Goal: Task Accomplishment & Management: Use online tool/utility

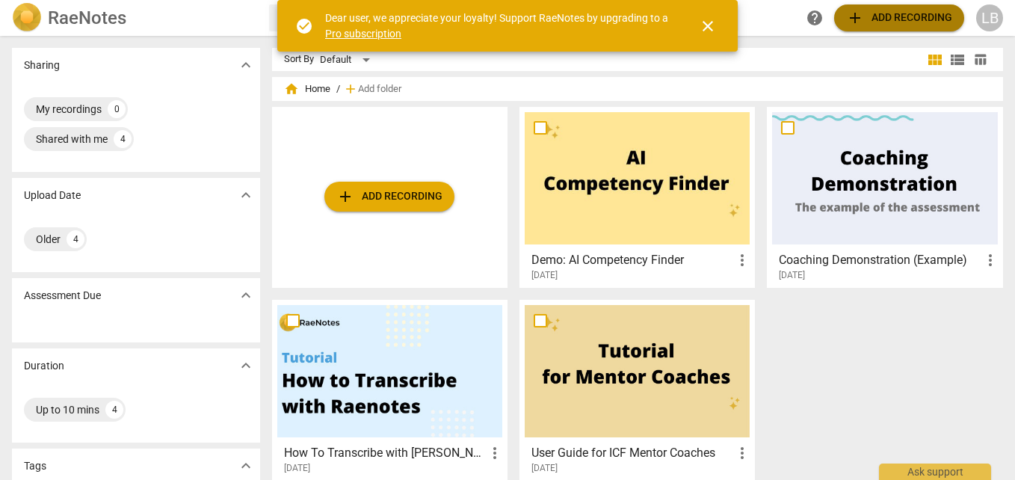
click at [896, 19] on span "add Add recording" at bounding box center [899, 18] width 106 height 18
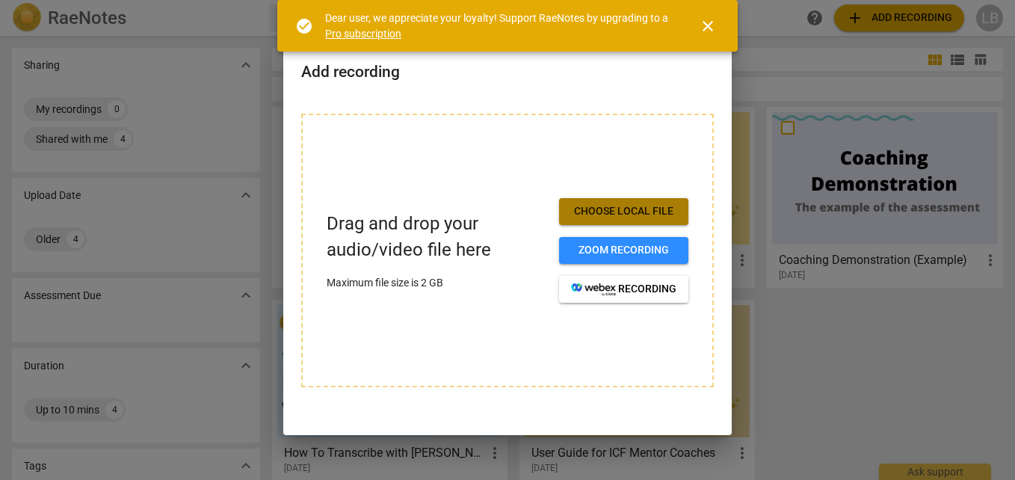
click at [629, 203] on button "Choose local file" at bounding box center [623, 211] width 129 height 27
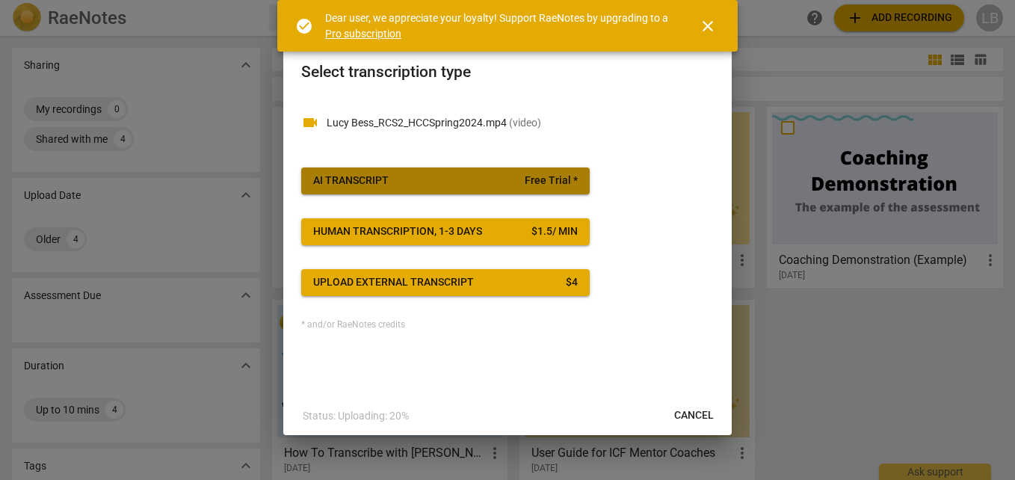
click at [467, 174] on span "AI Transcript Free Trial *" at bounding box center [445, 180] width 265 height 15
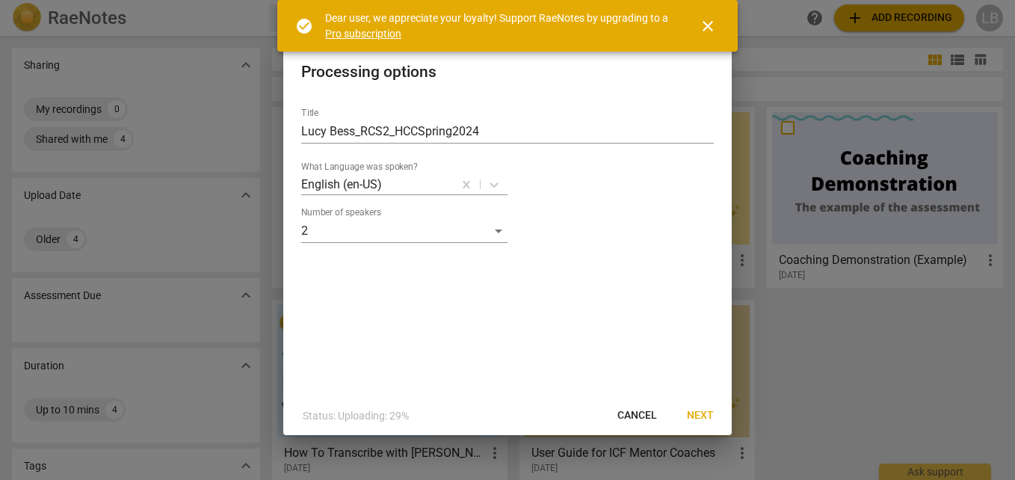
click at [697, 408] on span "Next" at bounding box center [700, 415] width 27 height 15
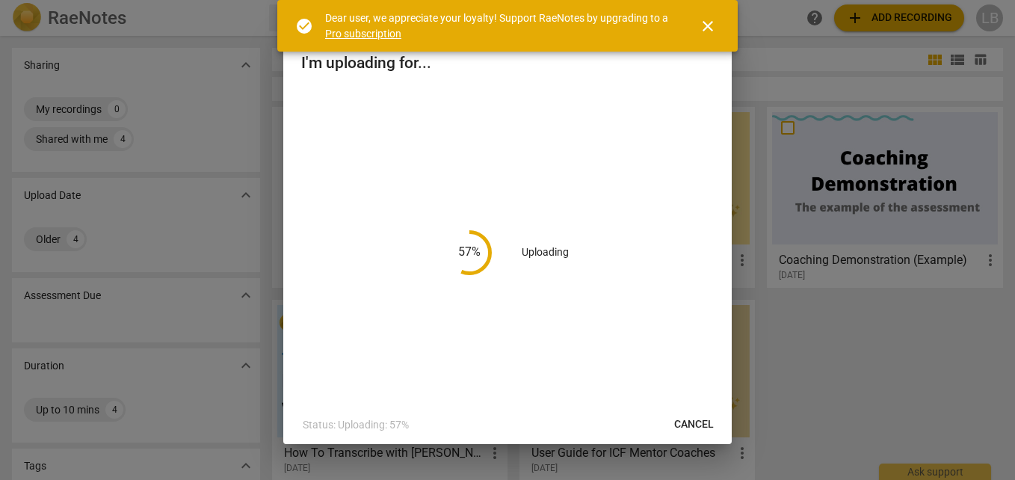
click at [718, 28] on span "close" at bounding box center [708, 26] width 36 height 18
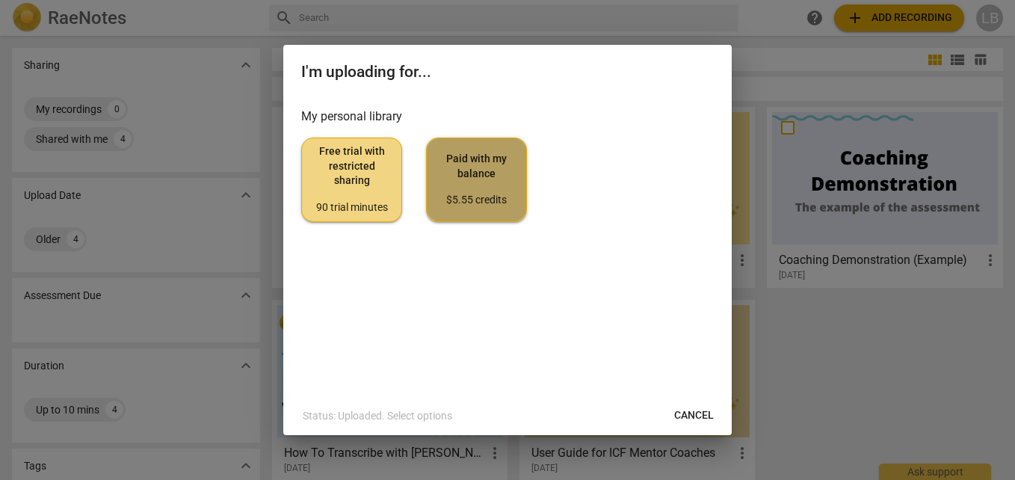
click at [487, 191] on span "Paid with my balance $5.55 credits" at bounding box center [476, 180] width 75 height 56
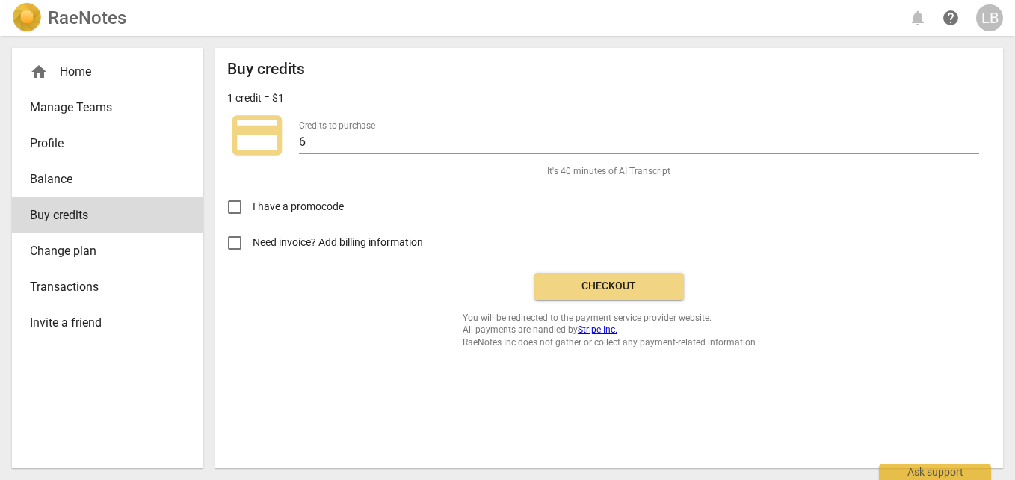
click at [599, 285] on span "Checkout" at bounding box center [609, 286] width 126 height 15
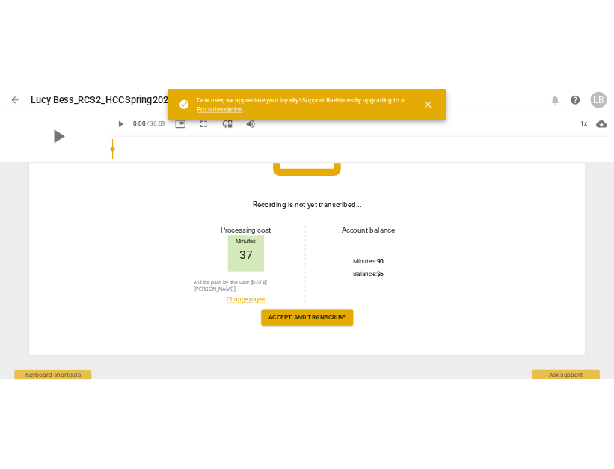
scroll to position [194, 0]
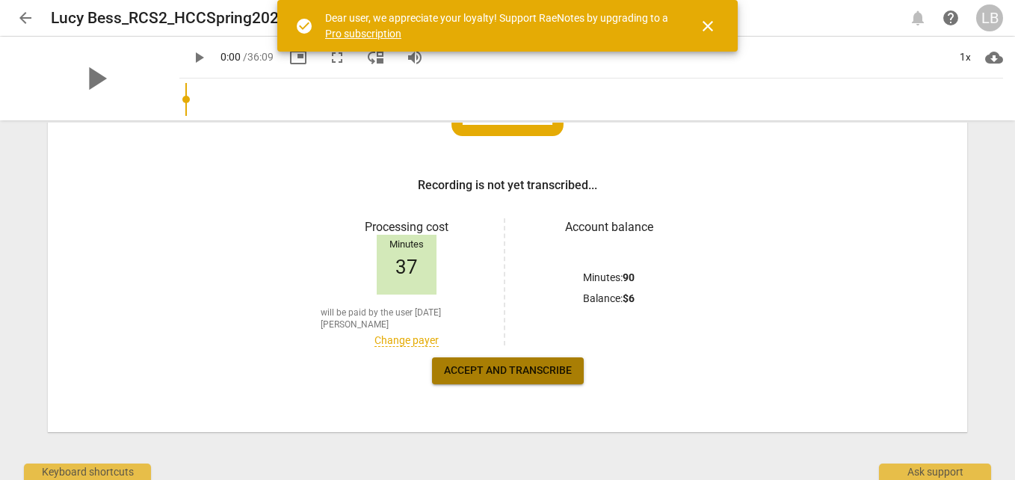
click at [520, 365] on span "Accept and transcribe" at bounding box center [508, 370] width 128 height 15
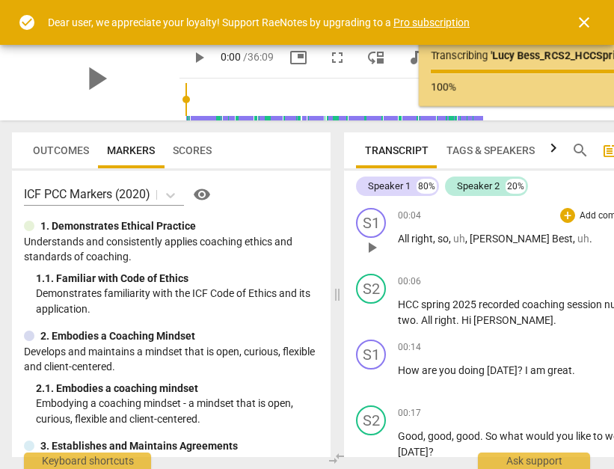
scroll to position [0, 42]
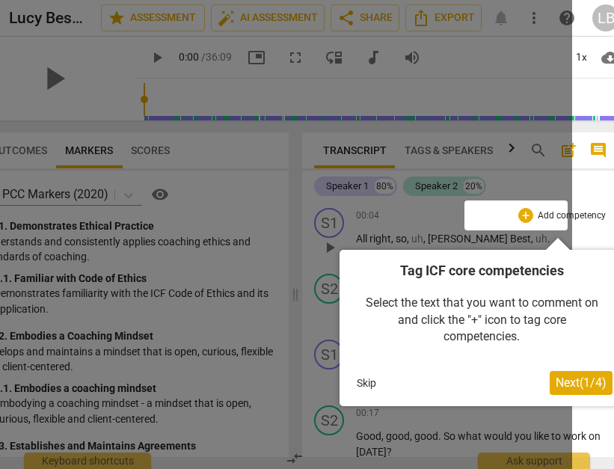
click at [570, 377] on span "Next ( 1 / 4 )" at bounding box center [580, 382] width 51 height 14
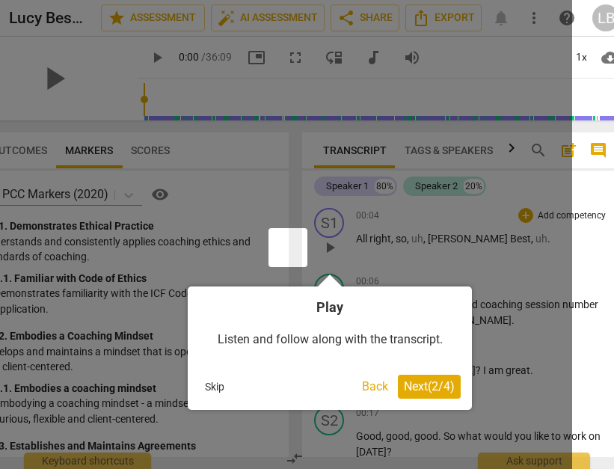
click at [430, 385] on span "Next ( 2 / 4 )" at bounding box center [429, 386] width 51 height 14
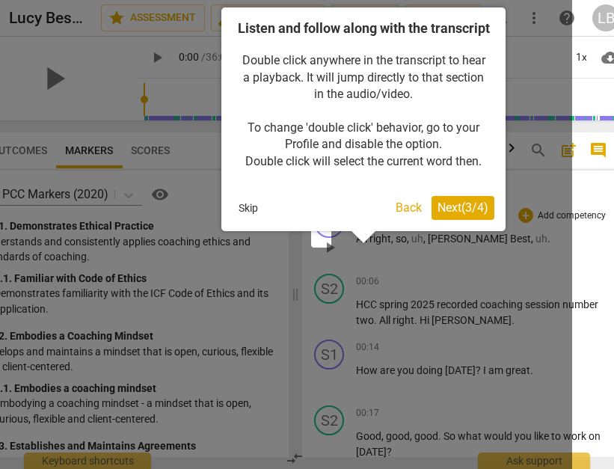
click at [471, 214] on span "Next ( 3 / 4 )" at bounding box center [462, 207] width 51 height 14
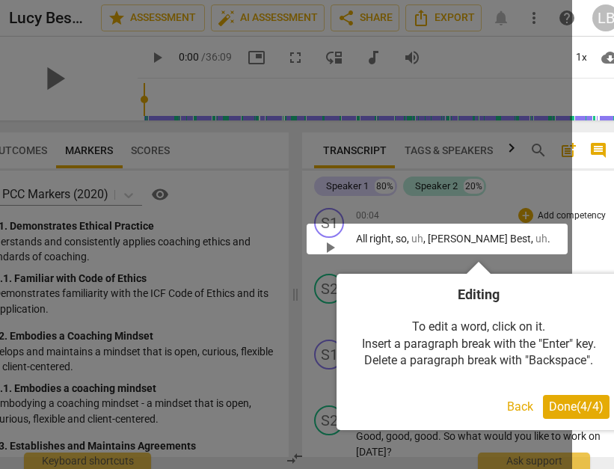
click at [581, 404] on span "Done ( 4 / 4 )" at bounding box center [576, 406] width 55 height 14
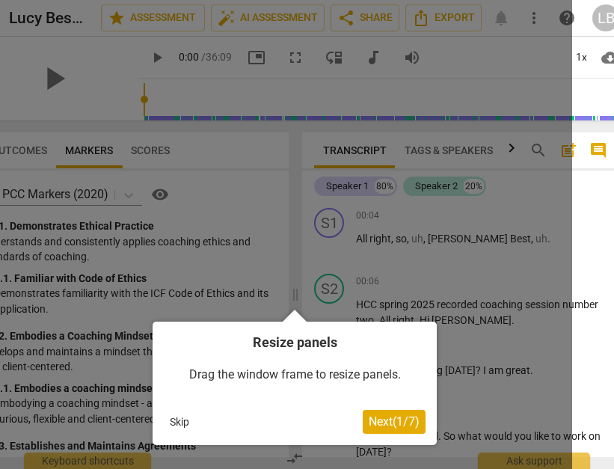
click at [392, 414] on span "Next ( 1 / 7 )" at bounding box center [393, 421] width 51 height 14
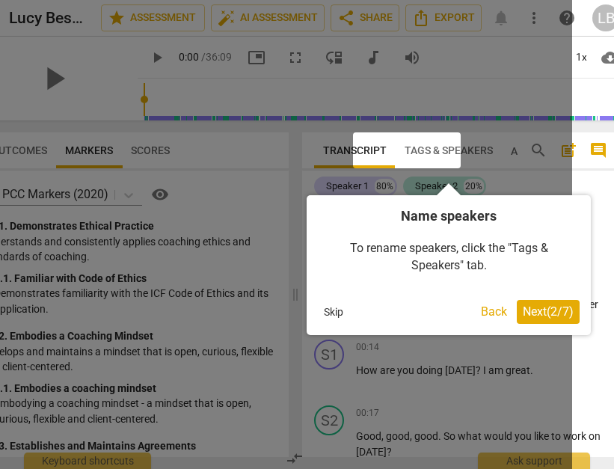
click at [552, 314] on span "Next ( 2 / 7 )" at bounding box center [547, 311] width 51 height 14
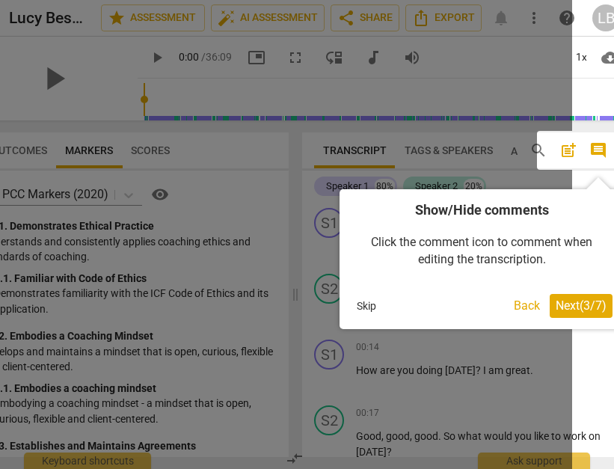
click at [578, 305] on span "Next ( 3 / 7 )" at bounding box center [580, 305] width 51 height 14
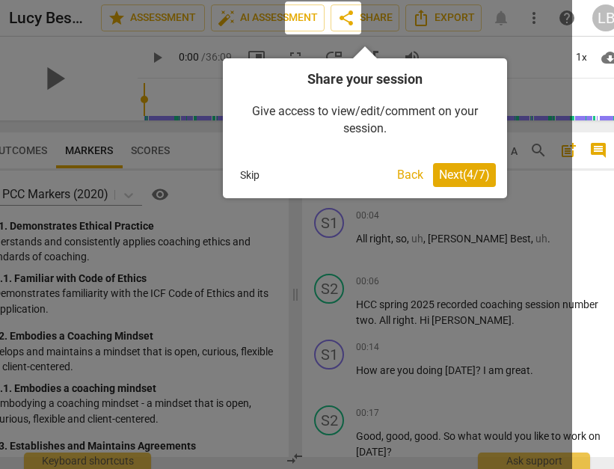
click at [475, 180] on span "Next ( 4 / 7 )" at bounding box center [464, 174] width 51 height 14
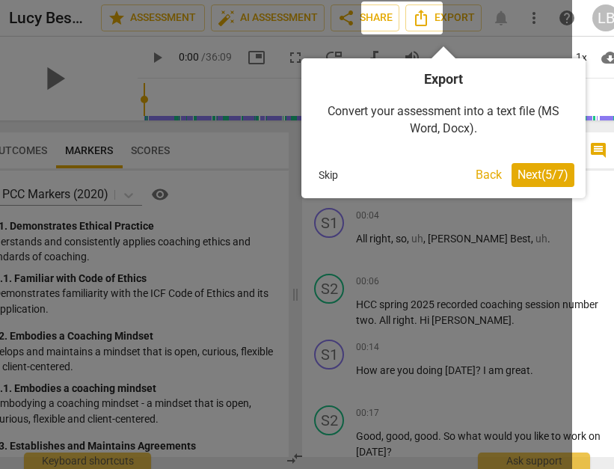
click at [537, 181] on span "Next ( 5 / 7 )" at bounding box center [542, 174] width 51 height 14
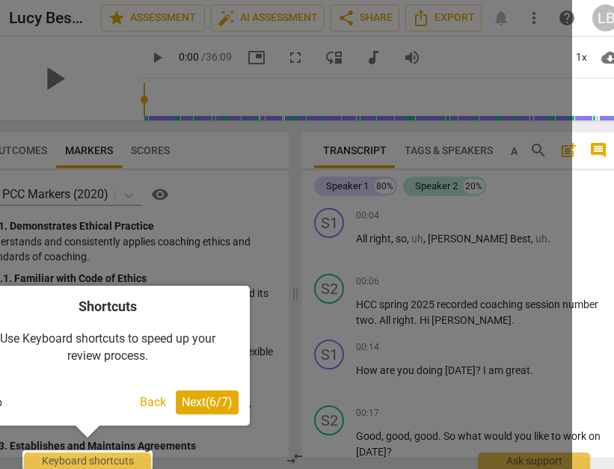
click at [206, 399] on span "Next ( 6 / 7 )" at bounding box center [207, 402] width 51 height 14
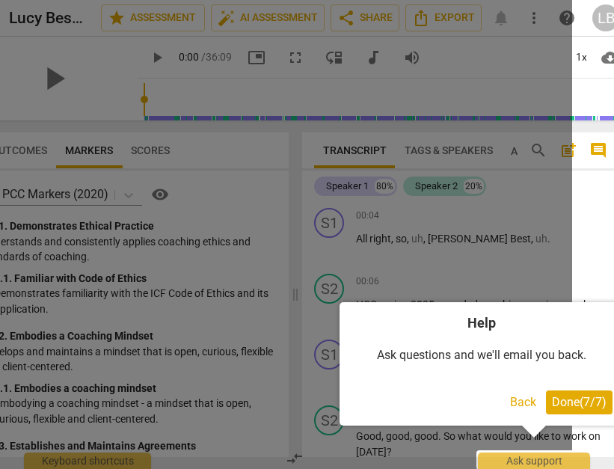
click at [572, 399] on span "Done ( 7 / 7 )" at bounding box center [579, 402] width 55 height 14
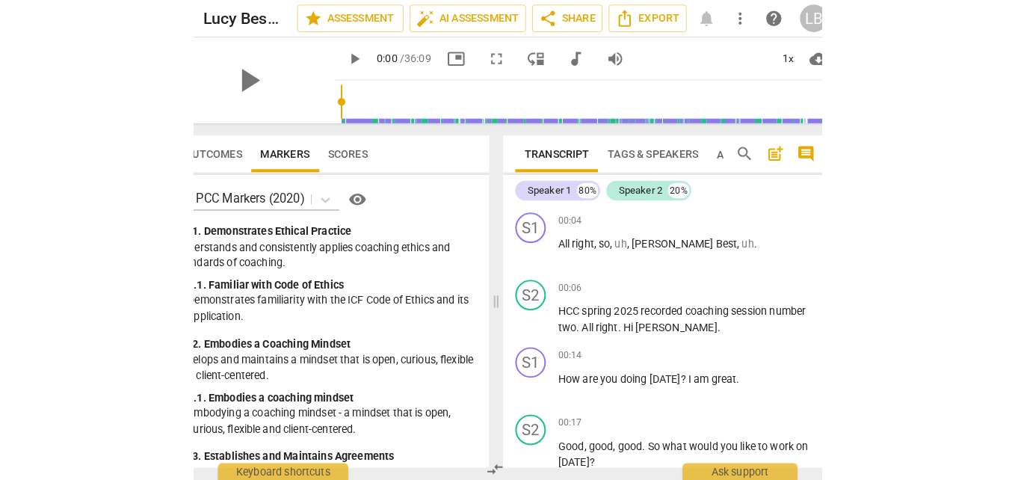
scroll to position [0, 0]
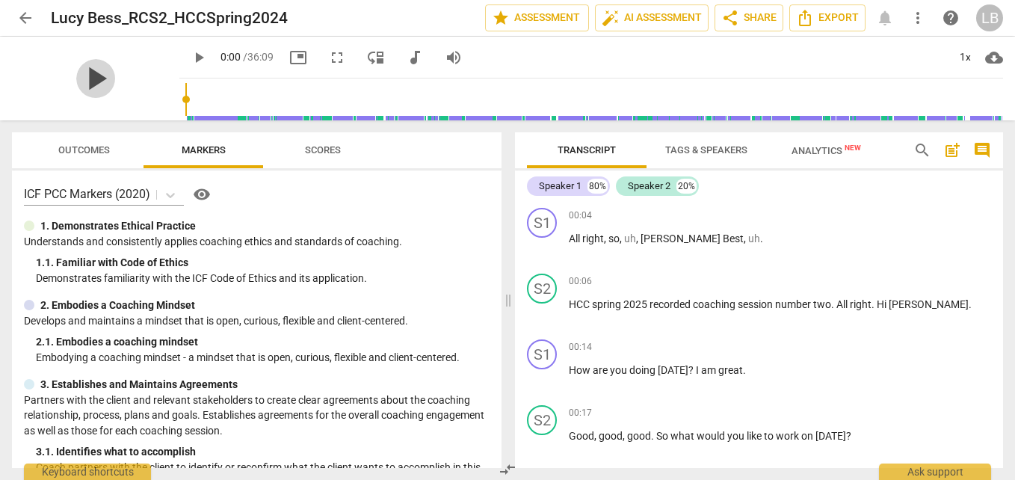
click at [91, 83] on span "play_arrow" at bounding box center [95, 78] width 39 height 39
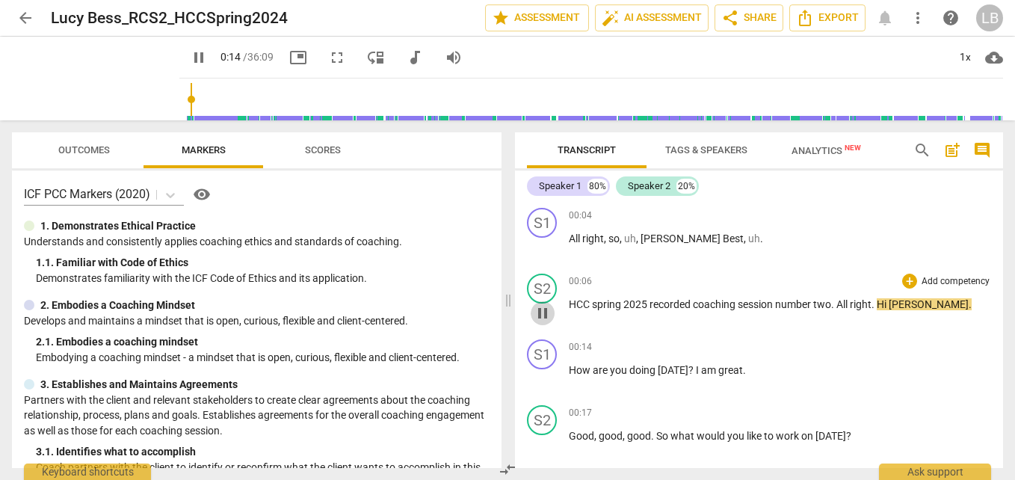
click at [537, 309] on span "pause" at bounding box center [543, 313] width 18 height 18
type input "15"
click at [540, 278] on div "S2" at bounding box center [542, 289] width 30 height 30
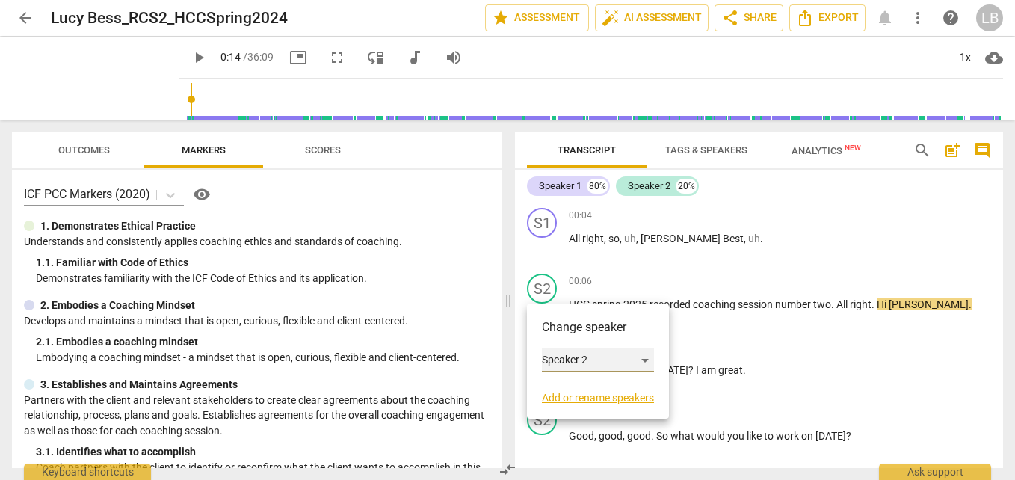
click at [617, 353] on div "Speaker 2" at bounding box center [598, 360] width 112 height 24
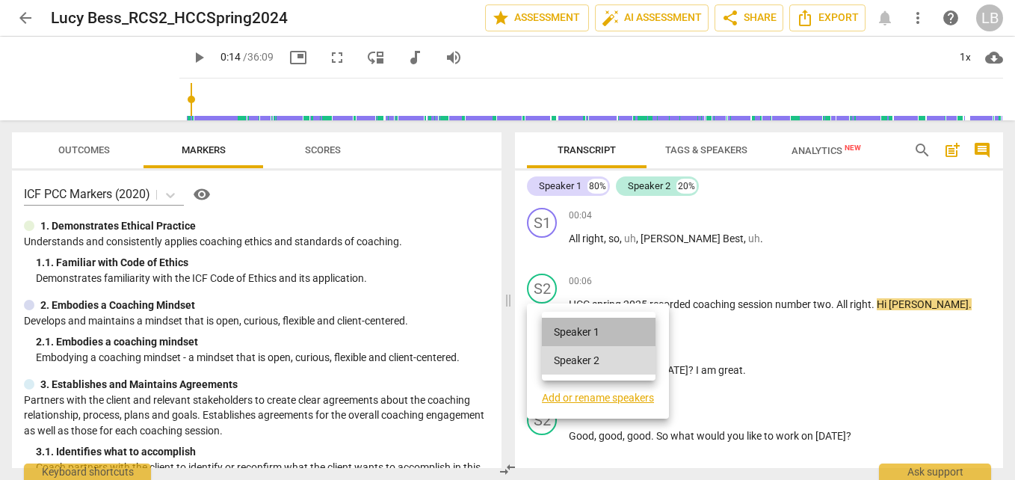
click at [617, 332] on li "Speaker 1" at bounding box center [599, 332] width 114 height 28
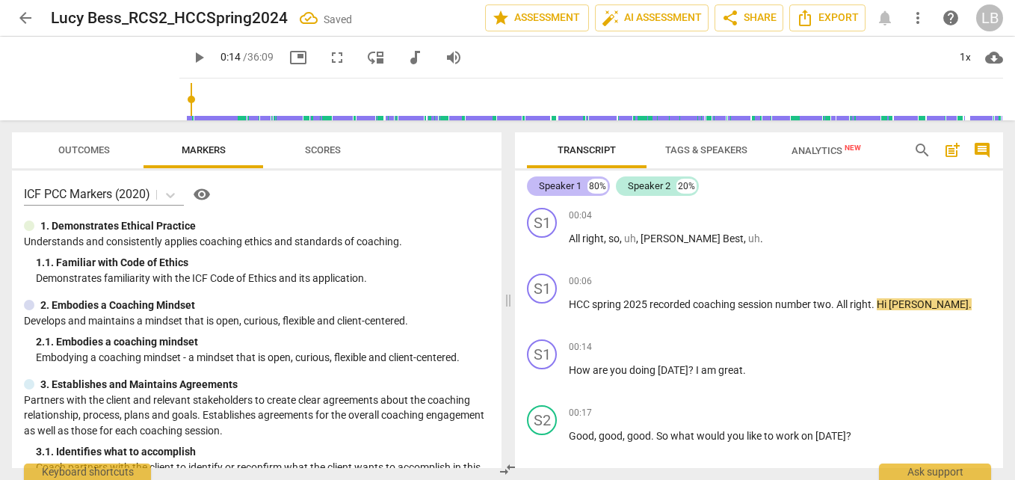
click at [566, 188] on div "Speaker 1" at bounding box center [560, 186] width 43 height 15
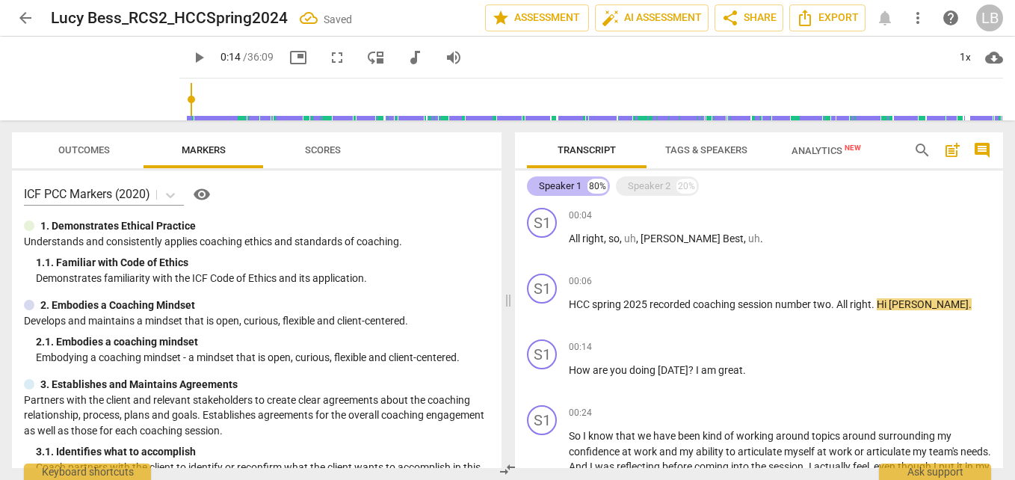
click at [566, 188] on div "Speaker 1" at bounding box center [560, 186] width 43 height 15
drag, startPoint x: 566, startPoint y: 188, endPoint x: 554, endPoint y: 187, distance: 12.1
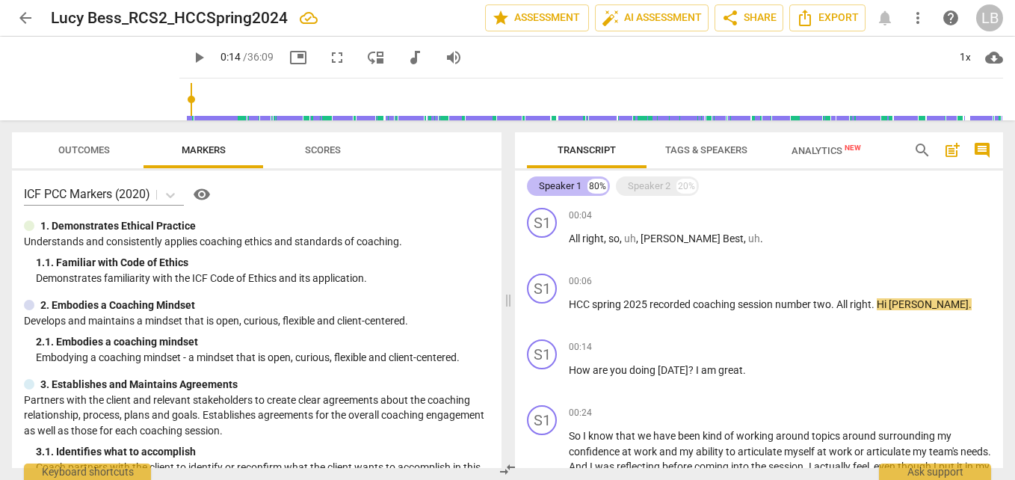
click at [554, 187] on div "Speaker 1" at bounding box center [560, 186] width 43 height 15
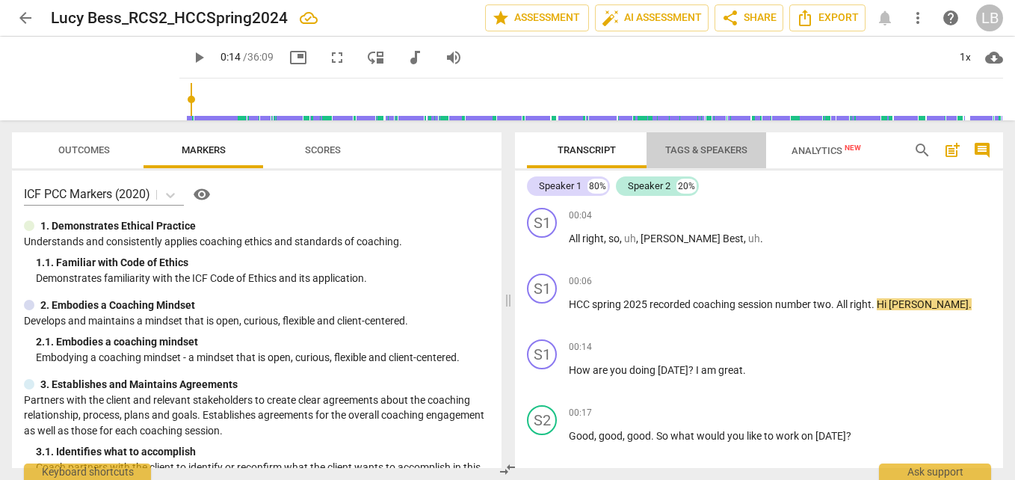
click at [716, 147] on span "Tags & Speakers" at bounding box center [706, 149] width 82 height 11
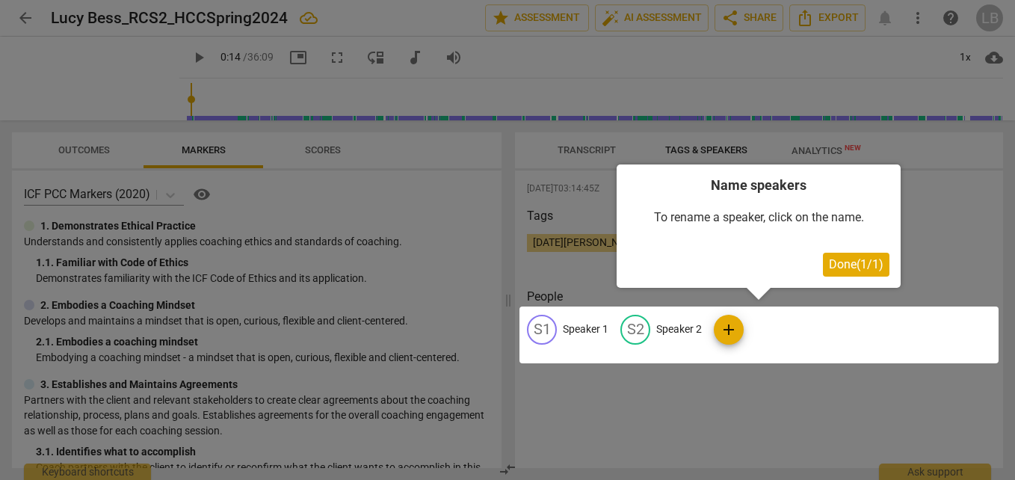
click at [854, 270] on span "Done ( 1 / 1 )" at bounding box center [856, 264] width 55 height 14
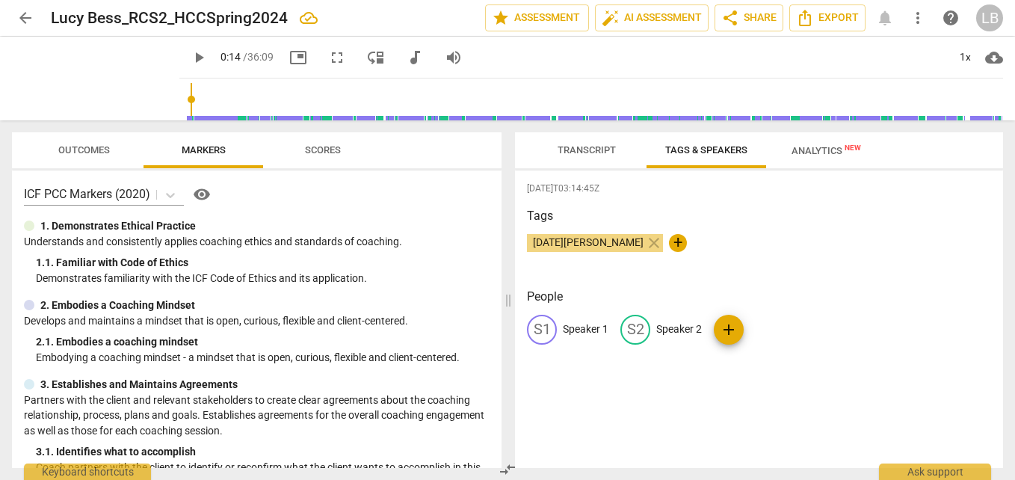
click at [574, 333] on p "Speaker 1" at bounding box center [586, 329] width 46 height 16
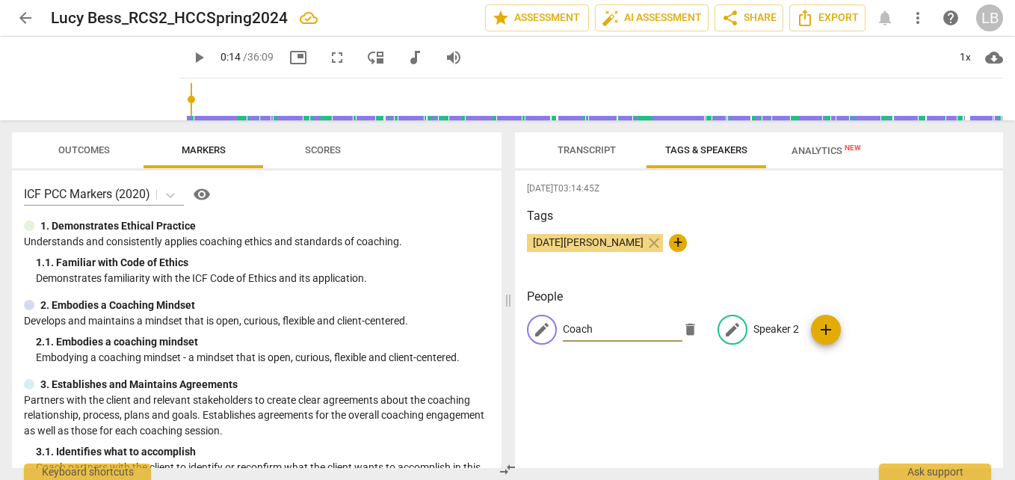
type input "Coach"
click at [760, 332] on p "Speaker 2" at bounding box center [776, 329] width 46 height 16
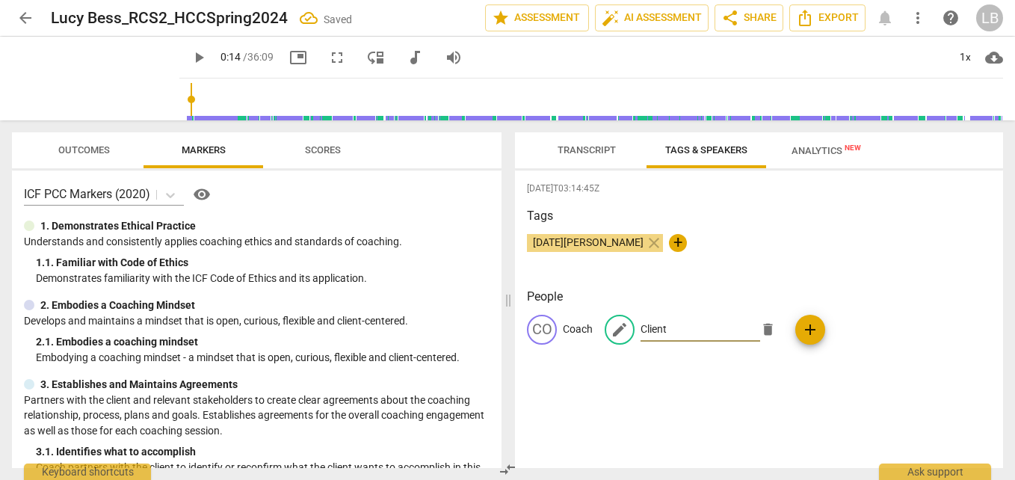
type input "Client"
click at [744, 228] on div "Tags Lucia Bess close +" at bounding box center [759, 241] width 464 height 69
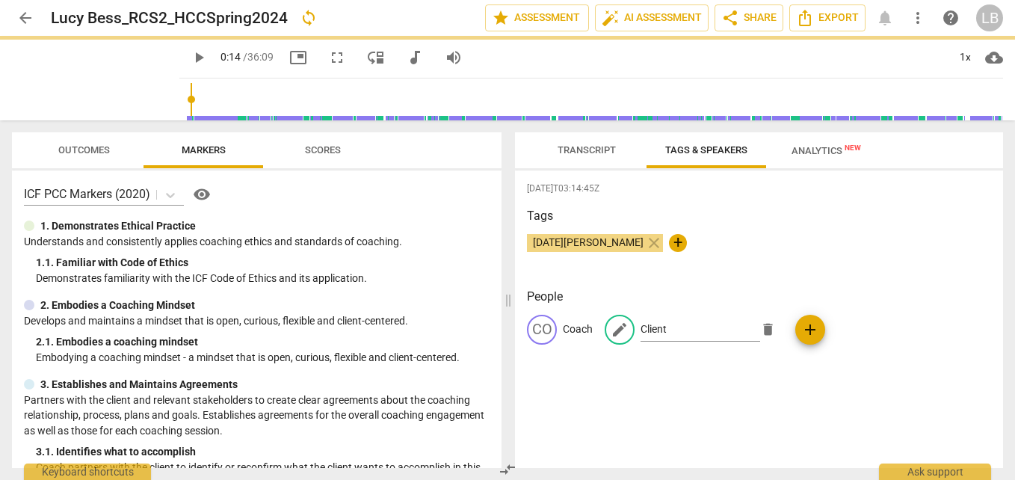
click at [588, 152] on span "Transcript" at bounding box center [587, 149] width 58 height 11
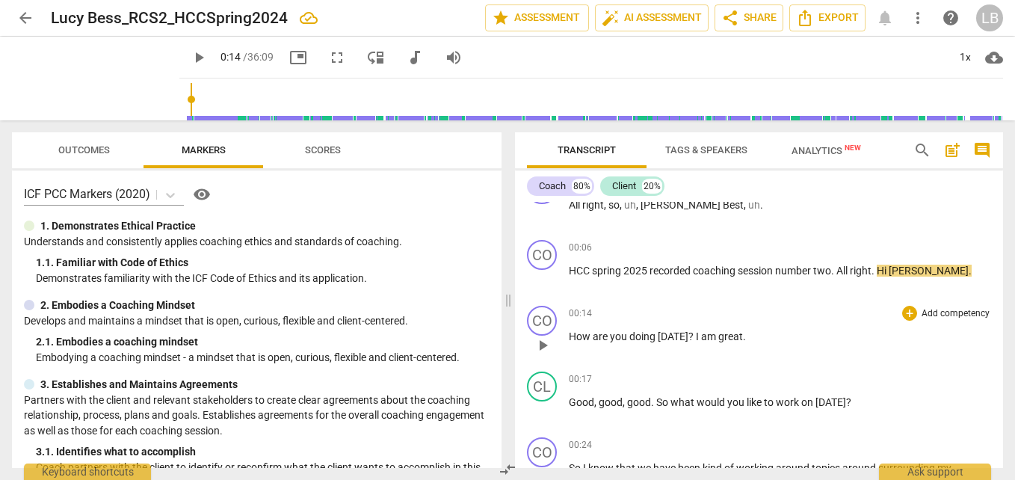
scroll to position [34, 0]
click at [546, 342] on span "play_arrow" at bounding box center [543, 345] width 18 height 18
click at [544, 342] on span "pause" at bounding box center [543, 345] width 18 height 18
click at [691, 339] on span "?" at bounding box center [691, 336] width 7 height 12
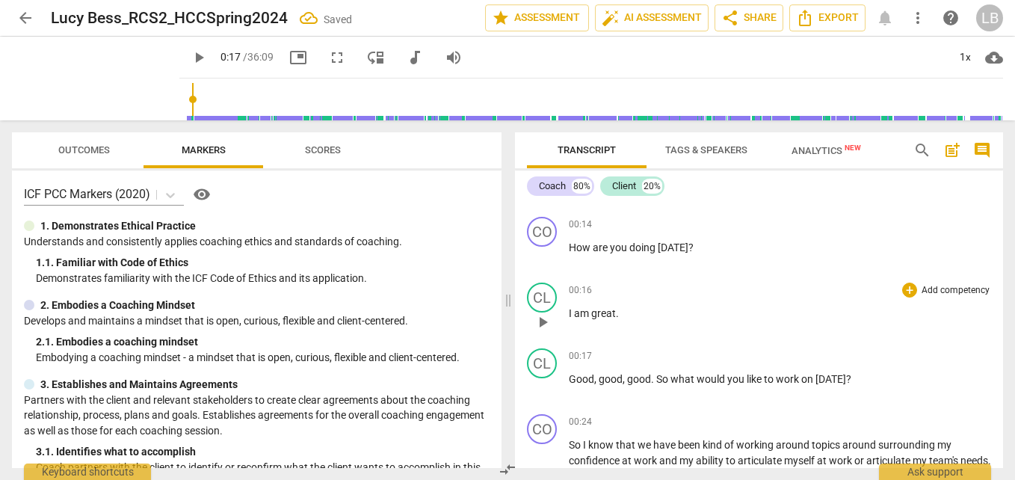
scroll to position [123, 0]
click at [570, 376] on span "Good" at bounding box center [581, 378] width 25 height 12
click at [538, 361] on div "CL" at bounding box center [542, 363] width 30 height 30
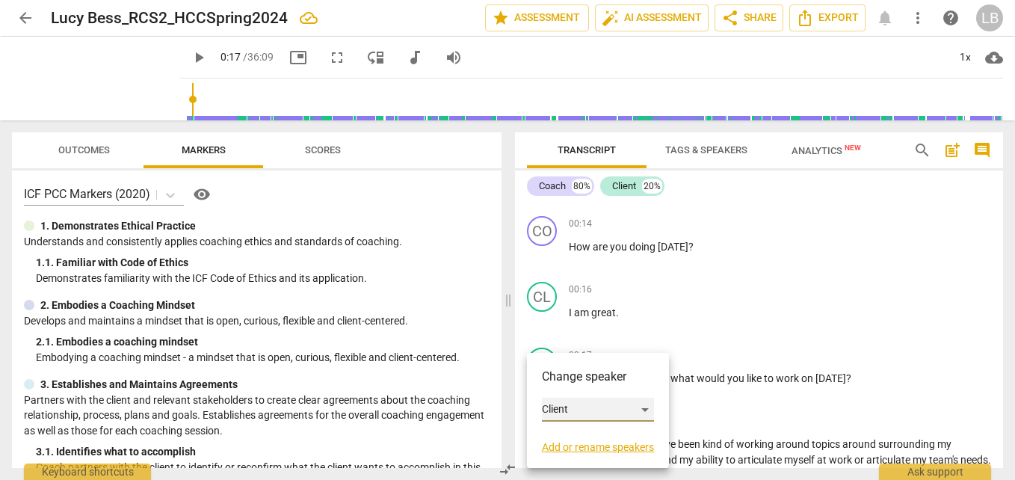
click at [582, 405] on div "Client" at bounding box center [598, 410] width 112 height 24
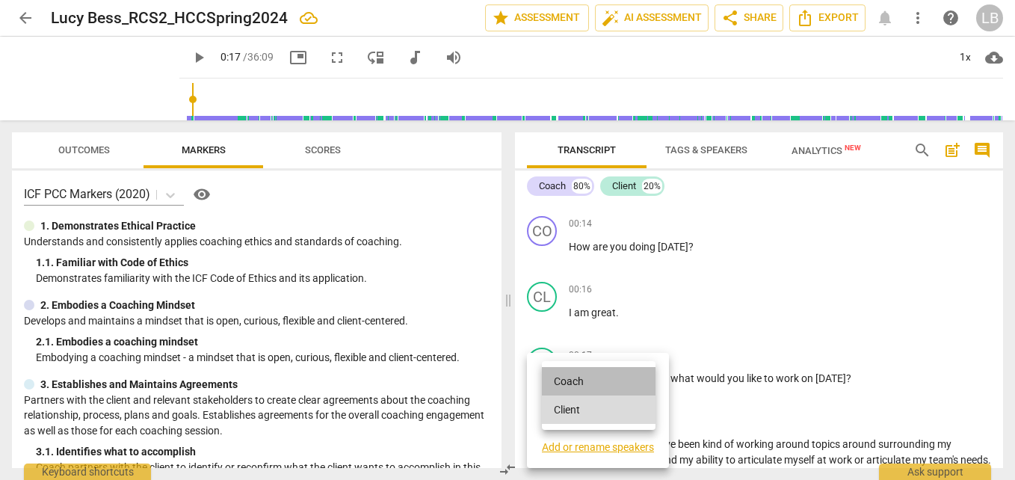
click at [603, 378] on li "Coach" at bounding box center [599, 381] width 114 height 28
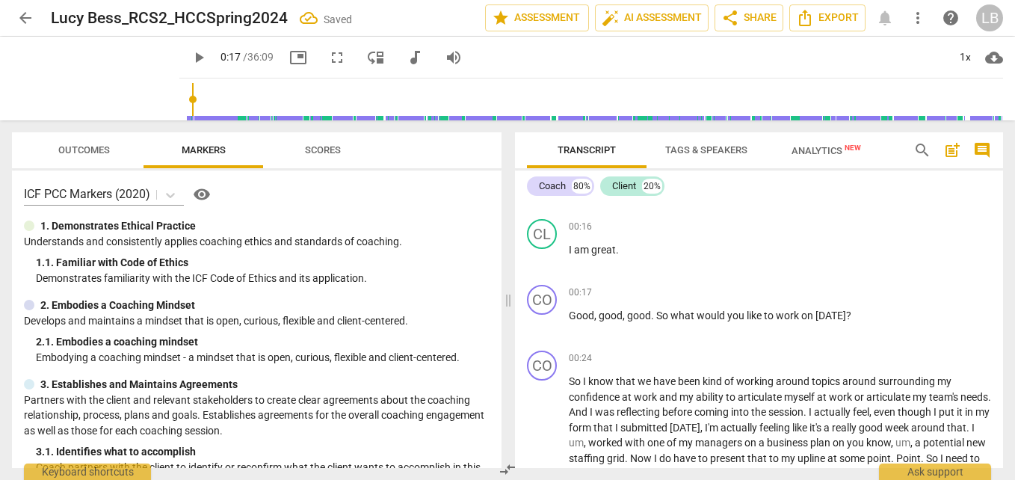
scroll to position [191, 0]
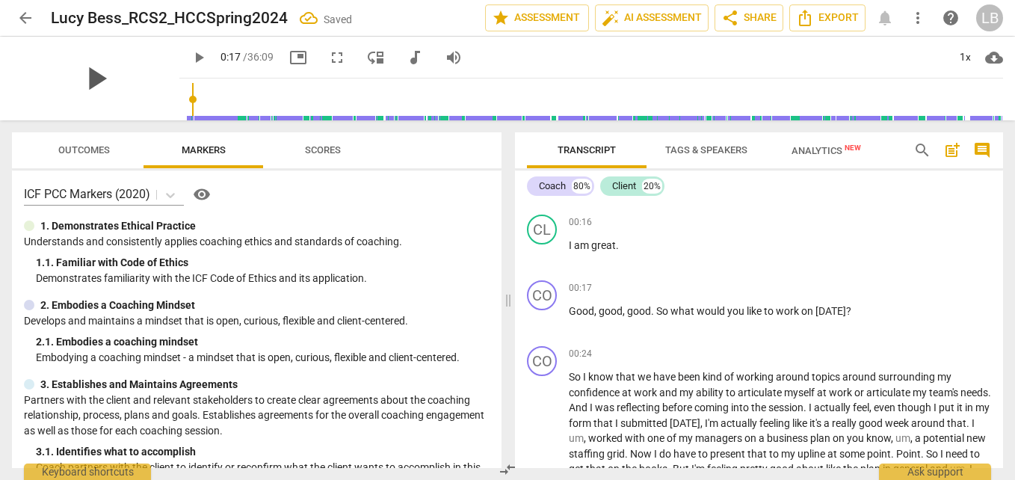
click at [86, 84] on span "play_arrow" at bounding box center [95, 78] width 39 height 39
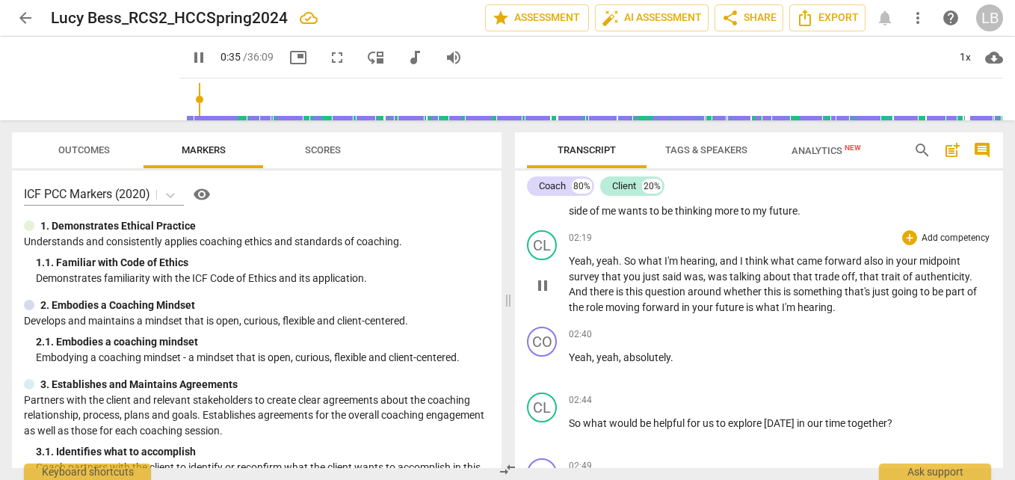
scroll to position [641, 0]
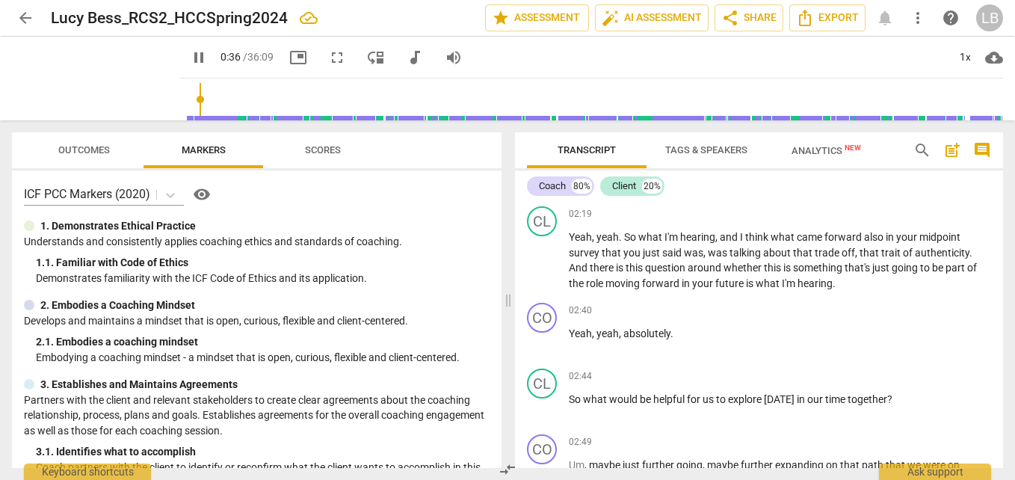
click at [198, 106] on input "range" at bounding box center [594, 99] width 818 height 48
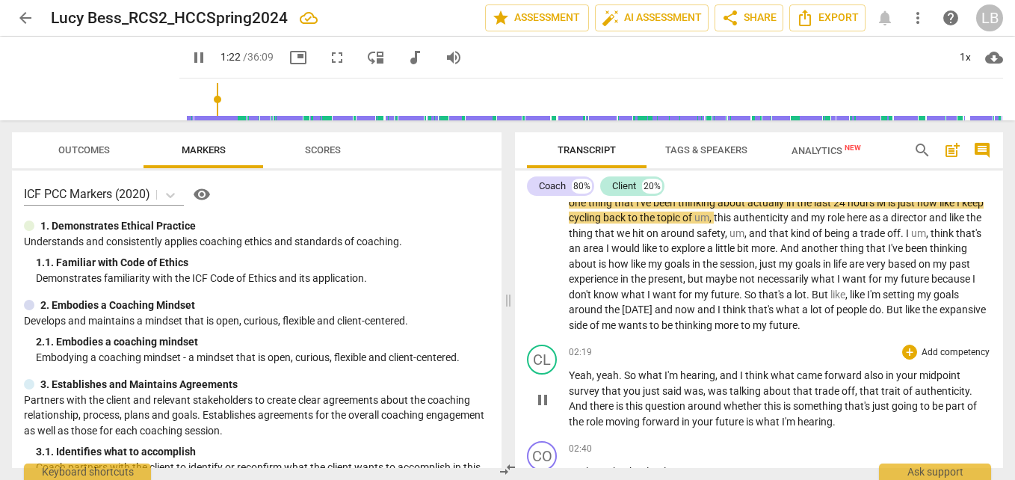
scroll to position [466, 0]
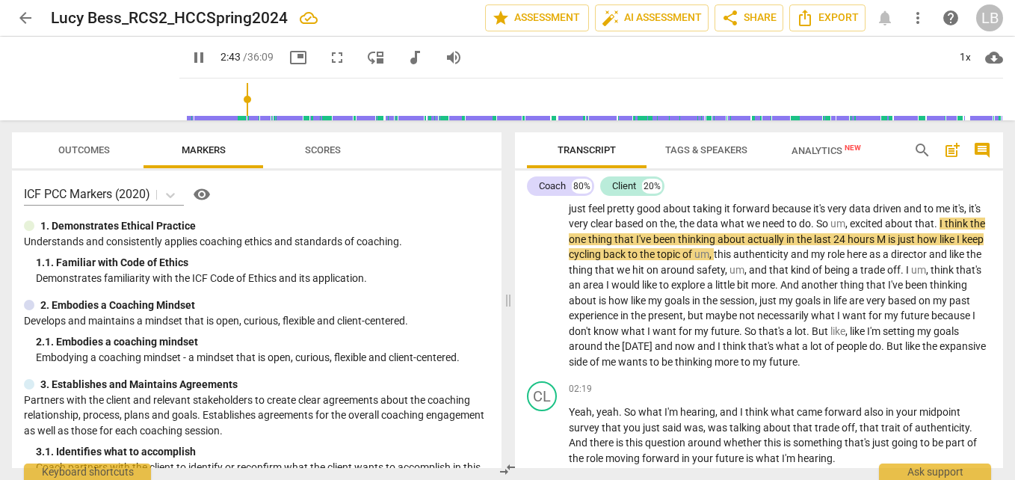
click at [230, 102] on input "range" at bounding box center [594, 99] width 818 height 48
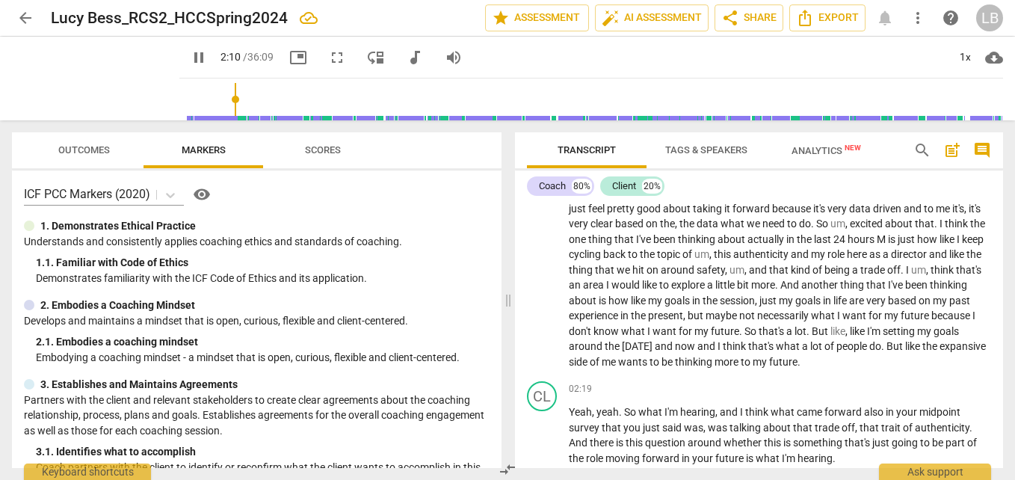
click at [217, 102] on input "range" at bounding box center [594, 99] width 818 height 48
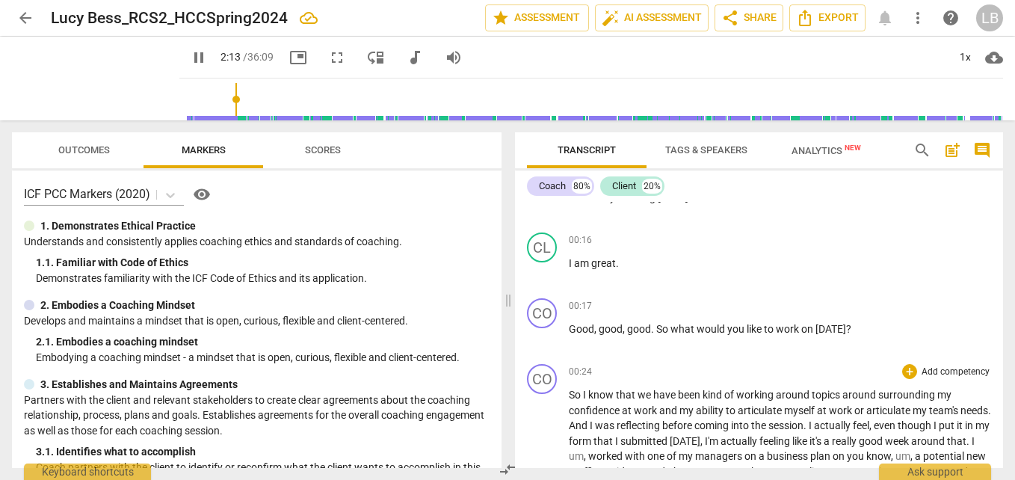
scroll to position [172, 0]
click at [544, 375] on div "CO" at bounding box center [542, 380] width 30 height 30
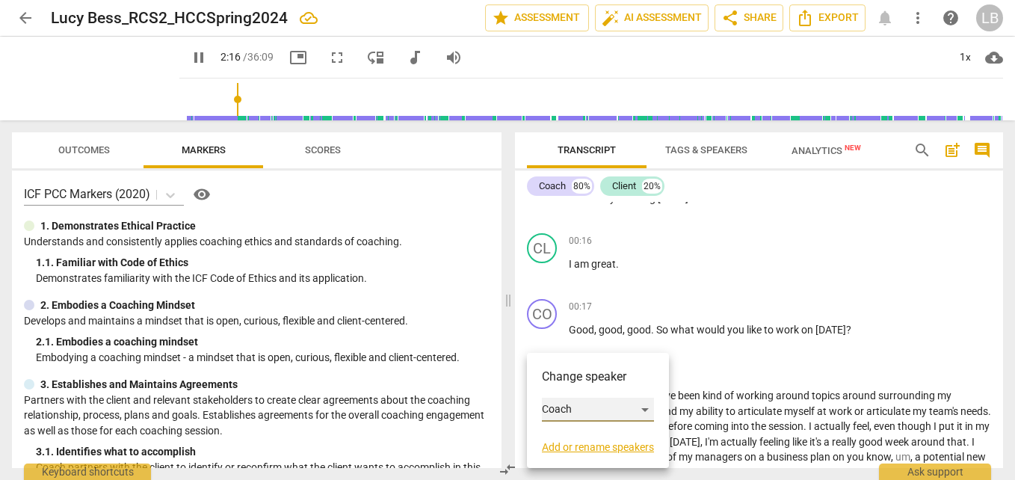
click at [581, 413] on div "Coach" at bounding box center [598, 410] width 112 height 24
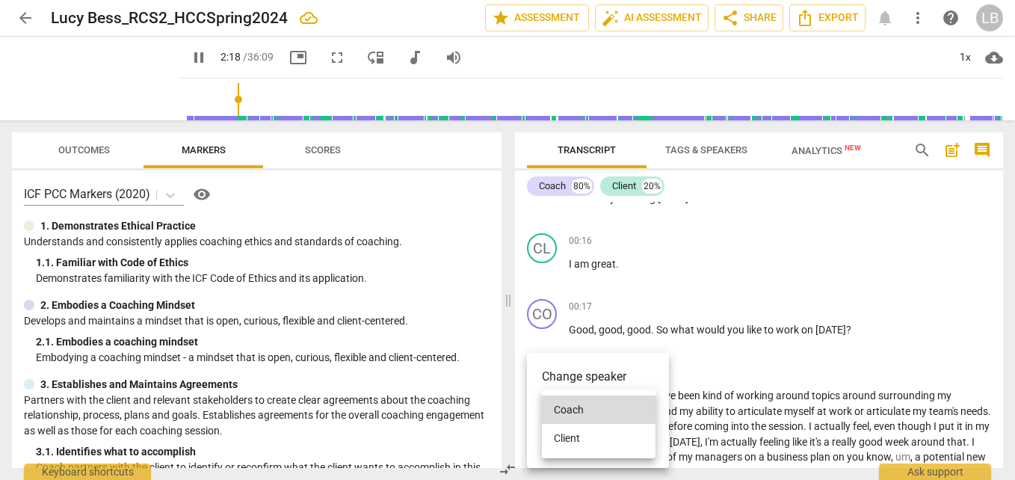
click at [608, 442] on li "Client" at bounding box center [599, 438] width 114 height 28
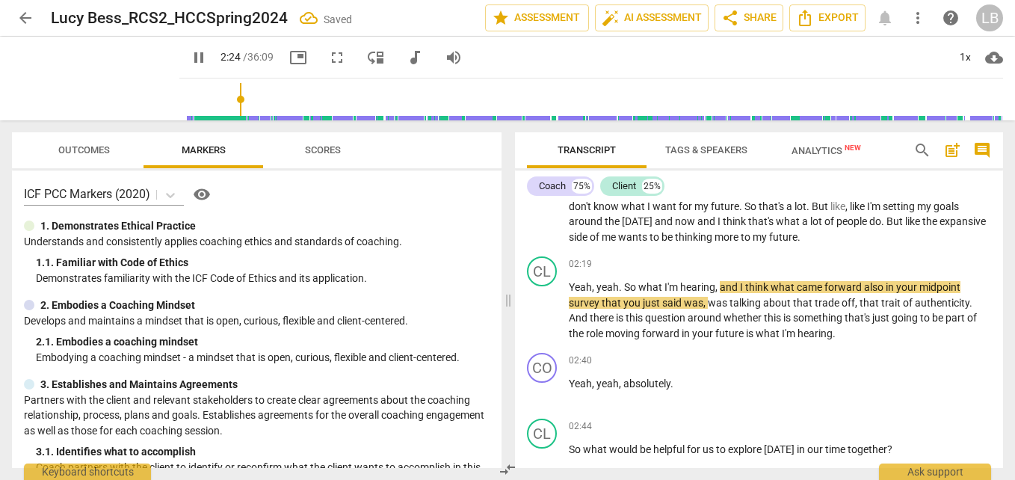
scroll to position [609, 0]
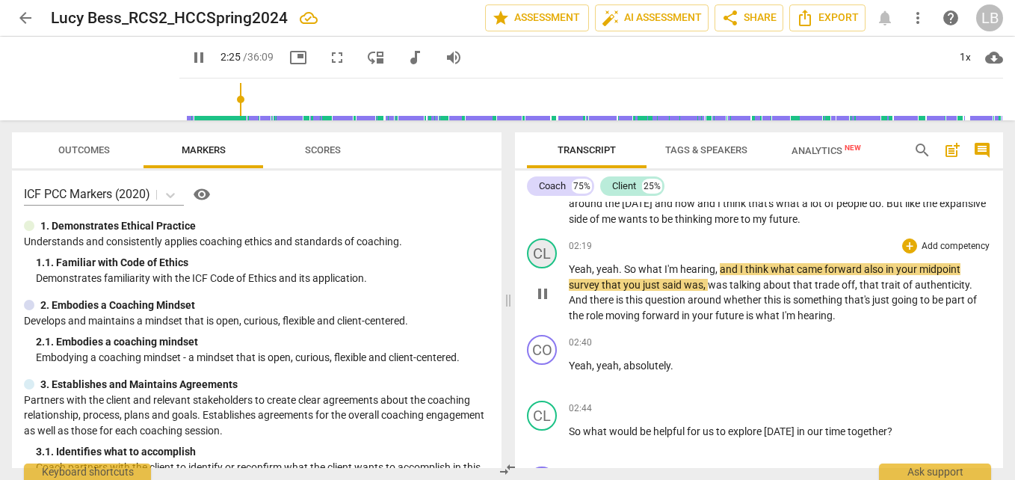
click at [542, 247] on div "CL" at bounding box center [542, 253] width 30 height 30
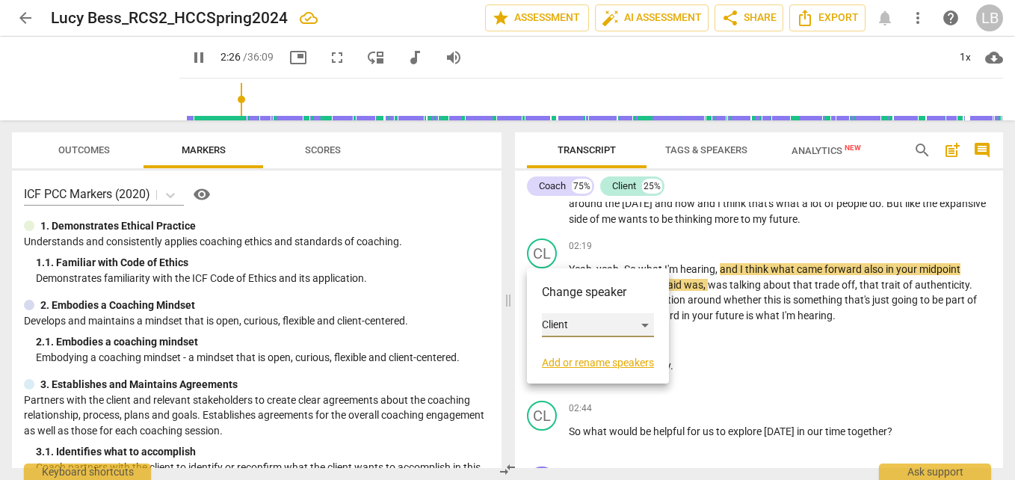
click at [573, 326] on div "Client" at bounding box center [598, 325] width 112 height 24
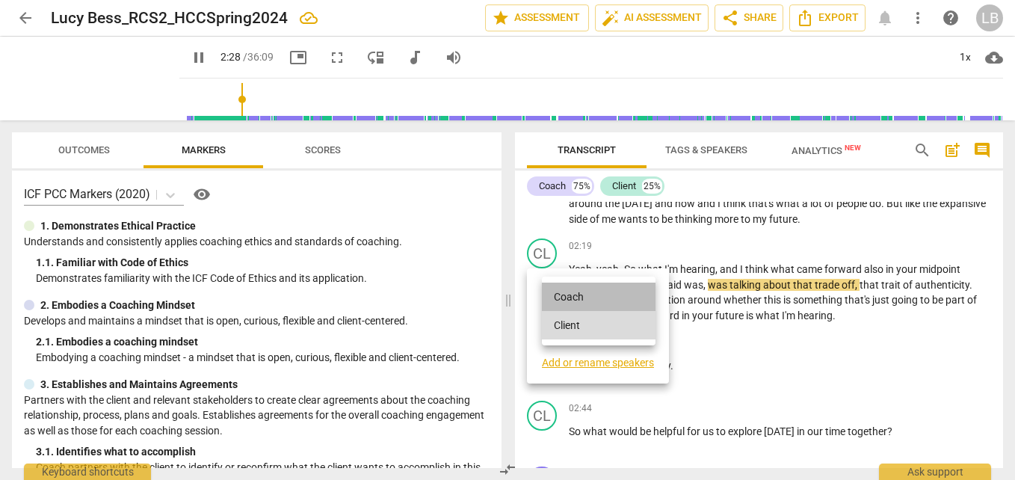
click at [613, 301] on li "Coach" at bounding box center [599, 296] width 114 height 28
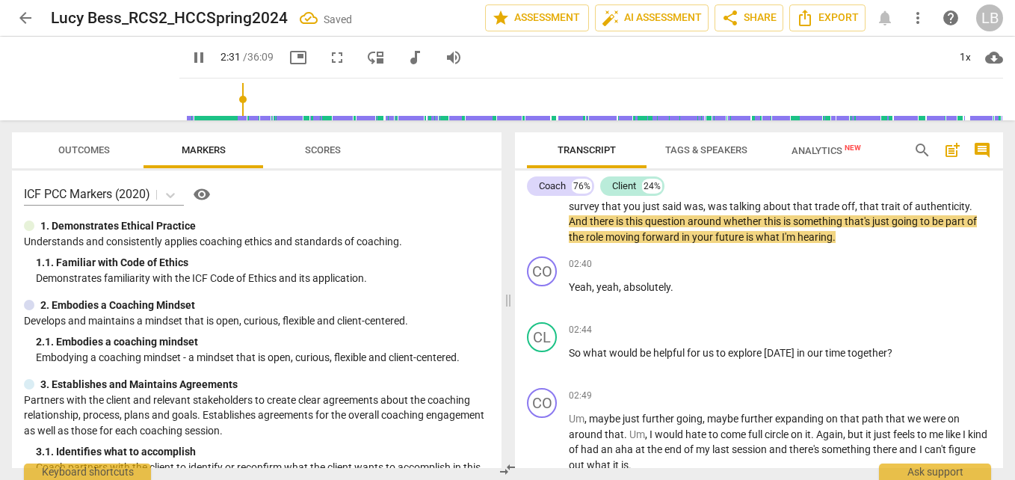
scroll to position [646, 0]
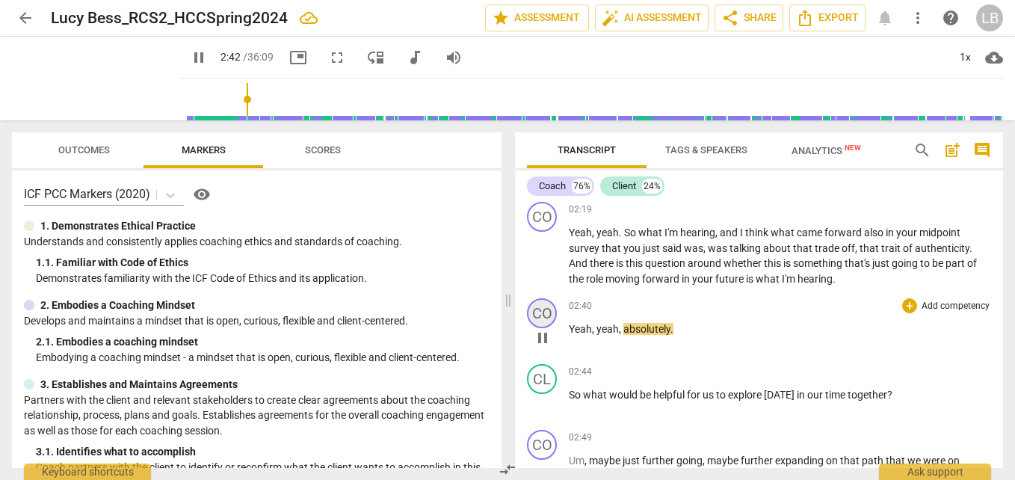
click at [548, 312] on div "CO" at bounding box center [542, 313] width 30 height 30
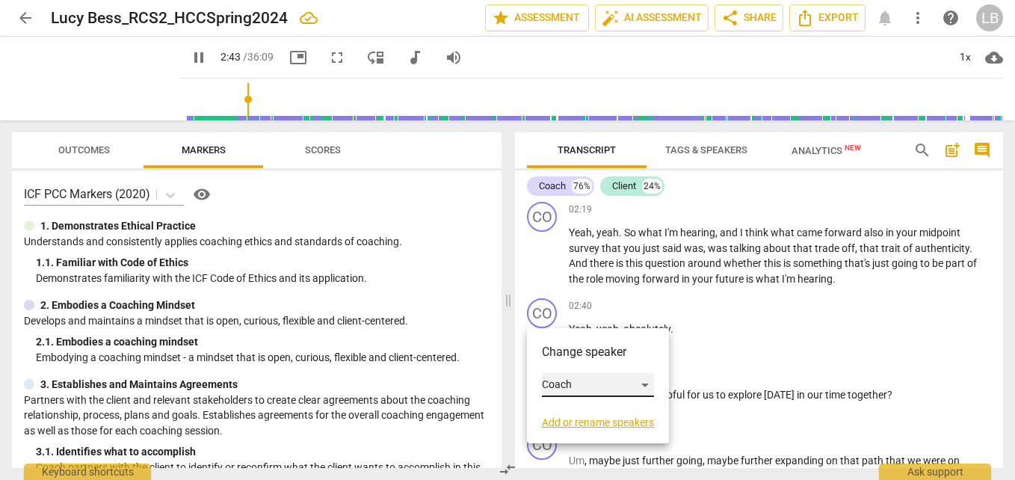
click at [582, 380] on div "Coach" at bounding box center [598, 385] width 112 height 24
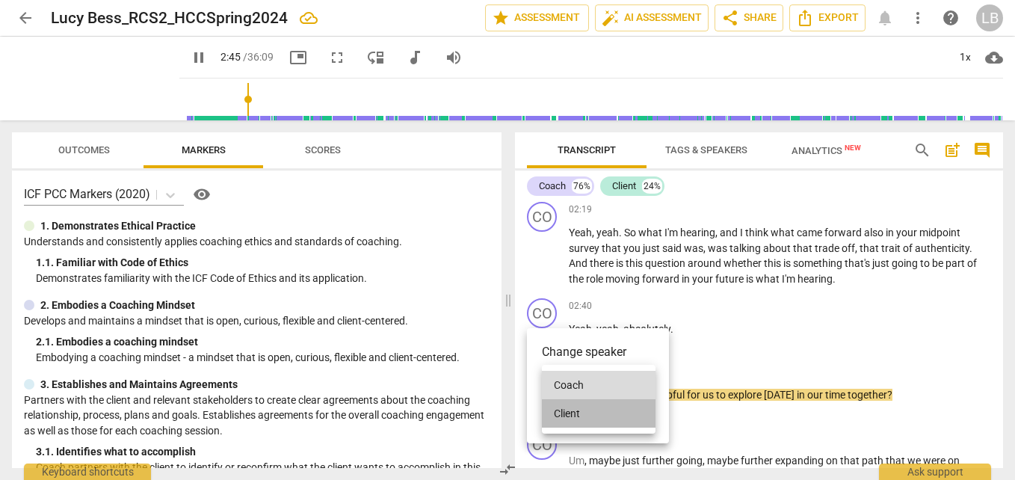
click at [597, 413] on li "Client" at bounding box center [599, 413] width 114 height 28
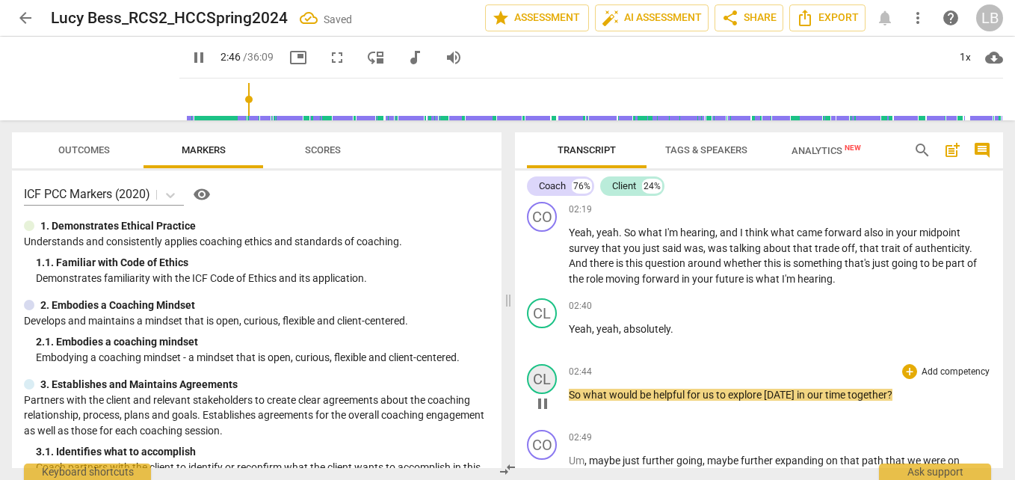
click at [549, 374] on div "CL" at bounding box center [542, 379] width 30 height 30
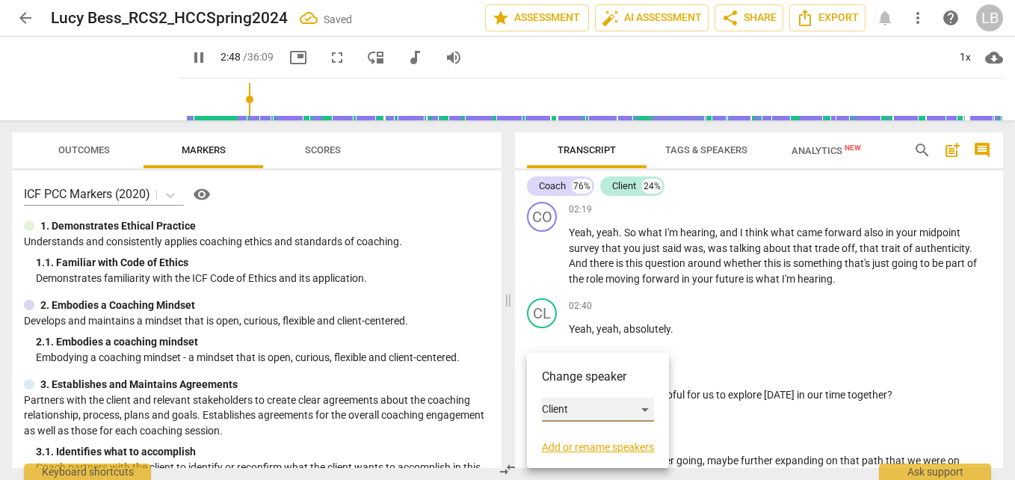
click at [578, 411] on div "Client" at bounding box center [598, 410] width 112 height 24
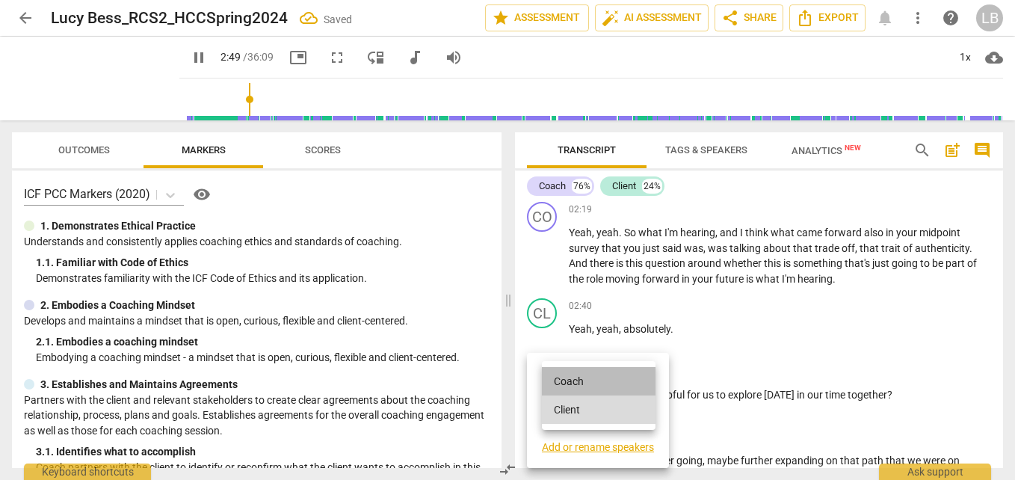
click at [602, 380] on li "Coach" at bounding box center [599, 381] width 114 height 28
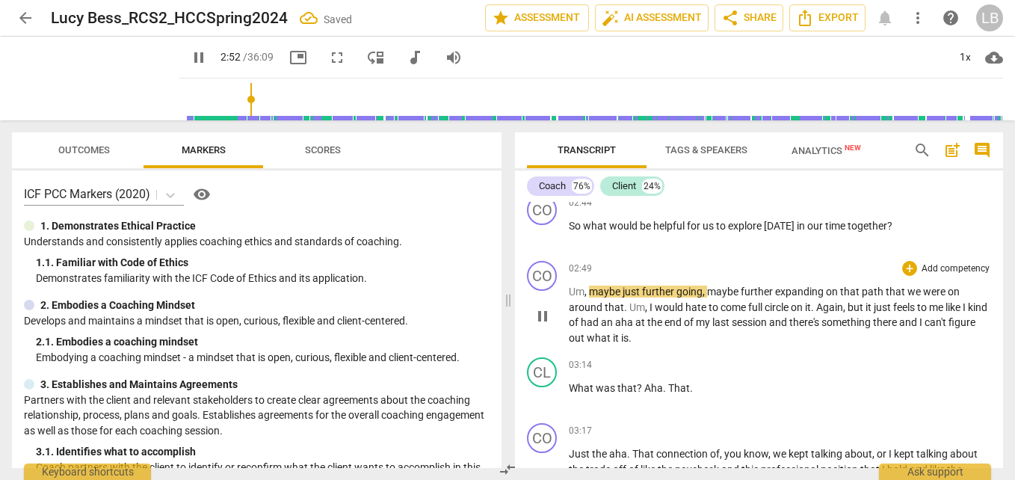
scroll to position [815, 0]
click at [546, 277] on div "CO" at bounding box center [542, 275] width 30 height 30
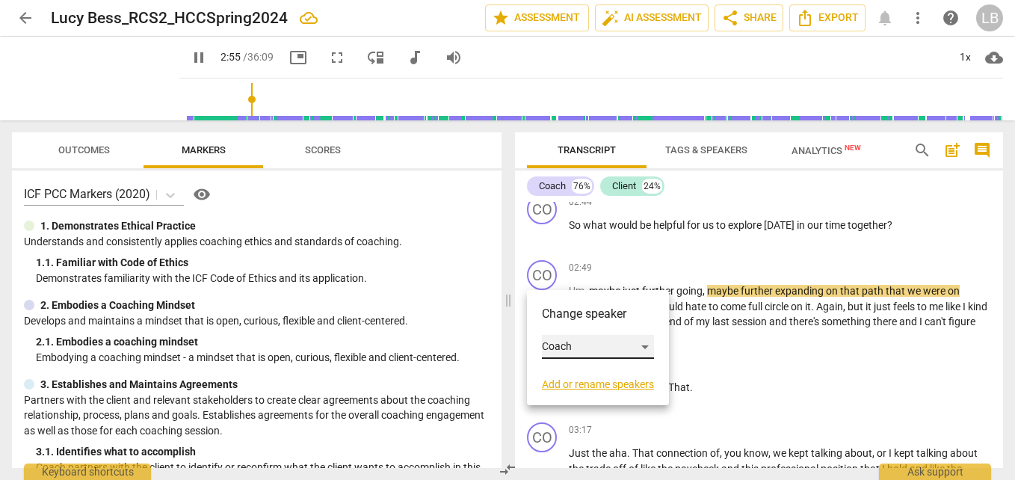
click at [590, 344] on div "Coach" at bounding box center [598, 347] width 112 height 24
click at [604, 371] on li "Client" at bounding box center [599, 375] width 114 height 28
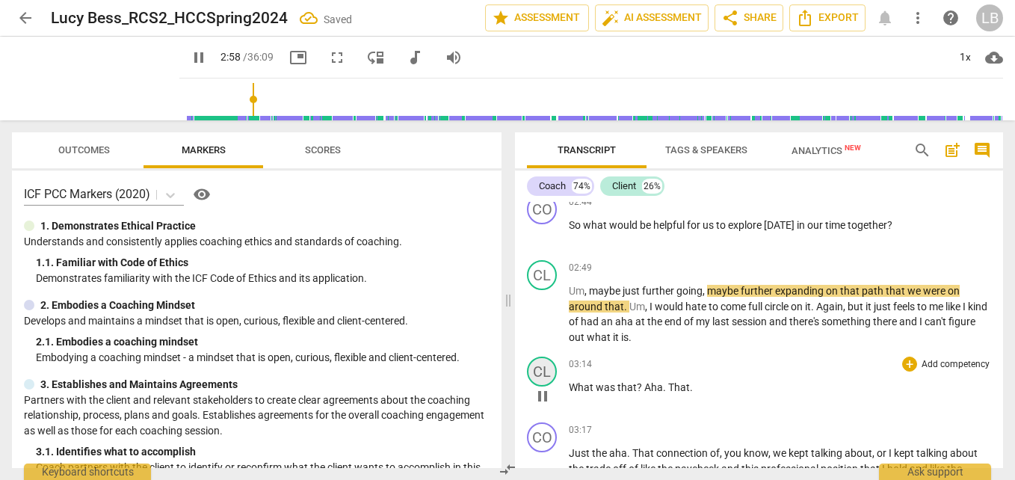
click at [546, 371] on div "CL" at bounding box center [542, 371] width 30 height 30
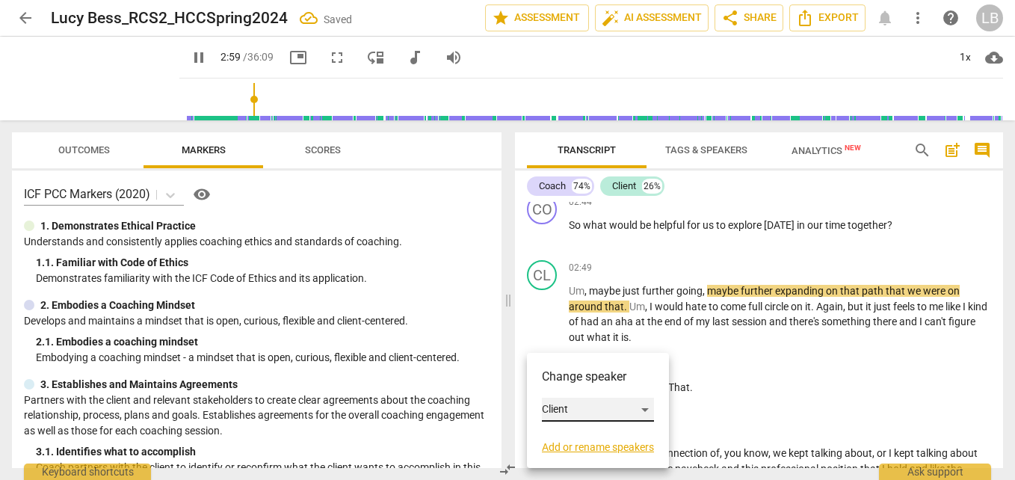
click at [591, 403] on div "Client" at bounding box center [598, 410] width 112 height 24
click at [595, 382] on li "Coach" at bounding box center [599, 381] width 114 height 28
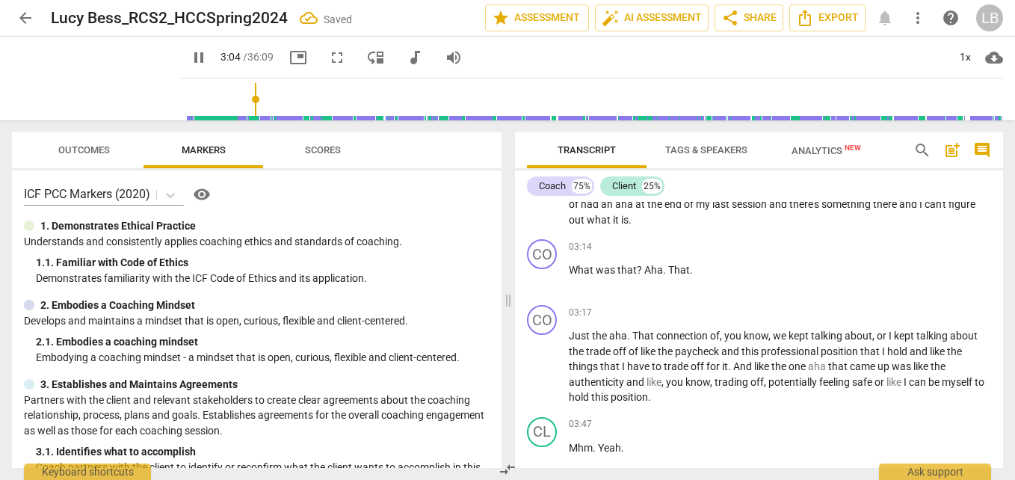
scroll to position [951, 0]
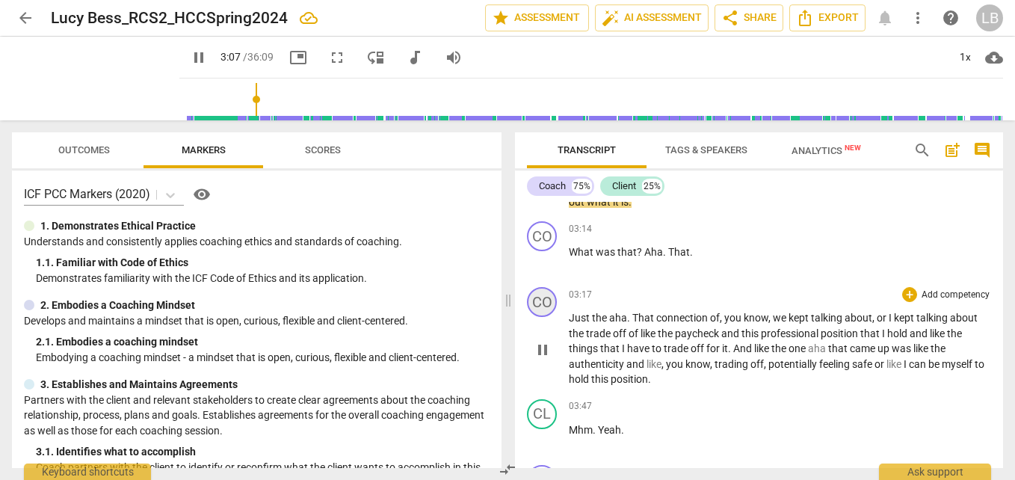
click at [541, 301] on div "CO" at bounding box center [542, 302] width 30 height 30
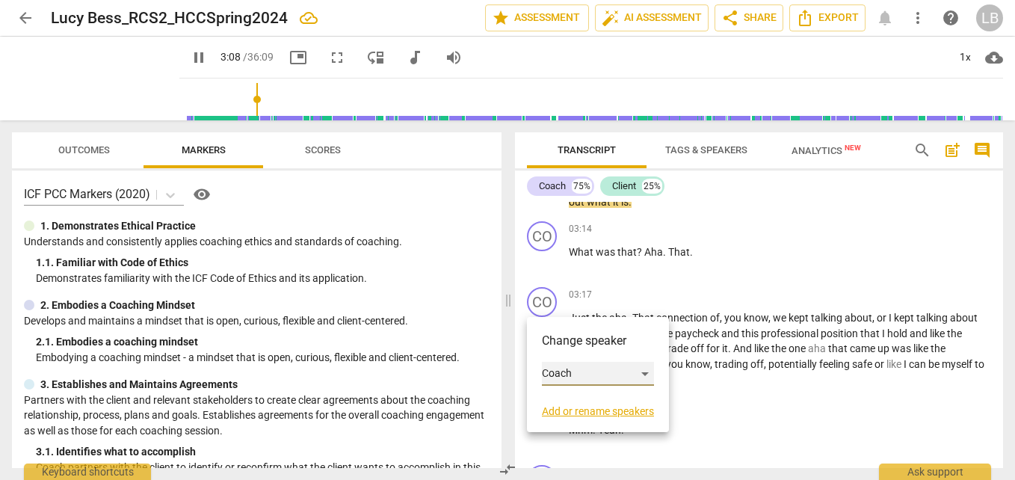
click at [581, 371] on div "Coach" at bounding box center [598, 374] width 112 height 24
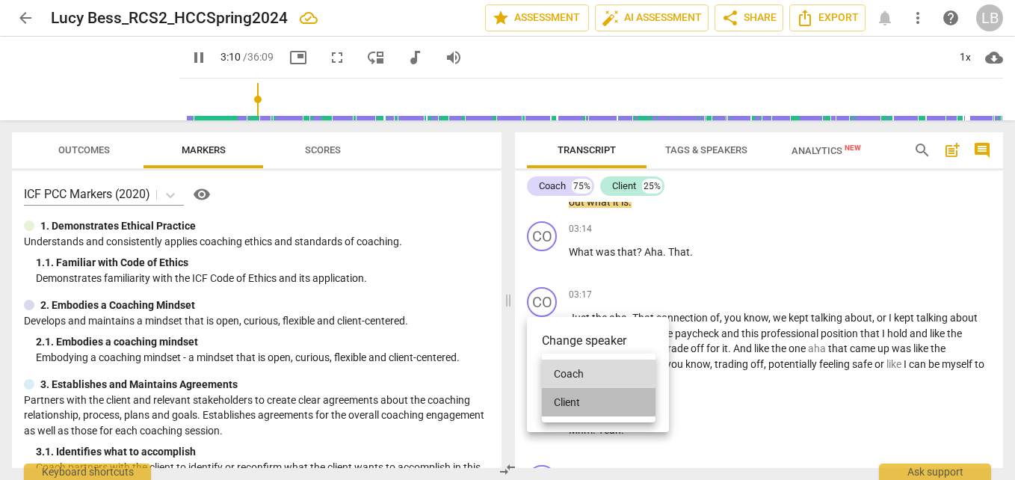
click at [608, 401] on li "Client" at bounding box center [599, 402] width 114 height 28
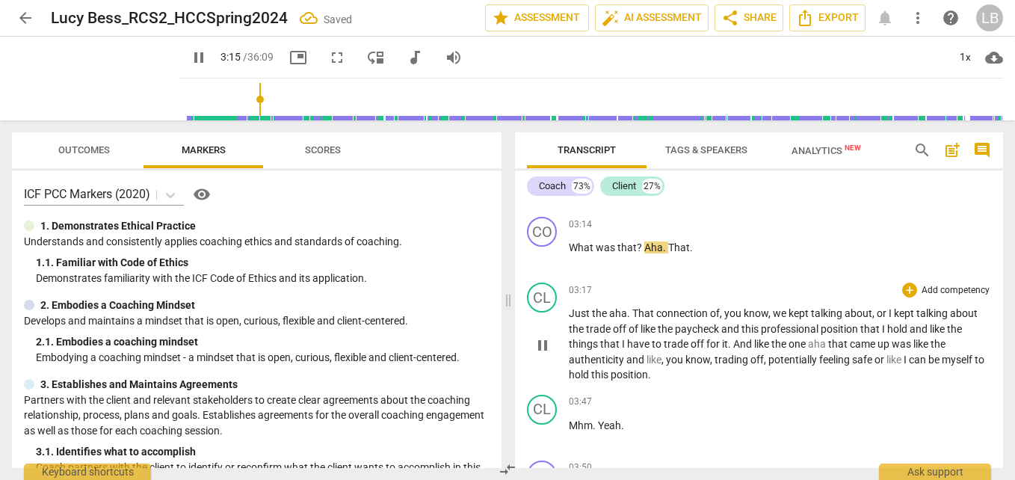
scroll to position [956, 0]
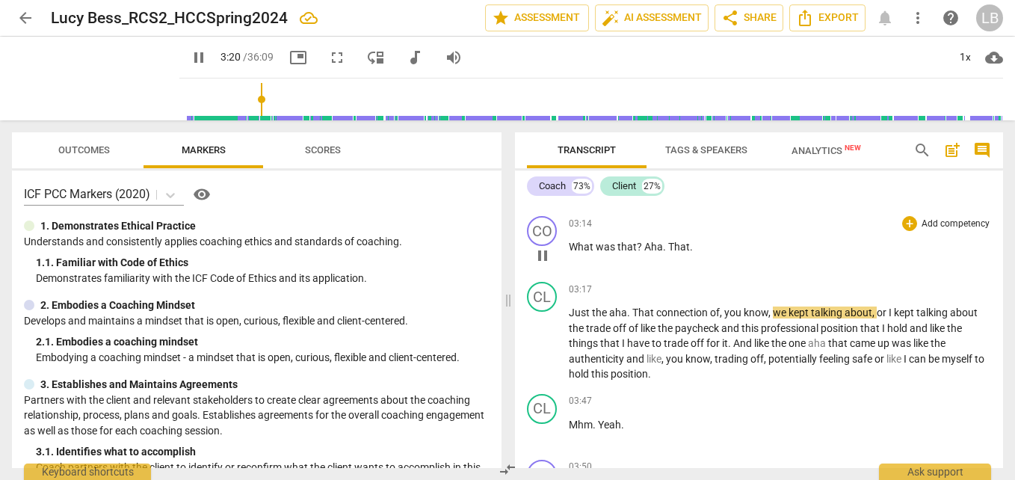
click at [670, 249] on span "That" at bounding box center [679, 247] width 22 height 12
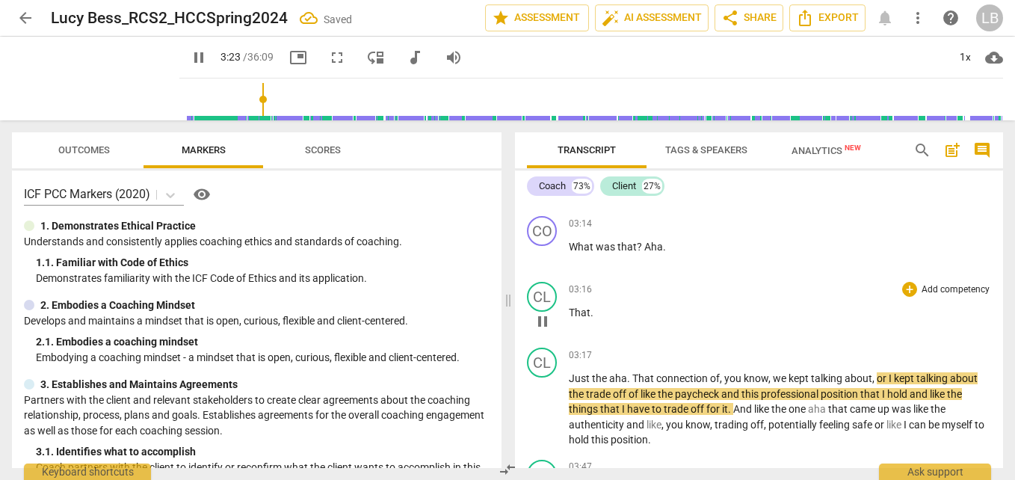
click at [653, 313] on p "That ." at bounding box center [780, 313] width 422 height 16
type input "205"
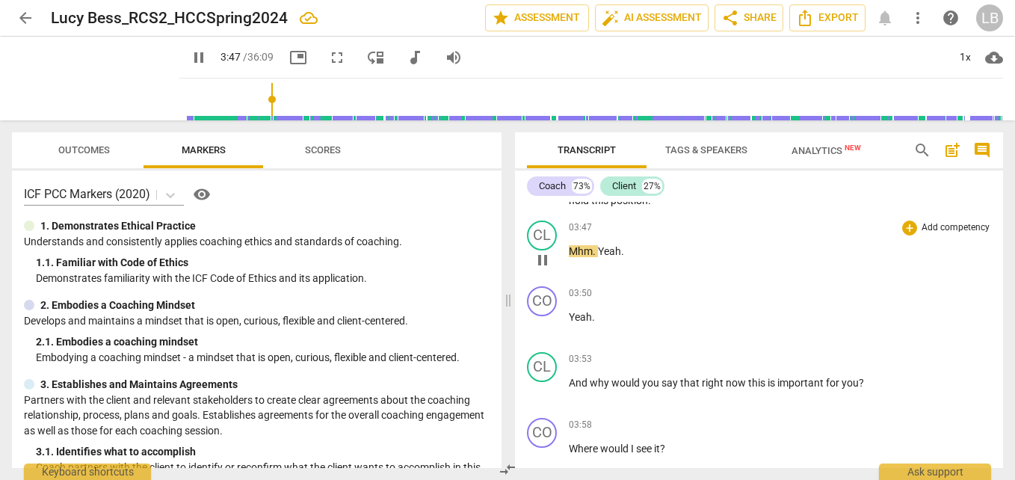
scroll to position [1196, 0]
click at [540, 231] on div "CL" at bounding box center [542, 235] width 30 height 30
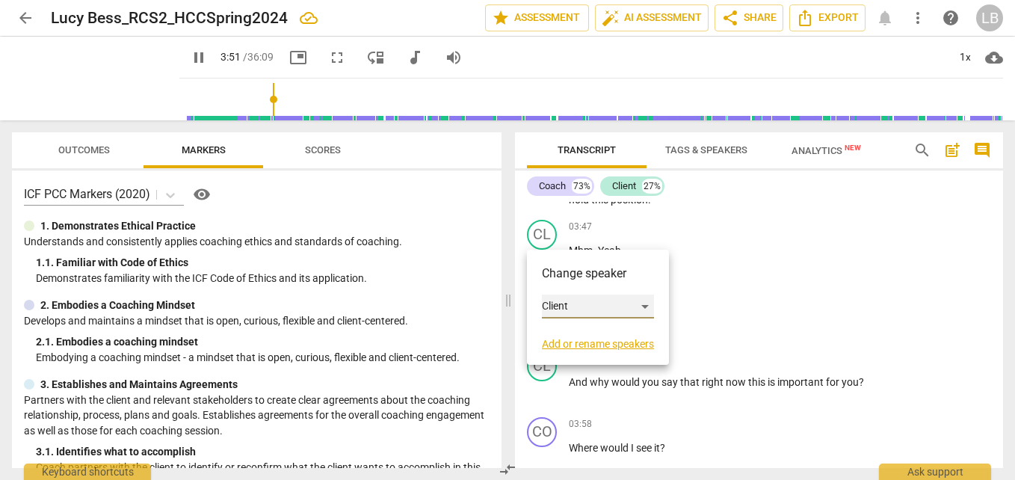
click at [590, 312] on div "Client" at bounding box center [598, 306] width 112 height 24
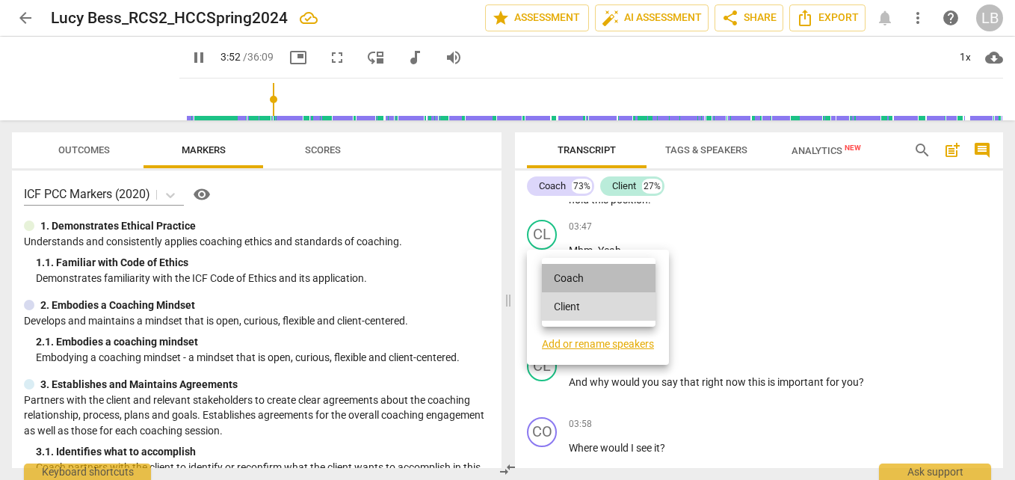
click at [614, 273] on li "Coach" at bounding box center [599, 278] width 114 height 28
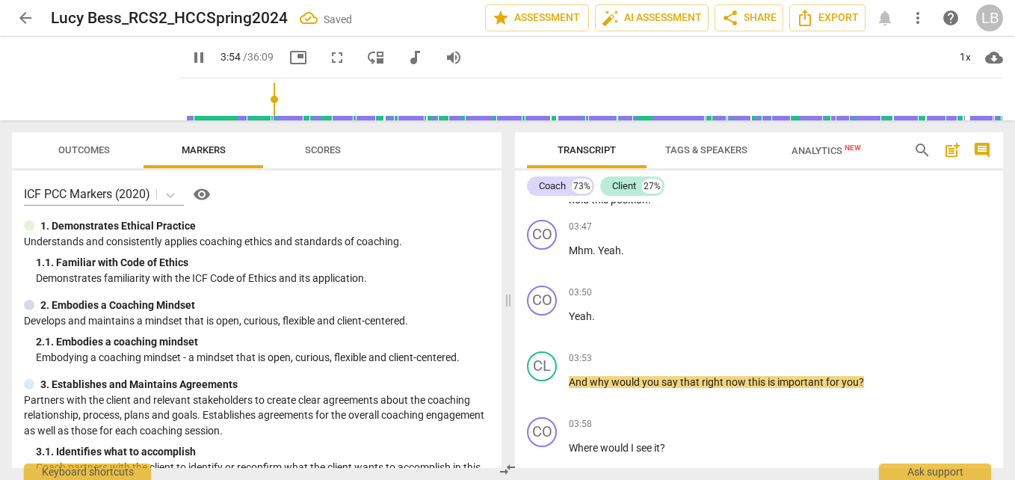
click at [543, 301] on div "CO" at bounding box center [542, 300] width 30 height 30
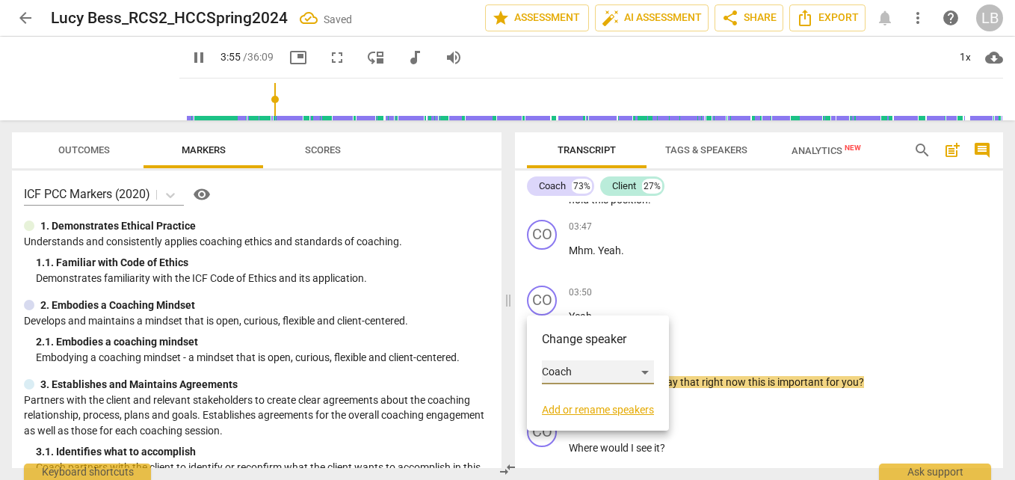
click at [599, 378] on div "Coach" at bounding box center [598, 372] width 112 height 24
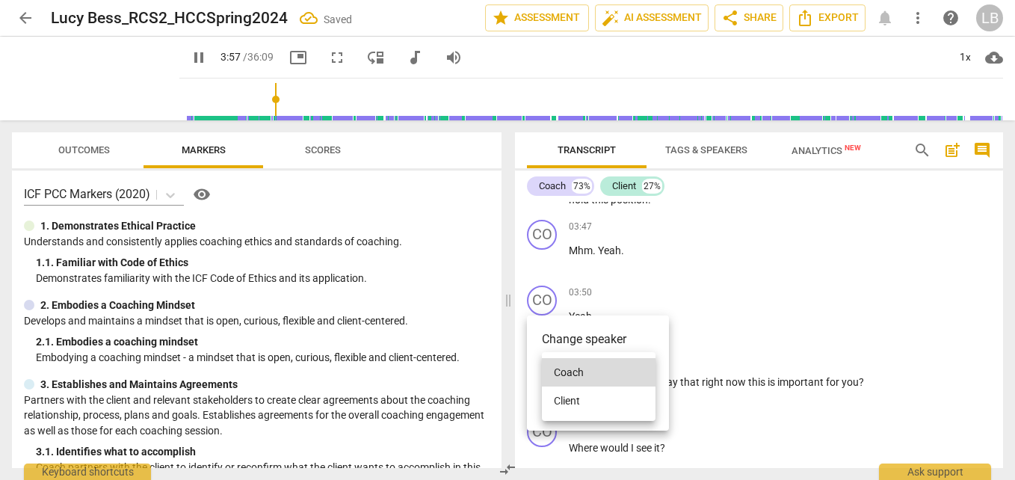
click at [606, 403] on li "Client" at bounding box center [599, 400] width 114 height 28
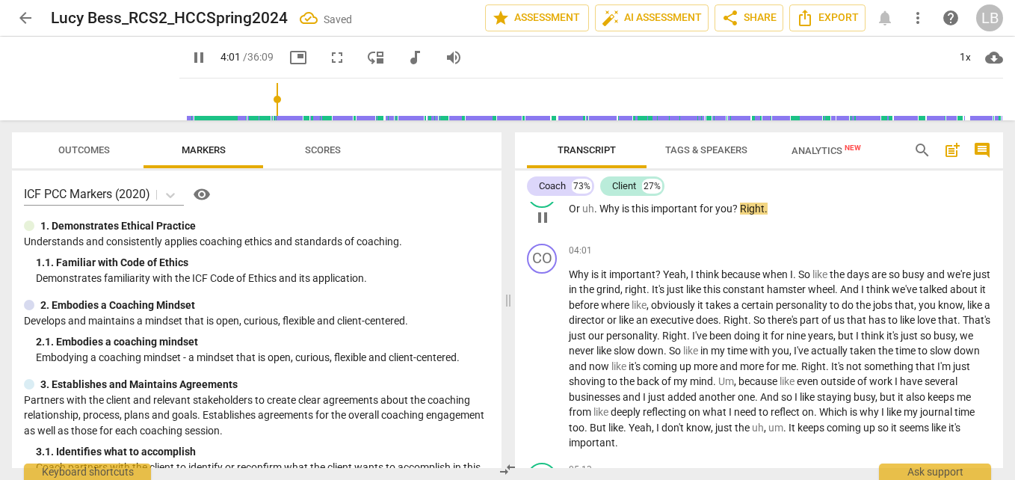
scroll to position [1448, 0]
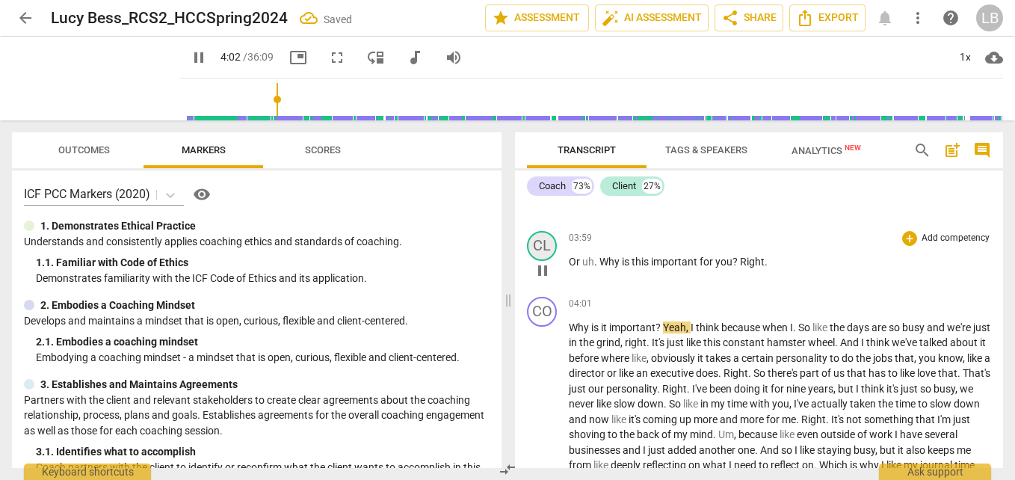
click at [546, 247] on div "CL" at bounding box center [542, 246] width 30 height 30
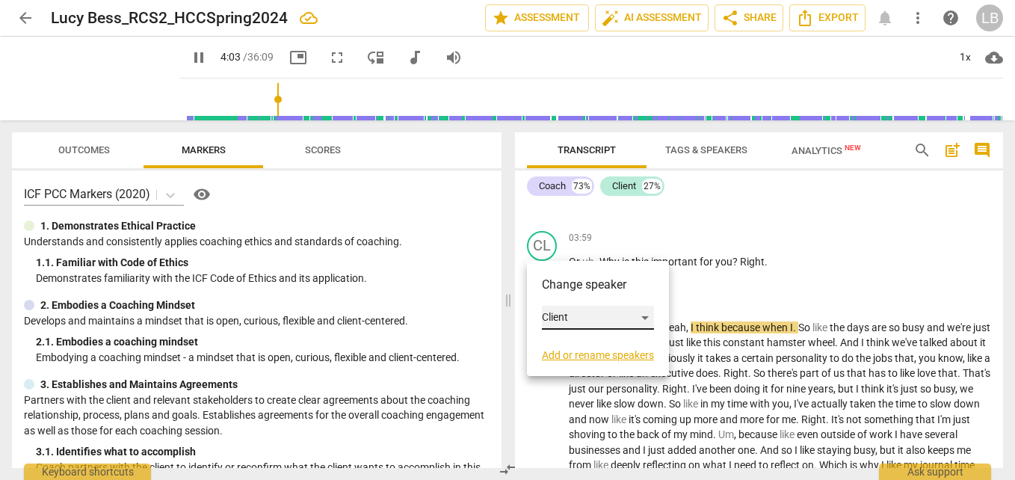
click at [584, 314] on div "Client" at bounding box center [598, 318] width 112 height 24
click at [603, 292] on li "Coach" at bounding box center [599, 289] width 114 height 28
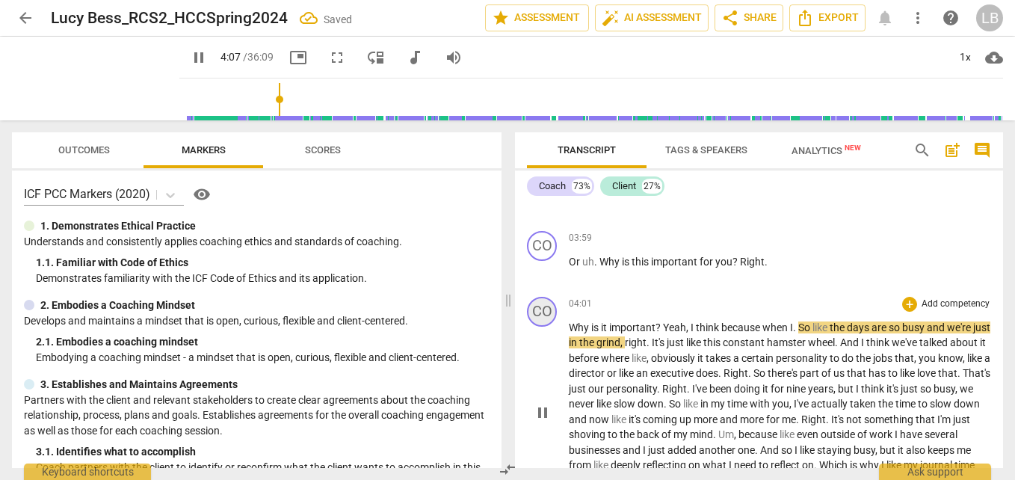
click at [549, 308] on div "CO" at bounding box center [542, 312] width 30 height 30
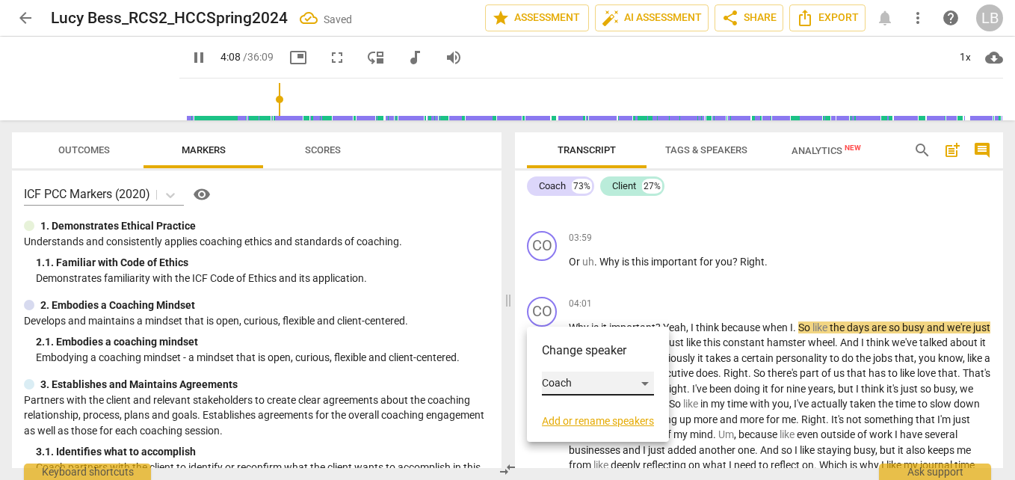
click at [573, 380] on div "Coach" at bounding box center [598, 383] width 112 height 24
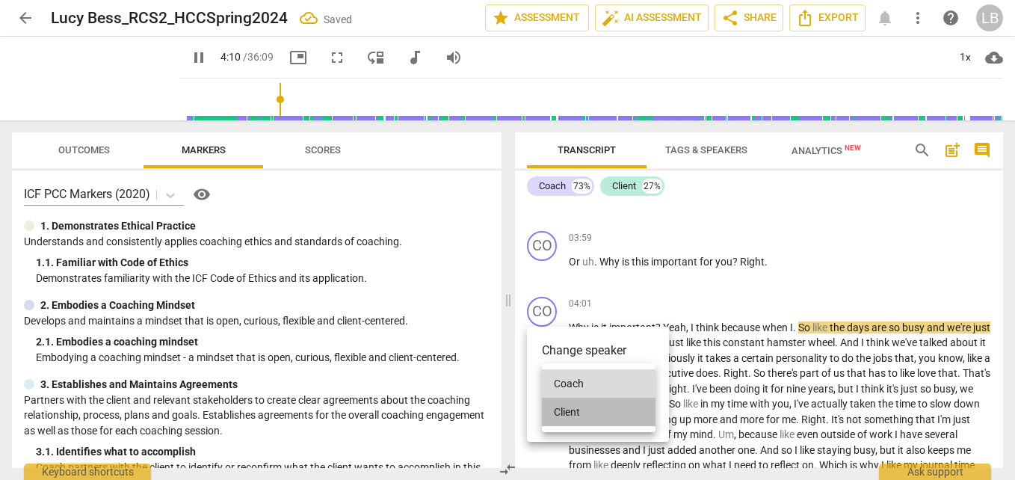
click at [600, 410] on li "Client" at bounding box center [599, 412] width 114 height 28
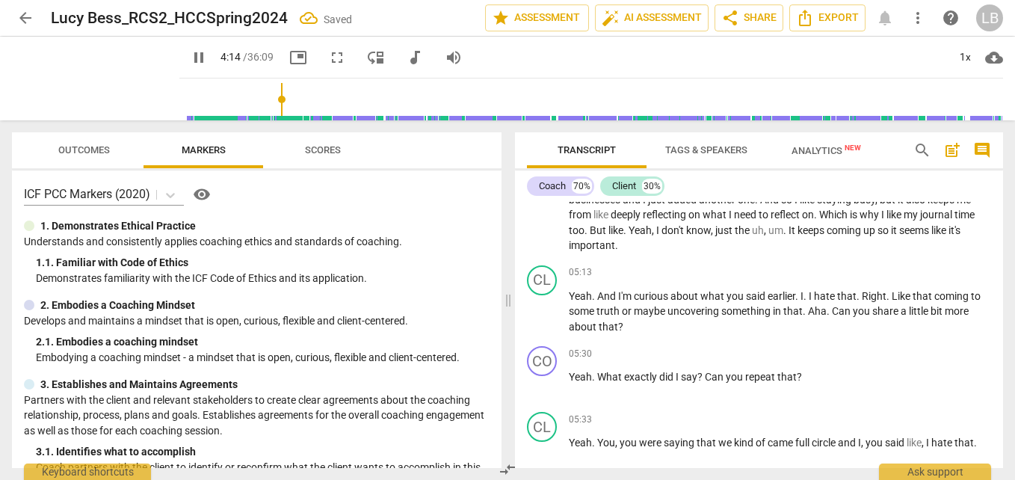
scroll to position [1702, 0]
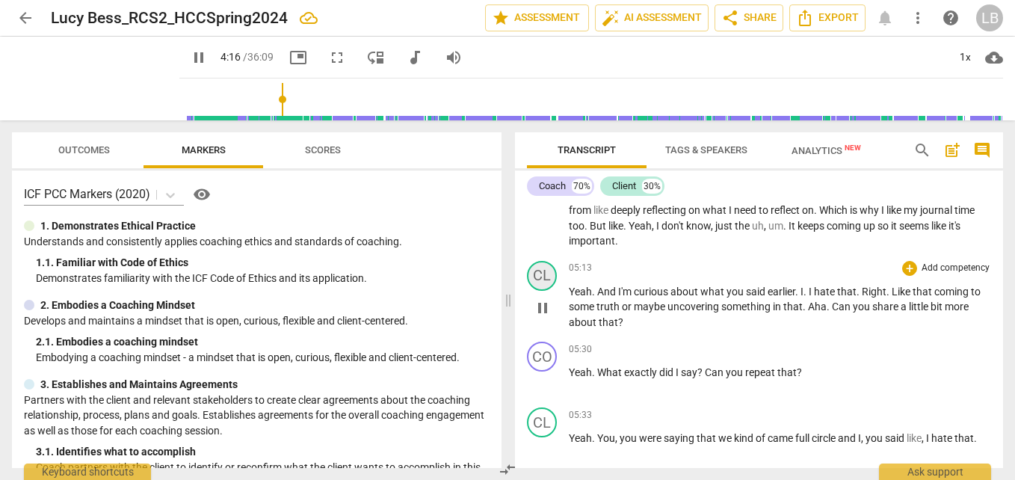
click at [542, 279] on div "CL" at bounding box center [542, 276] width 30 height 30
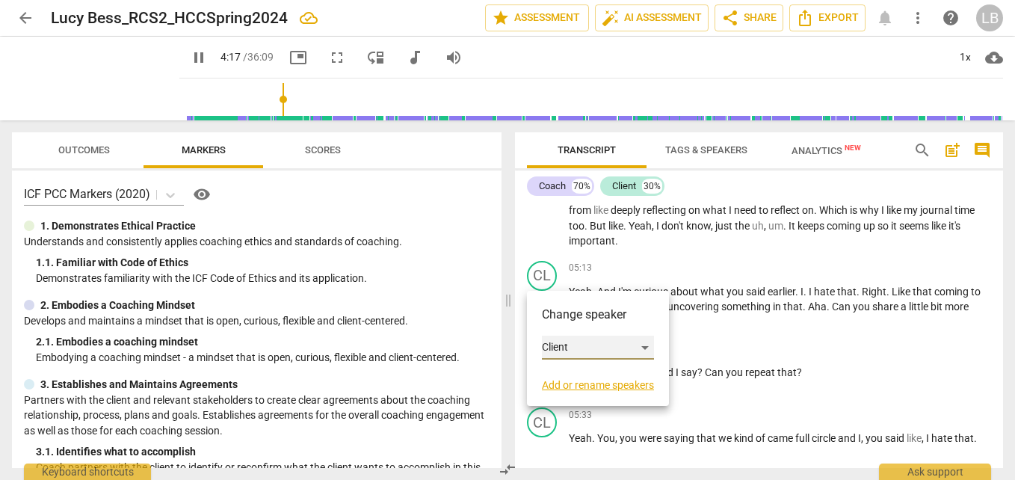
click at [580, 342] on div "Client" at bounding box center [598, 348] width 112 height 24
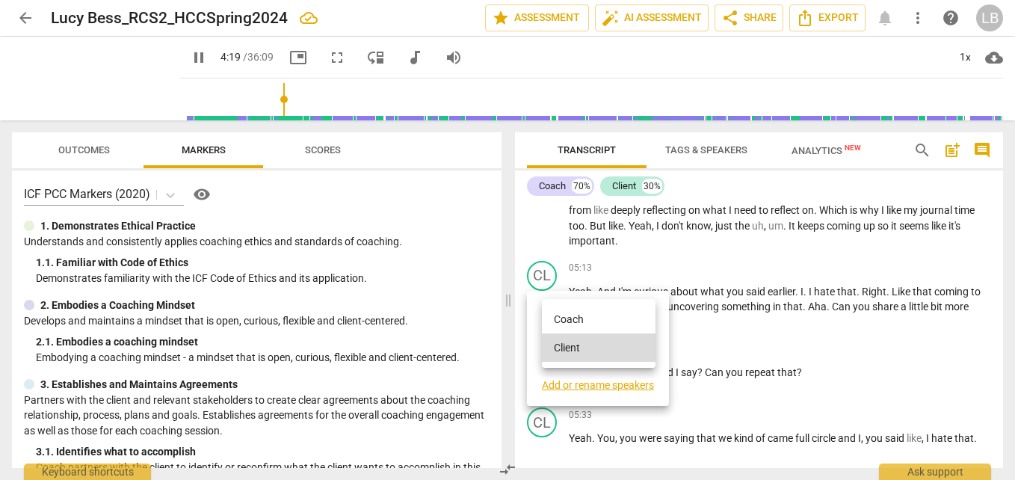
click at [591, 323] on li "Coach" at bounding box center [599, 319] width 114 height 28
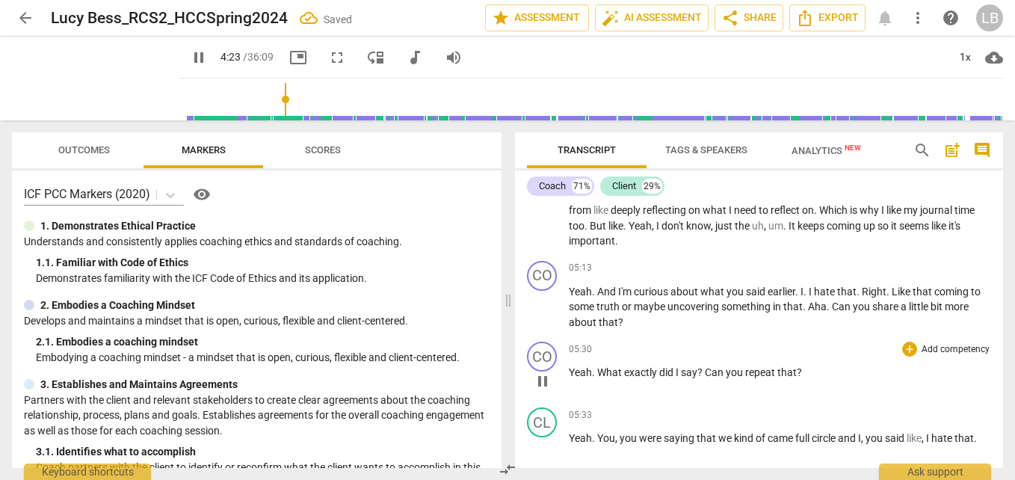
scroll to position [1759, 0]
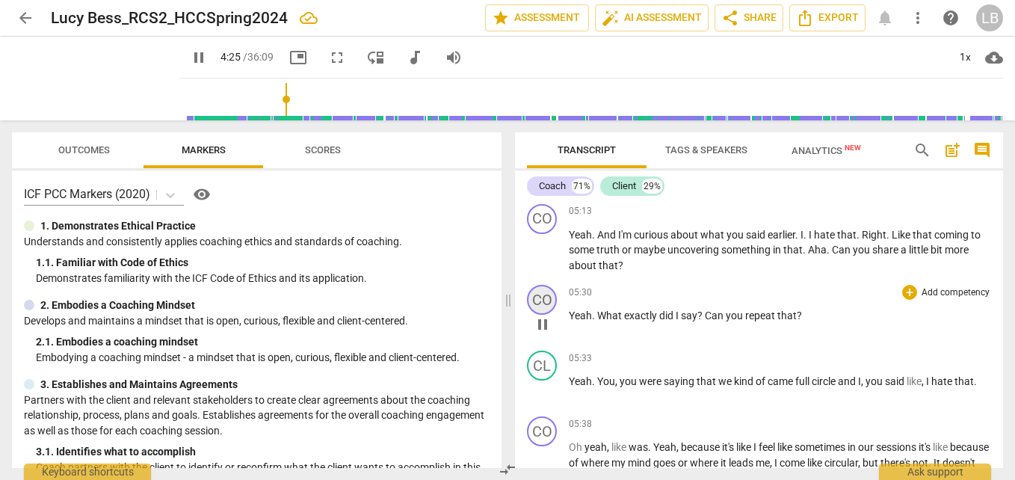
click at [543, 302] on div "CO" at bounding box center [542, 300] width 30 height 30
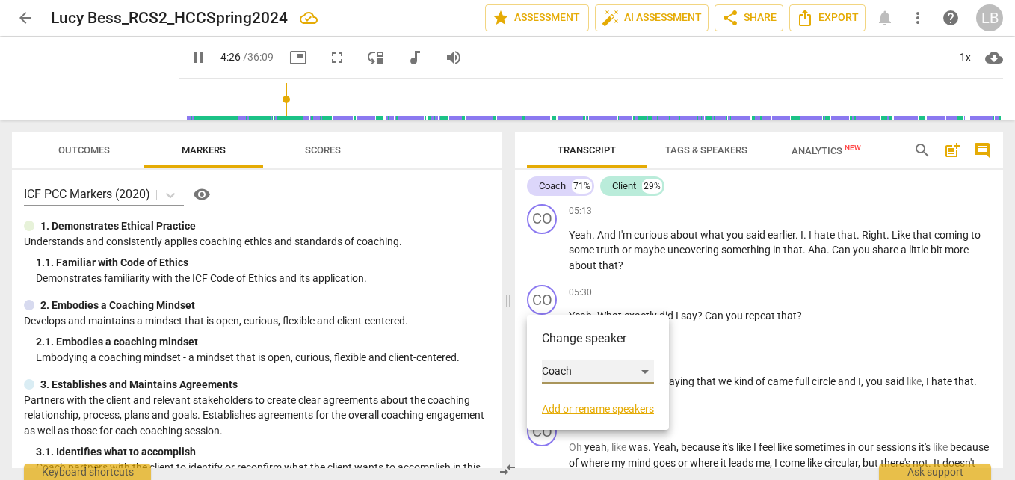
click at [595, 367] on div "Coach" at bounding box center [598, 371] width 112 height 24
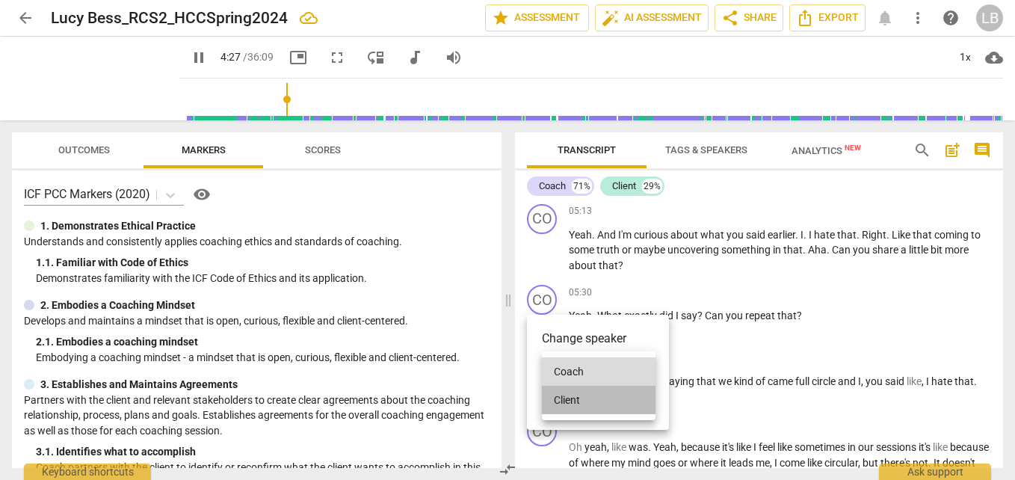
click at [603, 399] on li "Client" at bounding box center [599, 400] width 114 height 28
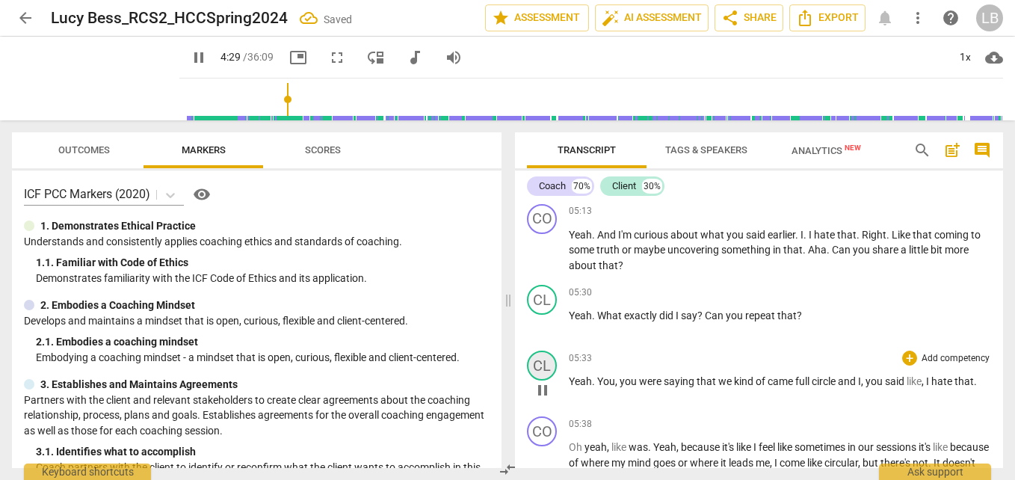
click at [547, 361] on div "CL" at bounding box center [542, 365] width 30 height 30
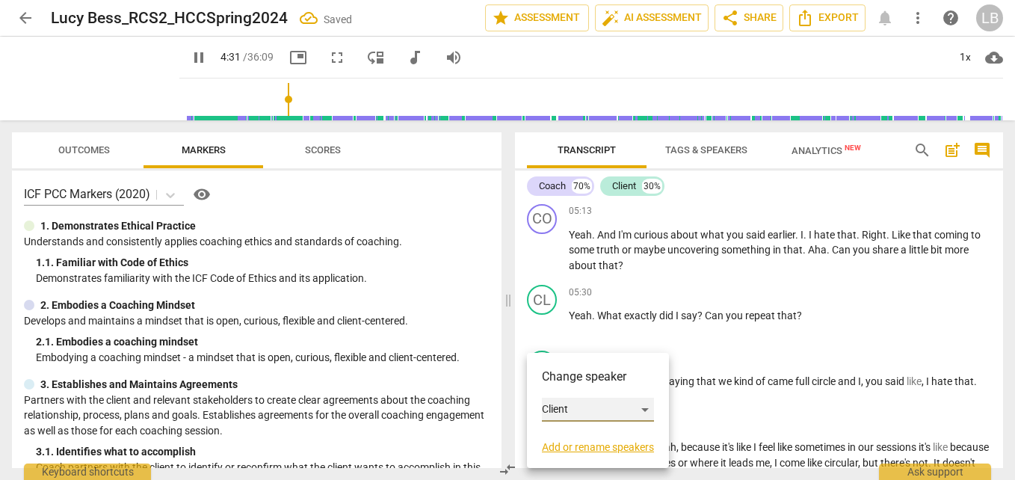
click at [605, 409] on div "Client" at bounding box center [598, 410] width 112 height 24
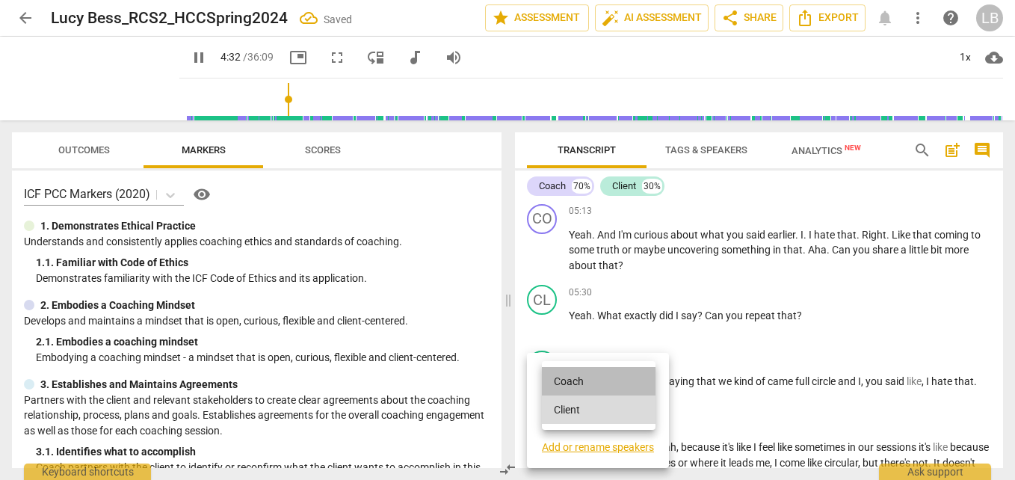
click at [614, 380] on li "Coach" at bounding box center [599, 381] width 114 height 28
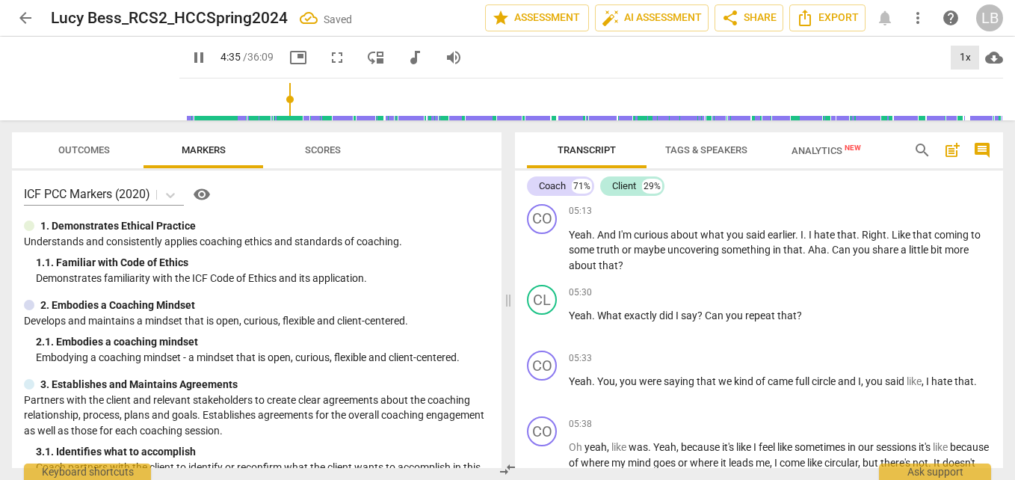
click at [962, 64] on div "1x" at bounding box center [965, 58] width 28 height 24
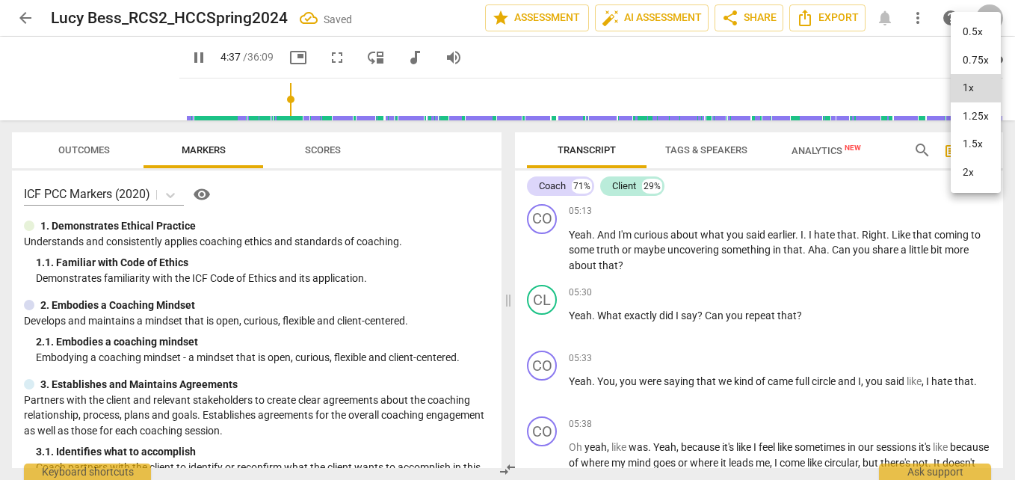
click at [976, 111] on li "1.25x" at bounding box center [976, 116] width 50 height 28
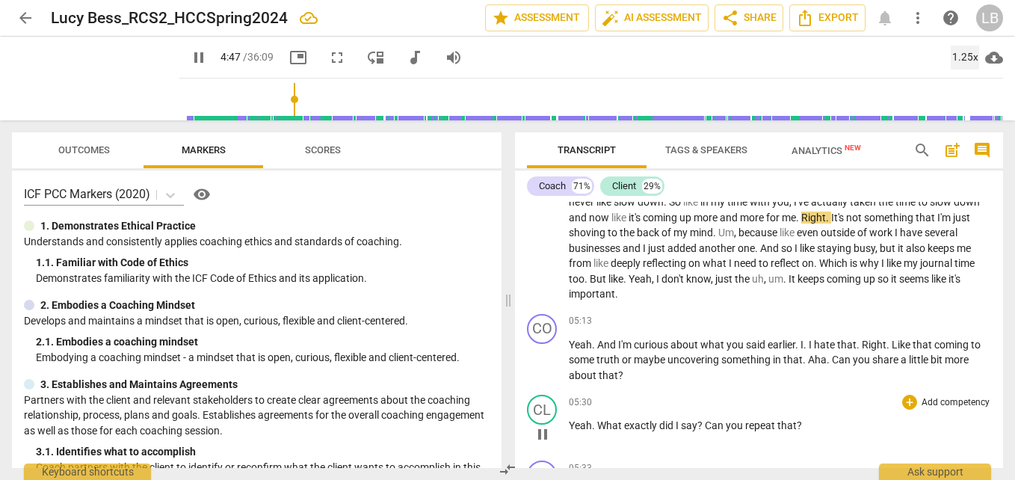
scroll to position [1652, 0]
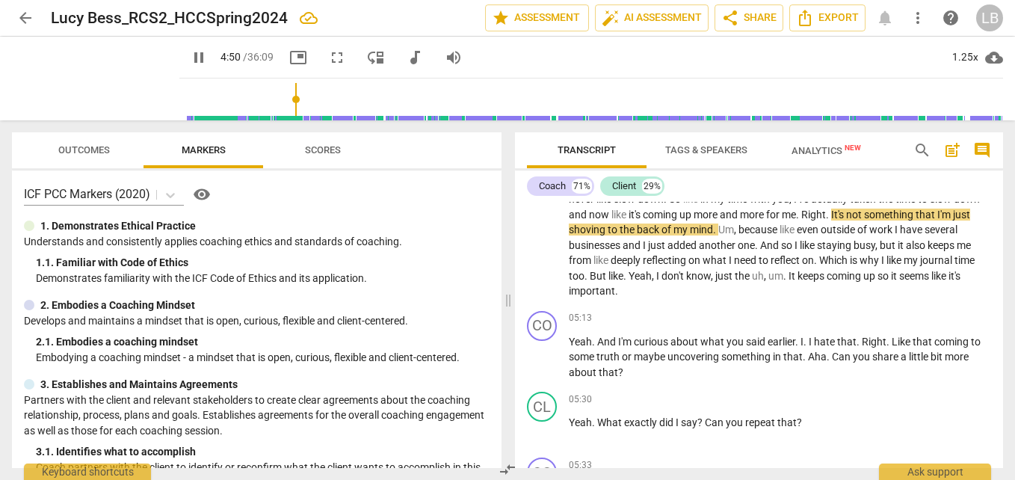
click at [286, 101] on input "range" at bounding box center [594, 99] width 818 height 48
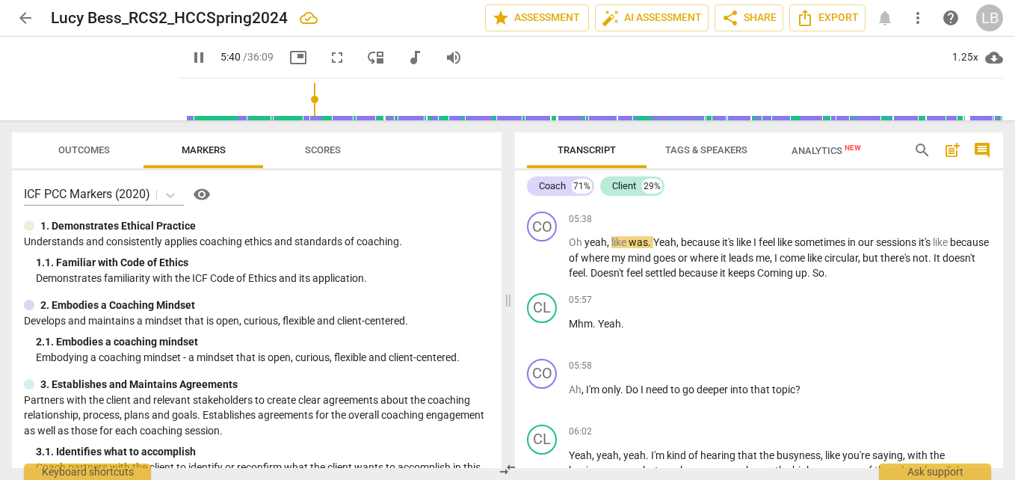
scroll to position [1965, 0]
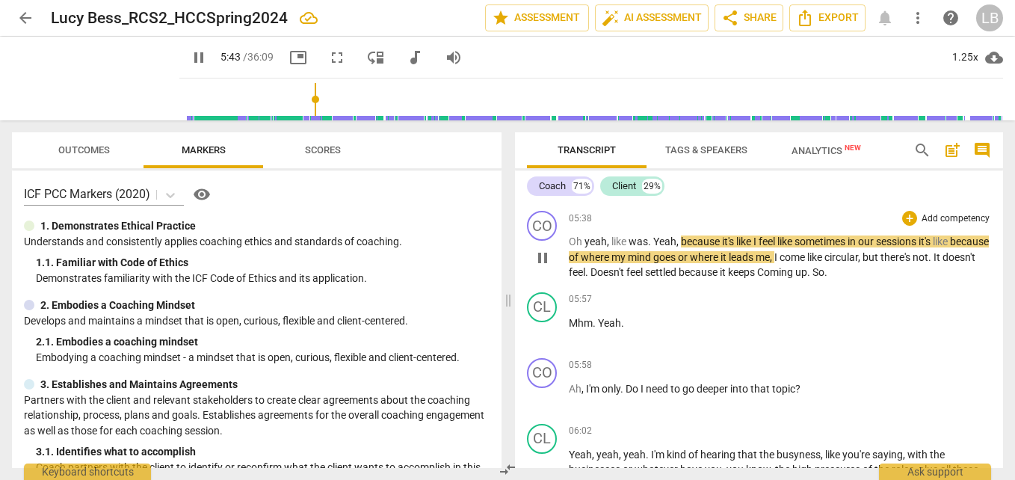
click at [653, 242] on span "." at bounding box center [650, 241] width 5 height 12
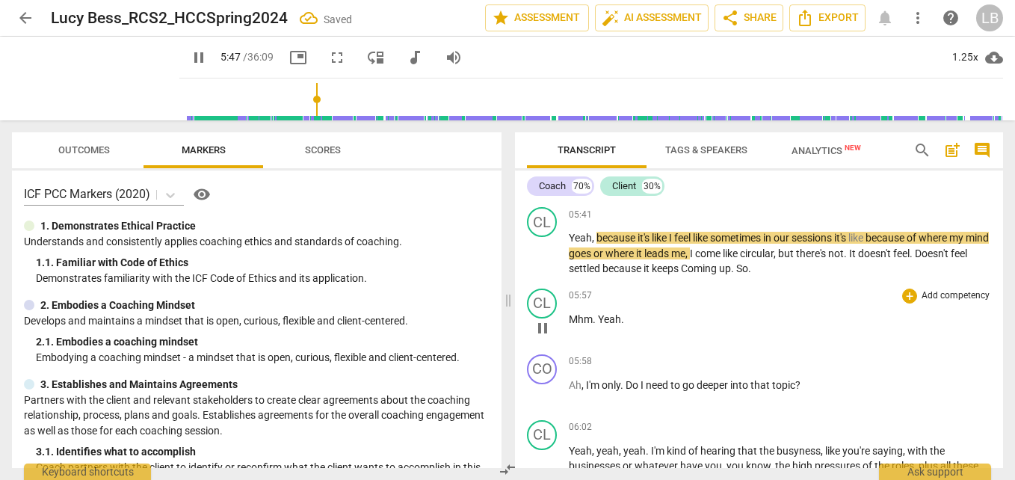
scroll to position [2039, 0]
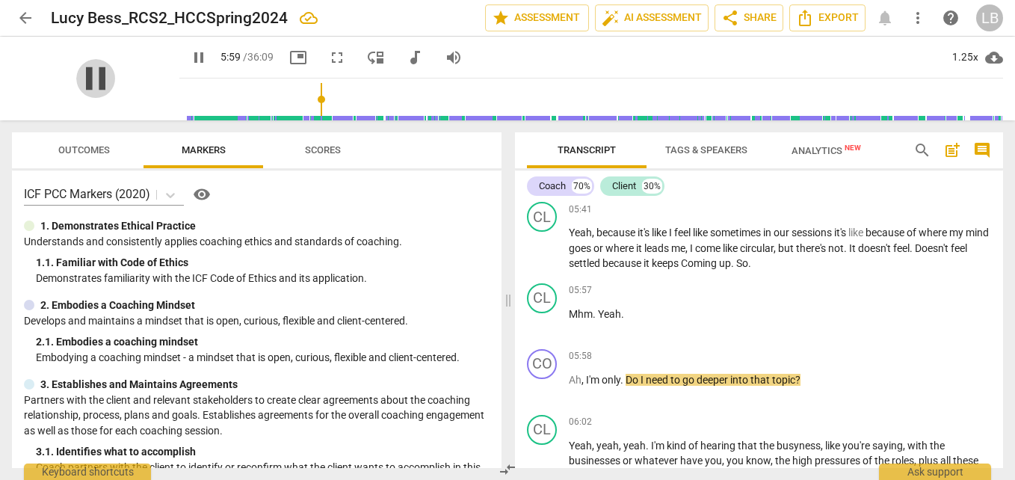
click at [88, 84] on span "pause" at bounding box center [95, 78] width 39 height 39
click at [545, 292] on div "CL" at bounding box center [542, 298] width 30 height 30
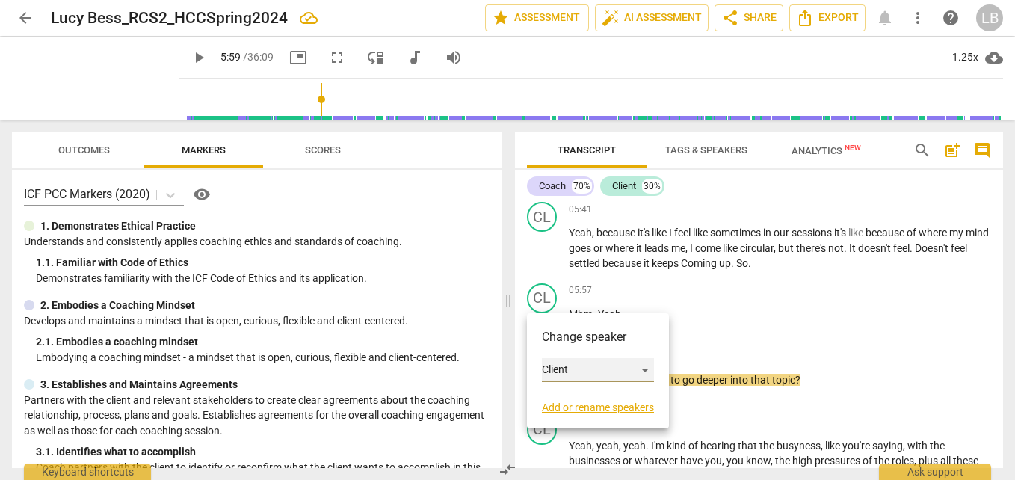
click at [590, 372] on div "Client" at bounding box center [598, 370] width 112 height 24
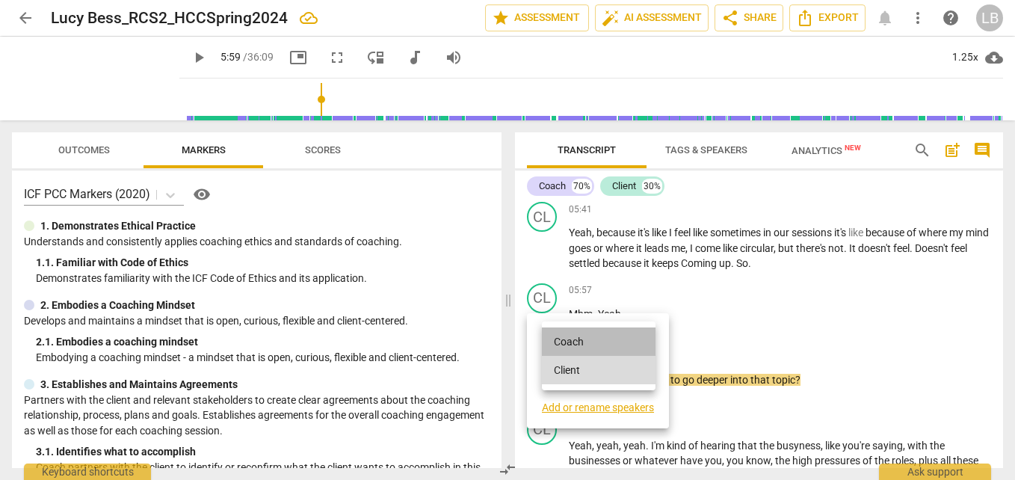
click at [616, 347] on li "Coach" at bounding box center [599, 341] width 114 height 28
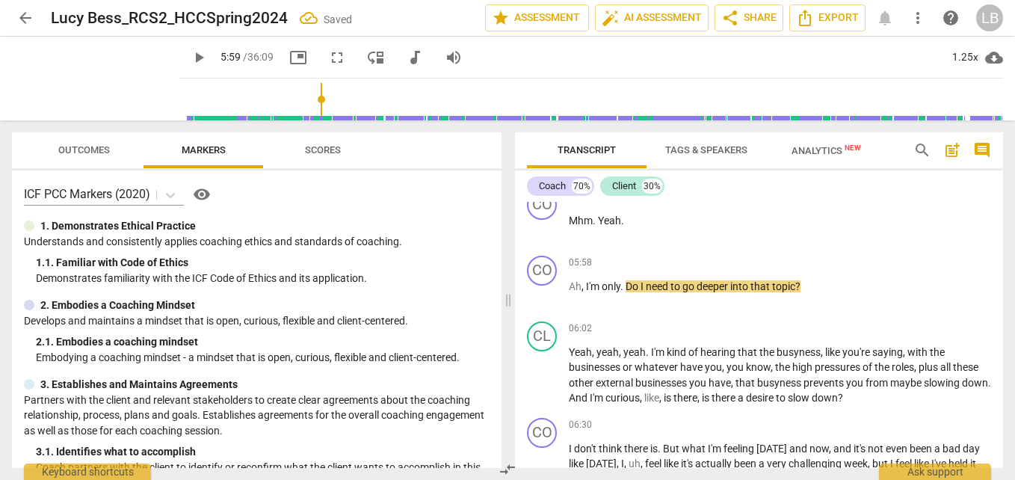
scroll to position [2136, 0]
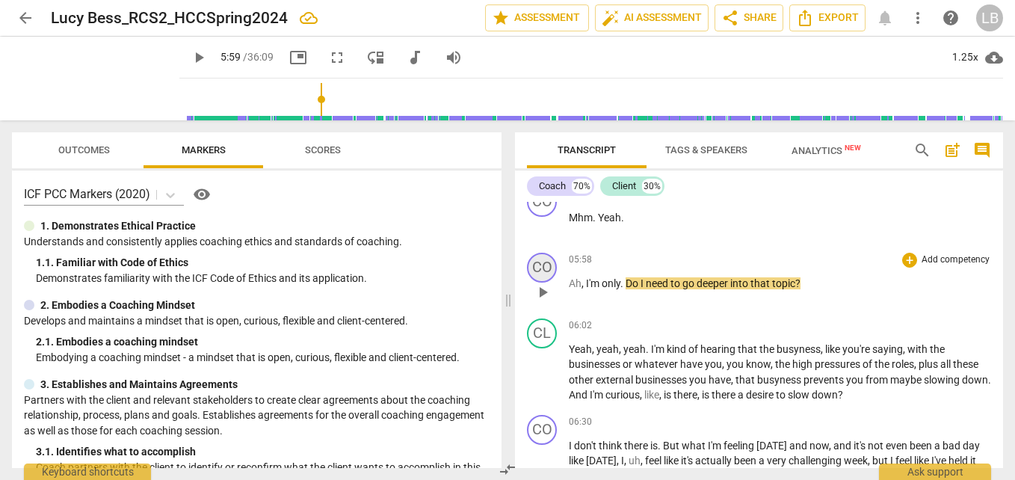
click at [536, 259] on div "CO" at bounding box center [542, 268] width 30 height 30
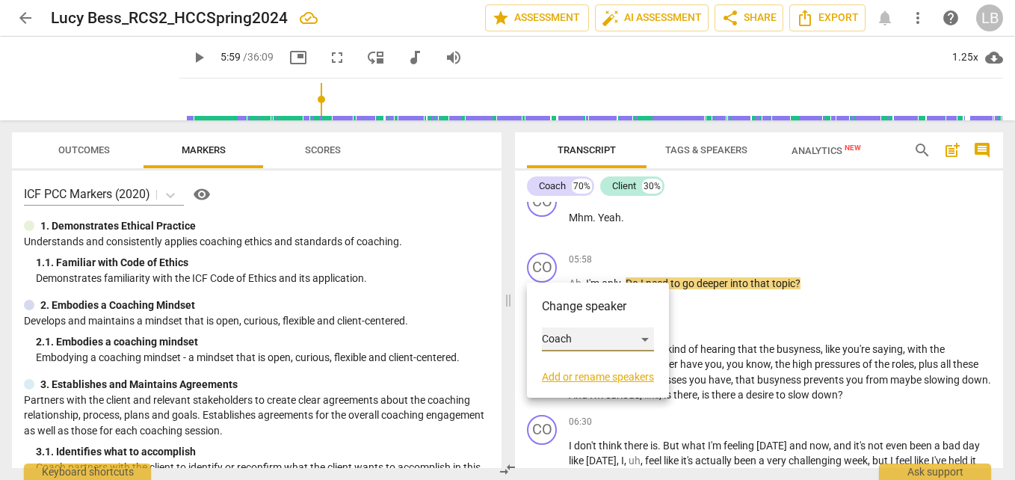
click at [584, 339] on div "Coach" at bounding box center [598, 339] width 112 height 24
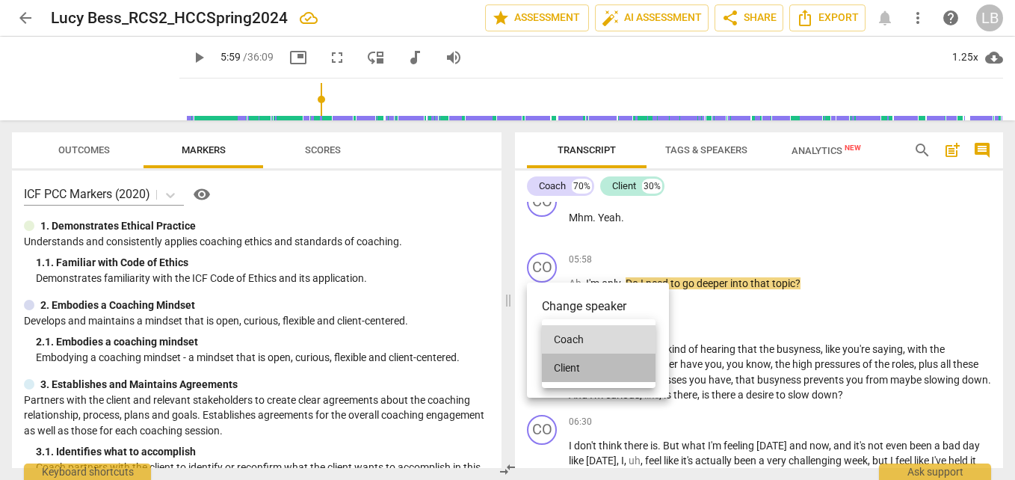
click at [592, 358] on li "Client" at bounding box center [599, 367] width 114 height 28
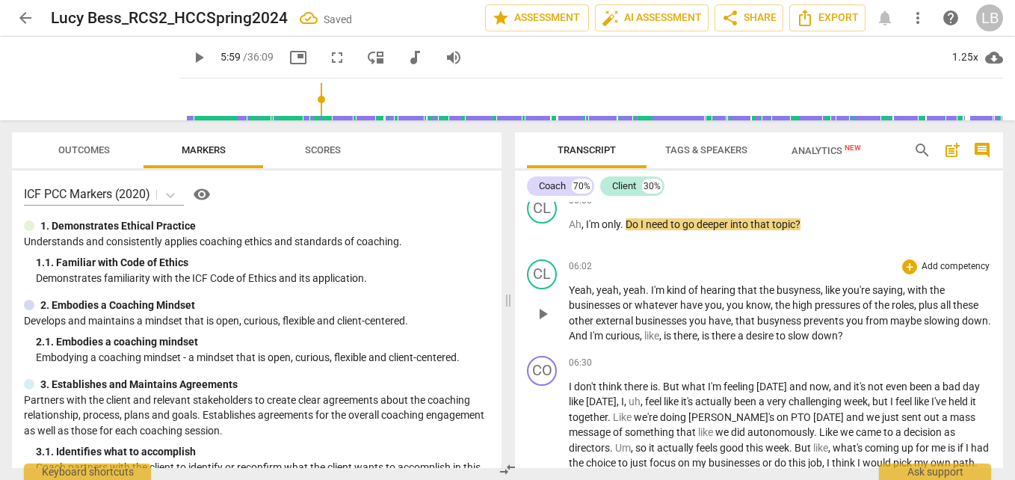
scroll to position [2196, 0]
click at [546, 275] on div "CL" at bounding box center [542, 274] width 30 height 30
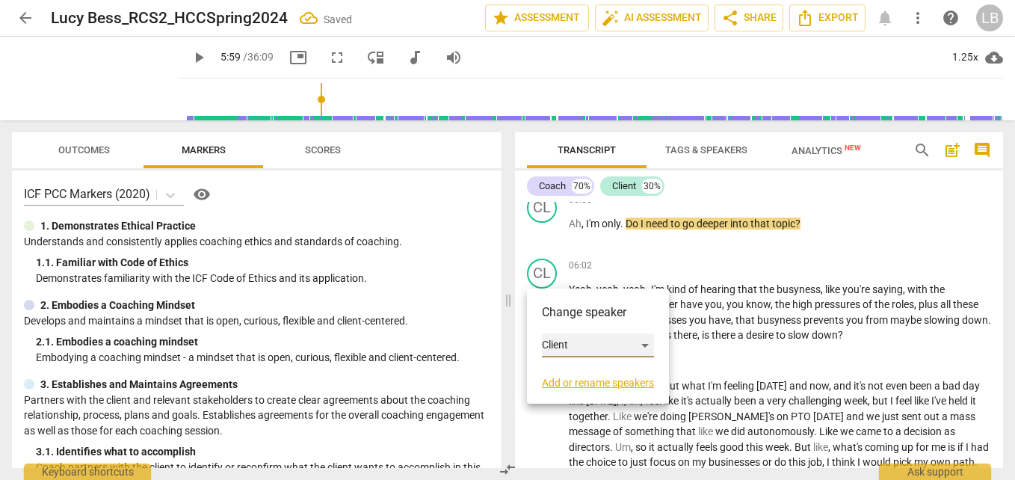
click at [575, 336] on div "Client" at bounding box center [598, 345] width 112 height 24
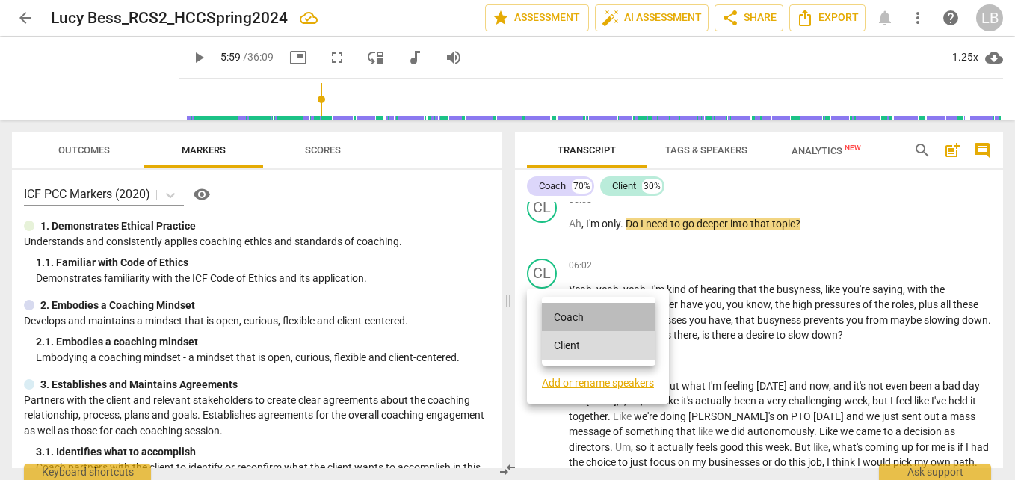
click at [623, 320] on li "Coach" at bounding box center [599, 317] width 114 height 28
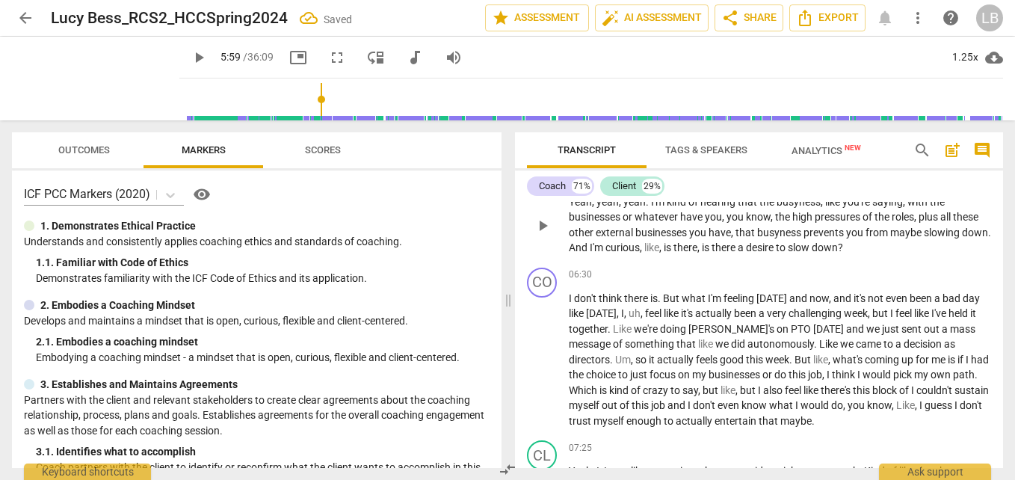
scroll to position [2284, 0]
click at [551, 279] on div "CO" at bounding box center [542, 282] width 30 height 30
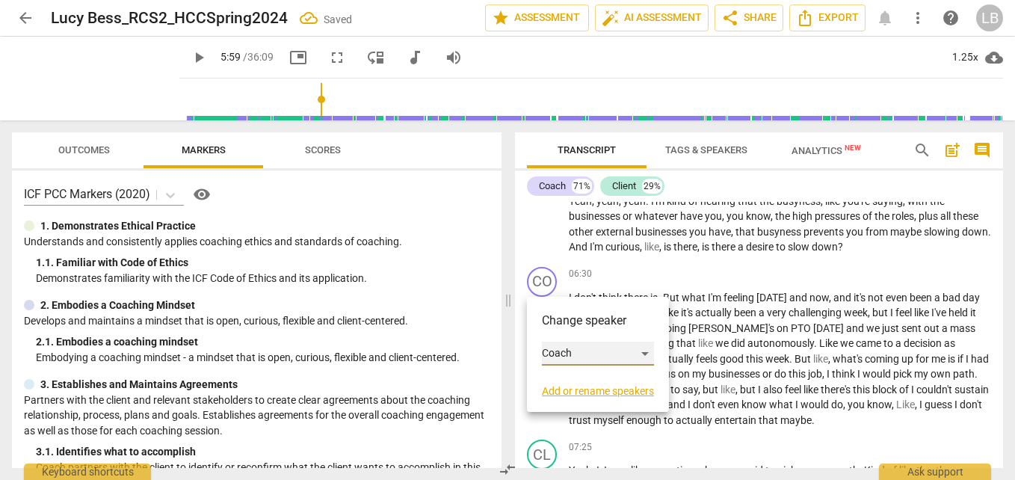
click at [604, 348] on div "Coach" at bounding box center [598, 354] width 112 height 24
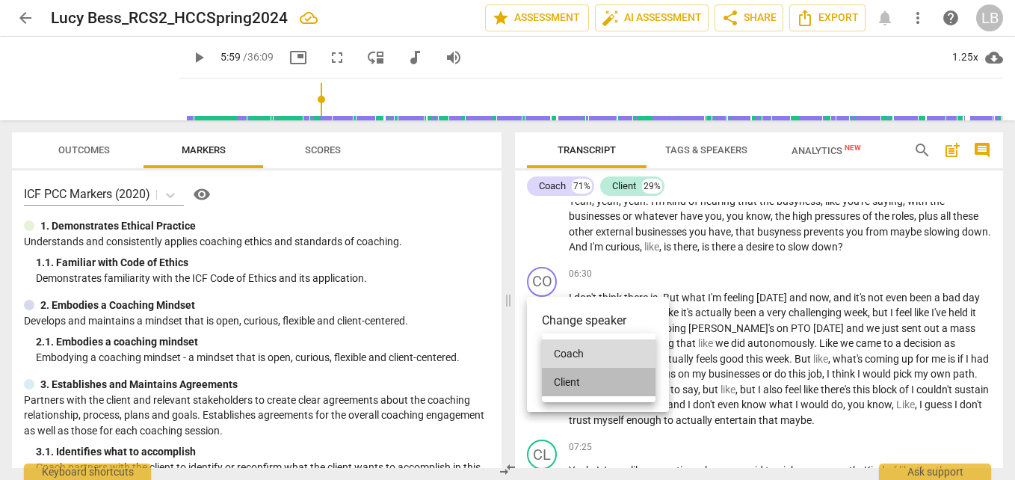
click at [619, 382] on li "Client" at bounding box center [599, 382] width 114 height 28
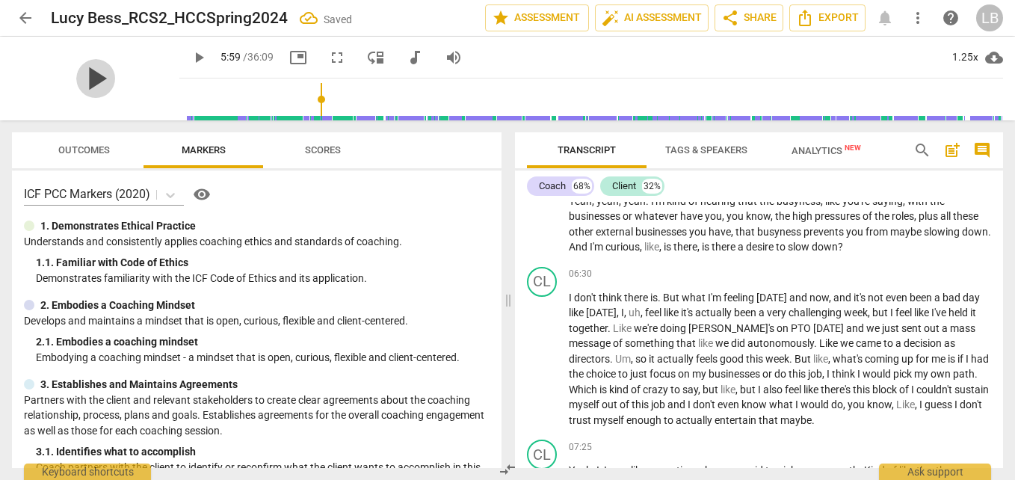
click at [81, 75] on span "play_arrow" at bounding box center [95, 78] width 39 height 39
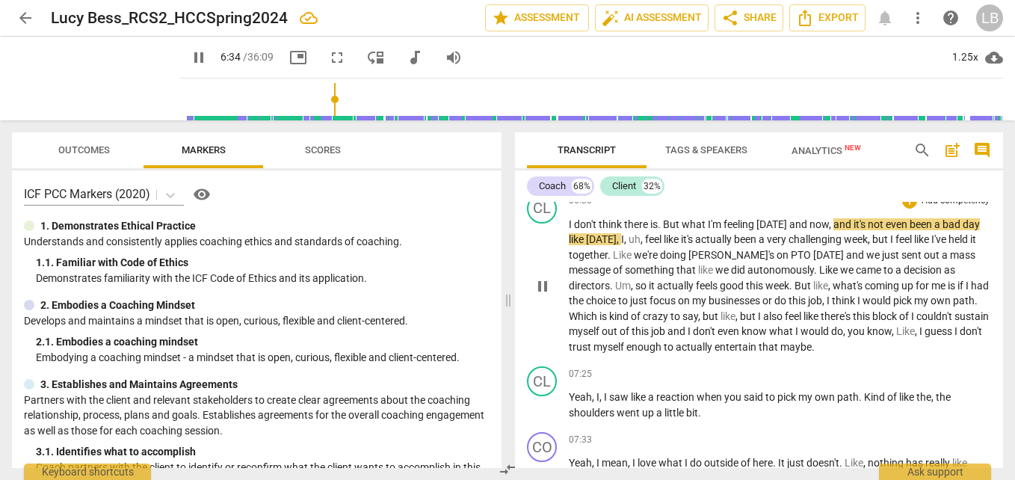
scroll to position [2350, 0]
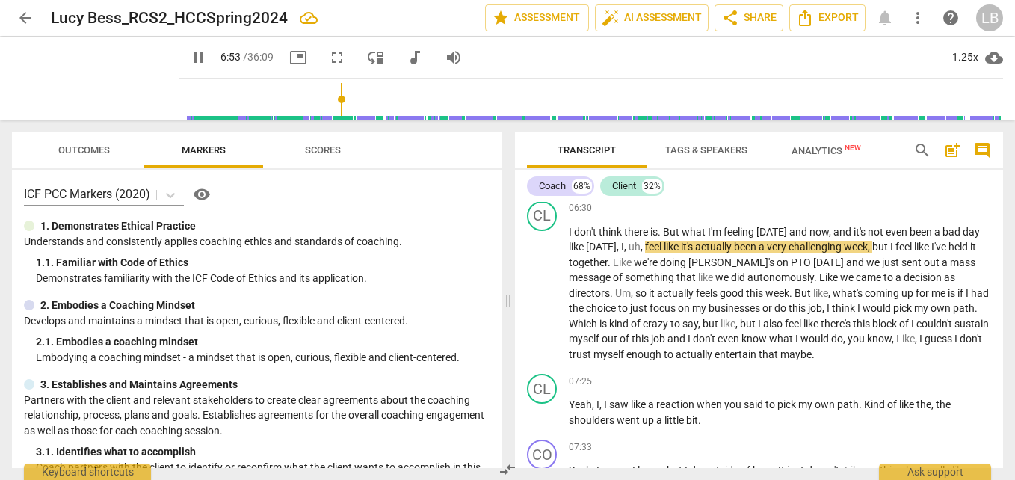
click at [327, 103] on input "range" at bounding box center [594, 99] width 818 height 48
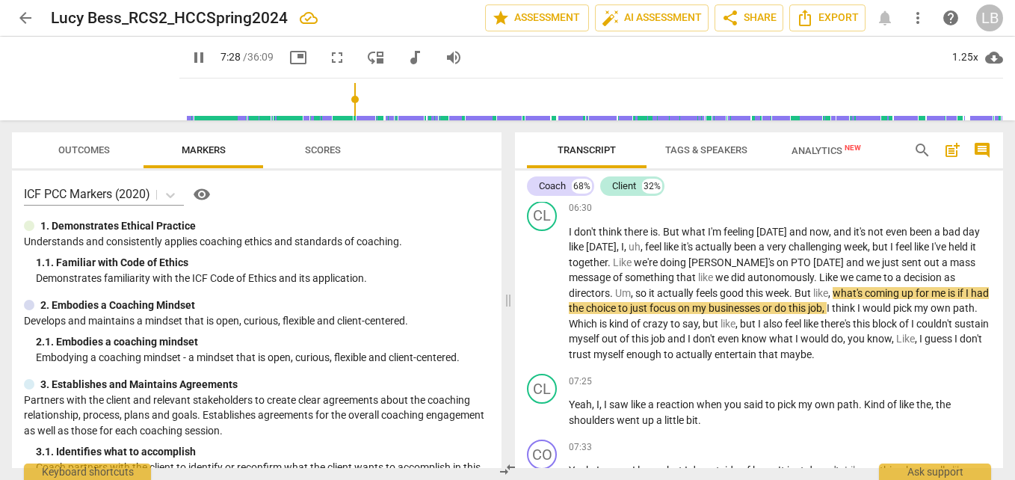
click at [340, 102] on input "range" at bounding box center [594, 99] width 818 height 48
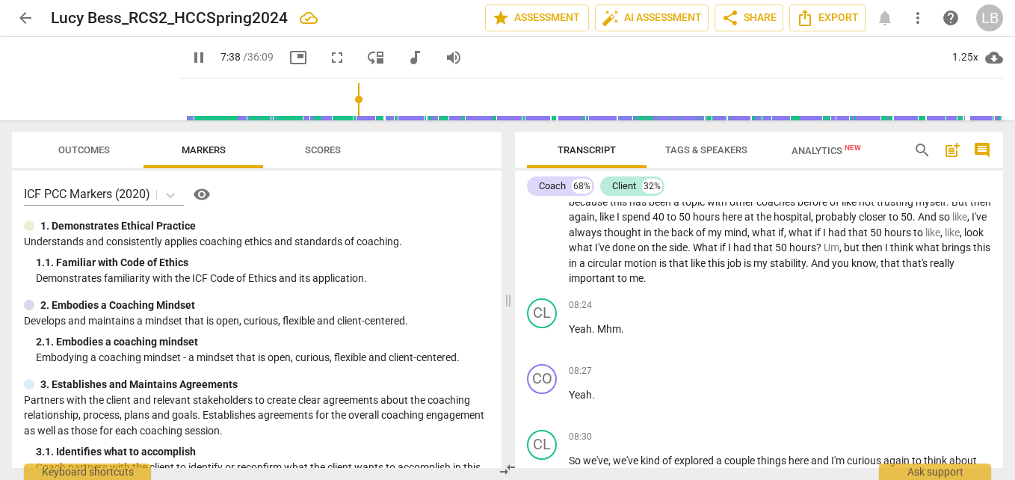
scroll to position [2675, 0]
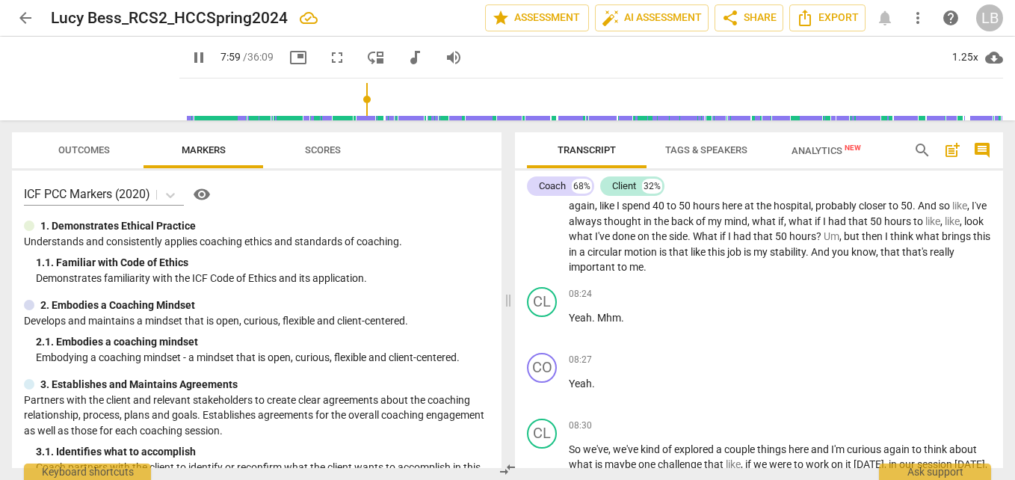
click at [352, 102] on input "range" at bounding box center [594, 99] width 818 height 48
click at [360, 104] on input "range" at bounding box center [594, 99] width 818 height 48
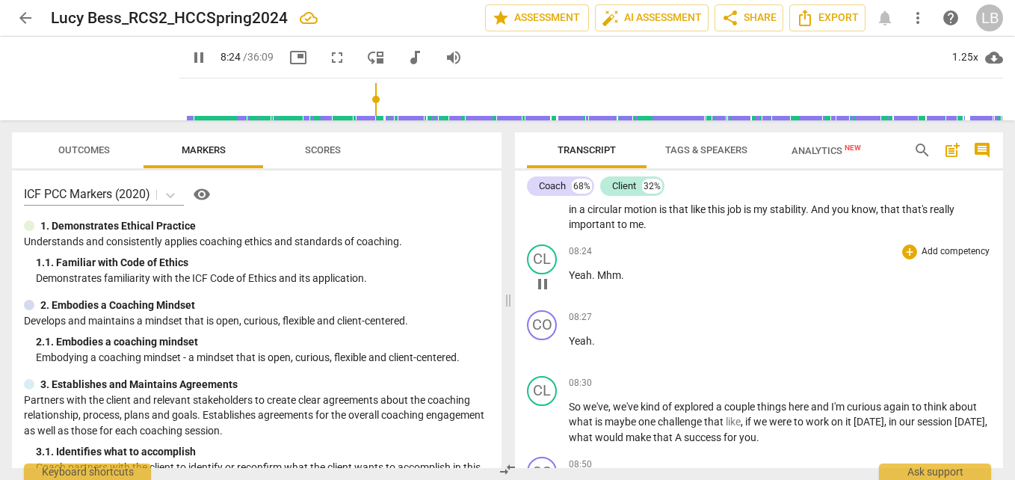
scroll to position [2728, 0]
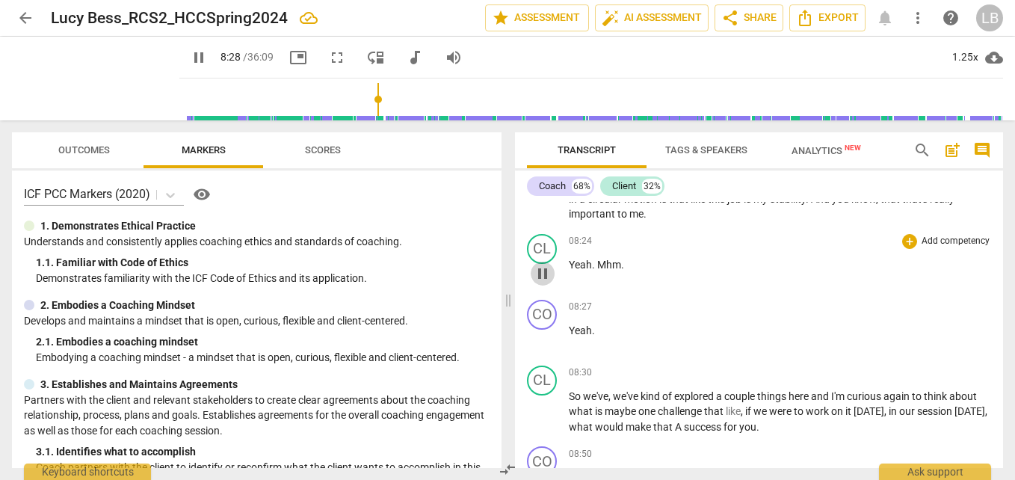
click at [541, 269] on span "pause" at bounding box center [543, 274] width 18 height 18
click at [542, 246] on div "CL" at bounding box center [542, 249] width 30 height 30
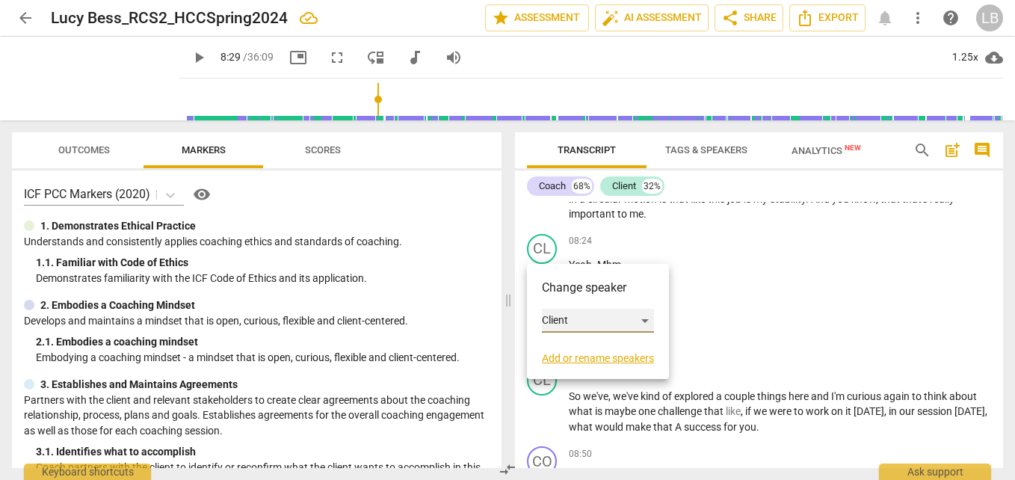
click at [571, 316] on div "Client" at bounding box center [598, 321] width 112 height 24
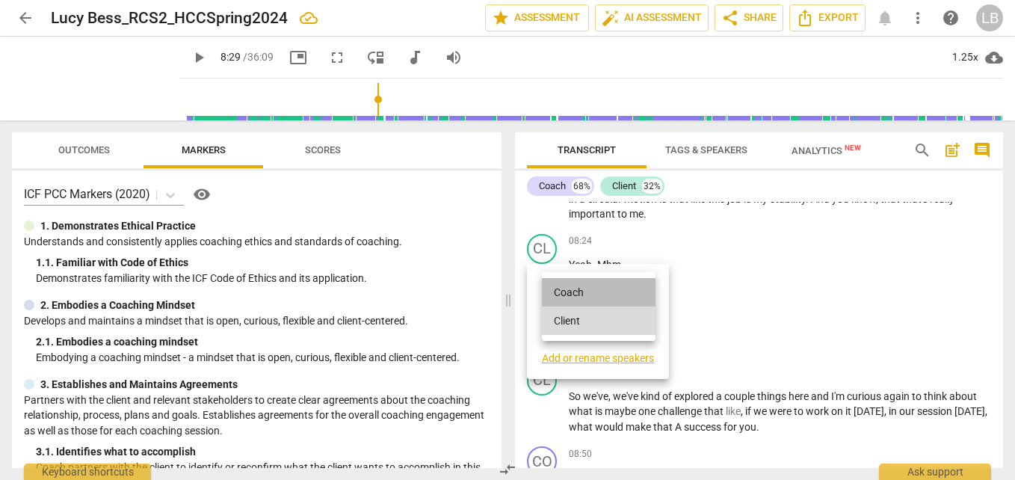
click at [606, 291] on li "Coach" at bounding box center [599, 292] width 114 height 28
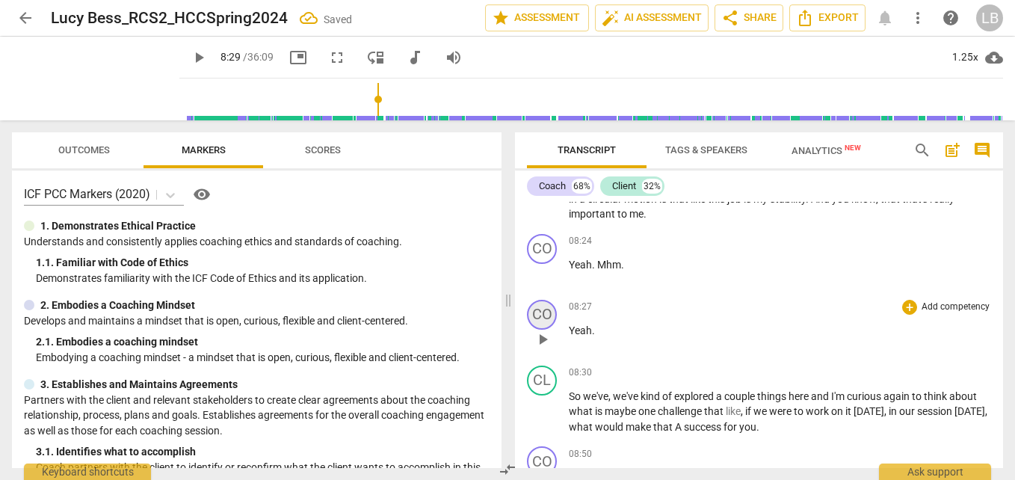
click at [541, 310] on div "CO" at bounding box center [542, 315] width 30 height 30
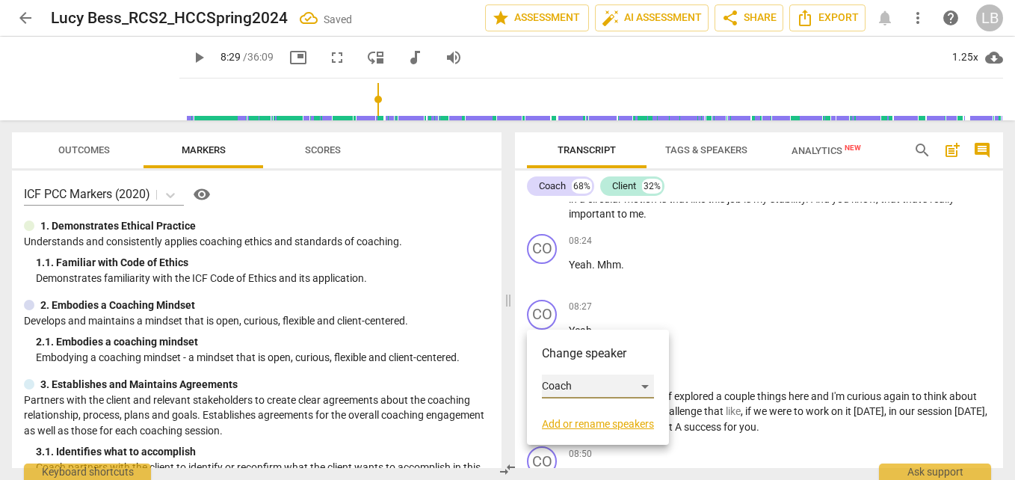
click at [585, 377] on div "Coach" at bounding box center [598, 386] width 112 height 24
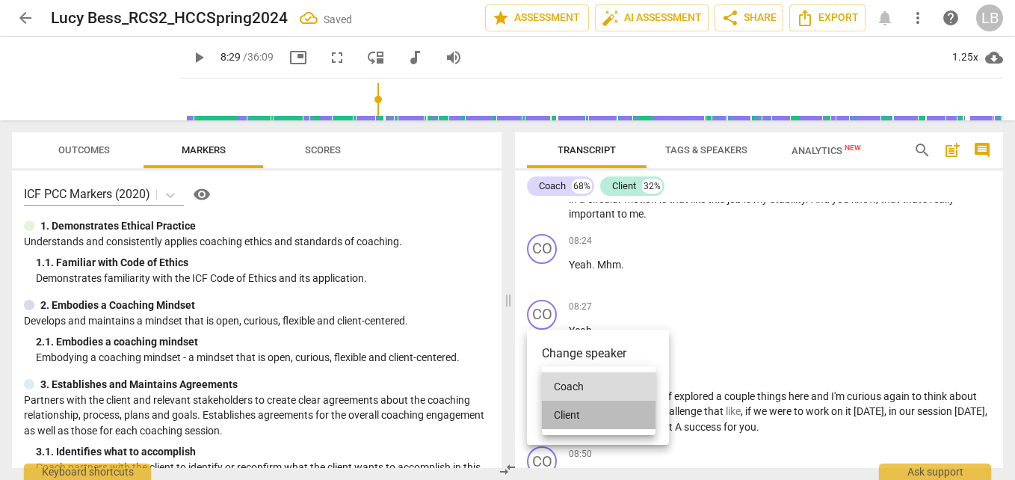
click at [609, 419] on li "Client" at bounding box center [599, 415] width 114 height 28
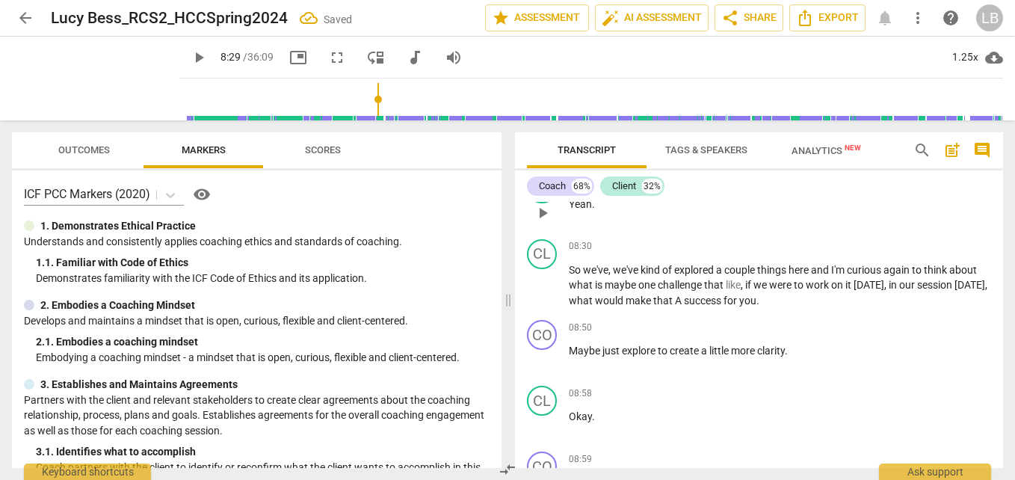
scroll to position [2856, 0]
click at [550, 253] on div "CL" at bounding box center [542, 253] width 30 height 30
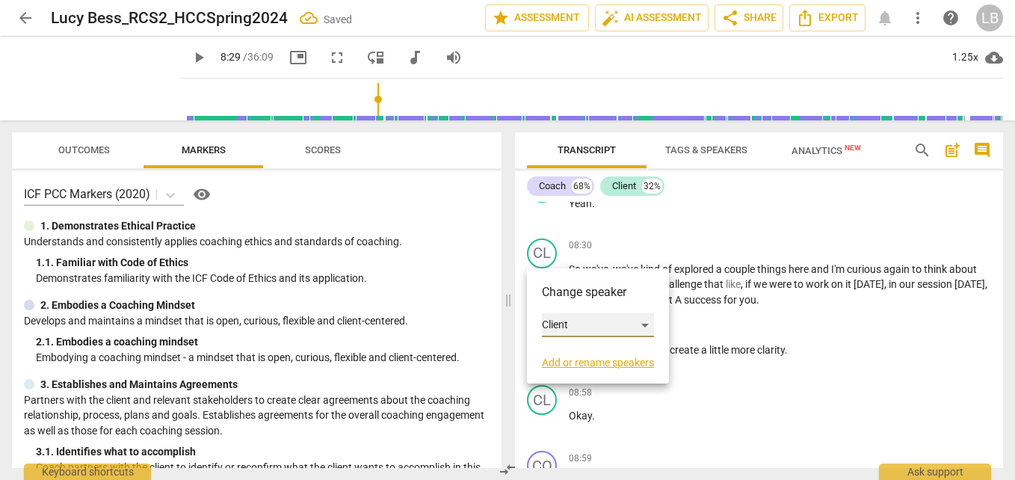
click at [584, 321] on div "Client" at bounding box center [598, 325] width 112 height 24
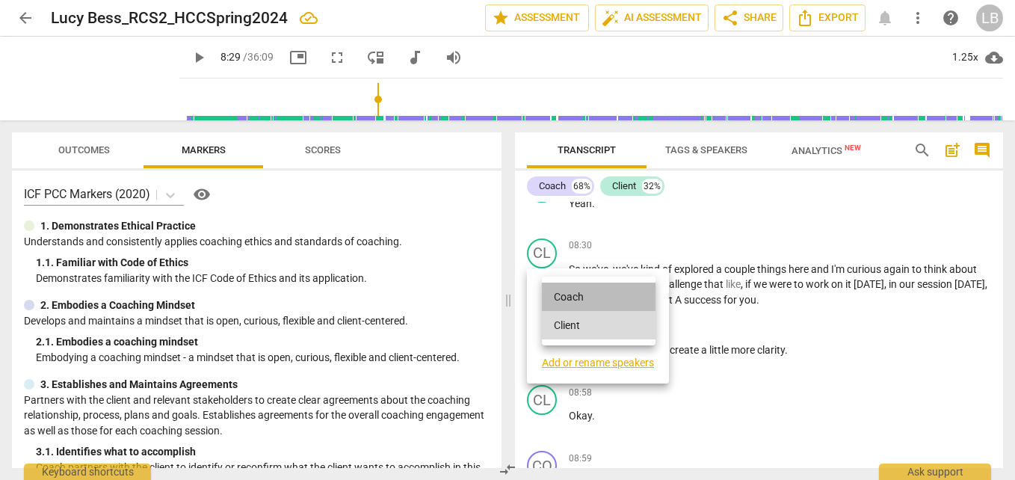
click at [606, 291] on li "Coach" at bounding box center [599, 296] width 114 height 28
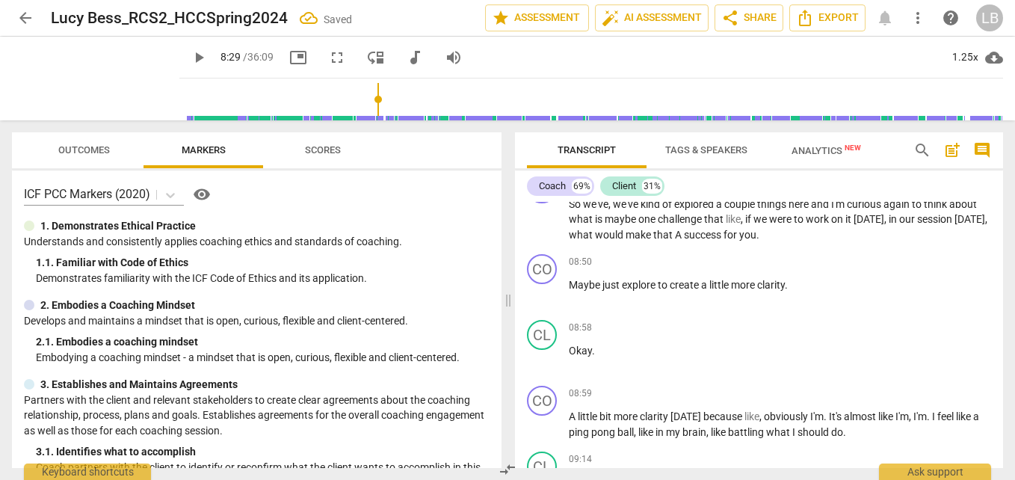
scroll to position [2922, 0]
click at [544, 271] on div "CO" at bounding box center [542, 268] width 30 height 30
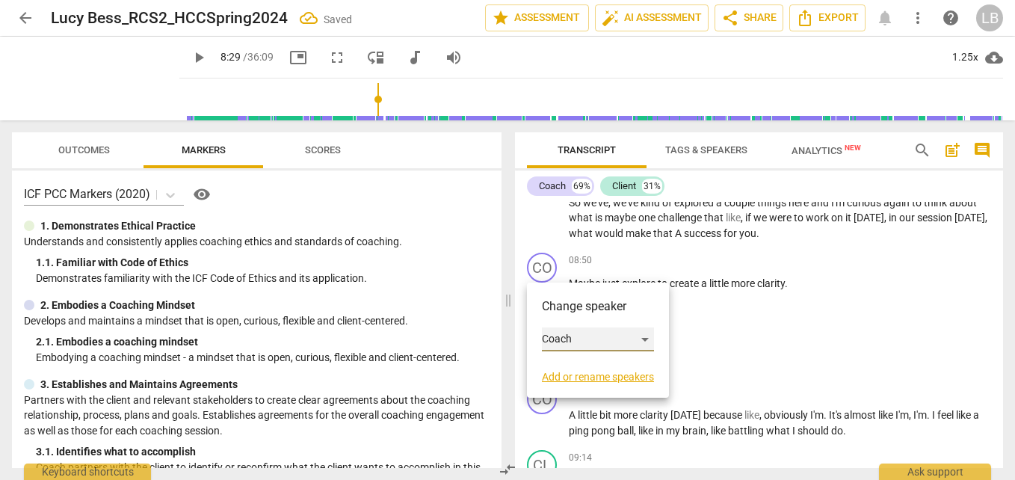
click at [590, 340] on div "Coach" at bounding box center [598, 339] width 112 height 24
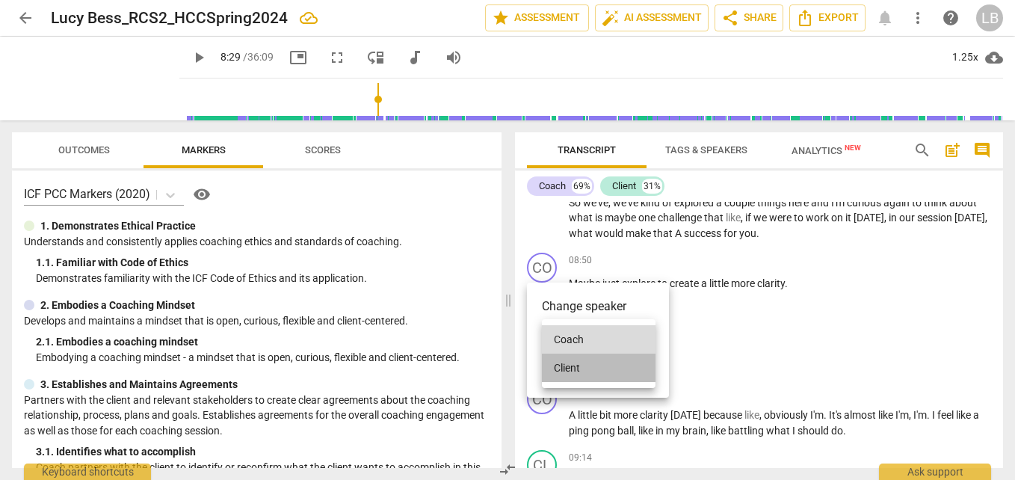
click at [588, 358] on li "Client" at bounding box center [599, 367] width 114 height 28
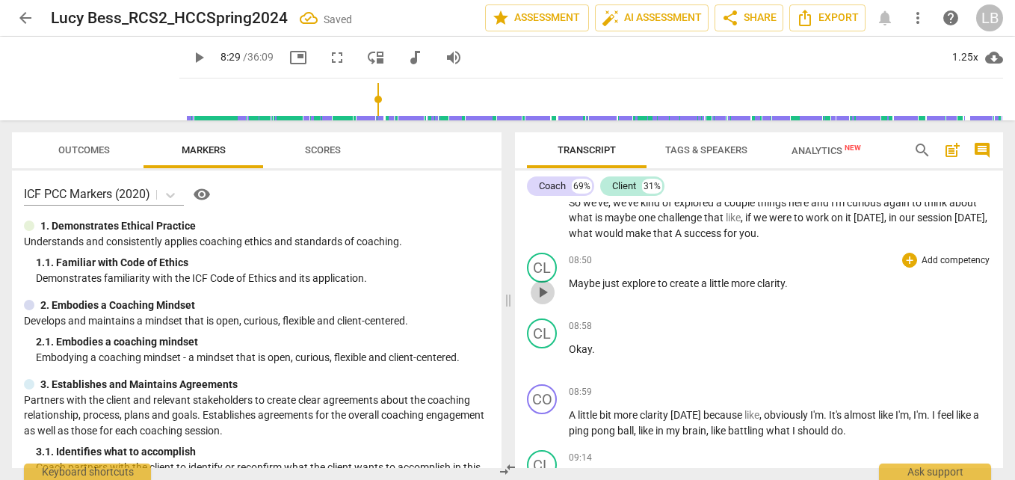
click at [540, 290] on span "play_arrow" at bounding box center [543, 292] width 18 height 18
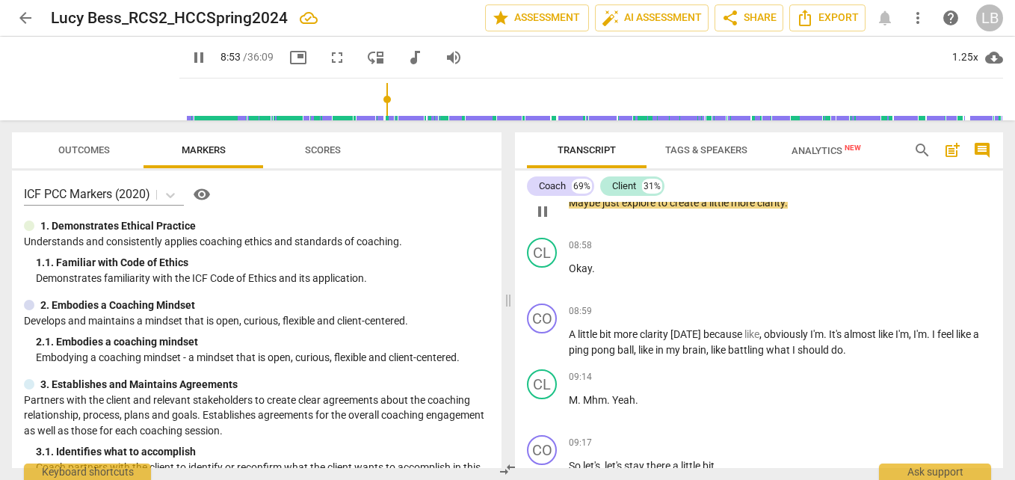
scroll to position [3004, 0]
click at [549, 248] on div "CL" at bounding box center [542, 252] width 30 height 30
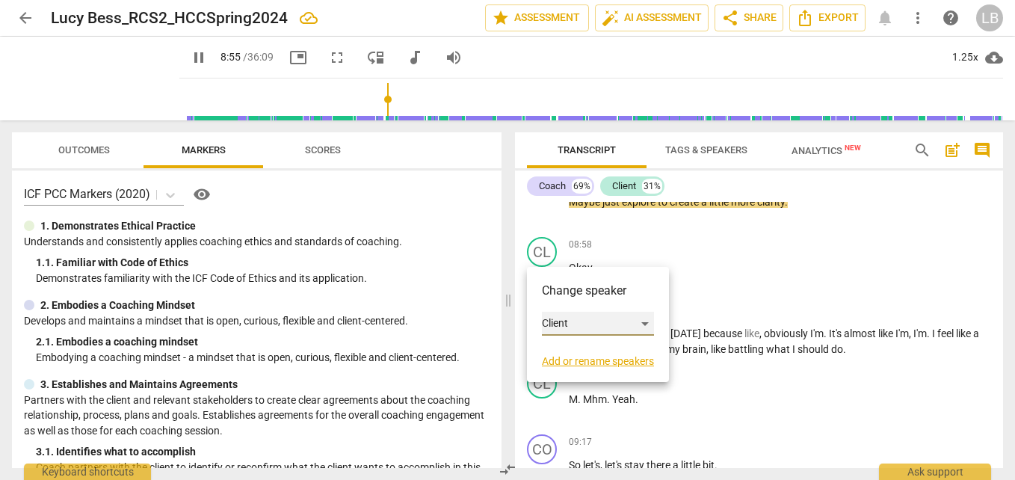
click at [583, 327] on div "Client" at bounding box center [598, 324] width 112 height 24
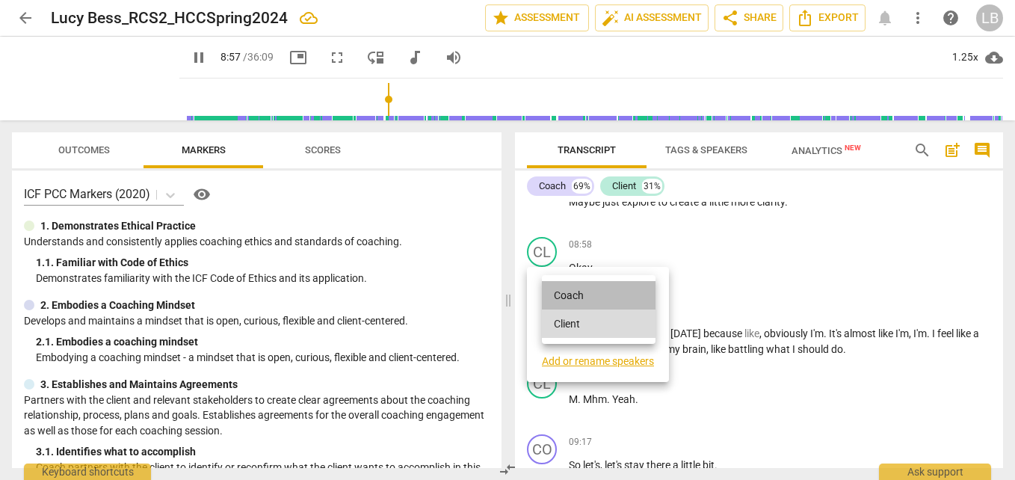
click at [605, 293] on li "Coach" at bounding box center [599, 295] width 114 height 28
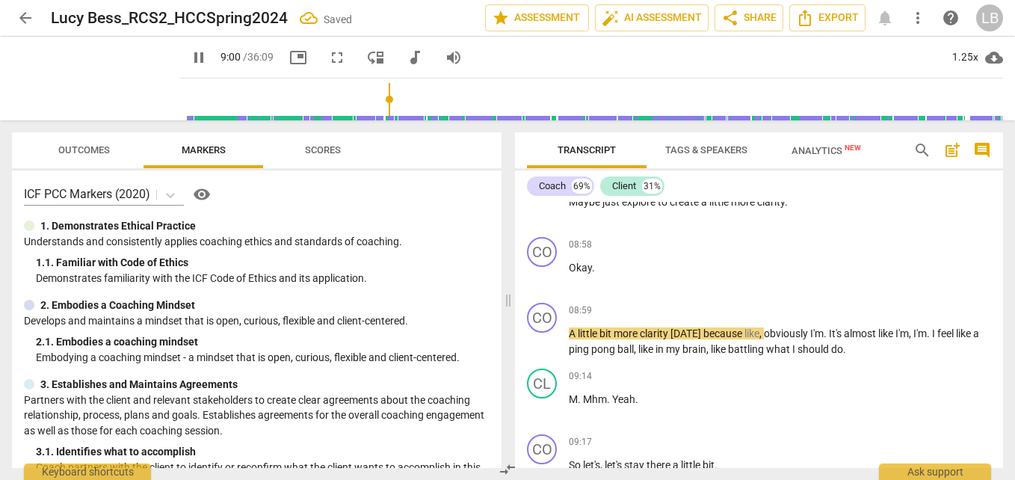
scroll to position [3075, 0]
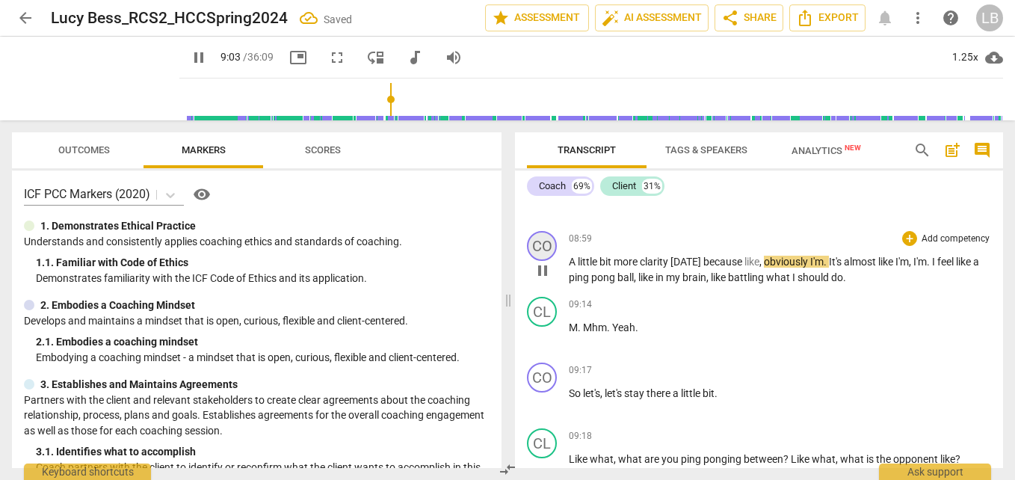
click at [543, 241] on div "CO" at bounding box center [542, 246] width 30 height 30
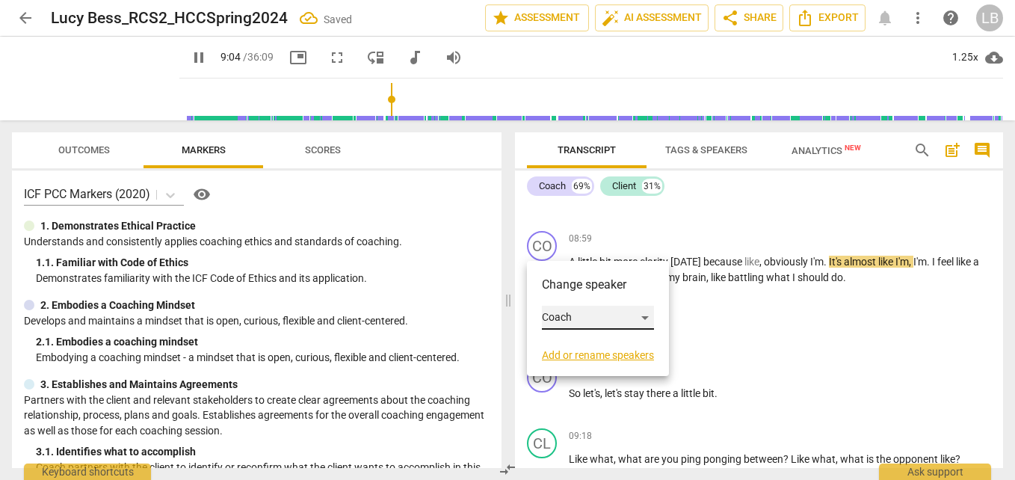
click at [596, 309] on div "Coach" at bounding box center [598, 318] width 112 height 24
click at [613, 346] on li "Client" at bounding box center [599, 346] width 114 height 28
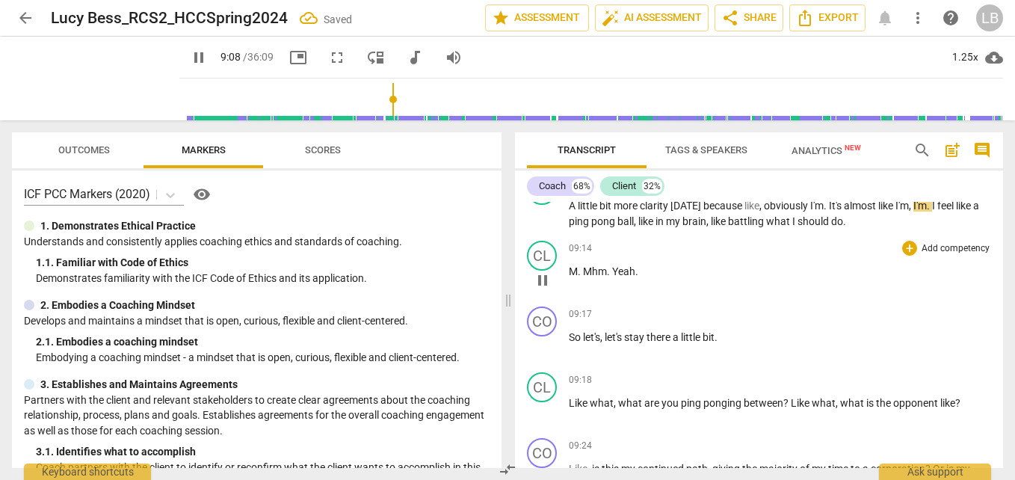
scroll to position [3132, 0]
click at [546, 252] on div "CL" at bounding box center [542, 255] width 30 height 30
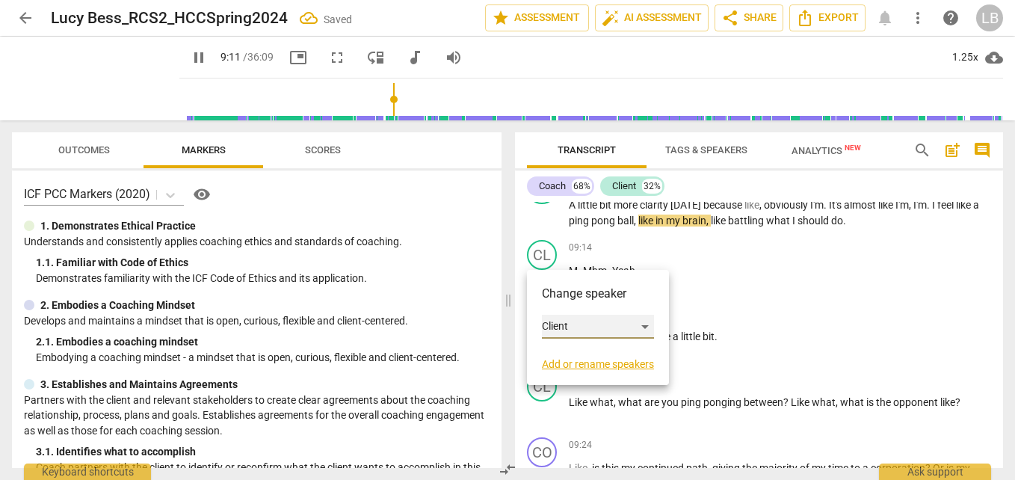
click at [578, 318] on div "Client" at bounding box center [598, 327] width 112 height 24
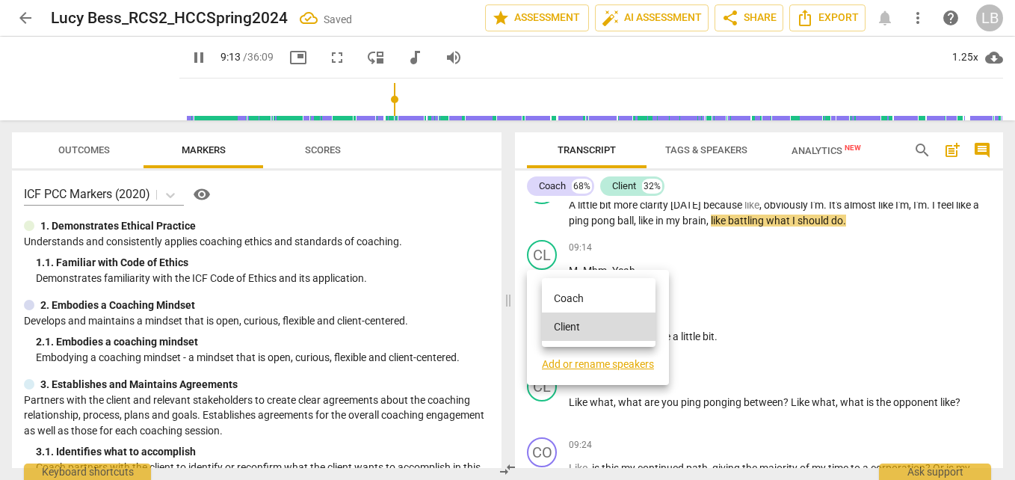
click at [584, 297] on li "Coach" at bounding box center [599, 298] width 114 height 28
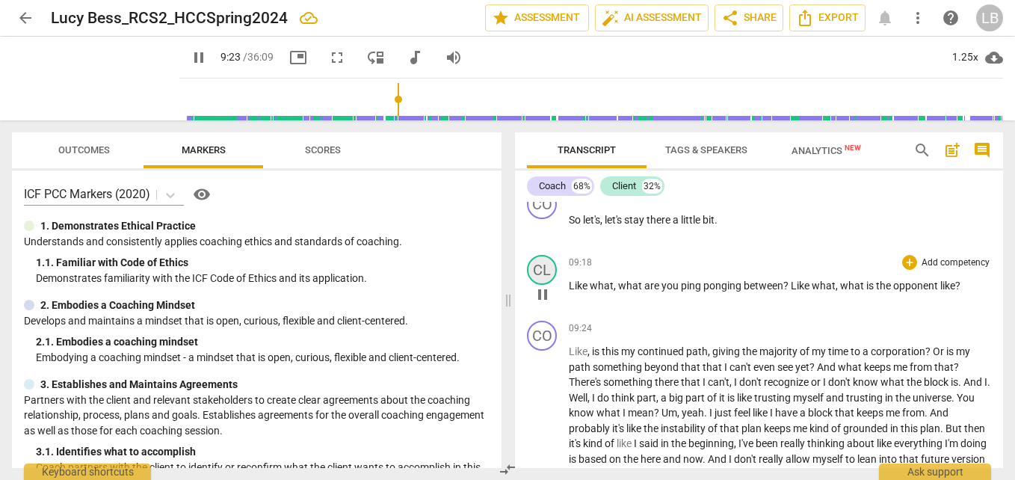
scroll to position [3068, 0]
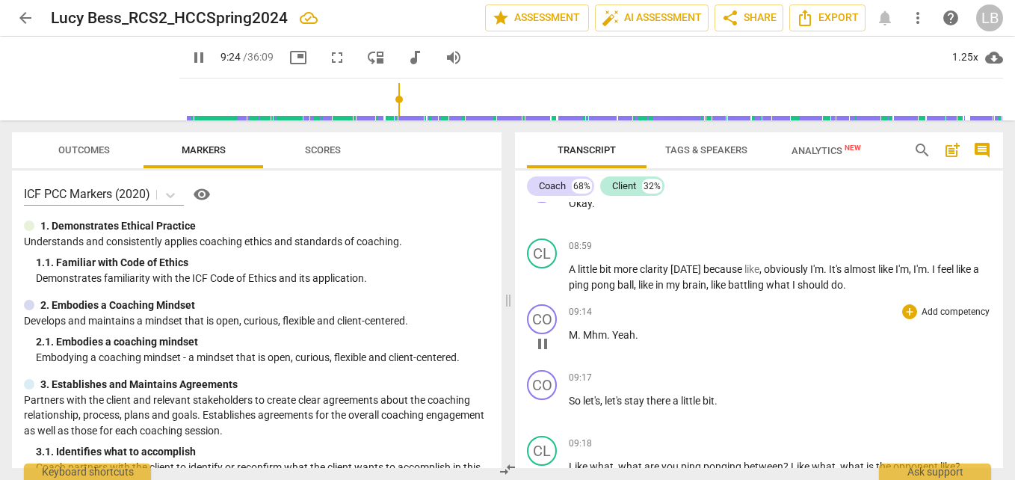
click at [546, 342] on span "pause" at bounding box center [543, 344] width 18 height 18
click at [540, 312] on div "CO" at bounding box center [542, 319] width 30 height 30
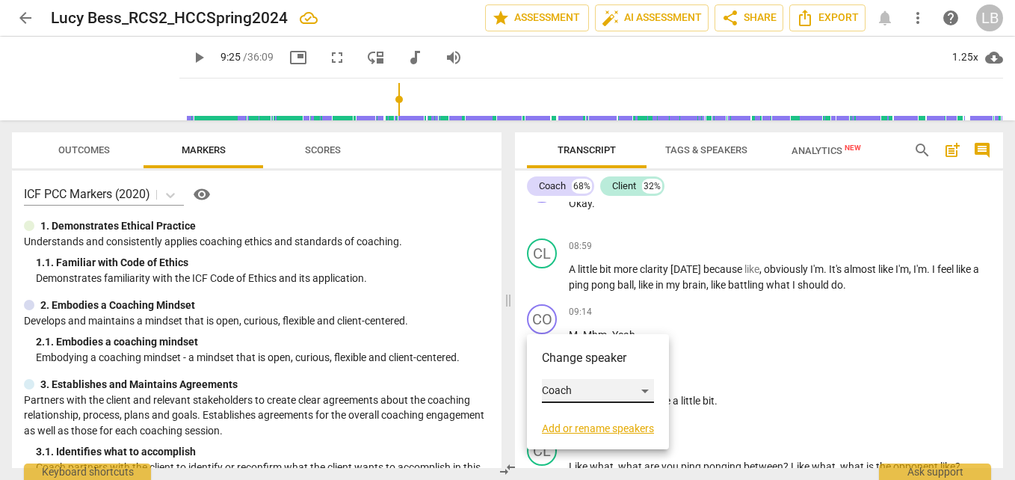
click at [592, 386] on div "Coach" at bounding box center [598, 391] width 112 height 24
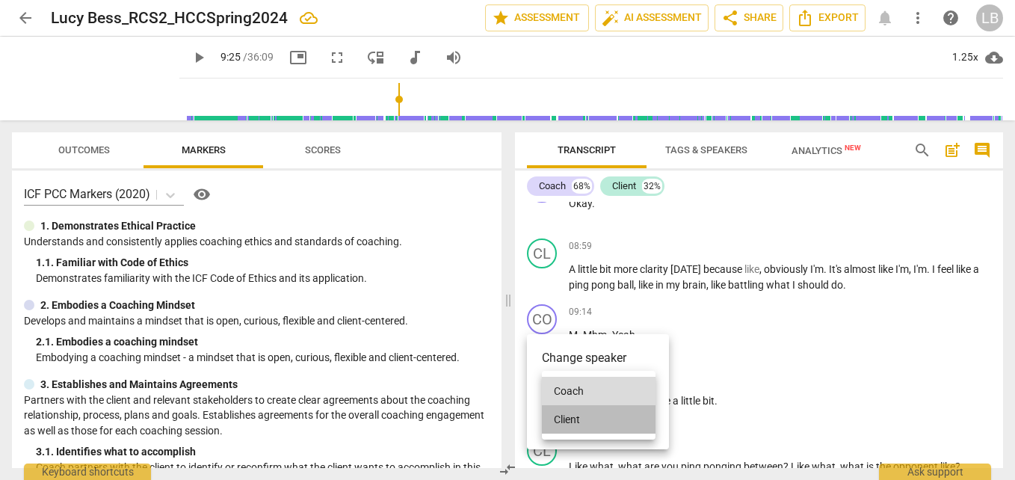
click at [598, 423] on li "Client" at bounding box center [599, 419] width 114 height 28
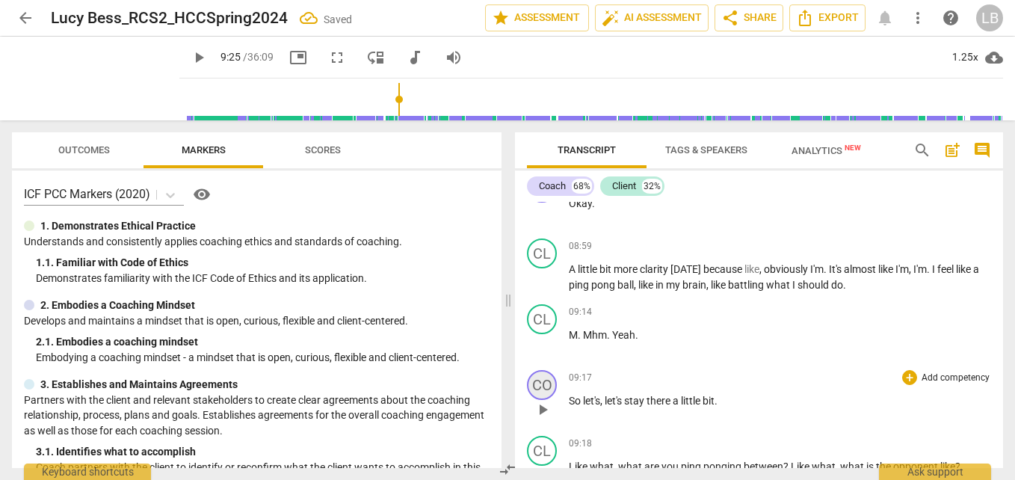
click at [540, 380] on div "CO" at bounding box center [542, 385] width 30 height 30
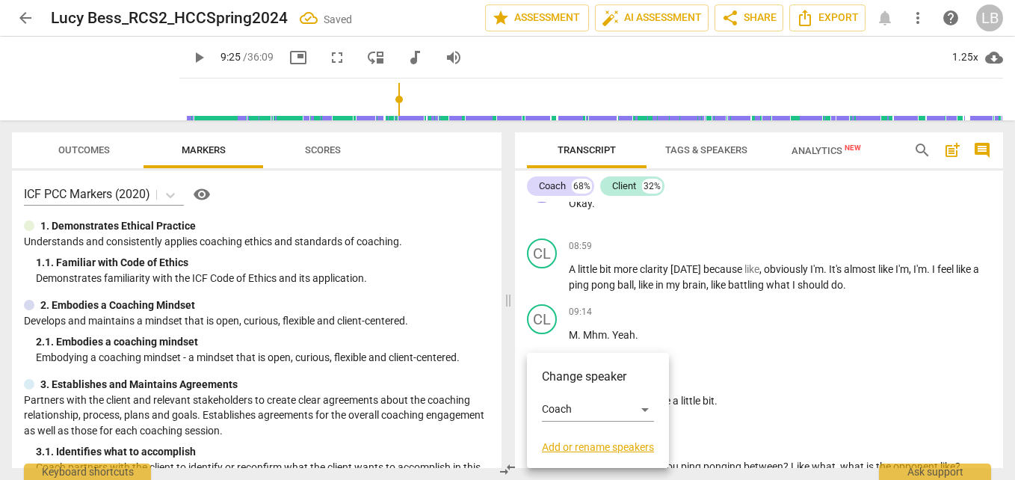
click at [703, 331] on div at bounding box center [507, 240] width 1015 height 480
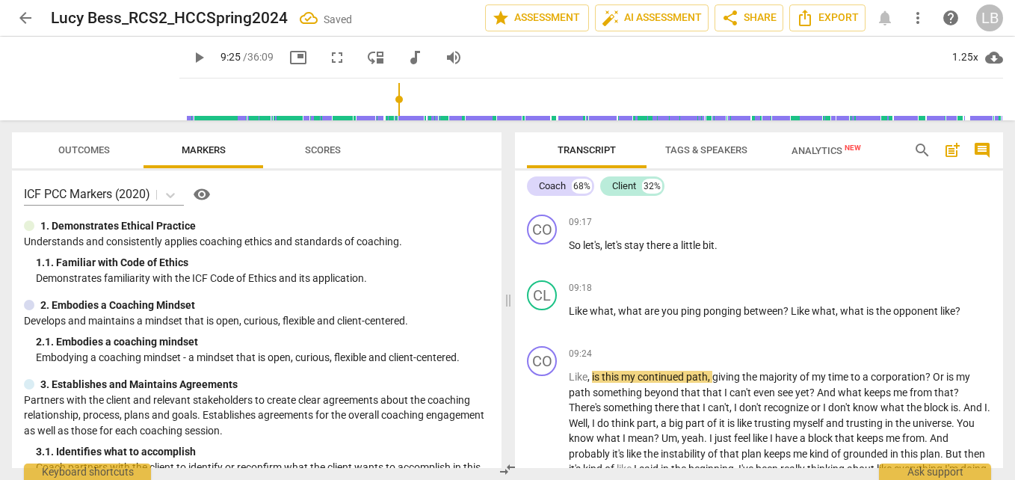
scroll to position [3224, 0]
click at [540, 288] on div "CL" at bounding box center [542, 294] width 30 height 30
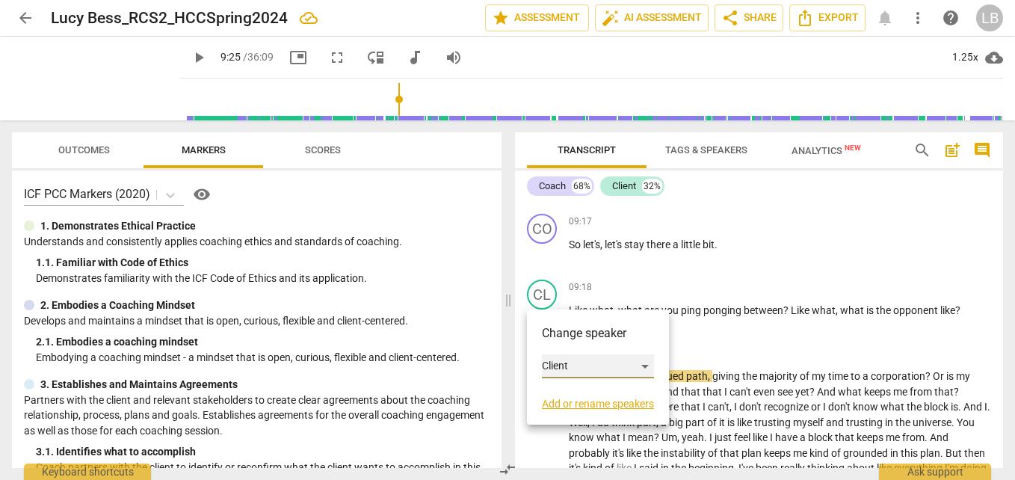
click at [599, 362] on div "Client" at bounding box center [598, 366] width 112 height 24
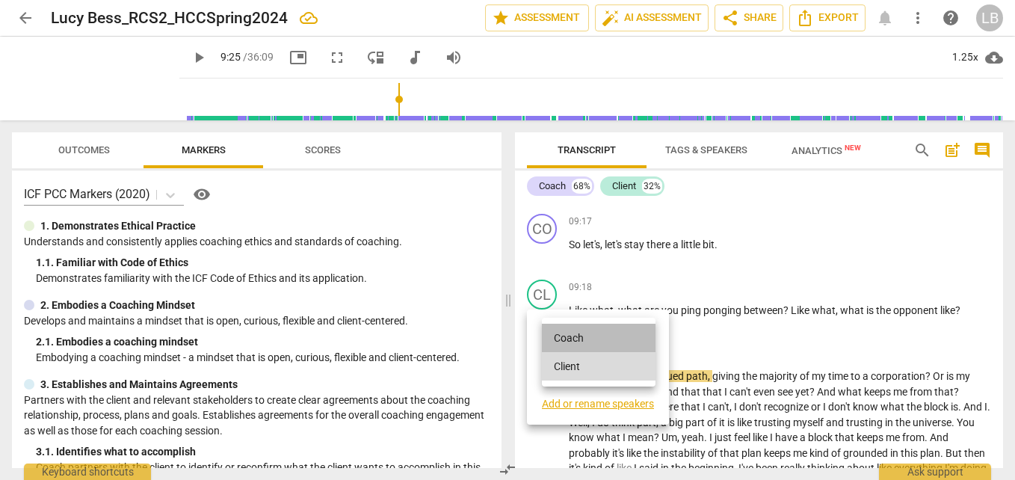
click at [608, 339] on li "Coach" at bounding box center [599, 338] width 114 height 28
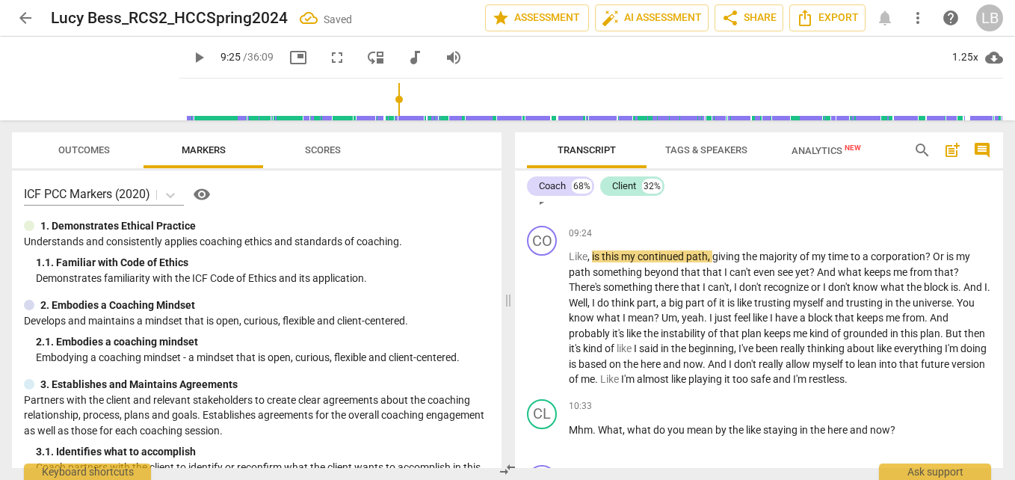
scroll to position [3344, 0]
click at [540, 237] on div "CO" at bounding box center [542, 240] width 30 height 30
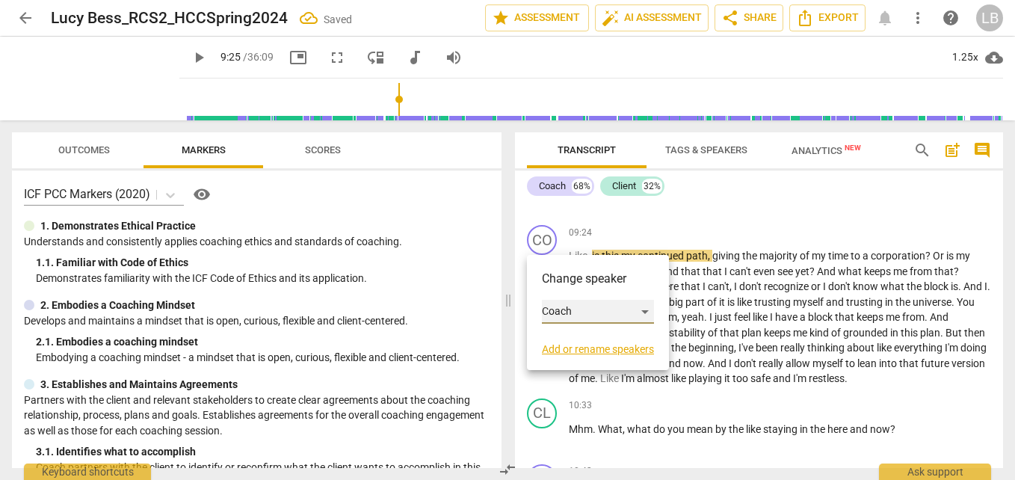
click at [570, 310] on div "Coach" at bounding box center [598, 312] width 112 height 24
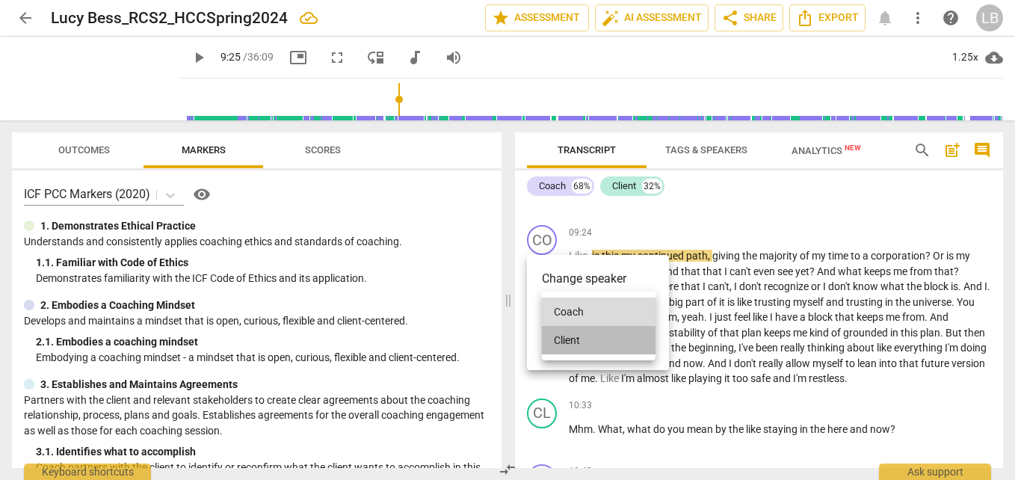
click at [620, 344] on li "Client" at bounding box center [599, 340] width 114 height 28
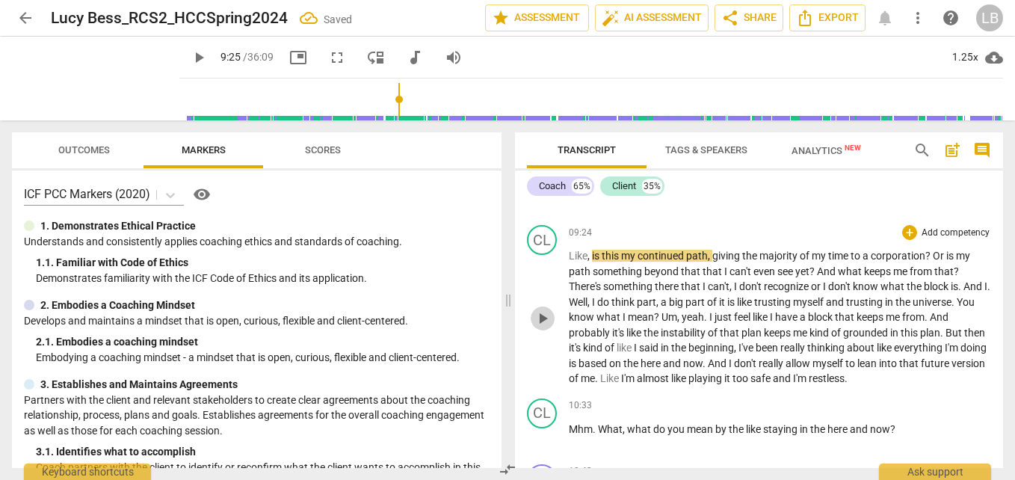
click at [543, 320] on span "play_arrow" at bounding box center [543, 318] width 18 height 18
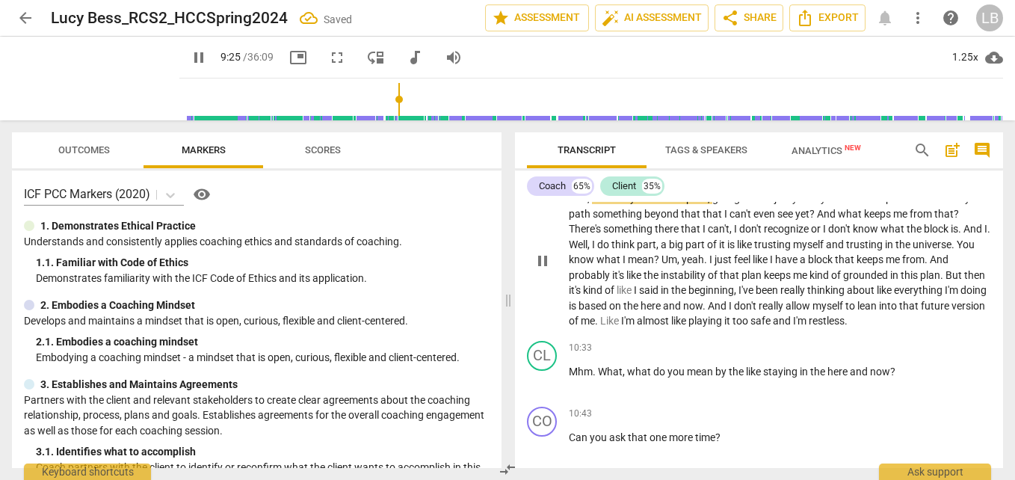
scroll to position [3403, 0]
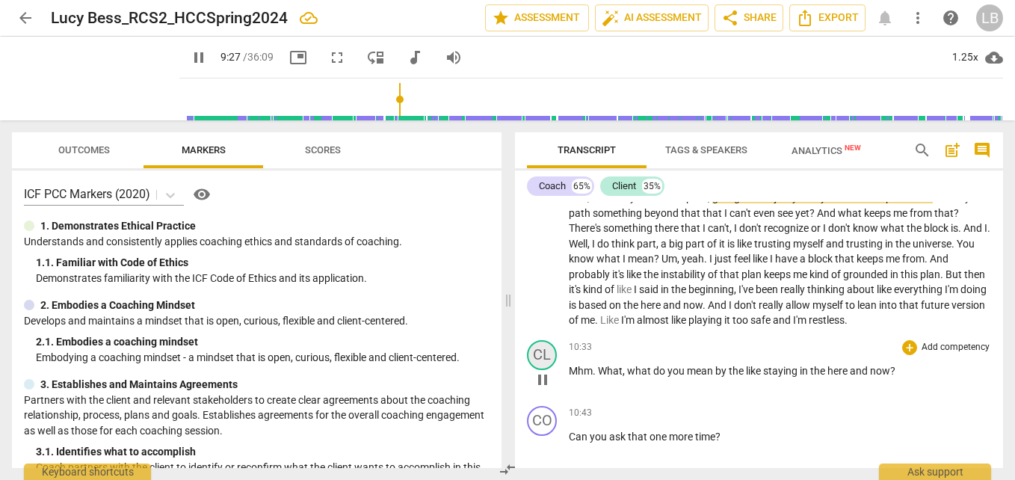
click at [554, 348] on div "CL" at bounding box center [542, 355] width 30 height 30
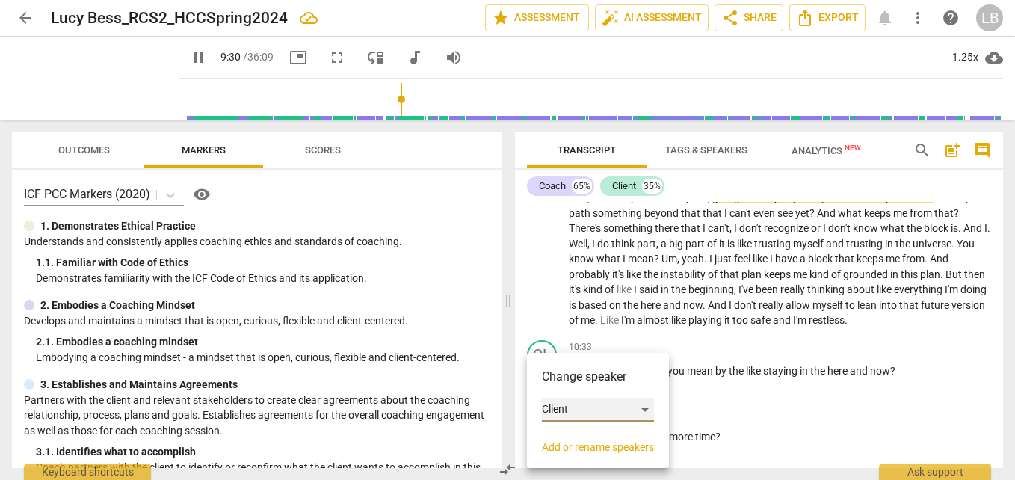
click at [593, 403] on div "Client" at bounding box center [598, 410] width 112 height 24
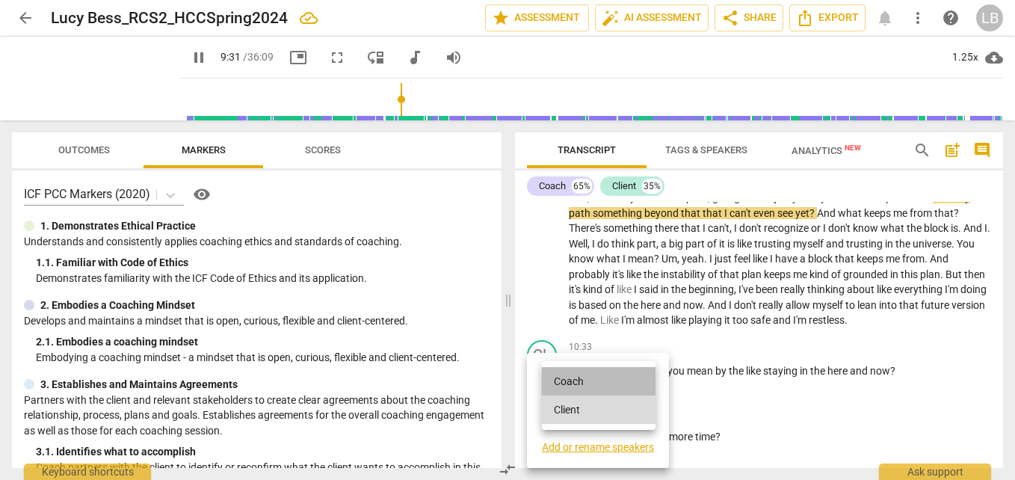
click at [597, 376] on li "Coach" at bounding box center [599, 381] width 114 height 28
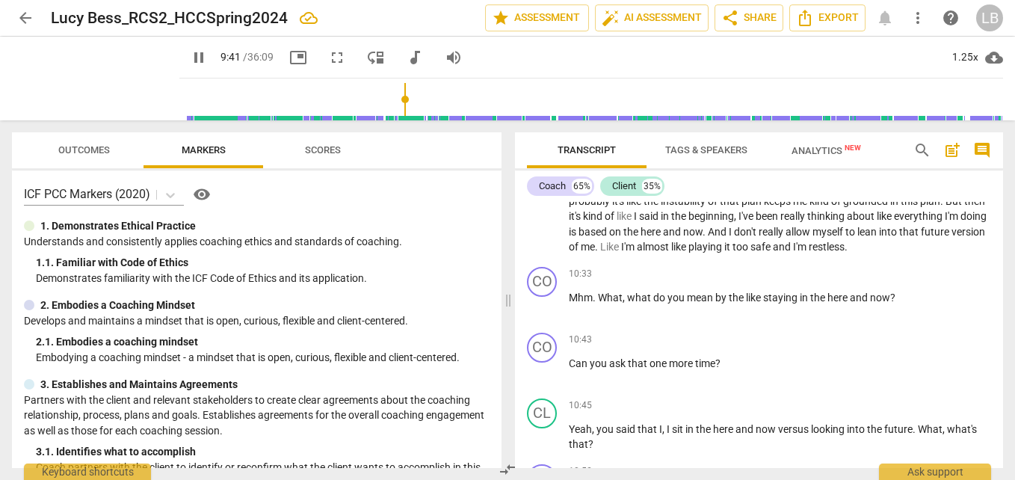
scroll to position [3477, 0]
click at [541, 279] on div "CO" at bounding box center [542, 281] width 30 height 30
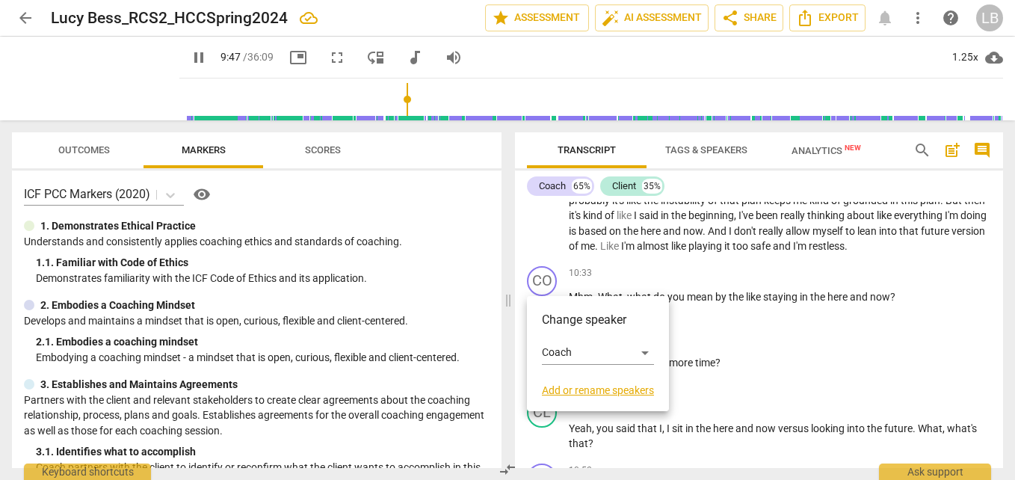
click at [718, 313] on div at bounding box center [507, 240] width 1015 height 480
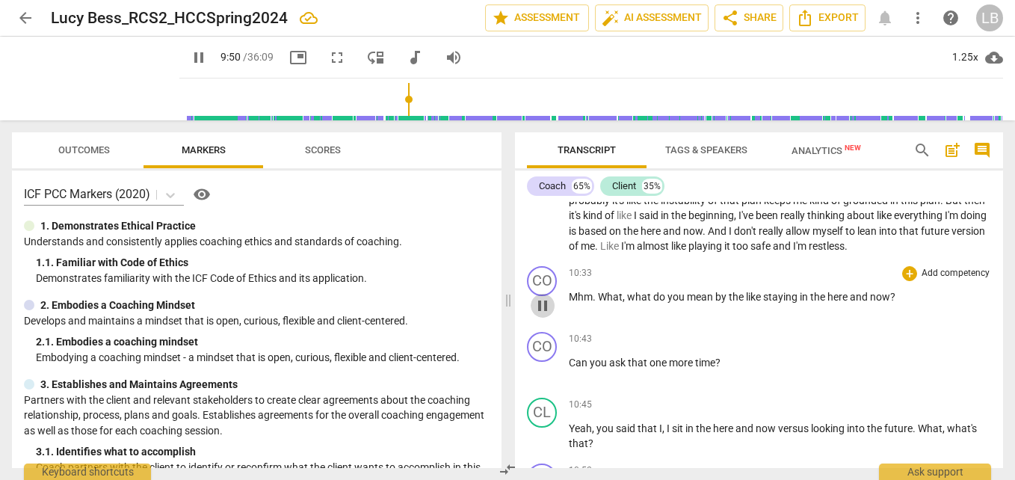
click at [540, 305] on span "pause" at bounding box center [543, 306] width 18 height 18
click at [540, 305] on span "play_arrow" at bounding box center [543, 306] width 18 height 18
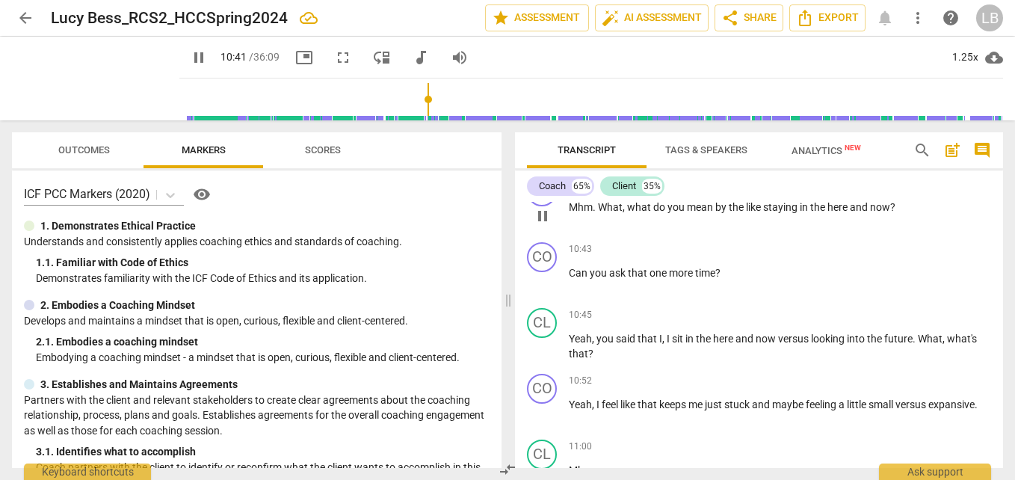
scroll to position [3567, 0]
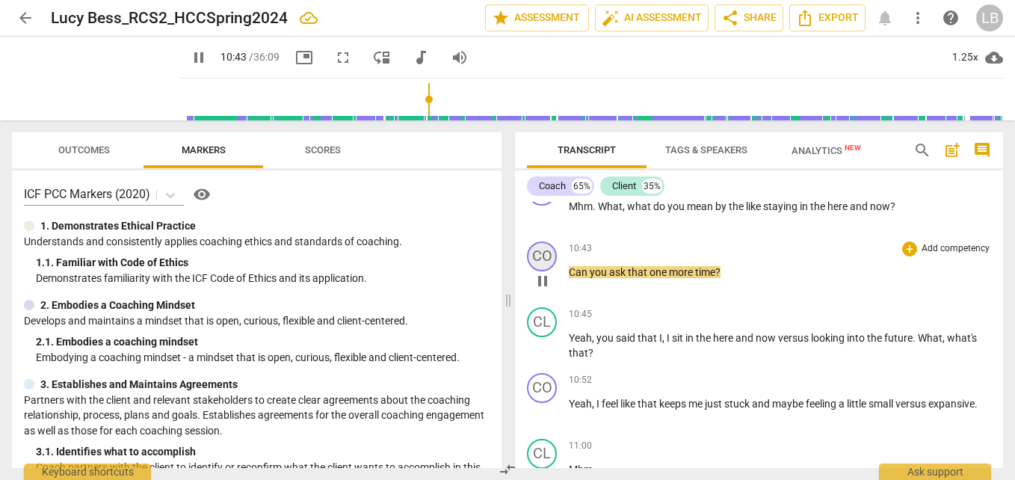
click at [546, 253] on div "CO" at bounding box center [542, 256] width 30 height 30
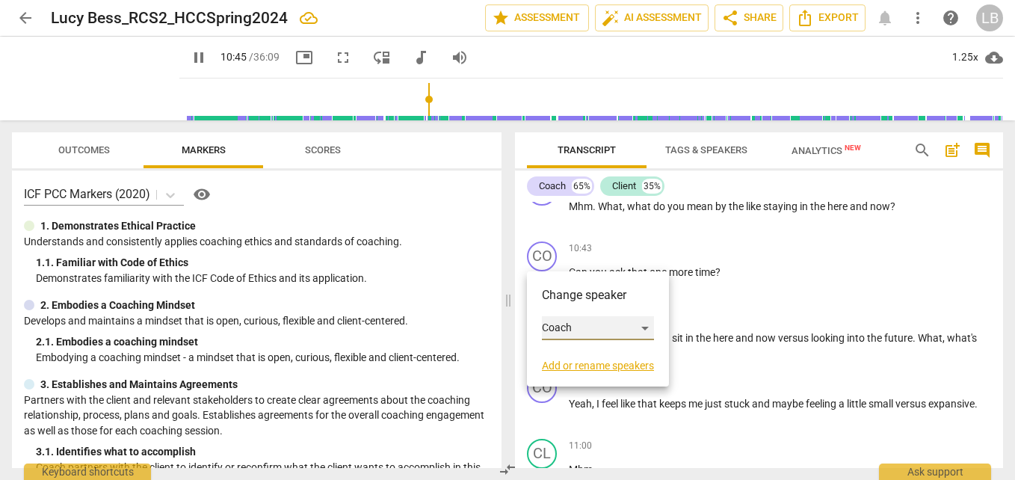
click at [570, 320] on div "Coach" at bounding box center [598, 328] width 112 height 24
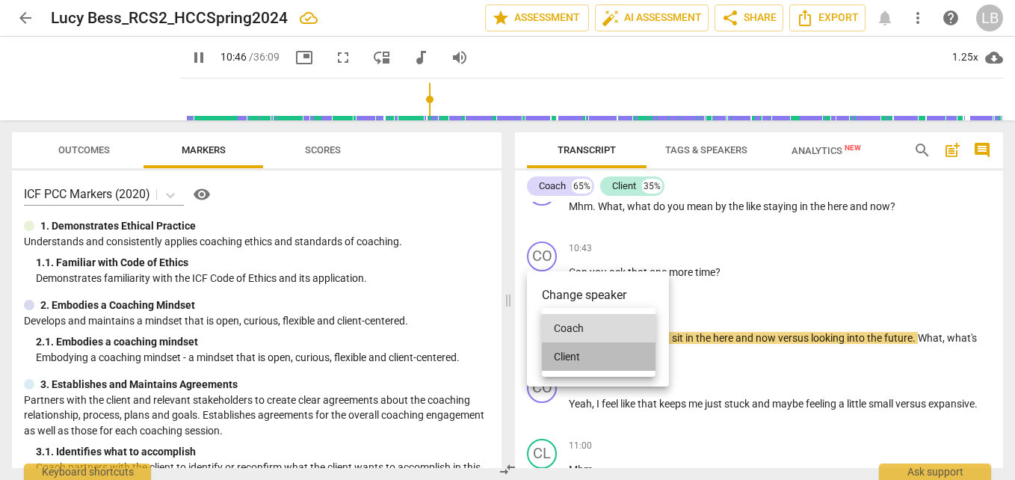
click at [597, 352] on li "Client" at bounding box center [599, 356] width 114 height 28
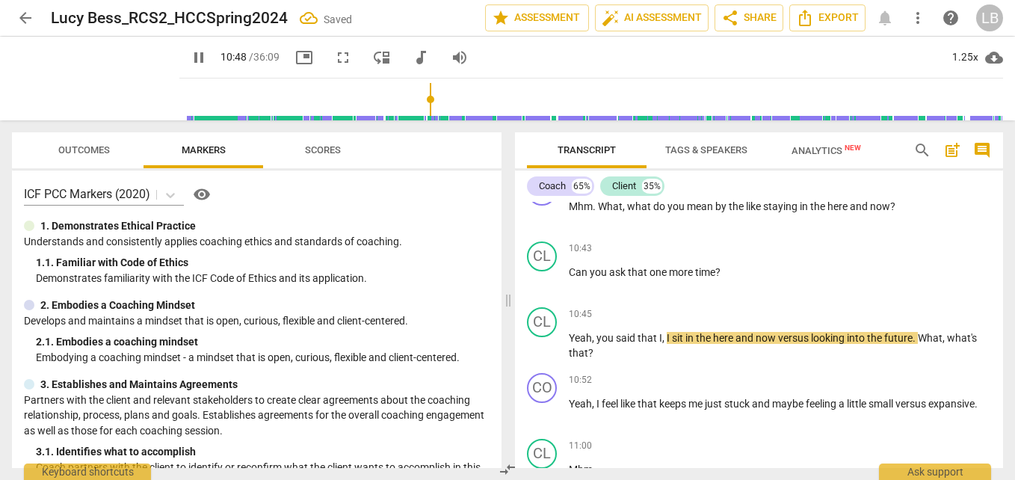
scroll to position [3583, 0]
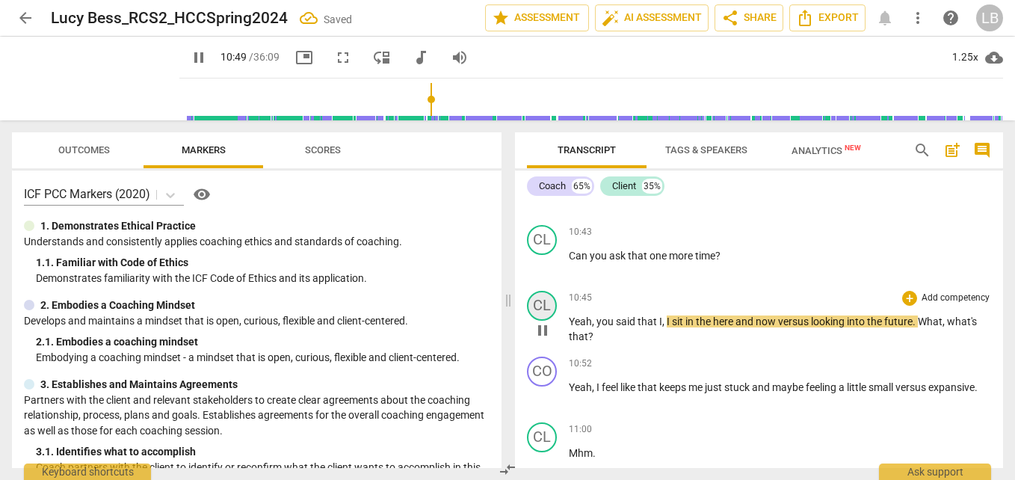
click at [555, 300] on div "CL" at bounding box center [542, 306] width 30 height 30
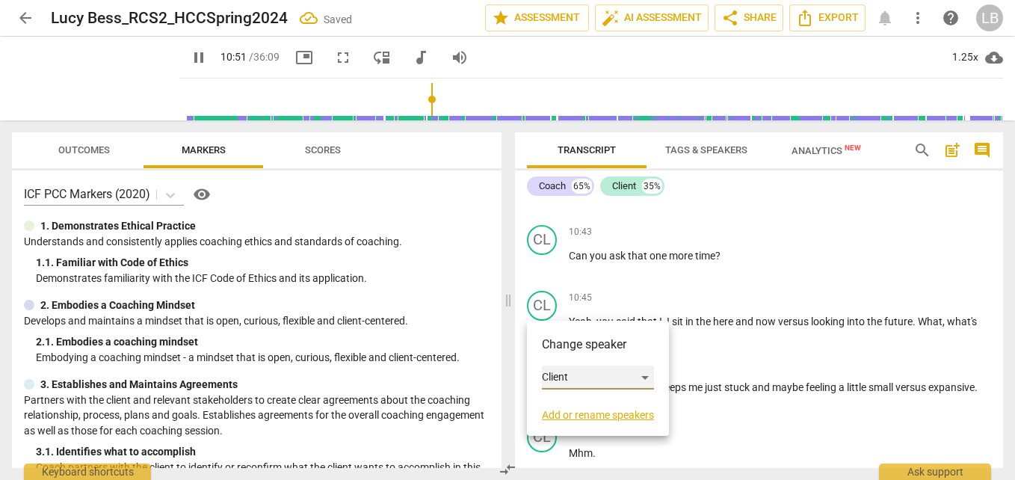
click at [595, 377] on div "Client" at bounding box center [598, 377] width 112 height 24
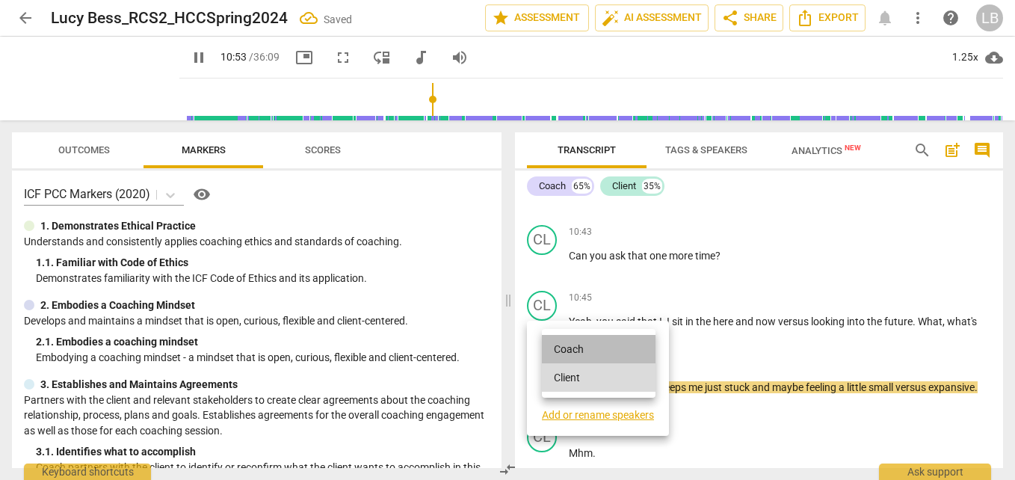
click at [600, 342] on li "Coach" at bounding box center [599, 349] width 114 height 28
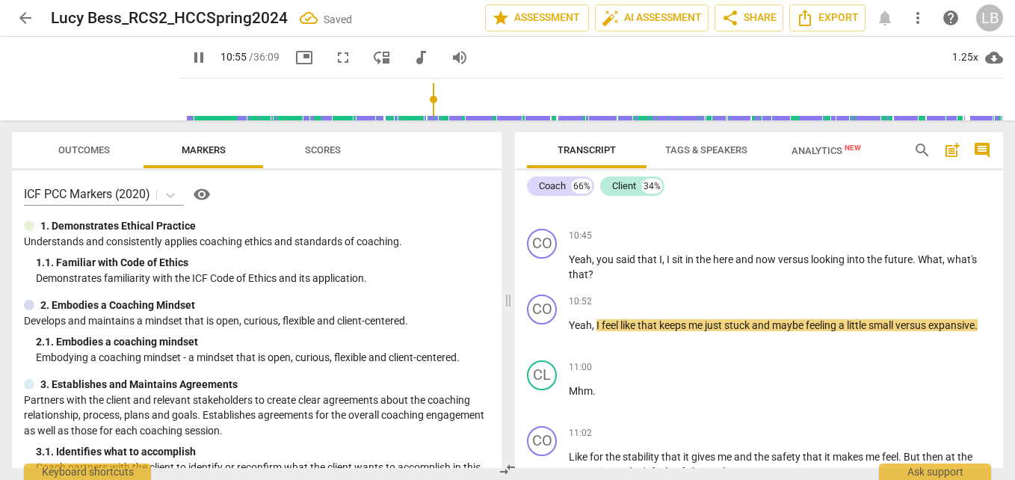
scroll to position [3646, 0]
click at [540, 303] on div "CO" at bounding box center [542, 309] width 30 height 30
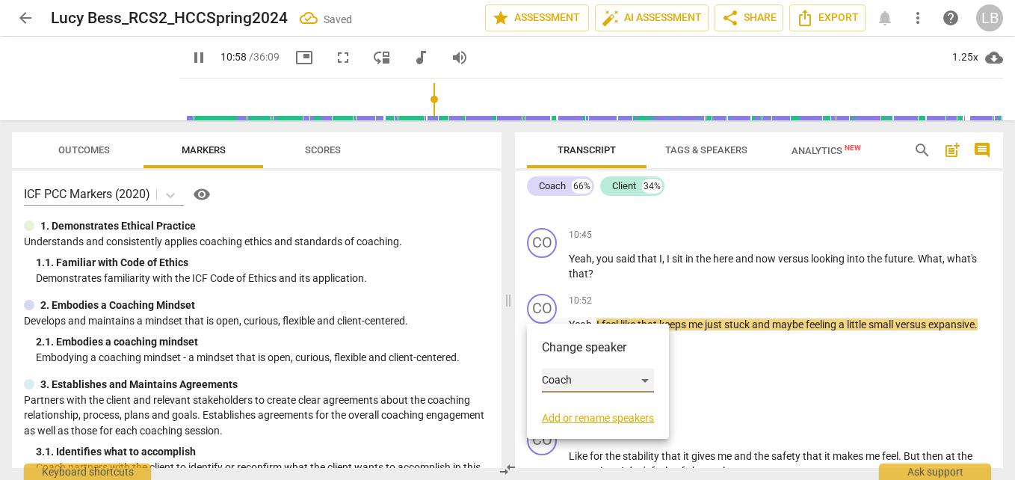
click at [596, 377] on div "Coach" at bounding box center [598, 380] width 112 height 24
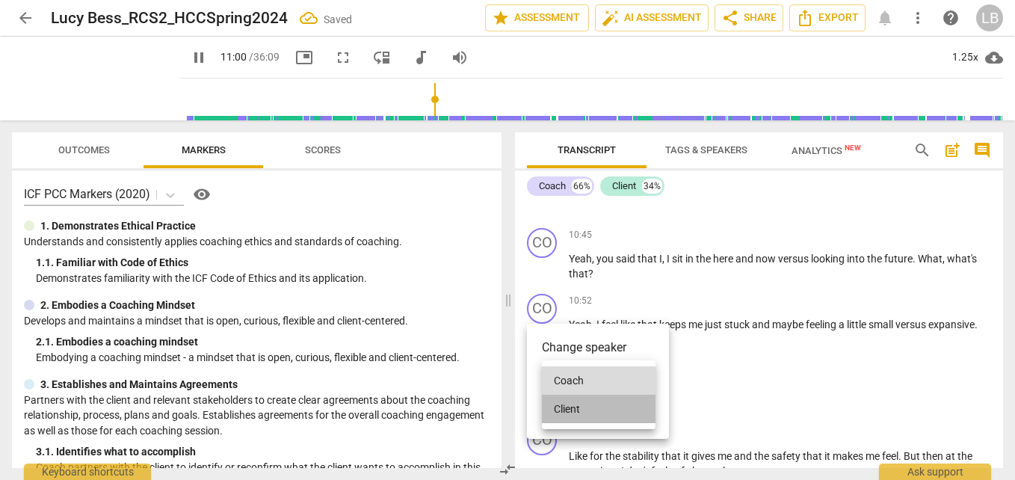
click at [595, 406] on li "Client" at bounding box center [599, 409] width 114 height 28
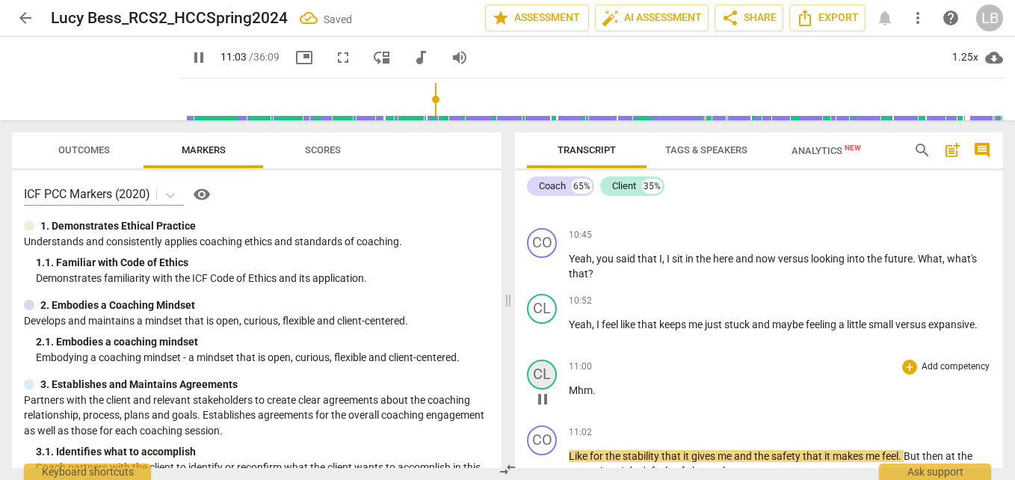
click at [541, 371] on div "CL" at bounding box center [542, 374] width 30 height 30
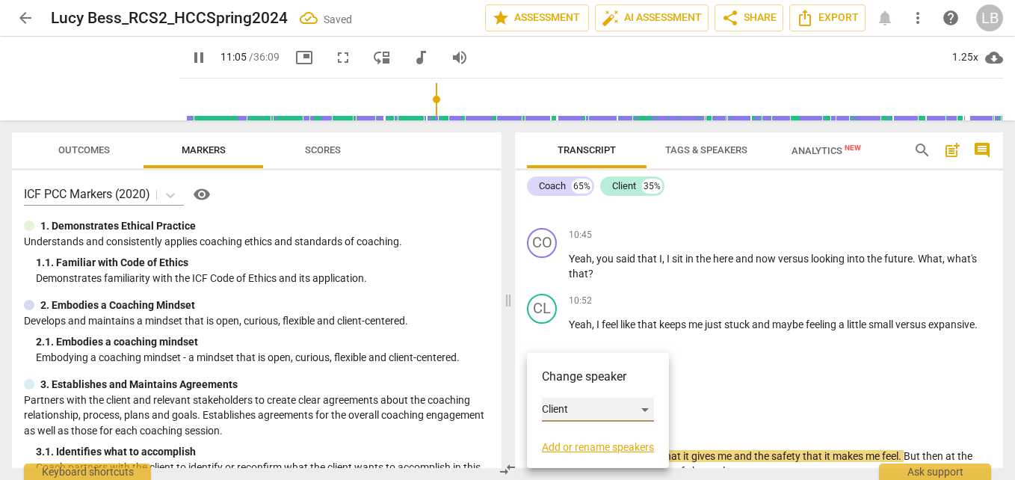
click at [624, 411] on div "Client" at bounding box center [598, 410] width 112 height 24
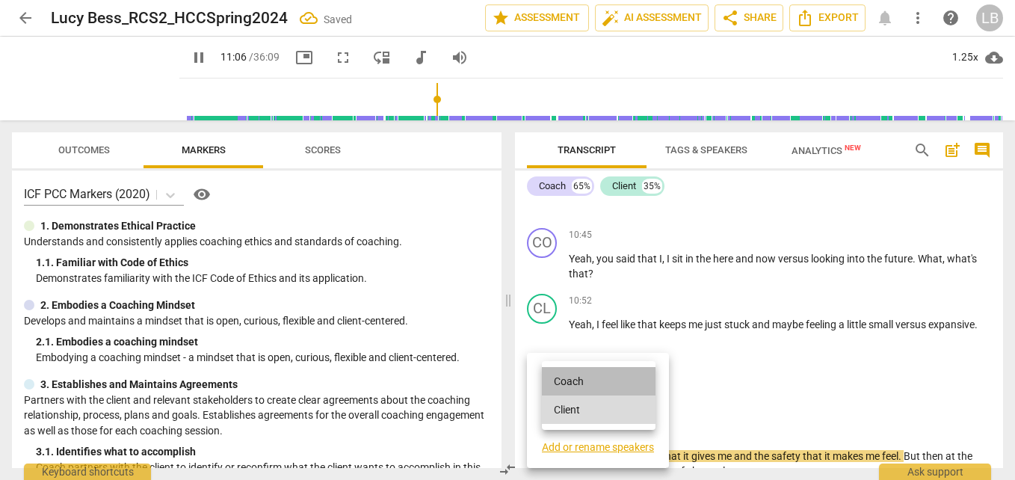
click at [634, 386] on li "Coach" at bounding box center [599, 381] width 114 height 28
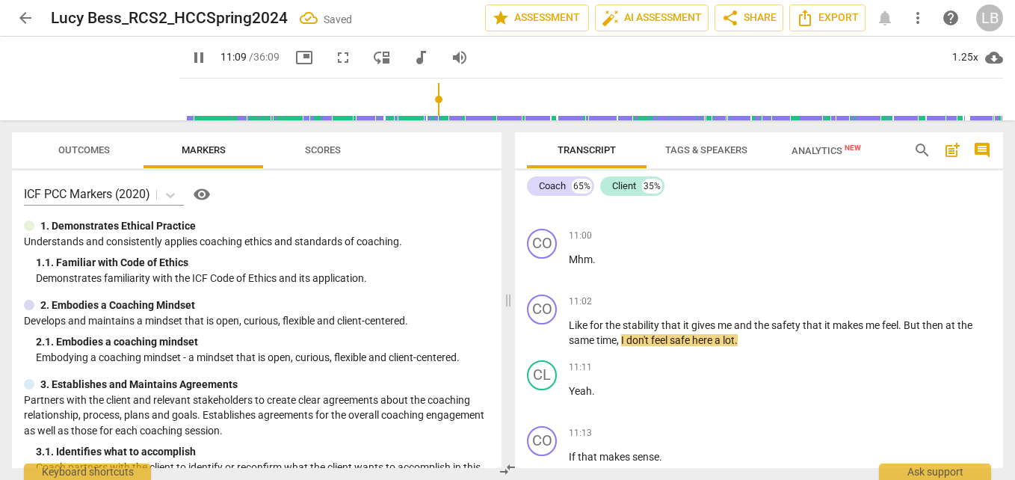
scroll to position [3833, 0]
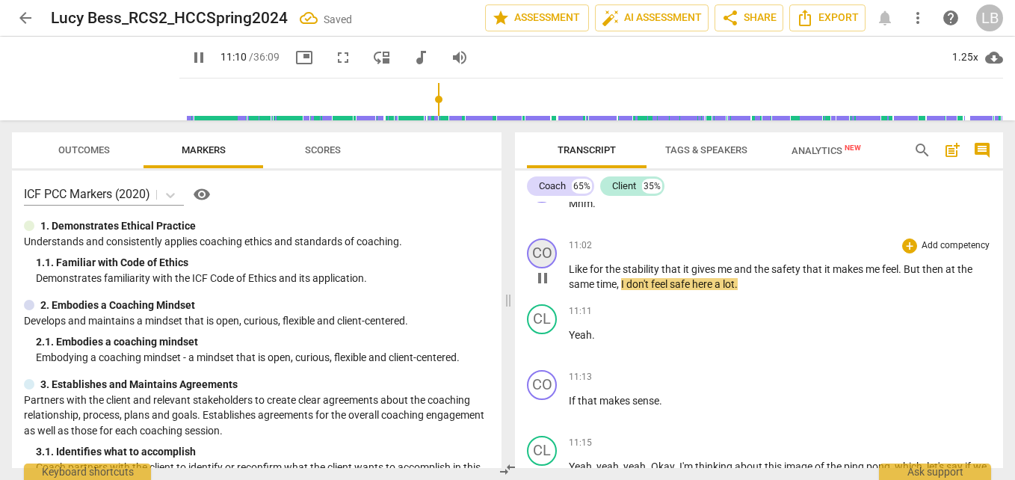
click at [540, 250] on div "CO" at bounding box center [542, 253] width 30 height 30
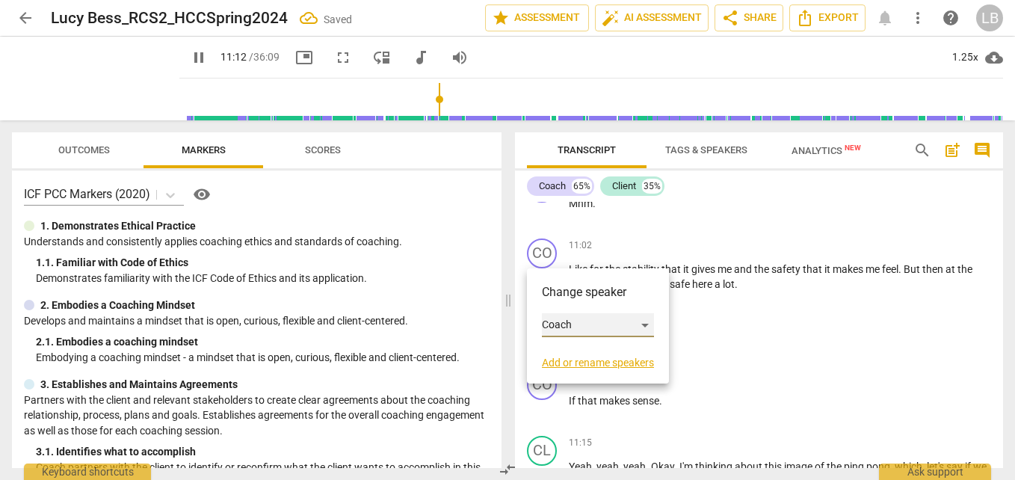
click at [579, 317] on div "Coach" at bounding box center [598, 325] width 112 height 24
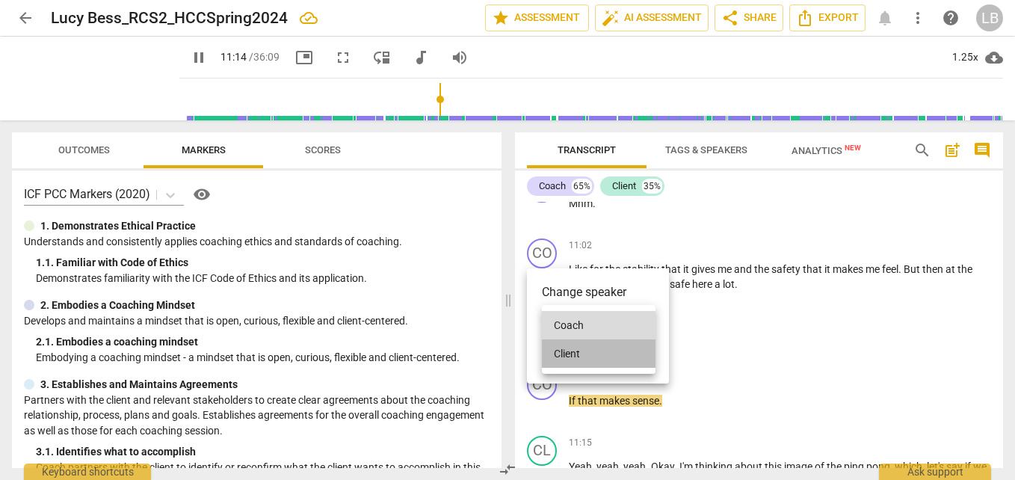
click at [602, 347] on li "Client" at bounding box center [599, 353] width 114 height 28
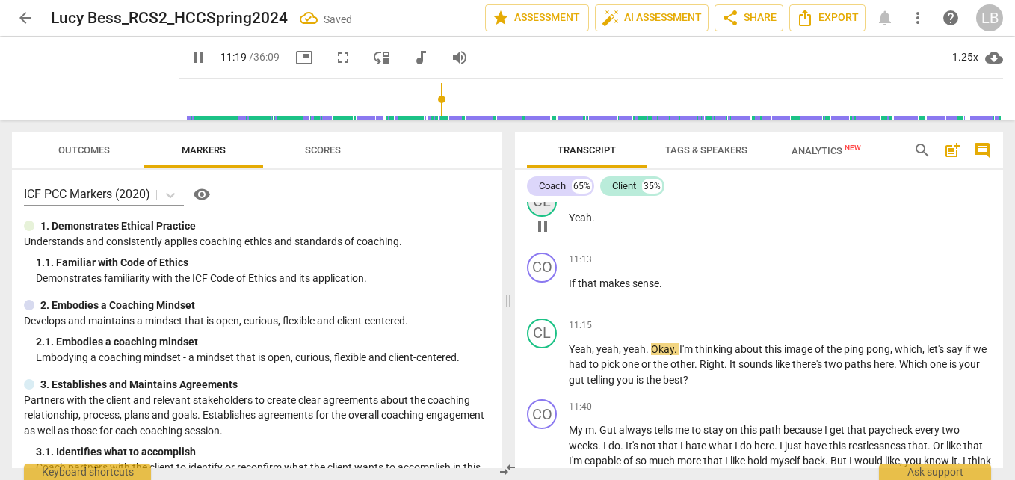
scroll to position [4025, 0]
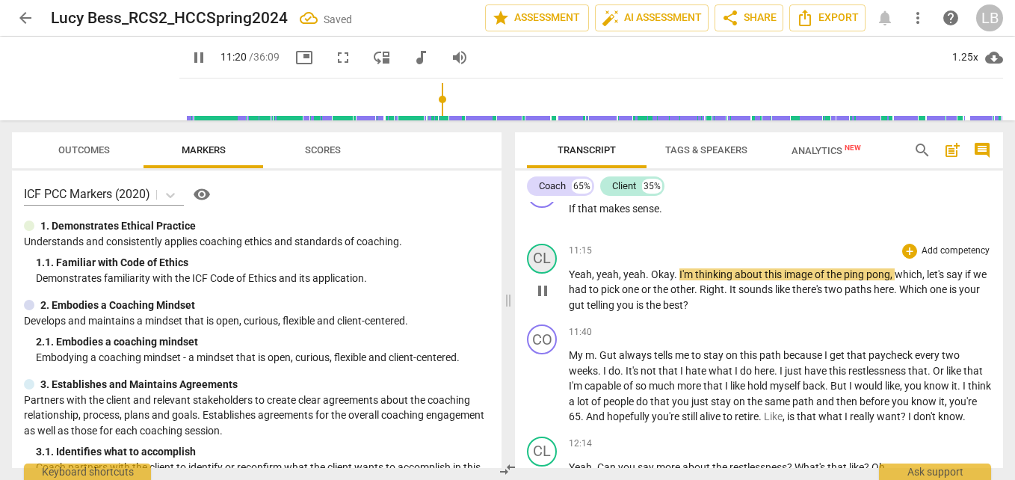
click at [543, 266] on div "CL" at bounding box center [542, 259] width 30 height 30
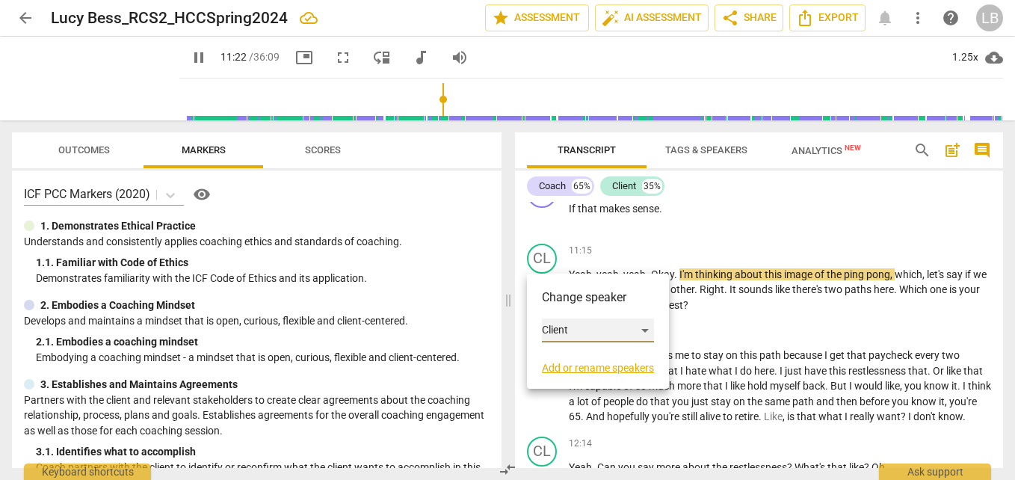
click at [605, 328] on div "Client" at bounding box center [598, 330] width 112 height 24
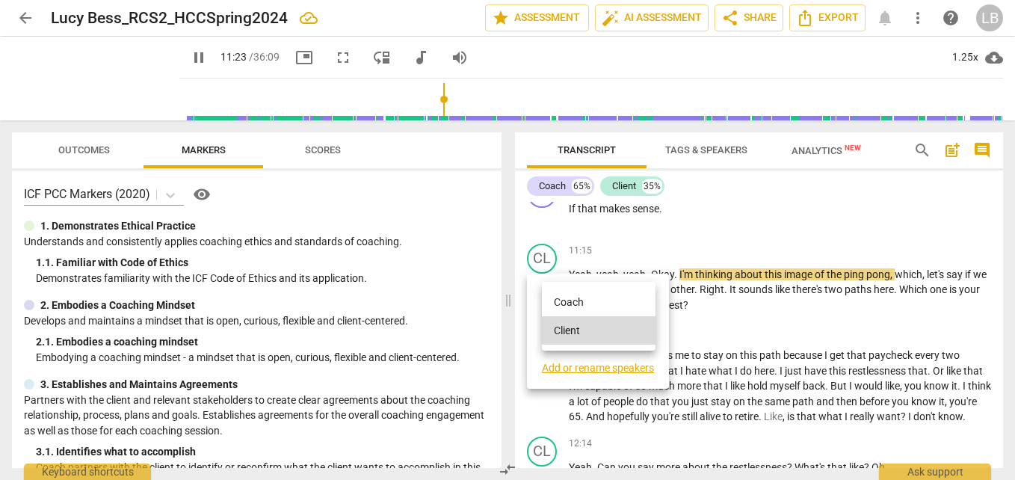
click at [599, 303] on li "Coach" at bounding box center [599, 302] width 114 height 28
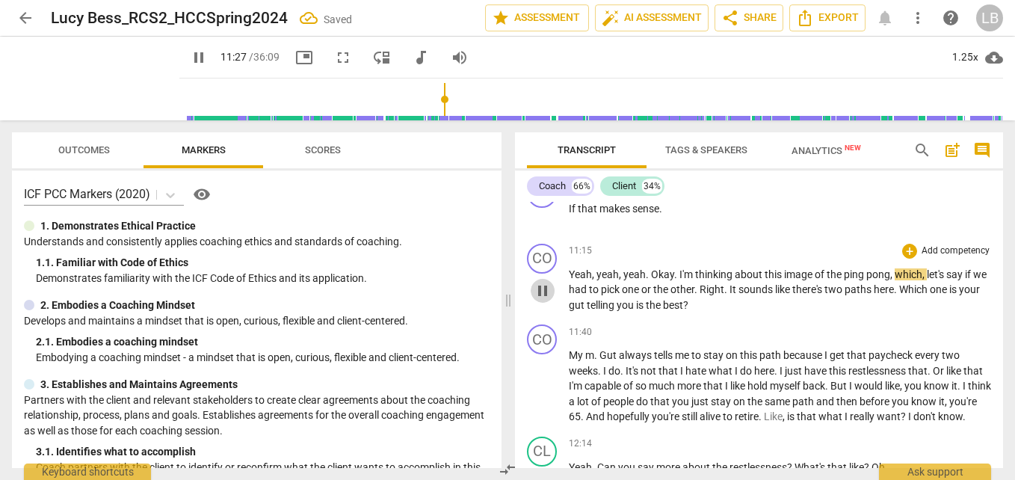
click at [541, 294] on span "pause" at bounding box center [543, 291] width 18 height 18
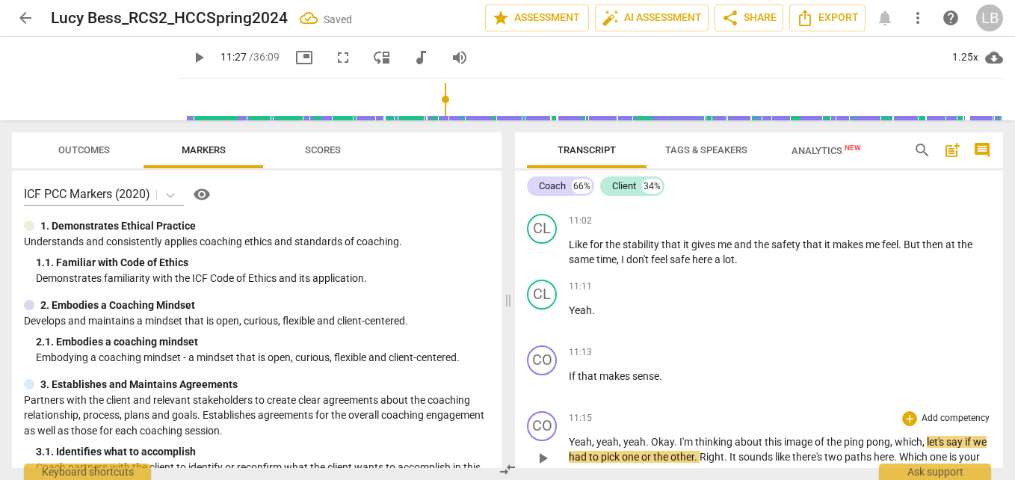
scroll to position [3857, 0]
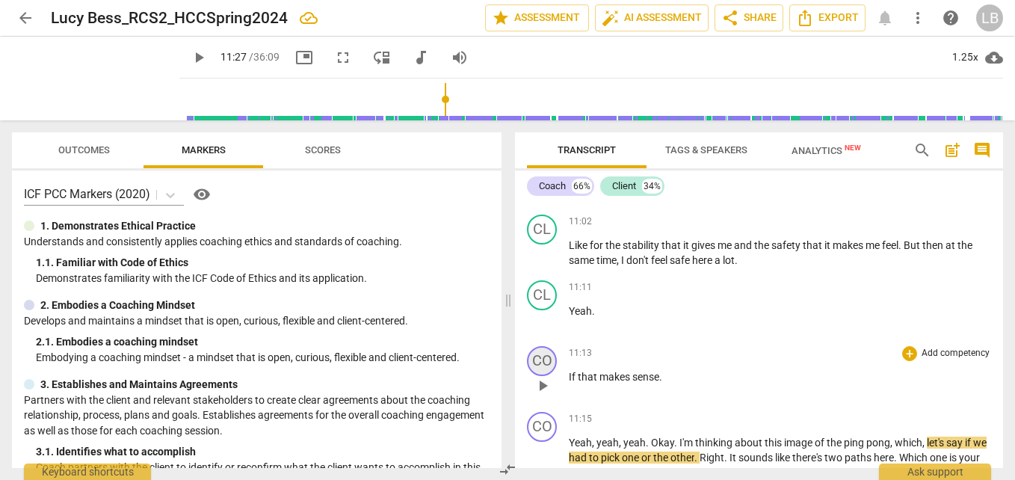
click at [546, 354] on div "CO" at bounding box center [542, 361] width 30 height 30
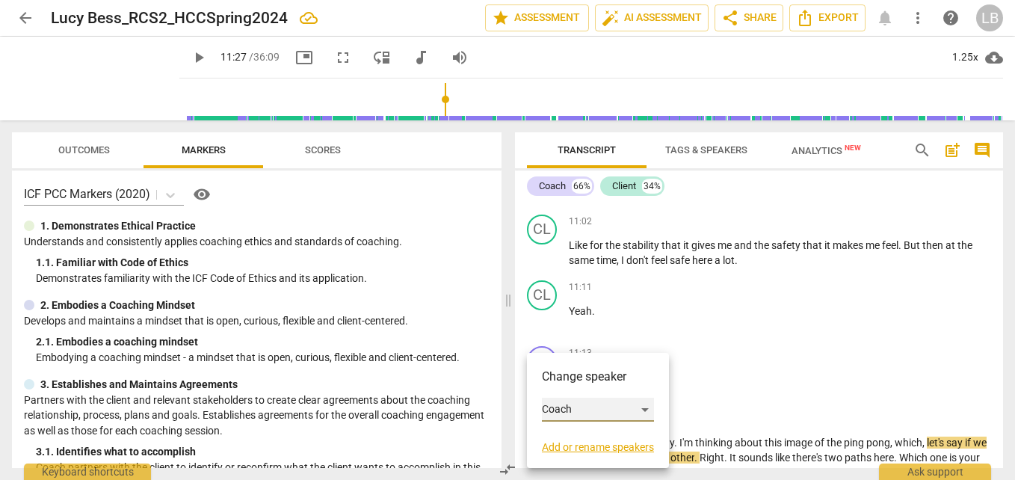
click at [600, 407] on div "Coach" at bounding box center [598, 410] width 112 height 24
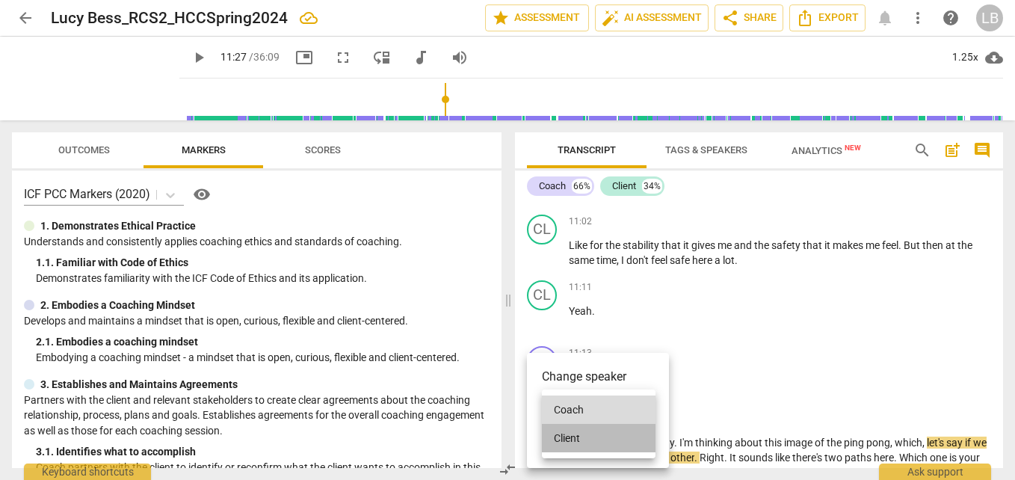
click at [604, 442] on li "Client" at bounding box center [599, 438] width 114 height 28
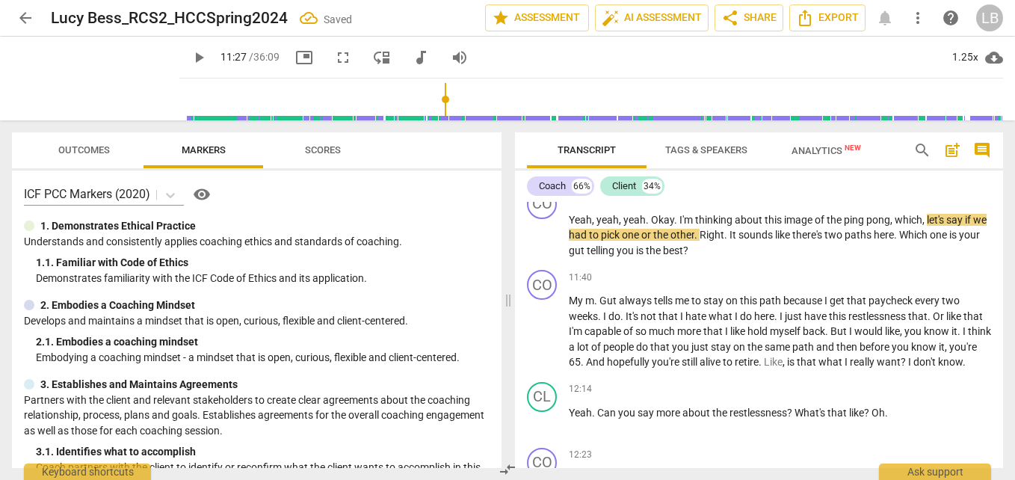
scroll to position [4083, 0]
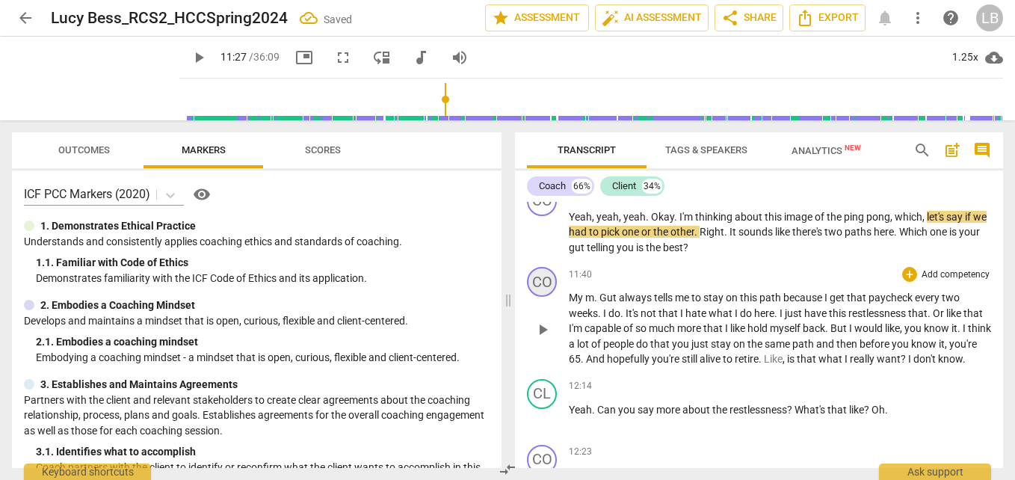
click at [546, 279] on div "CO" at bounding box center [542, 282] width 30 height 30
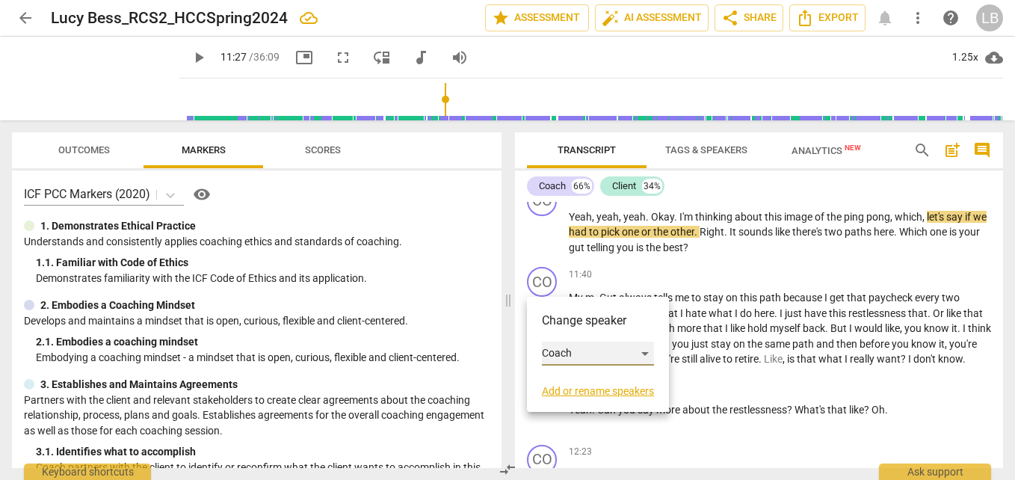
click at [623, 350] on div "Coach" at bounding box center [598, 354] width 112 height 24
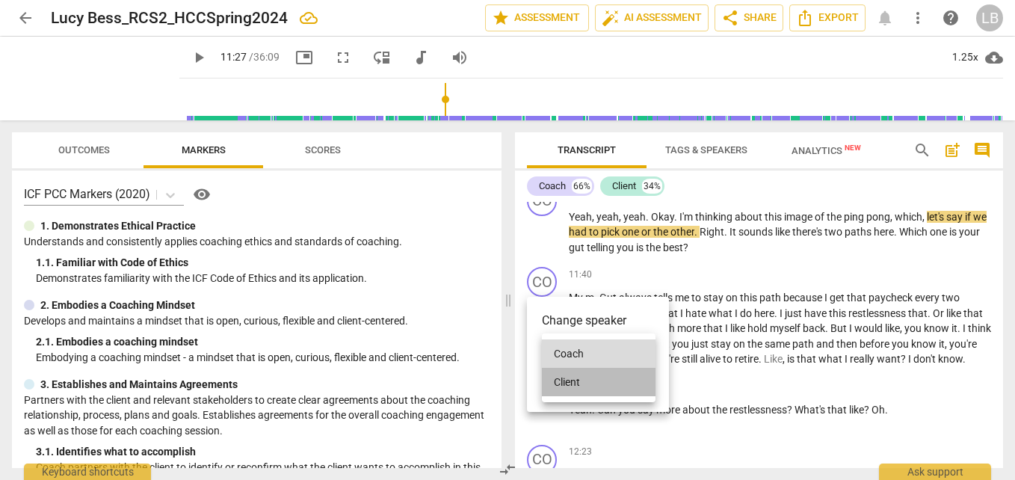
click at [615, 378] on li "Client" at bounding box center [599, 382] width 114 height 28
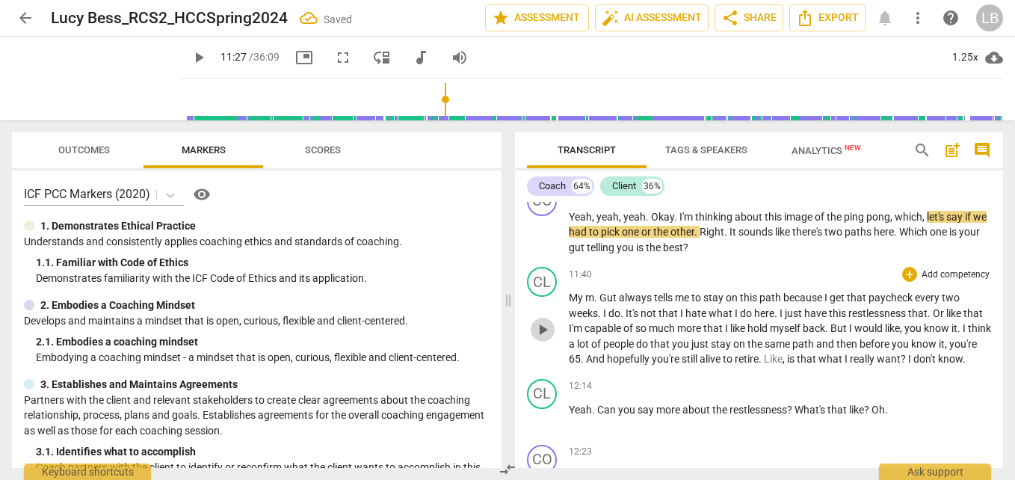
click at [543, 334] on span "play_arrow" at bounding box center [543, 330] width 18 height 18
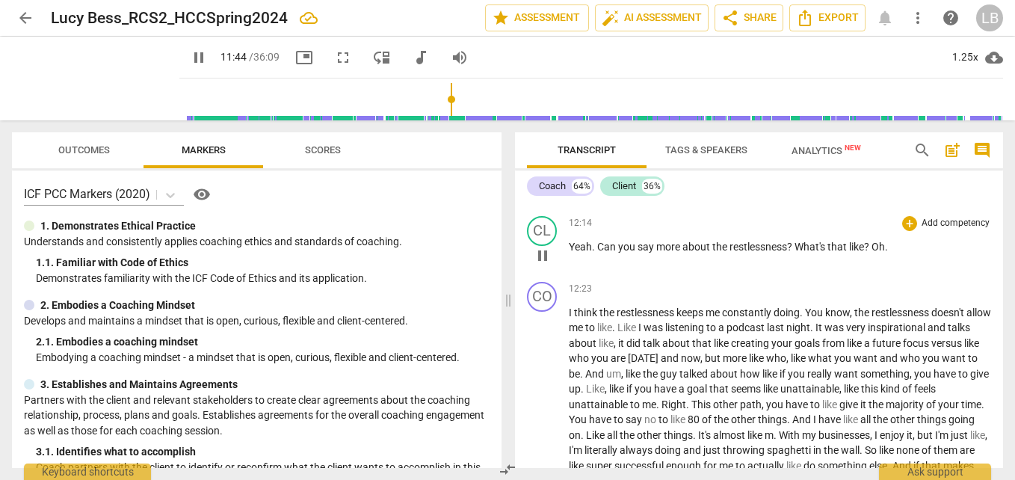
scroll to position [4247, 0]
click at [552, 244] on div "CL" at bounding box center [542, 229] width 30 height 30
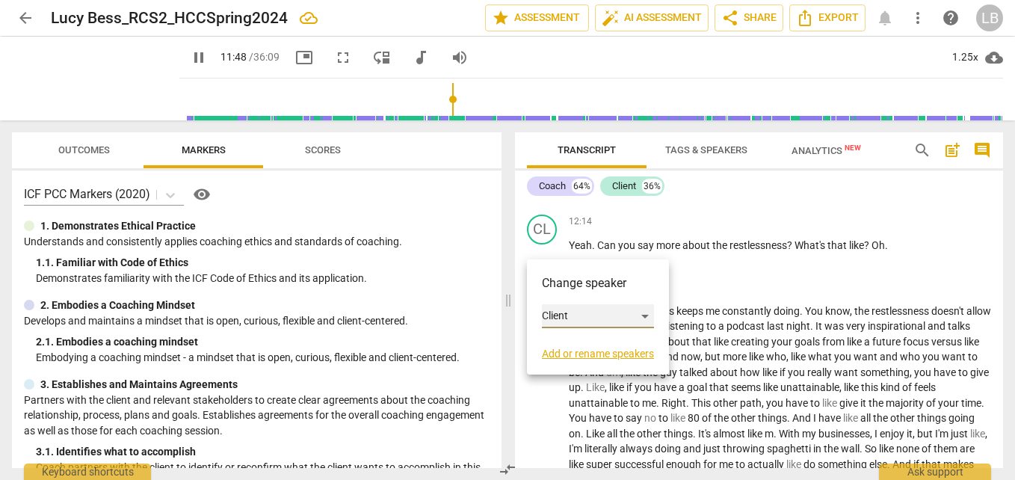
click at [613, 315] on div "Client" at bounding box center [598, 316] width 112 height 24
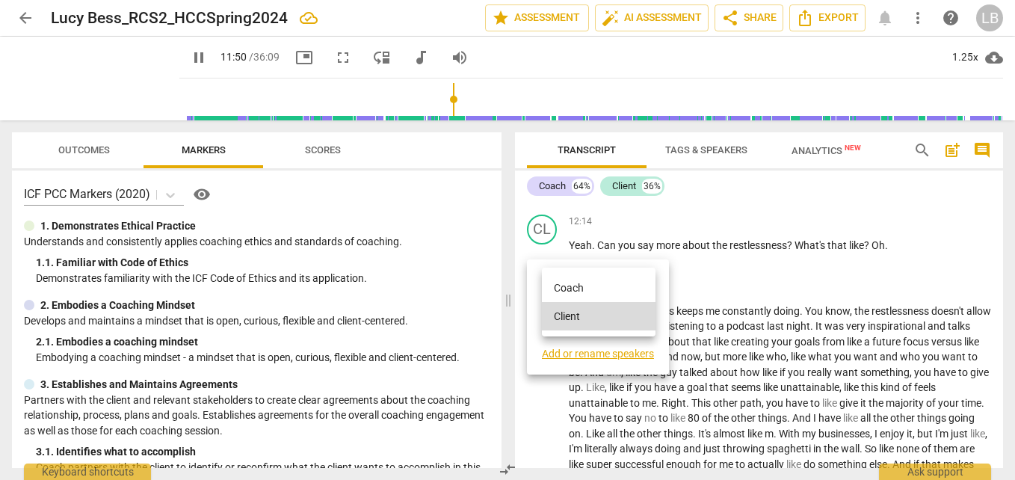
click at [626, 288] on li "Coach" at bounding box center [599, 288] width 114 height 28
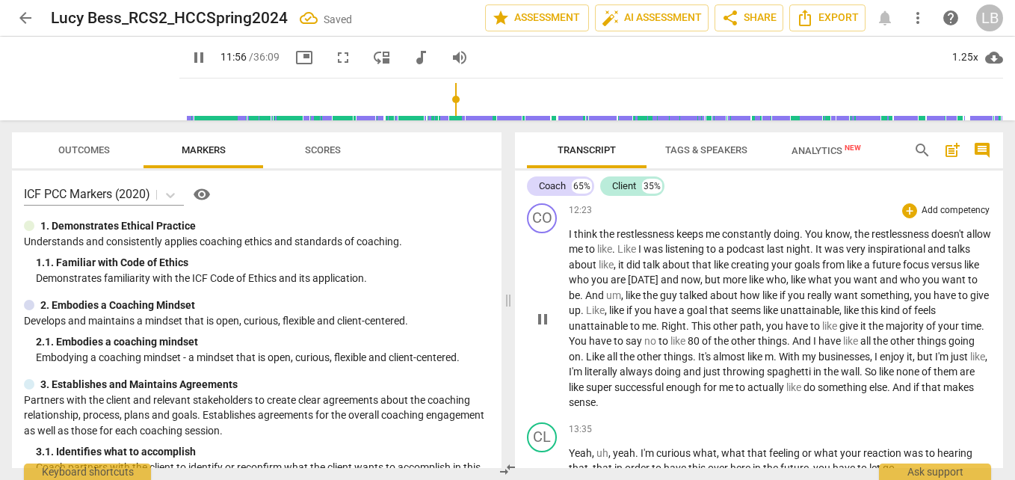
scroll to position [4346, 0]
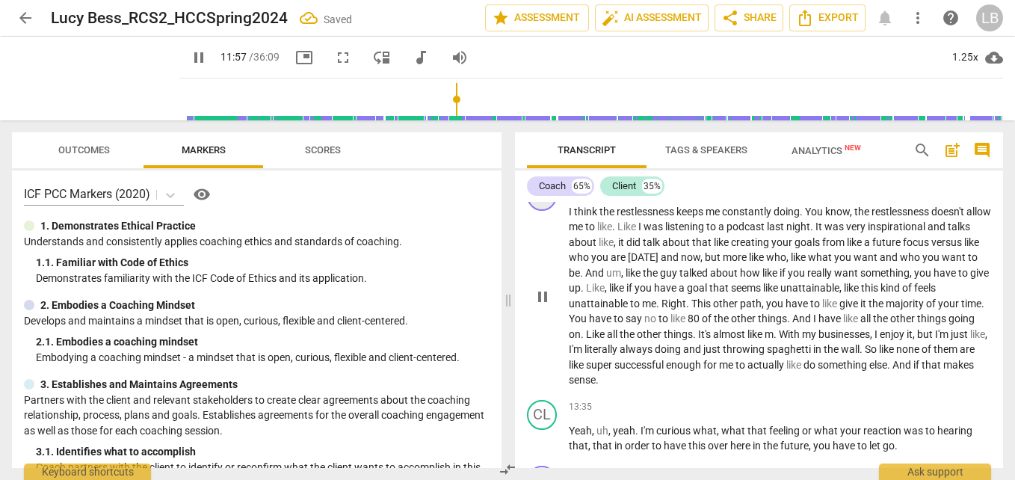
click at [544, 211] on div "CO" at bounding box center [542, 196] width 30 height 30
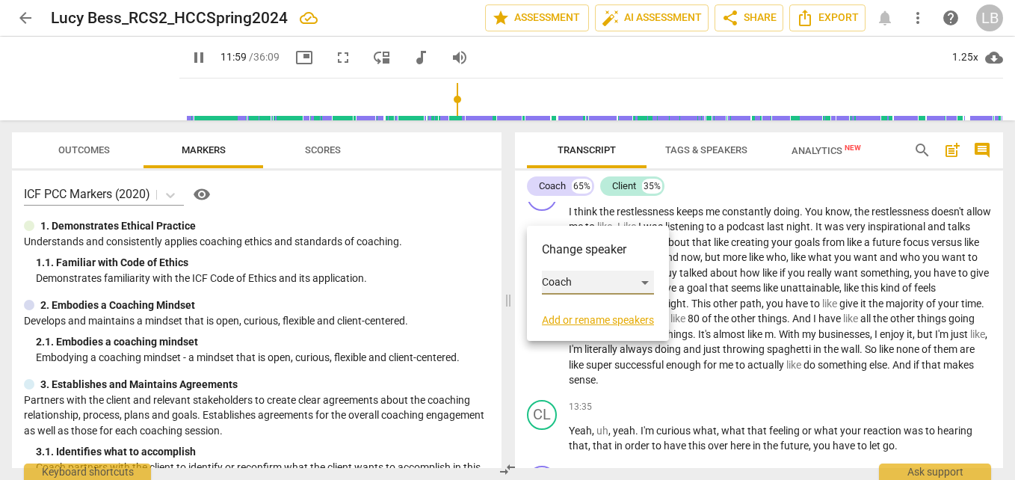
click at [608, 280] on div "Coach" at bounding box center [598, 283] width 112 height 24
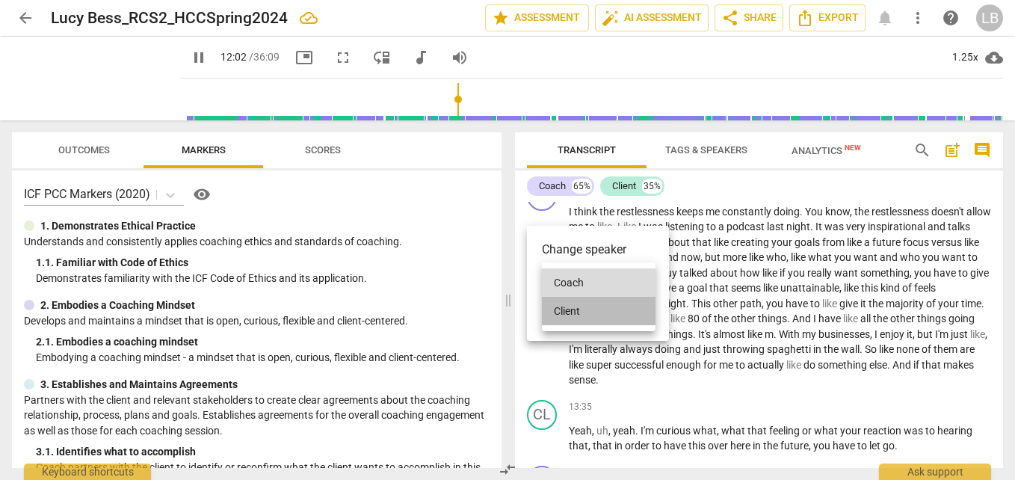
click at [612, 317] on li "Client" at bounding box center [599, 311] width 114 height 28
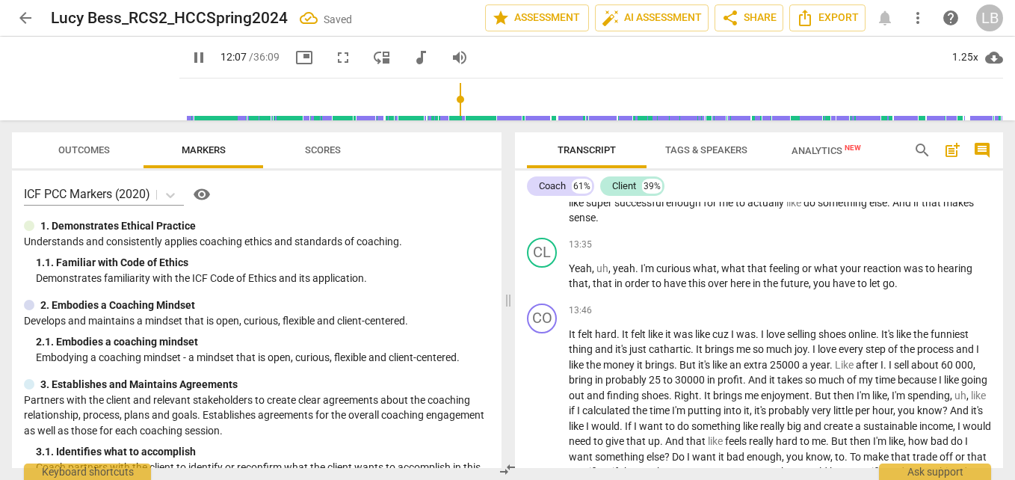
scroll to position [4509, 0]
click at [552, 267] on div "CL" at bounding box center [542, 252] width 30 height 30
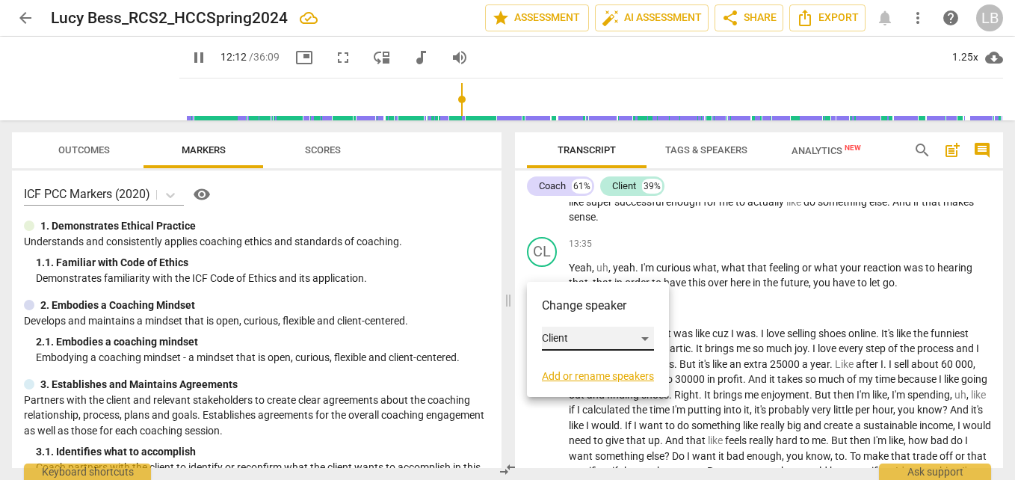
click at [608, 331] on div "Client" at bounding box center [598, 339] width 112 height 24
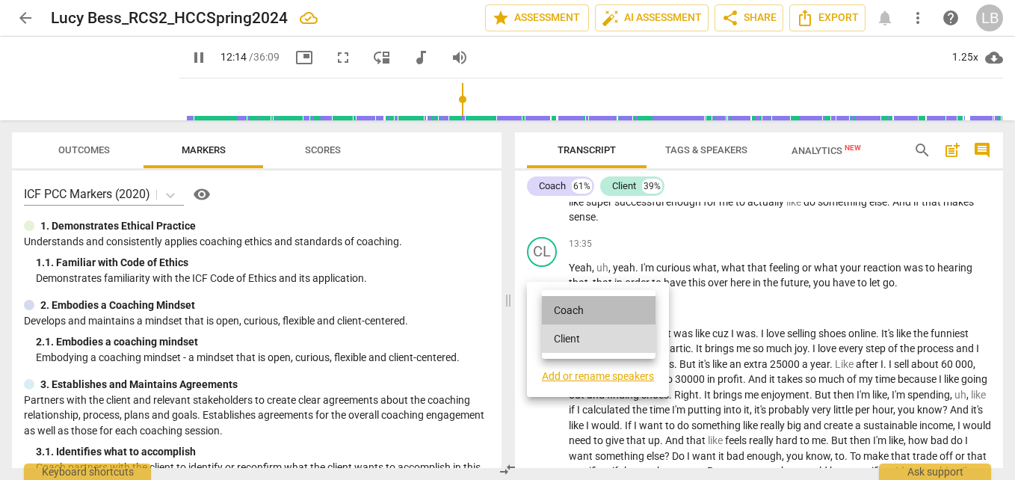
click at [608, 306] on li "Coach" at bounding box center [599, 310] width 114 height 28
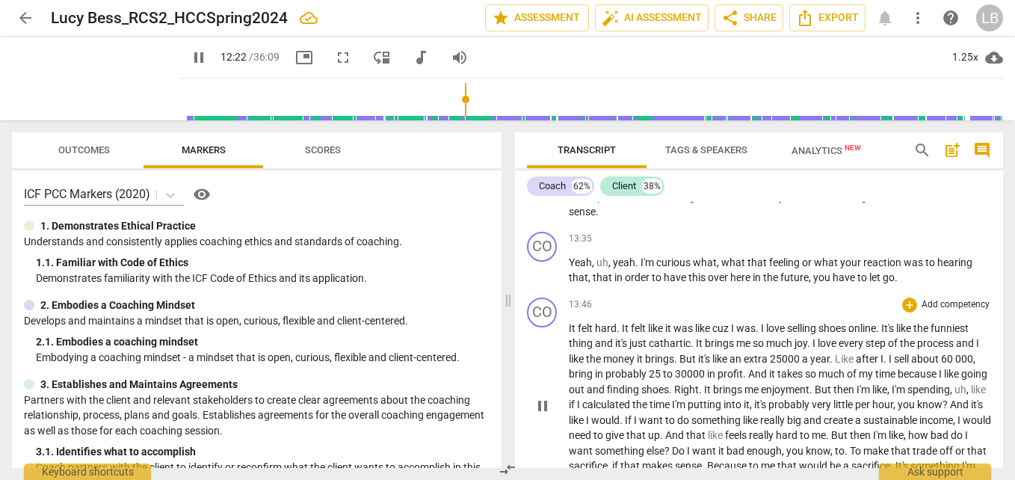
scroll to position [4515, 0]
click at [546, 327] on div "CO" at bounding box center [542, 312] width 30 height 30
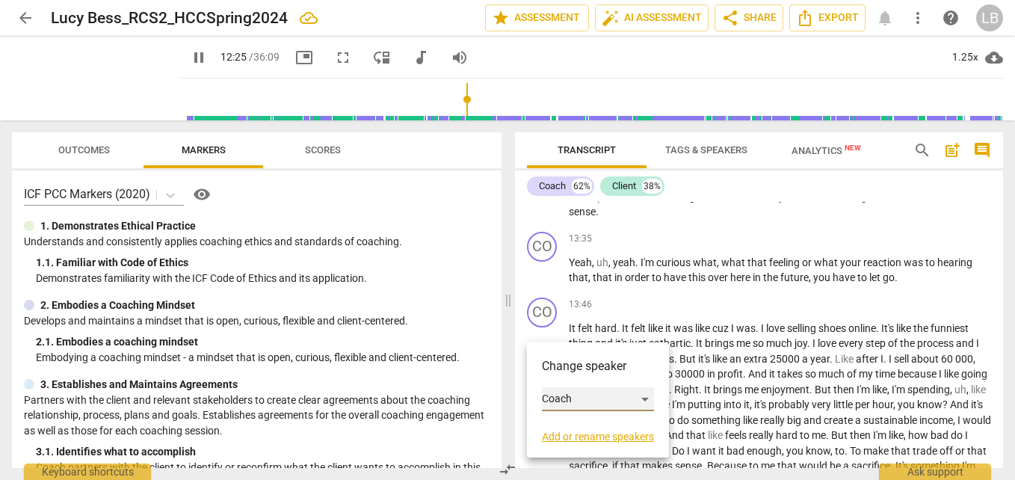
click at [619, 397] on div "Coach" at bounding box center [598, 399] width 112 height 24
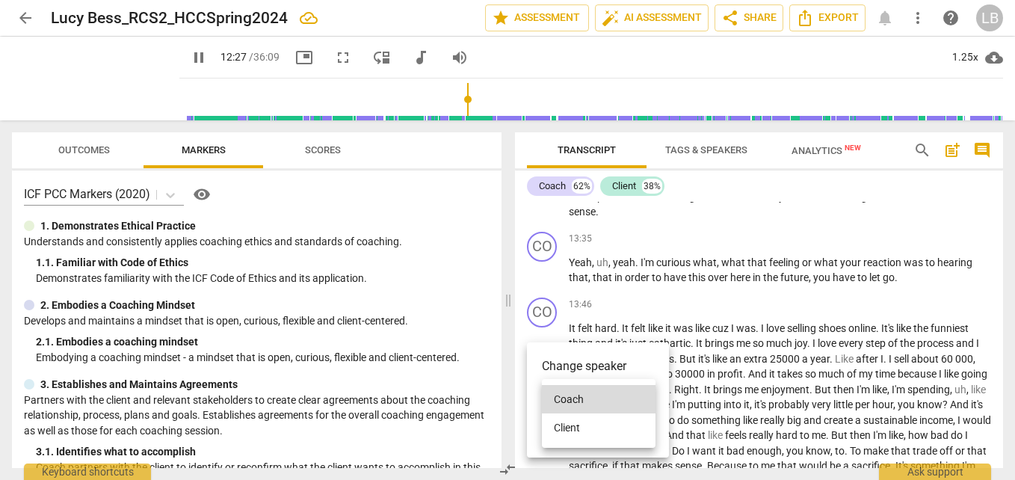
click at [609, 426] on li "Client" at bounding box center [599, 427] width 114 height 28
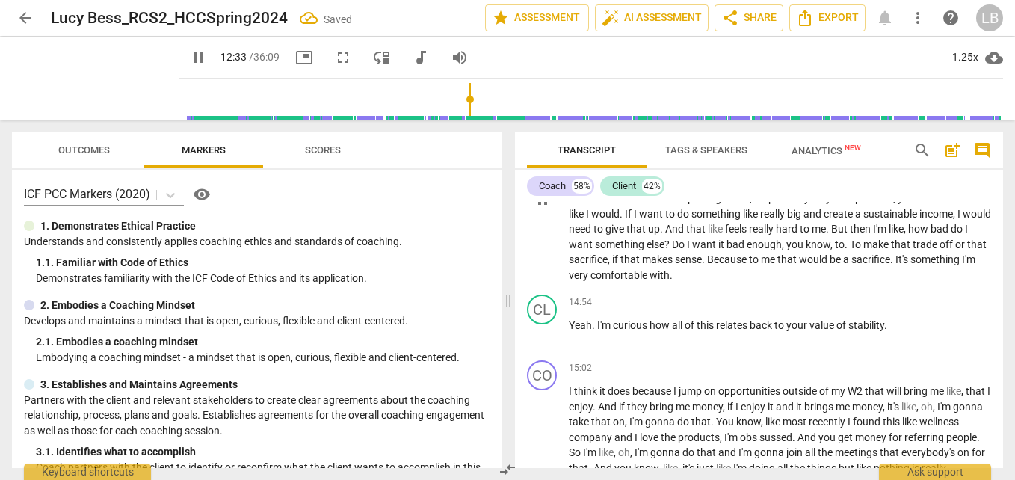
scroll to position [4770, 0]
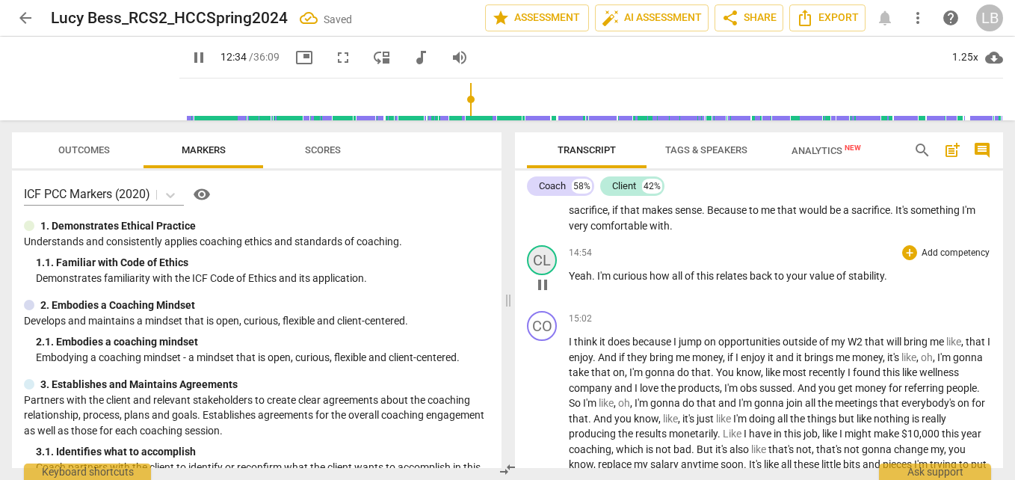
click at [544, 264] on div "CL" at bounding box center [542, 260] width 30 height 30
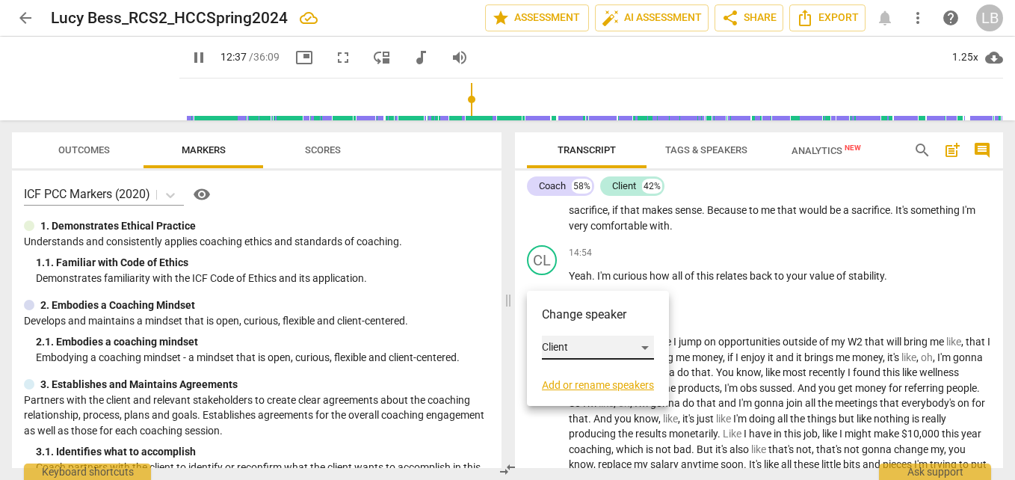
click at [623, 350] on div "Client" at bounding box center [598, 348] width 112 height 24
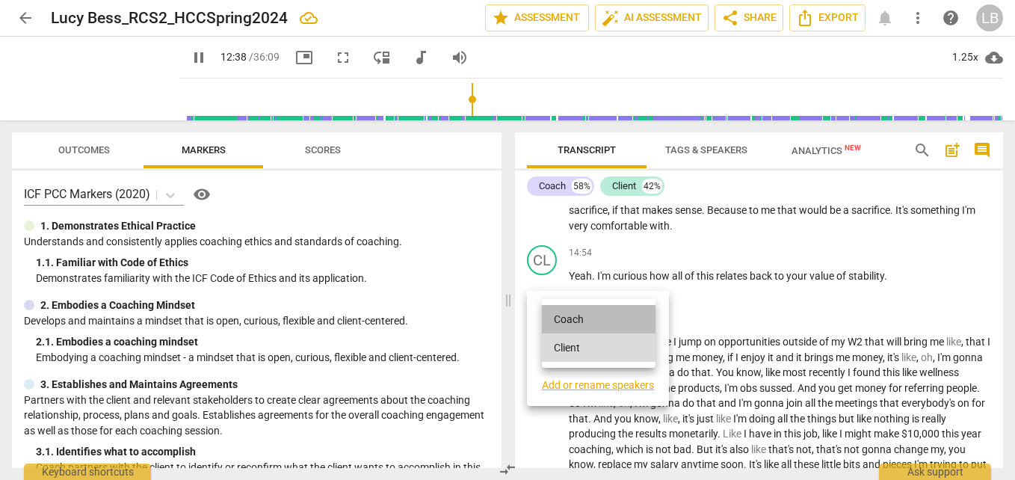
click at [630, 320] on li "Coach" at bounding box center [599, 319] width 114 height 28
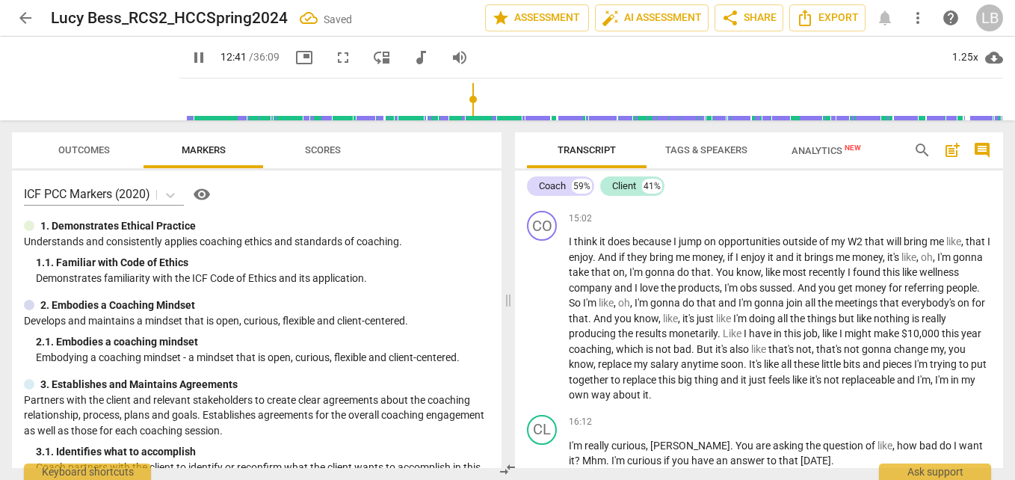
scroll to position [4871, 0]
click at [546, 240] on div "CO" at bounding box center [542, 225] width 30 height 30
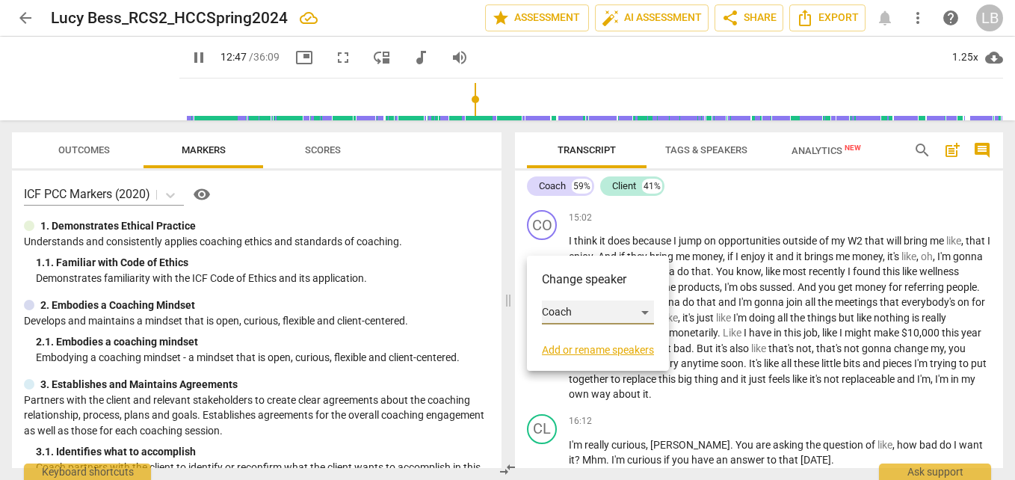
click at [592, 303] on div "Coach" at bounding box center [598, 312] width 112 height 24
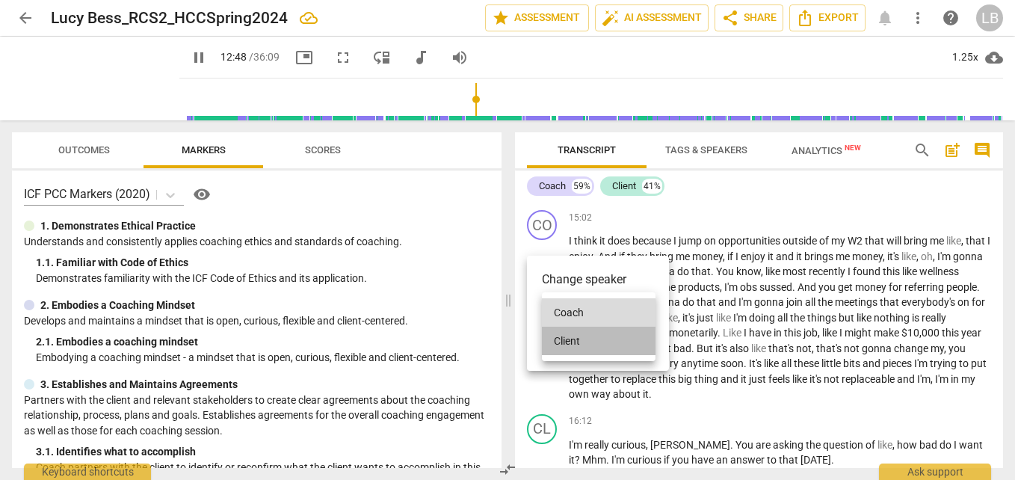
click at [597, 338] on li "Client" at bounding box center [599, 341] width 114 height 28
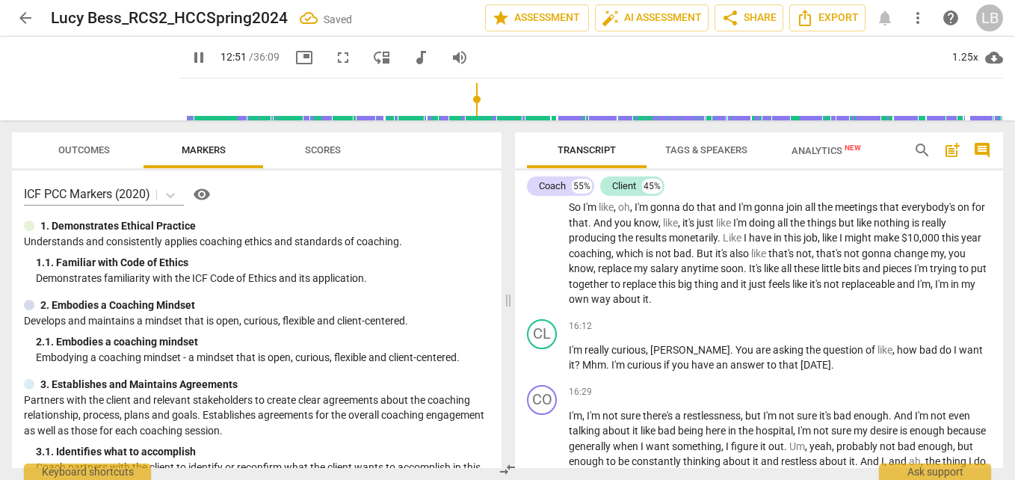
scroll to position [4975, 0]
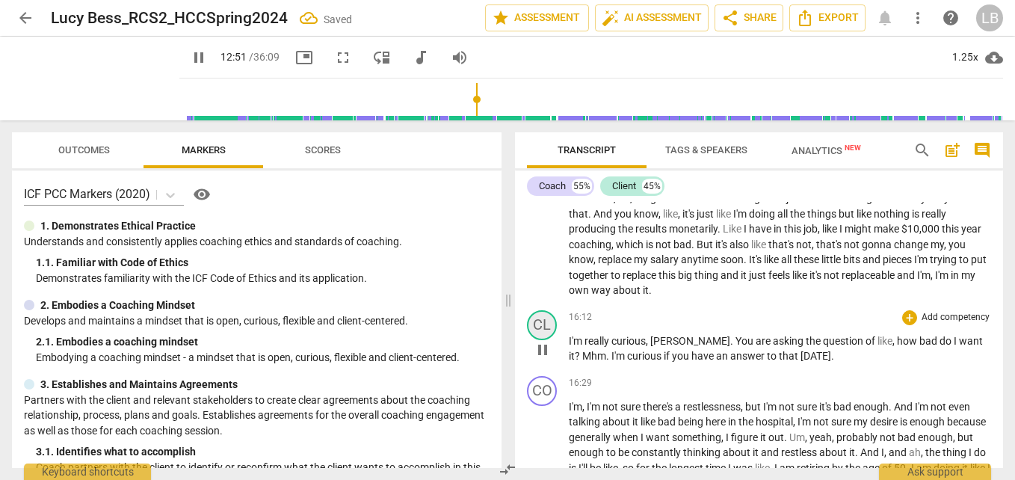
click at [546, 340] on div "CL" at bounding box center [542, 325] width 30 height 30
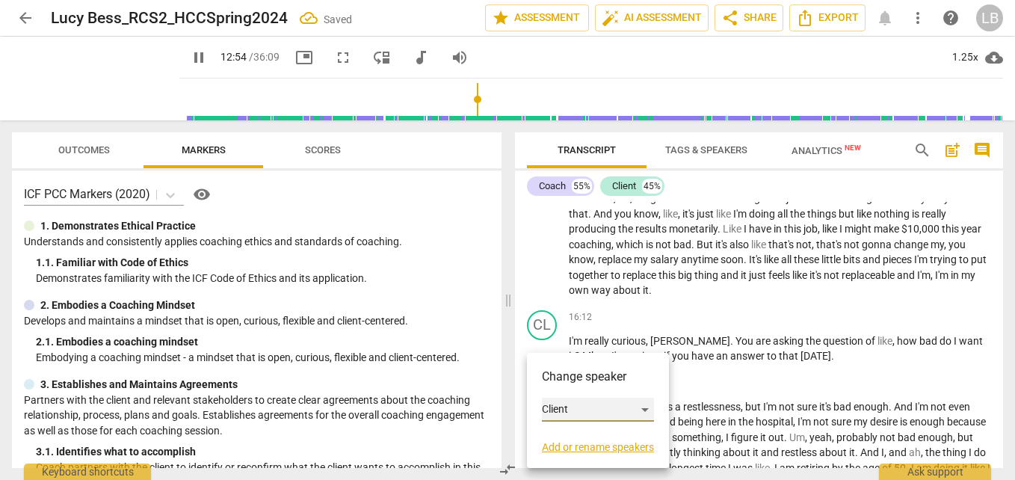
click at [584, 408] on div "Client" at bounding box center [598, 410] width 112 height 24
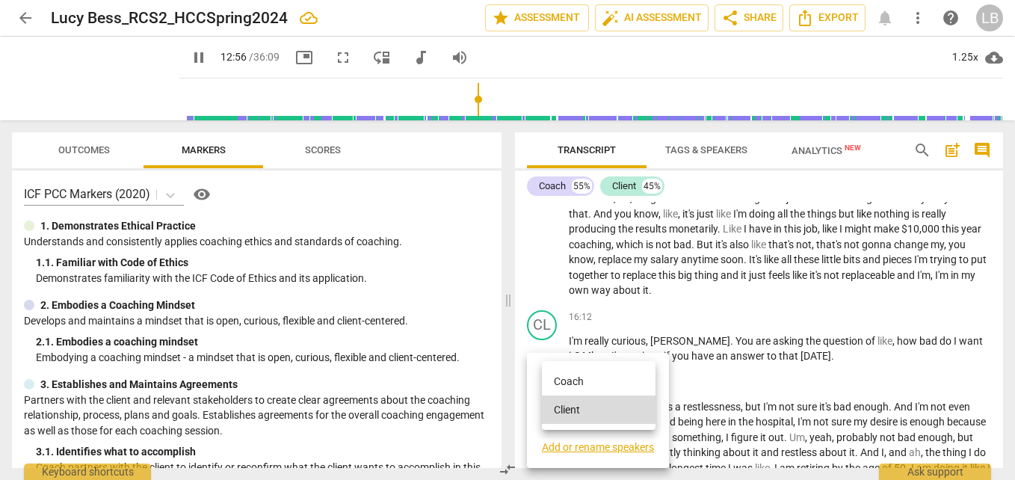
click at [601, 382] on li "Coach" at bounding box center [599, 381] width 114 height 28
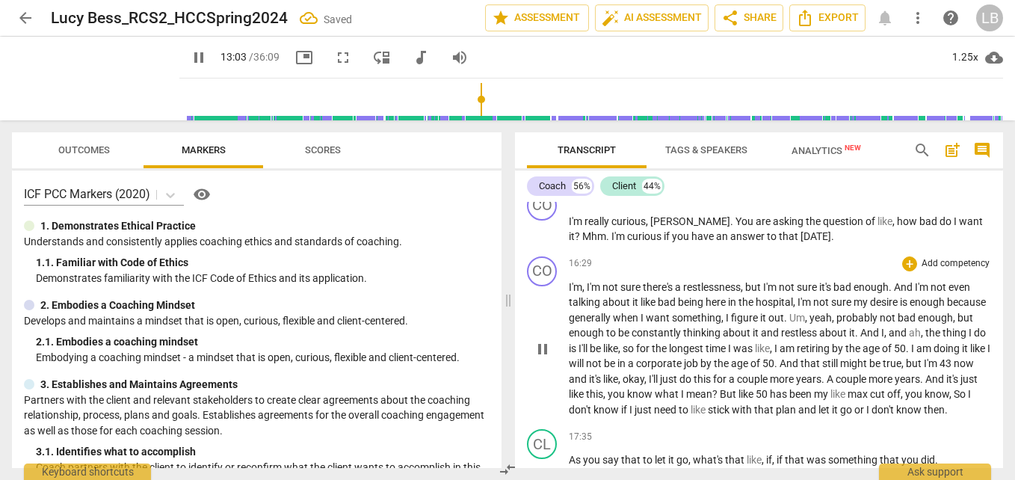
scroll to position [5094, 0]
click at [544, 278] on div "CO" at bounding box center [542, 272] width 30 height 30
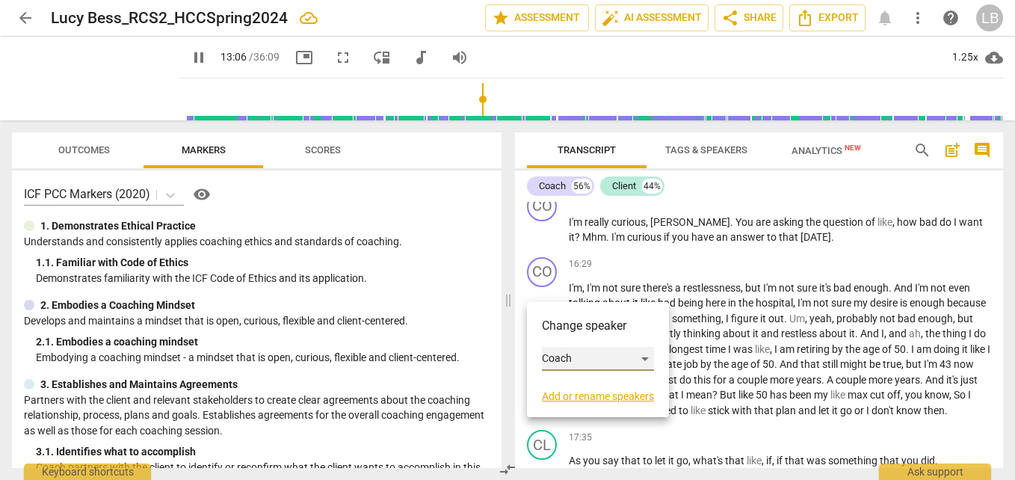
click at [605, 354] on div "Coach" at bounding box center [598, 359] width 112 height 24
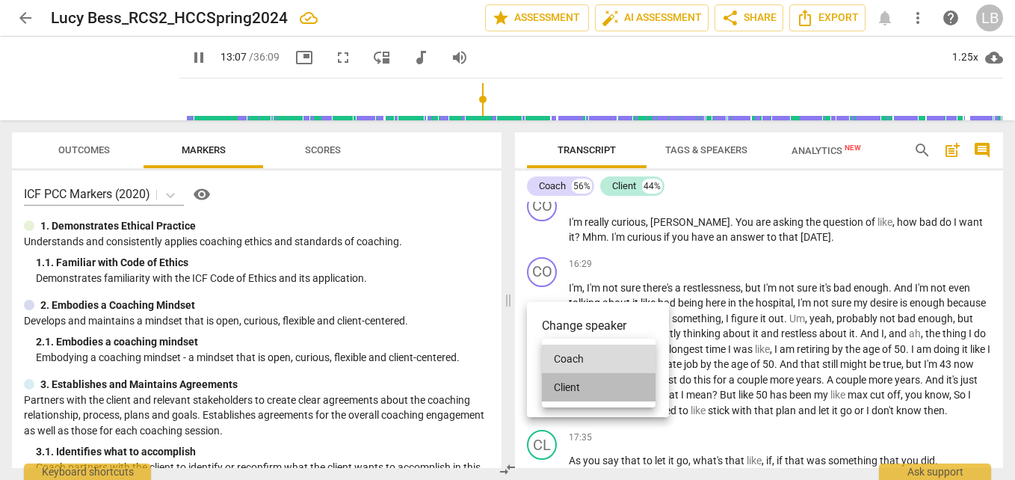
click at [608, 382] on li "Client" at bounding box center [599, 387] width 114 height 28
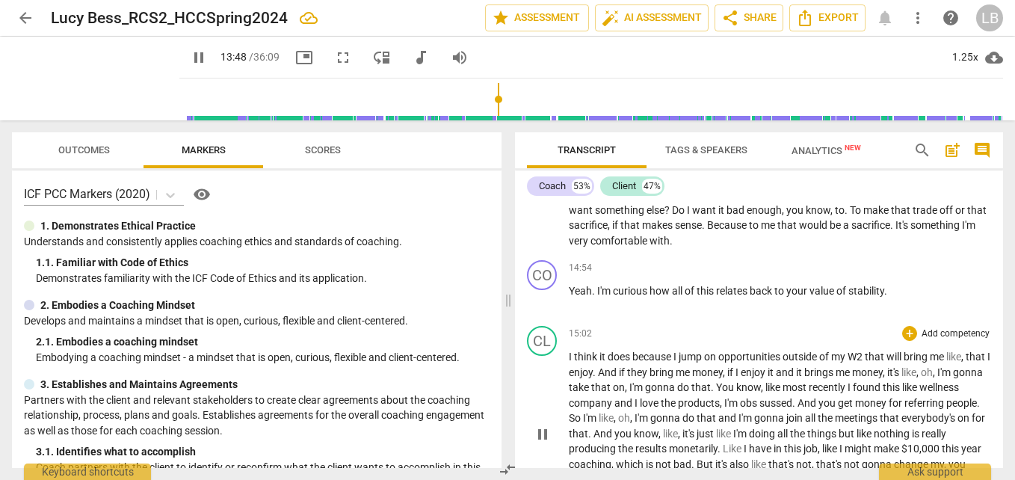
scroll to position [4757, 0]
click at [541, 288] on div "CO" at bounding box center [542, 274] width 30 height 30
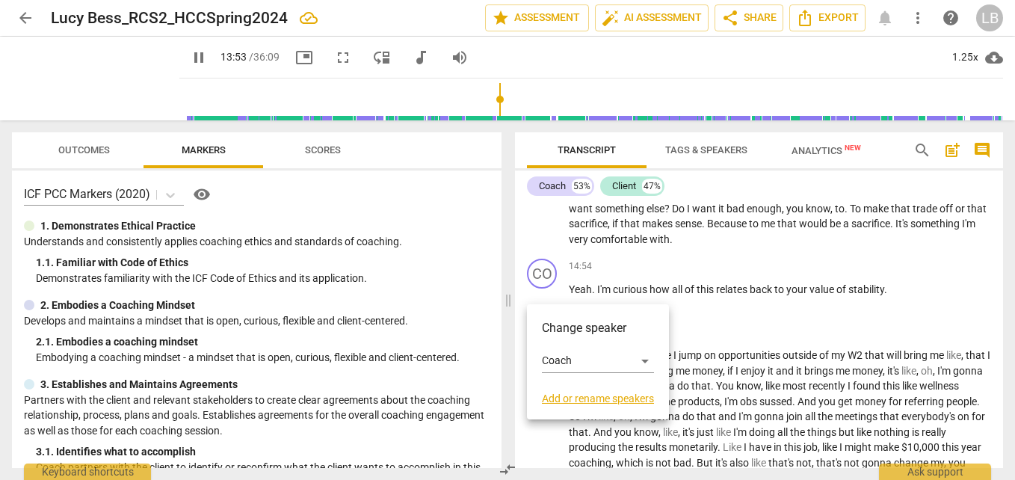
click at [626, 288] on div at bounding box center [507, 240] width 1015 height 480
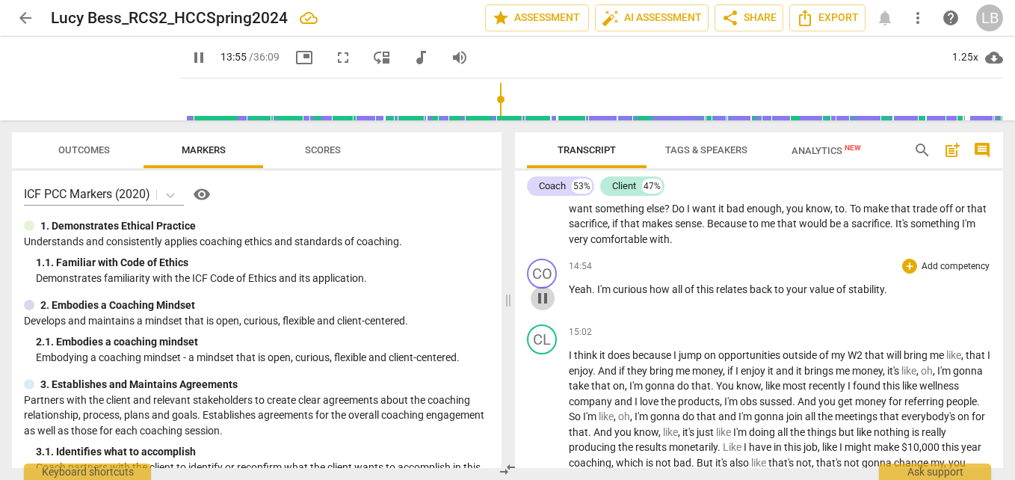
click at [544, 307] on span "pause" at bounding box center [543, 298] width 18 height 18
click at [544, 307] on span "play_arrow" at bounding box center [543, 298] width 18 height 18
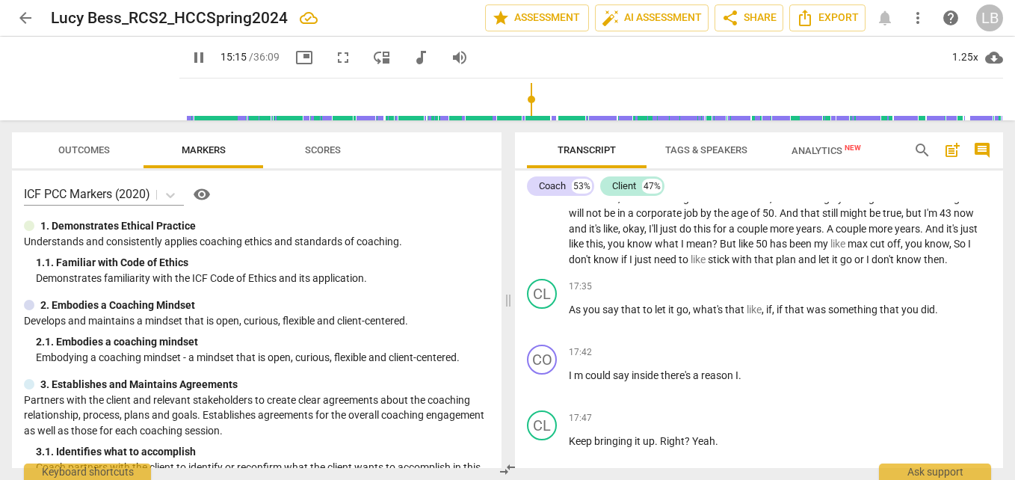
scroll to position [5257, 0]
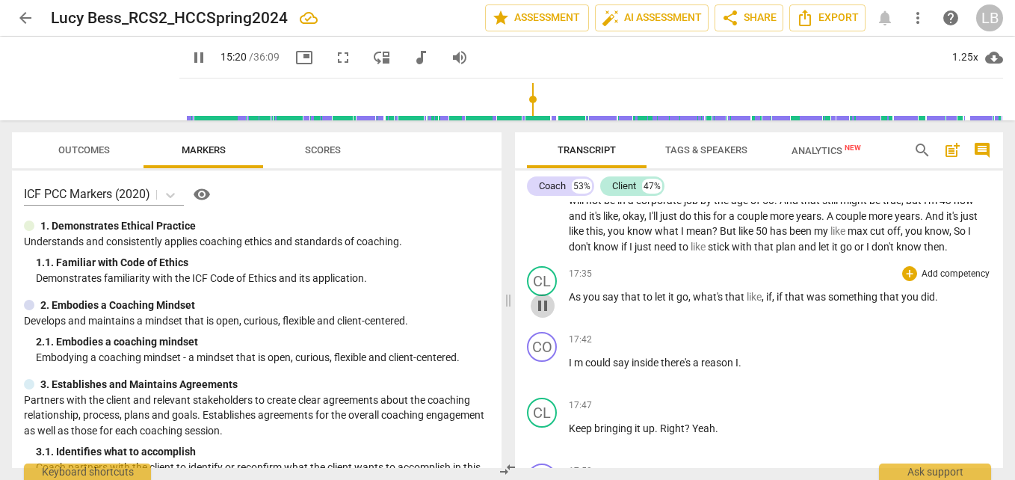
click at [543, 315] on span "pause" at bounding box center [543, 306] width 18 height 18
click at [543, 315] on span "play_arrow" at bounding box center [543, 306] width 18 height 18
click at [543, 296] on div "CL" at bounding box center [542, 281] width 30 height 30
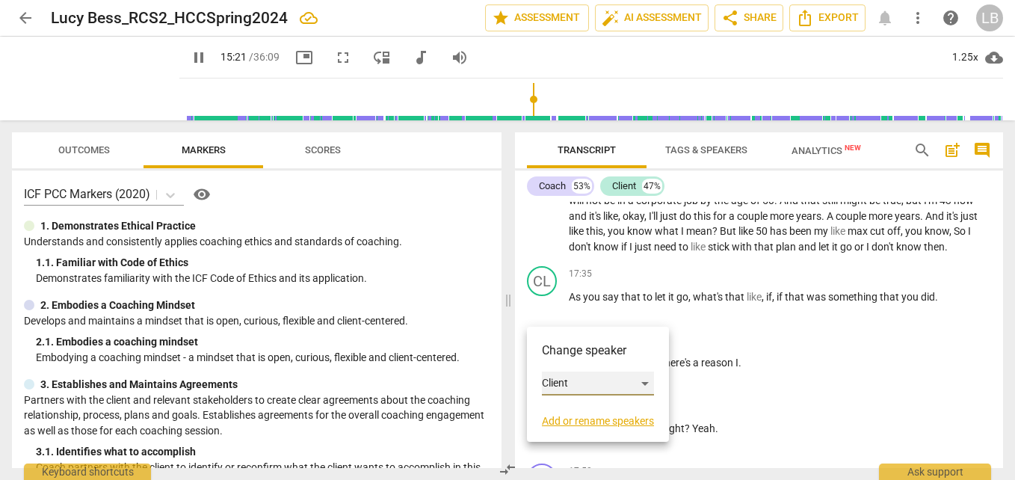
click at [597, 373] on div "Client" at bounding box center [598, 383] width 112 height 24
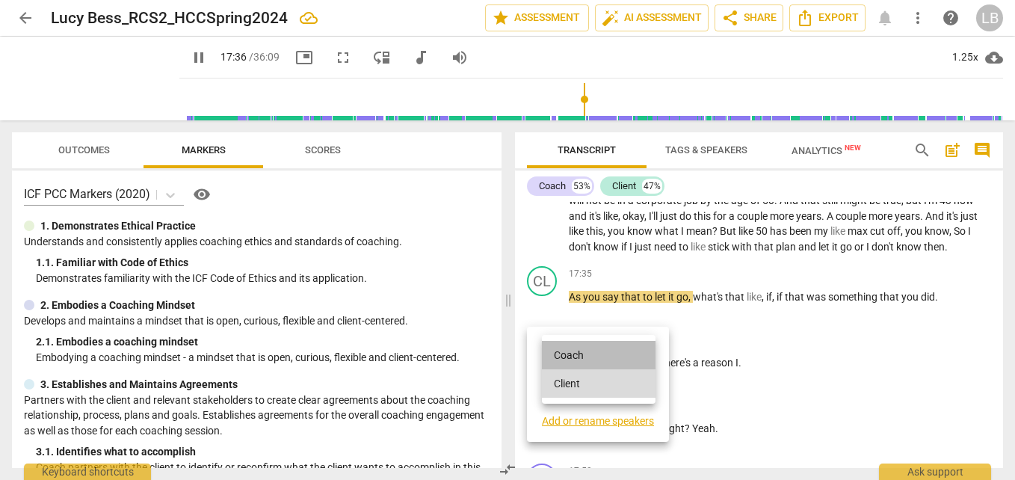
click at [610, 355] on li "Coach" at bounding box center [599, 355] width 114 height 28
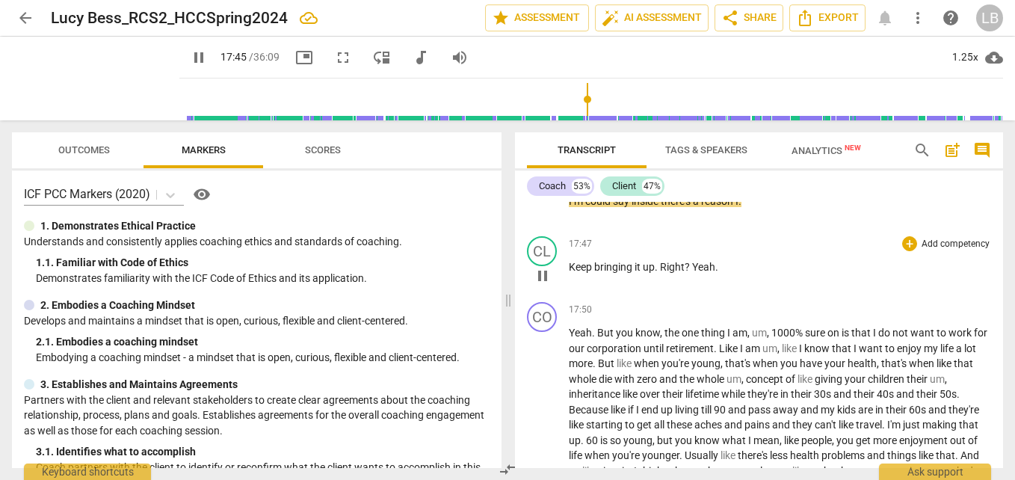
scroll to position [5420, 0]
click at [542, 199] on div "CO" at bounding box center [542, 184] width 30 height 30
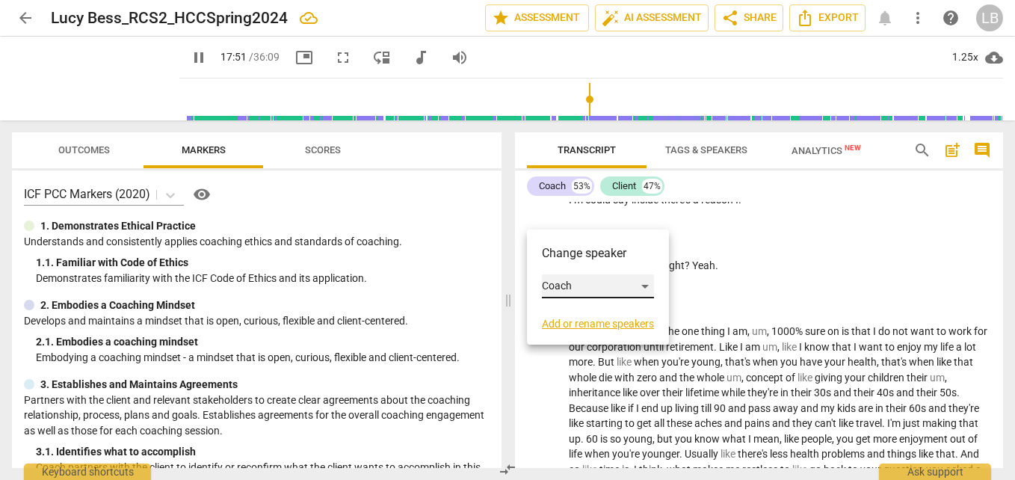
click at [593, 279] on div "Coach" at bounding box center [598, 286] width 112 height 24
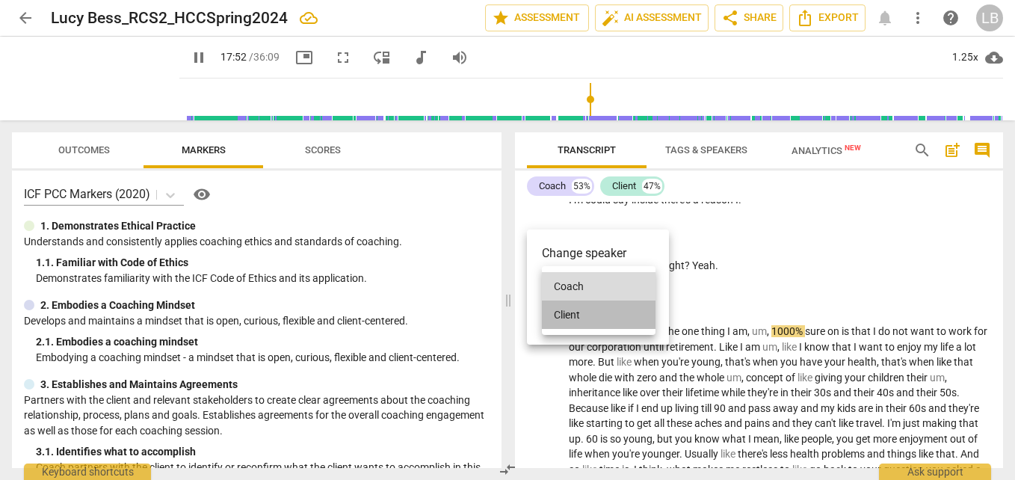
click at [606, 311] on li "Client" at bounding box center [599, 314] width 114 height 28
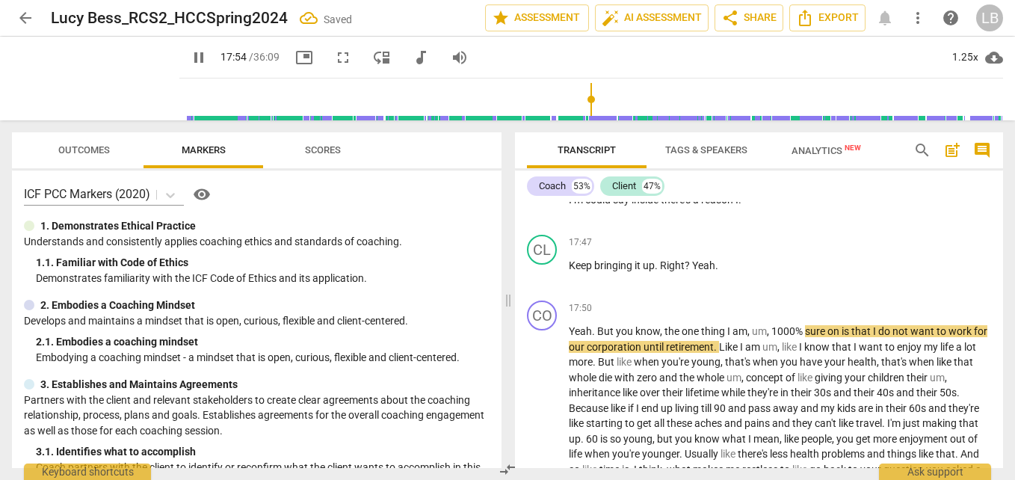
click at [537, 330] on div "CO" at bounding box center [542, 315] width 30 height 30
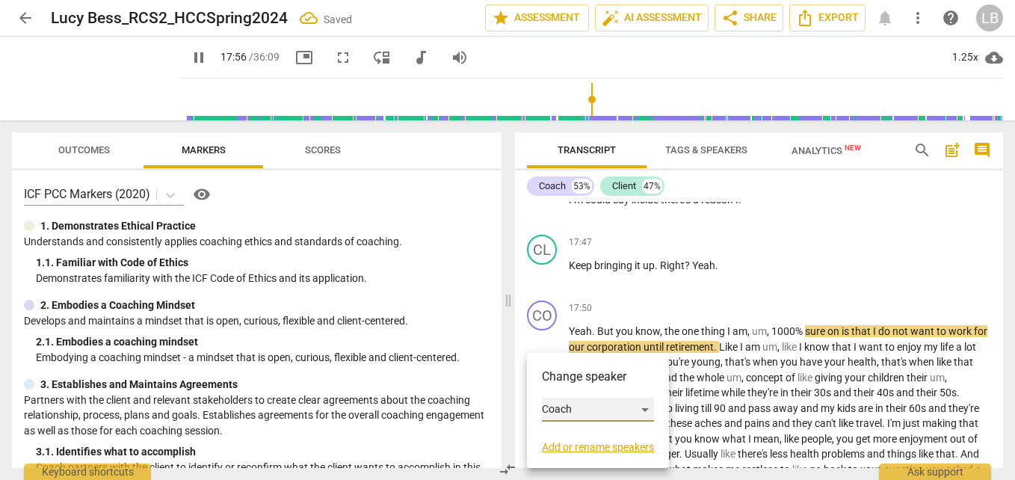
click at [596, 400] on div "Coach" at bounding box center [598, 410] width 112 height 24
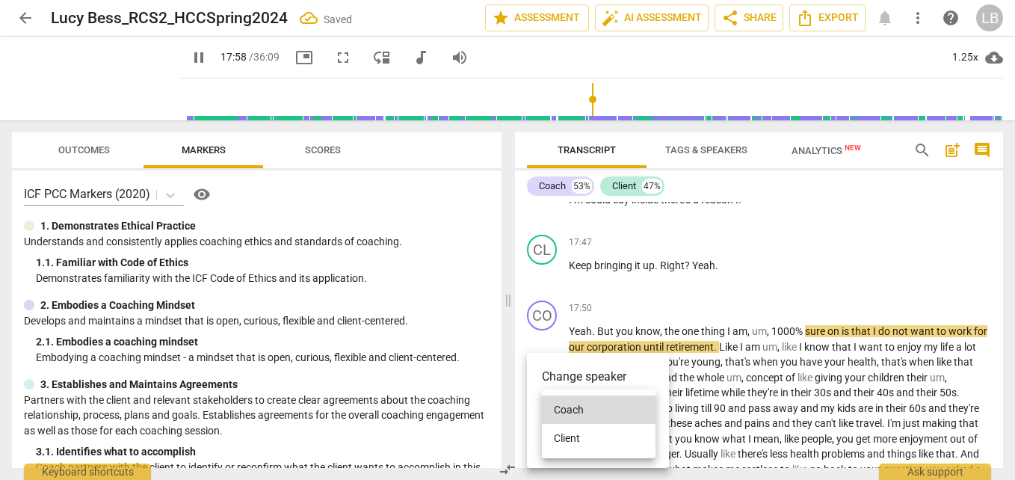
click at [597, 437] on li "Client" at bounding box center [599, 438] width 114 height 28
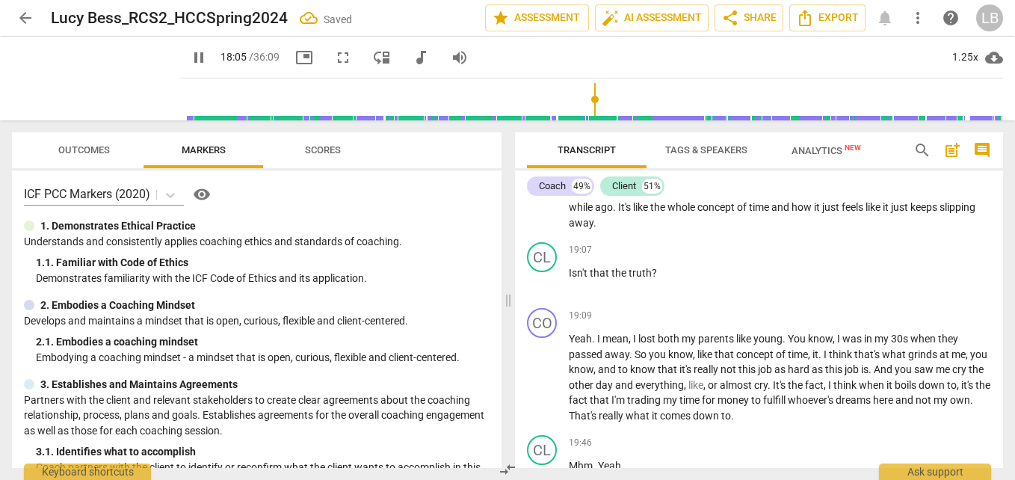
scroll to position [5698, 0]
click at [539, 271] on div "CL" at bounding box center [542, 256] width 30 height 30
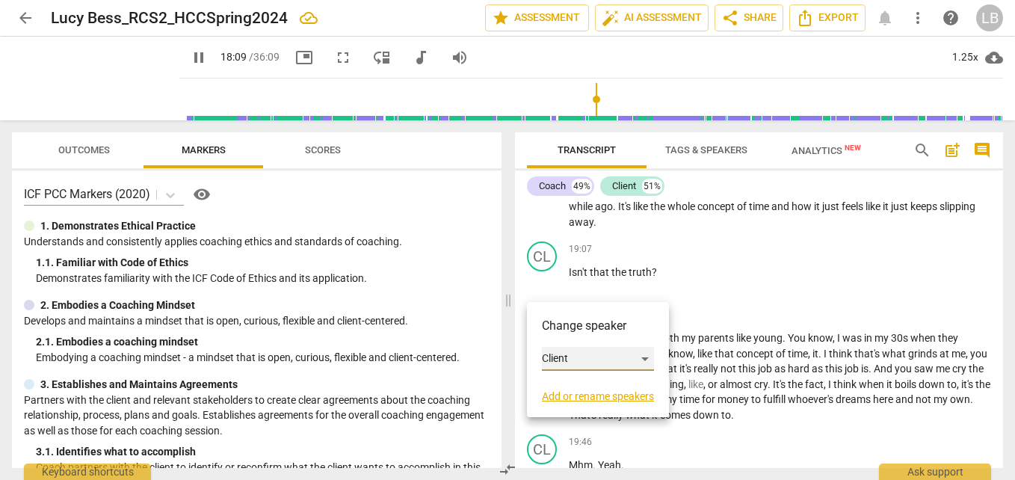
click at [587, 363] on div "Client" at bounding box center [598, 359] width 112 height 24
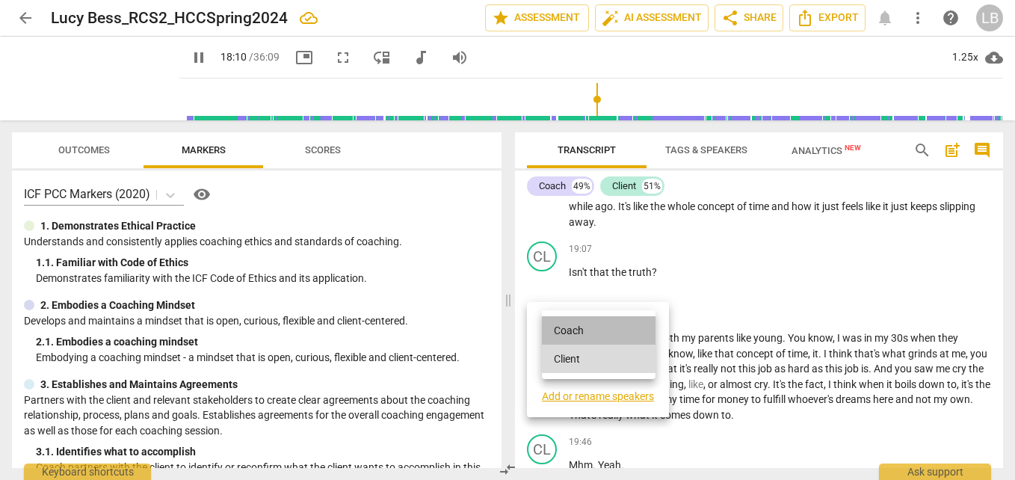
click at [603, 333] on li "Coach" at bounding box center [599, 330] width 114 height 28
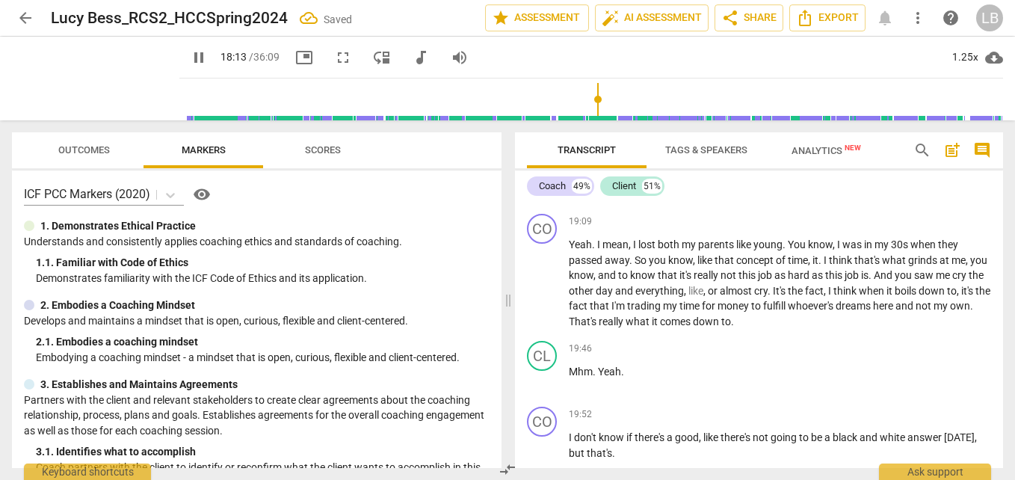
scroll to position [5793, 0]
click at [541, 243] on div "CO" at bounding box center [542, 228] width 30 height 30
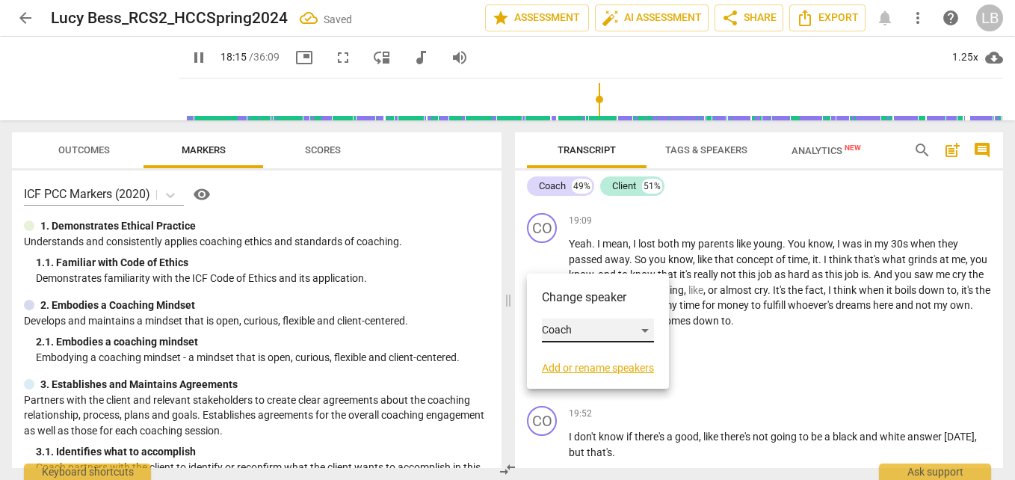
click at [588, 329] on div "Coach" at bounding box center [598, 330] width 112 height 24
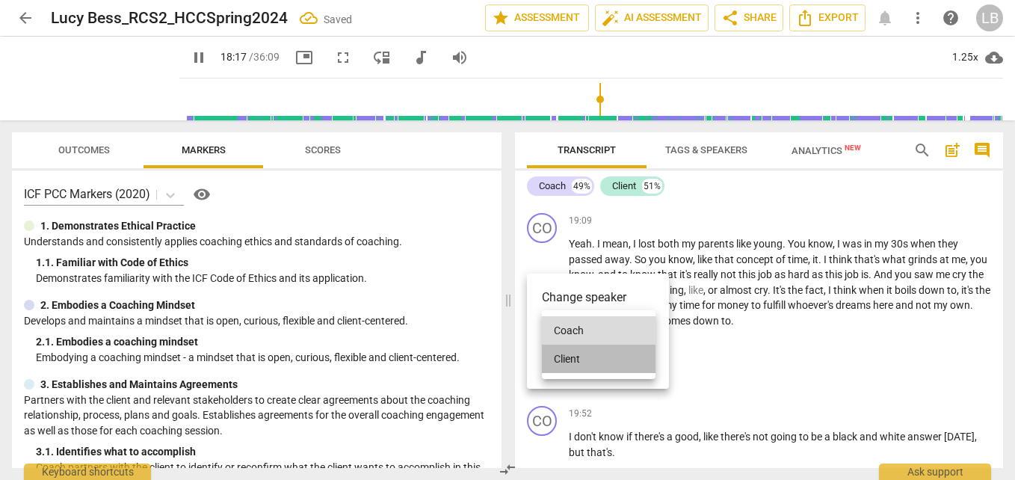
click at [618, 357] on li "Client" at bounding box center [599, 359] width 114 height 28
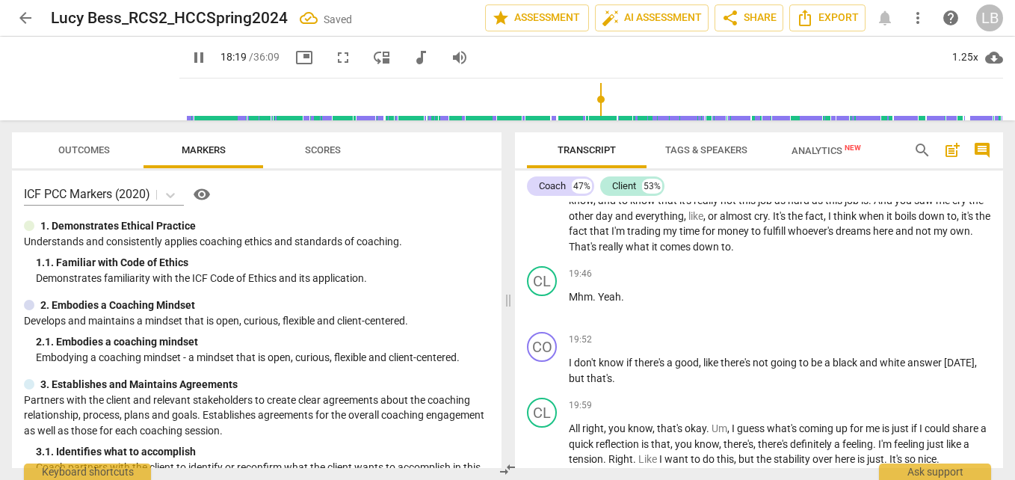
scroll to position [5874, 0]
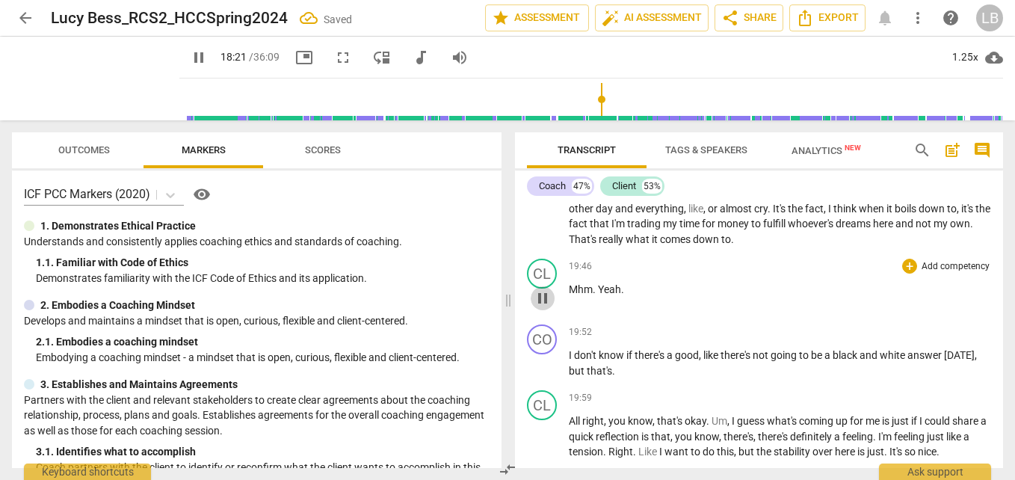
click at [545, 307] on span "pause" at bounding box center [543, 298] width 18 height 18
click at [543, 307] on span "play_arrow" at bounding box center [543, 298] width 18 height 18
click at [546, 288] on div "CL" at bounding box center [542, 274] width 30 height 30
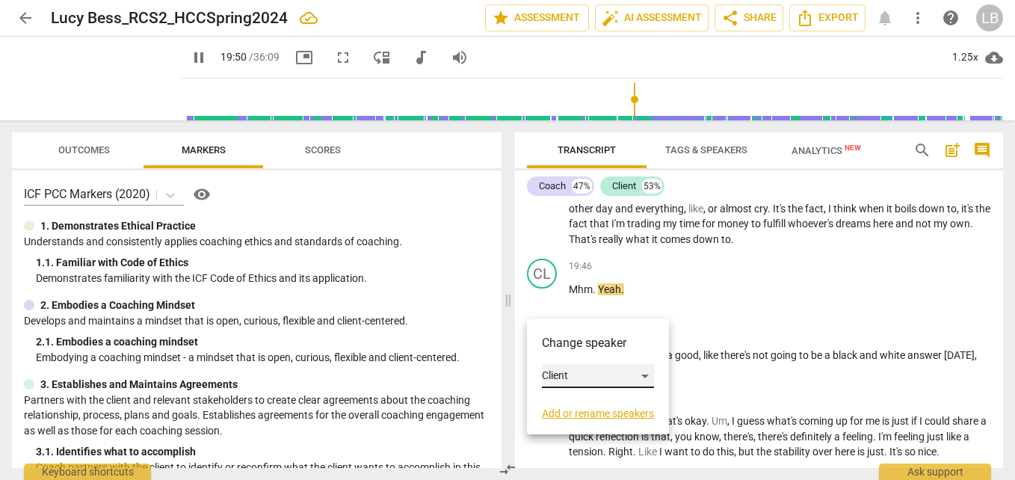
click at [603, 381] on div "Client" at bounding box center [598, 376] width 112 height 24
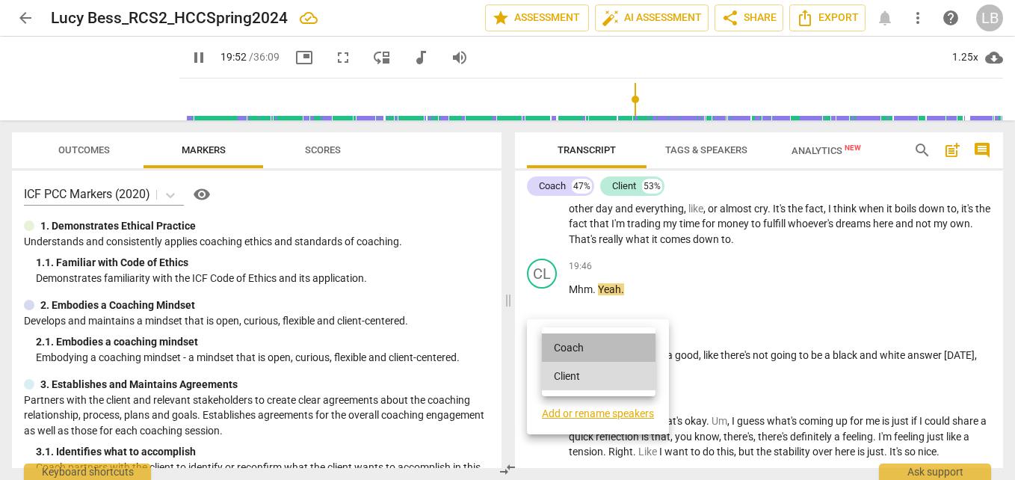
click at [620, 353] on li "Coach" at bounding box center [599, 347] width 114 height 28
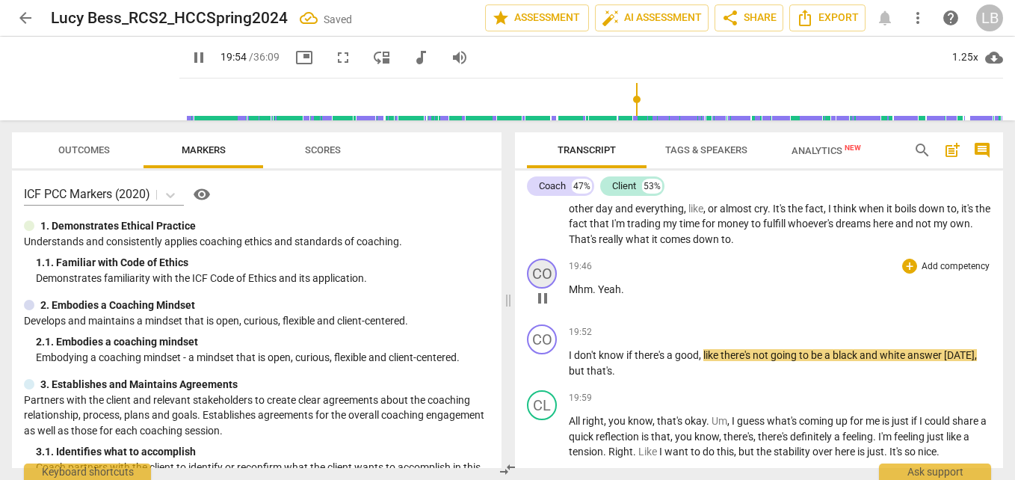
click at [547, 288] on div "CO" at bounding box center [542, 274] width 30 height 30
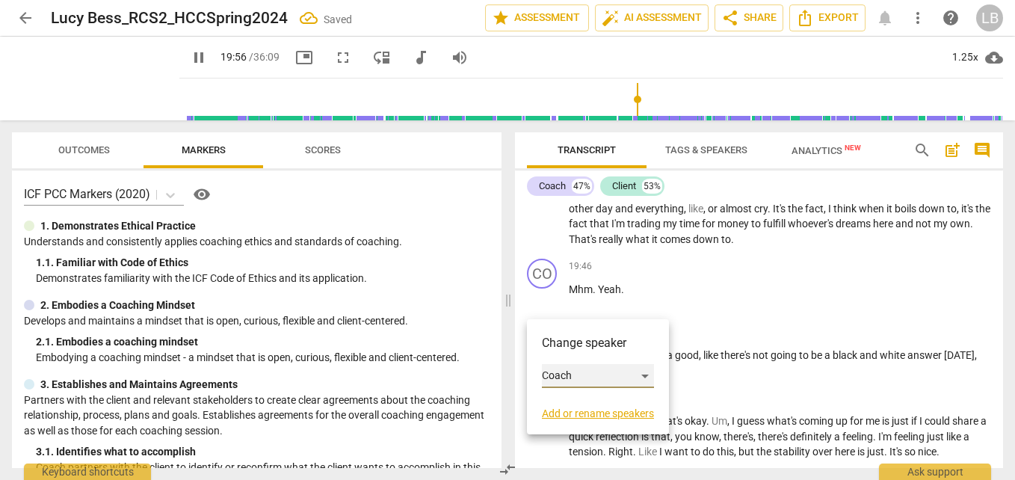
click at [602, 372] on div "Coach" at bounding box center [598, 376] width 112 height 24
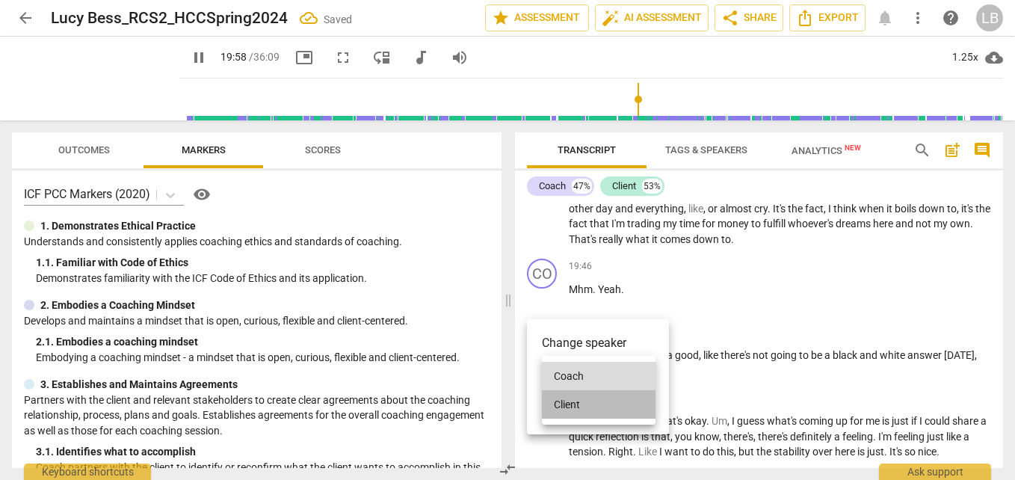
click at [604, 405] on li "Client" at bounding box center [599, 404] width 114 height 28
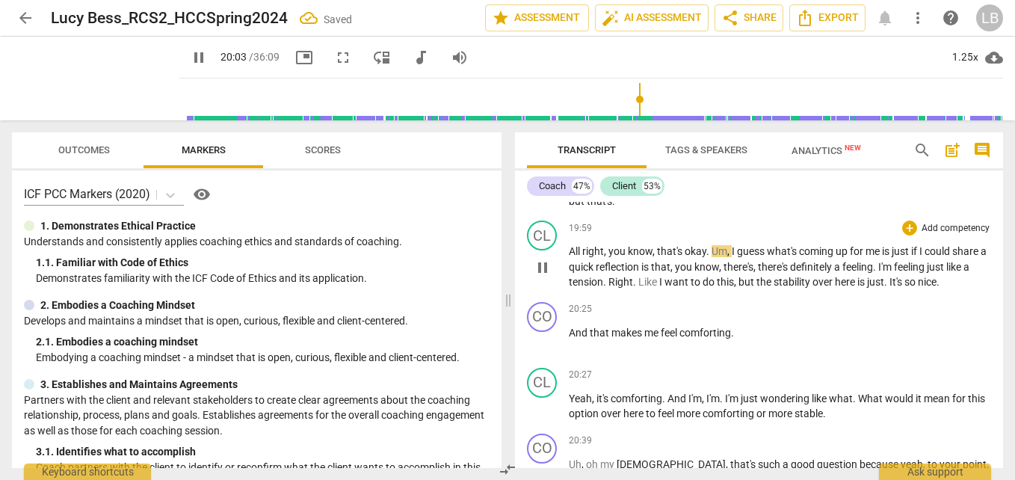
scroll to position [5867, 0]
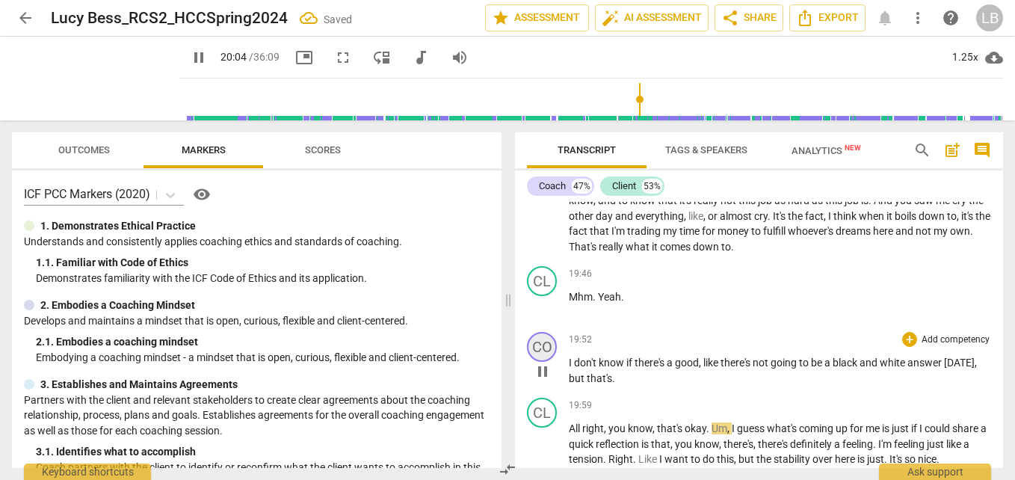
click at [550, 362] on div "CO" at bounding box center [542, 347] width 30 height 30
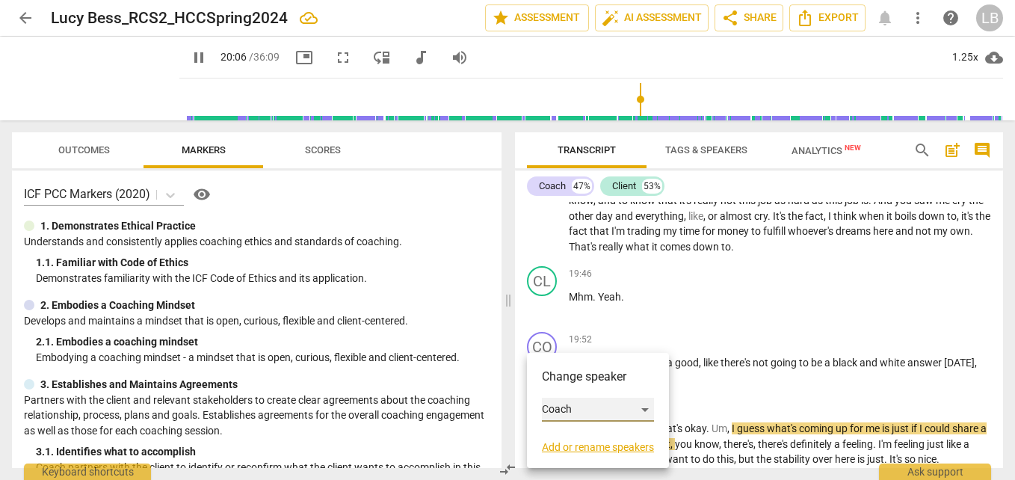
click at [594, 411] on div "Coach" at bounding box center [598, 410] width 112 height 24
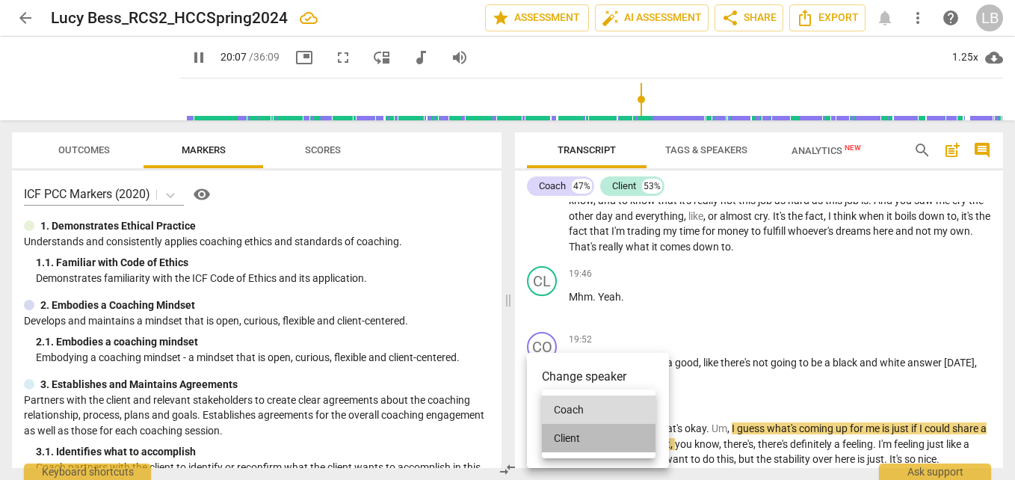
click at [596, 436] on li "Client" at bounding box center [599, 438] width 114 height 28
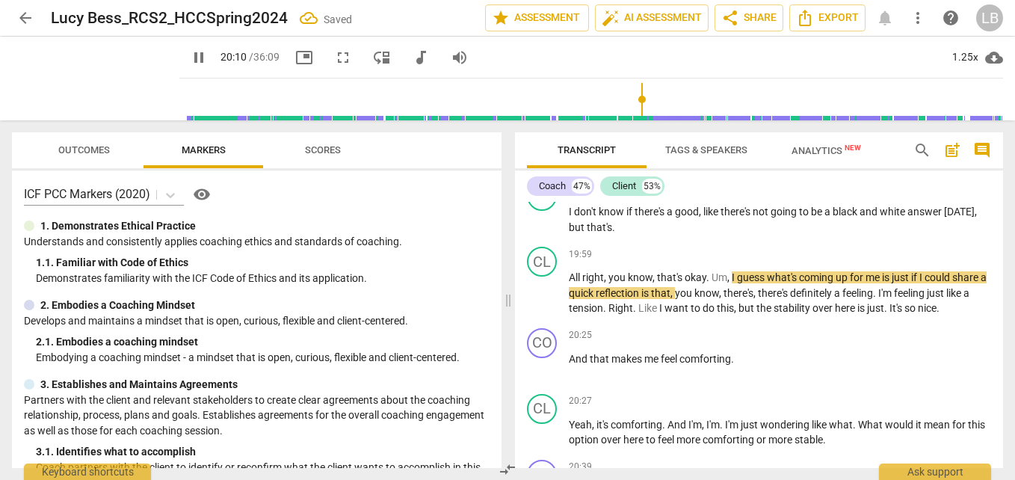
scroll to position [6018, 0]
click at [543, 276] on div "CL" at bounding box center [542, 261] width 30 height 30
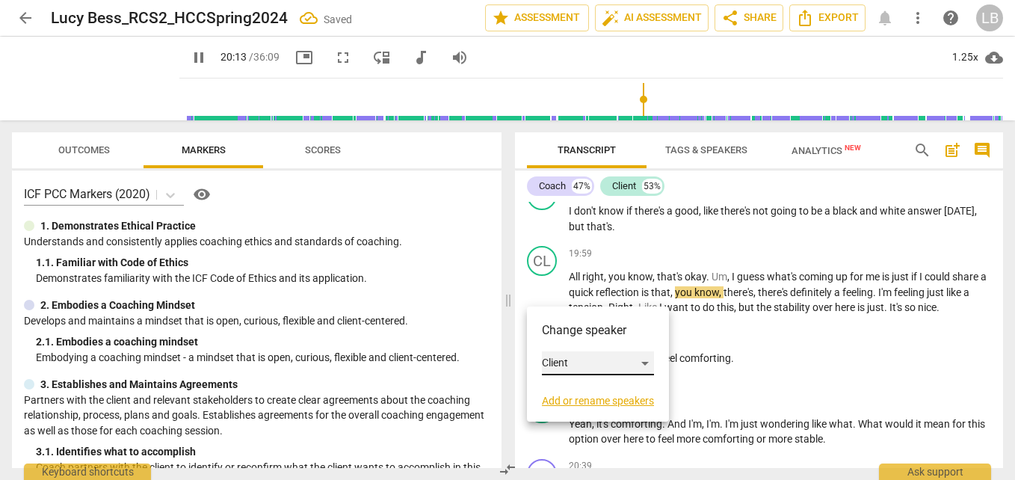
click at [580, 355] on div "Client" at bounding box center [598, 363] width 112 height 24
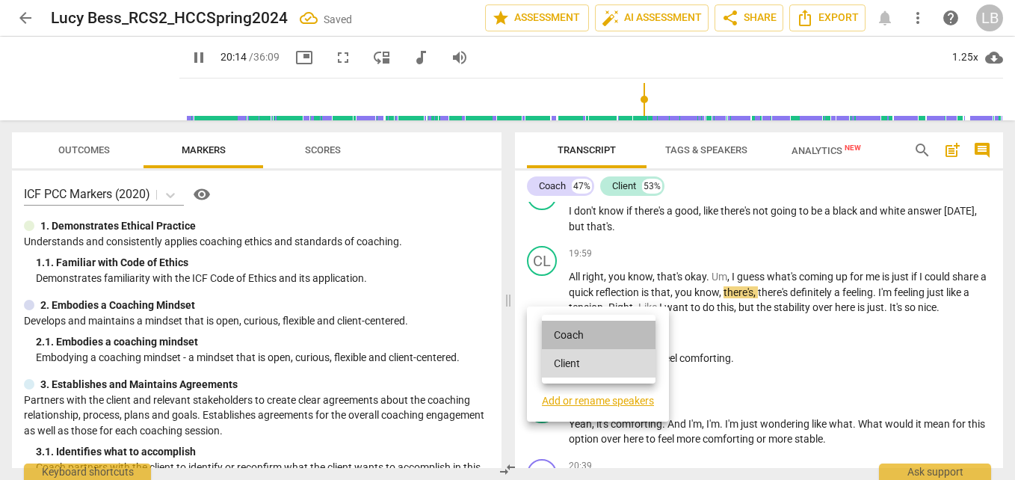
click at [587, 337] on li "Coach" at bounding box center [599, 335] width 114 height 28
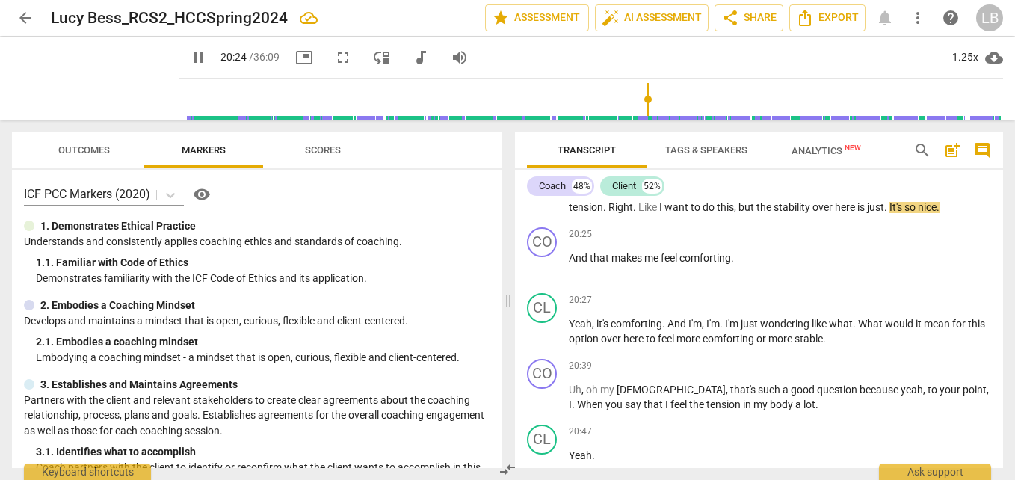
scroll to position [6138, 0]
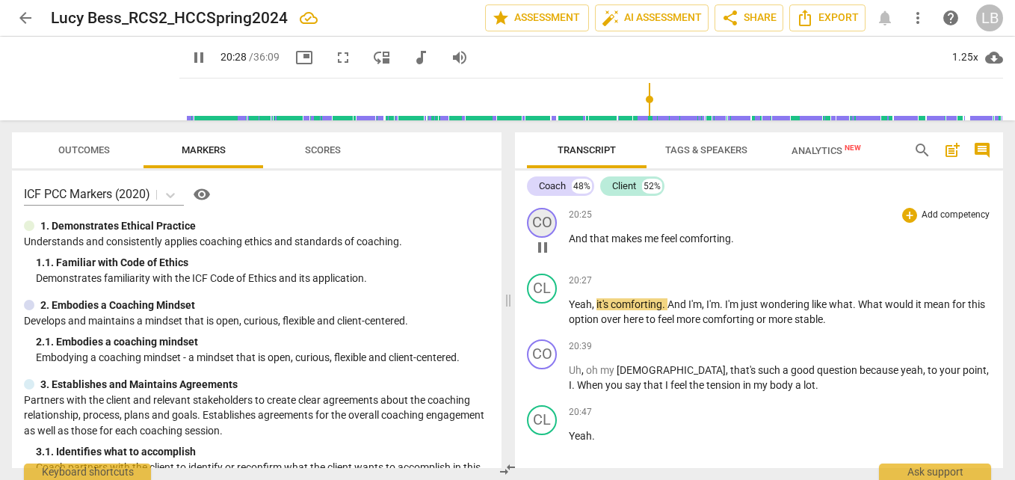
click at [545, 238] on div "CO" at bounding box center [542, 223] width 30 height 30
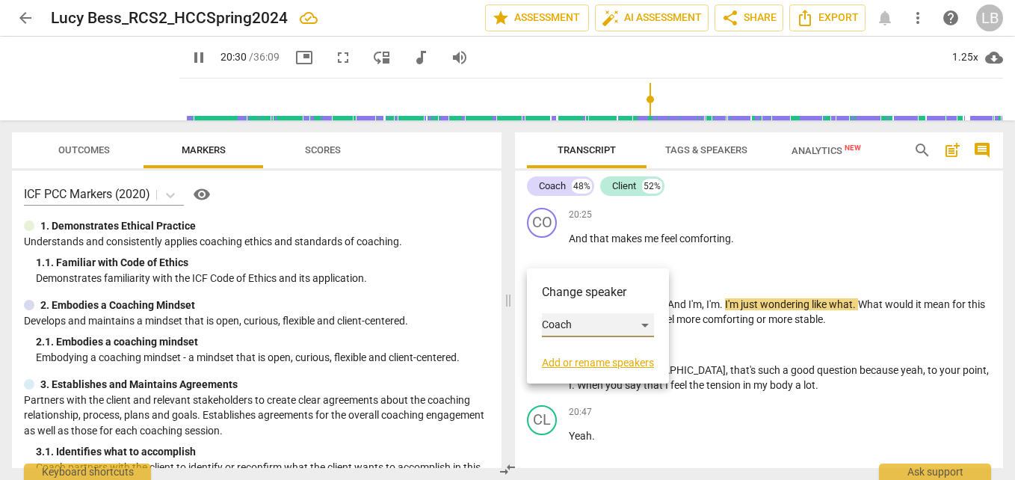
click at [581, 321] on div "Coach" at bounding box center [598, 325] width 112 height 24
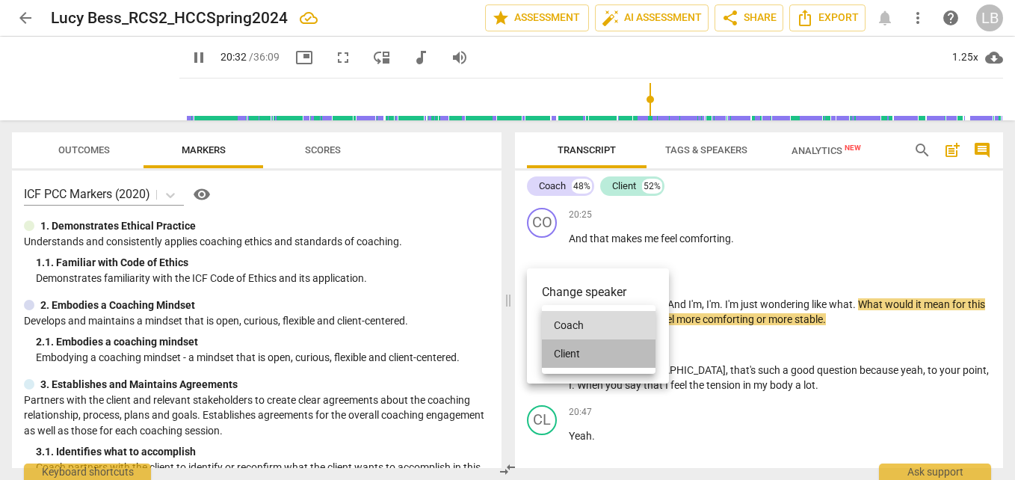
click at [608, 353] on li "Client" at bounding box center [599, 353] width 114 height 28
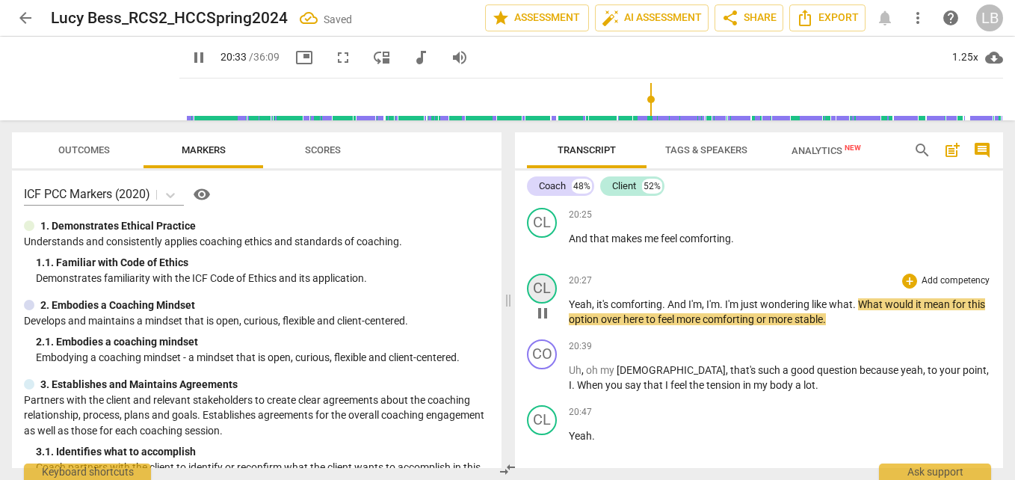
click at [543, 303] on div "CL" at bounding box center [542, 289] width 30 height 30
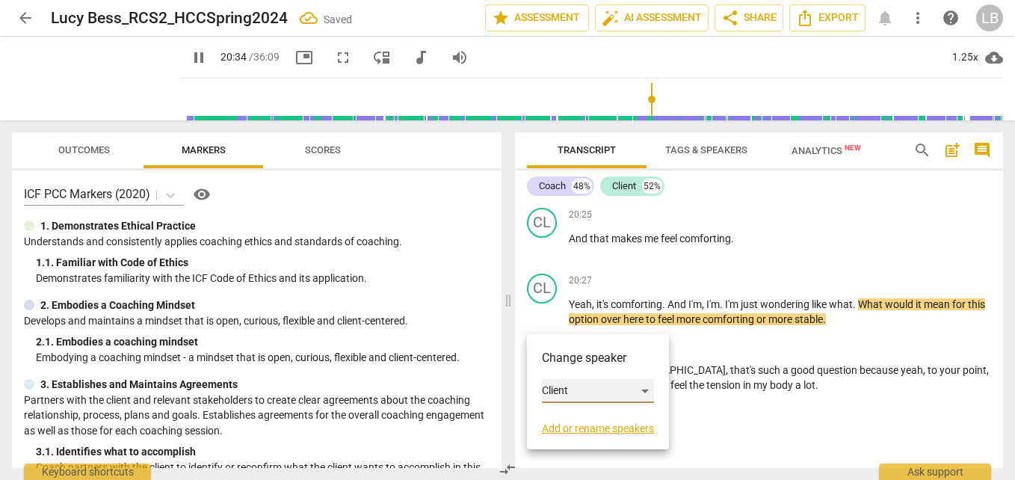
click at [574, 387] on div "Client" at bounding box center [598, 391] width 112 height 24
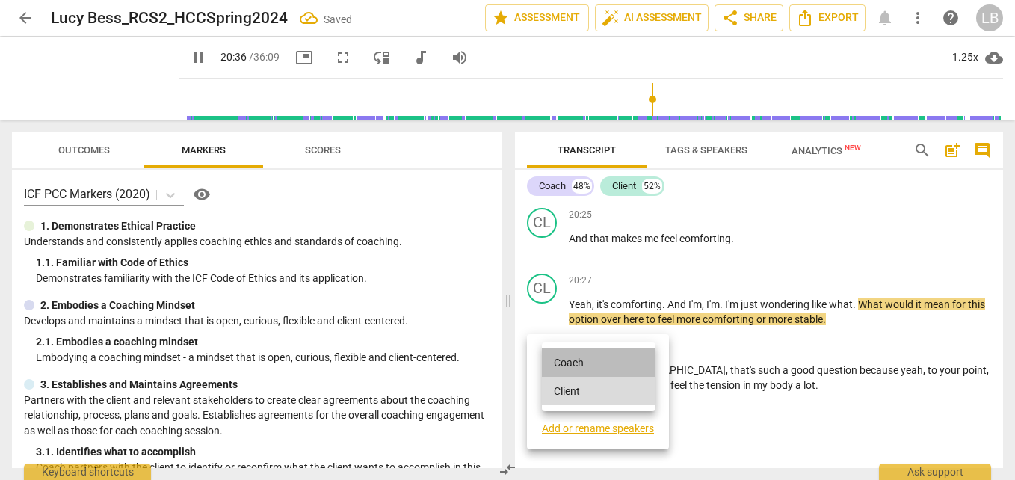
click at [617, 360] on li "Coach" at bounding box center [599, 362] width 114 height 28
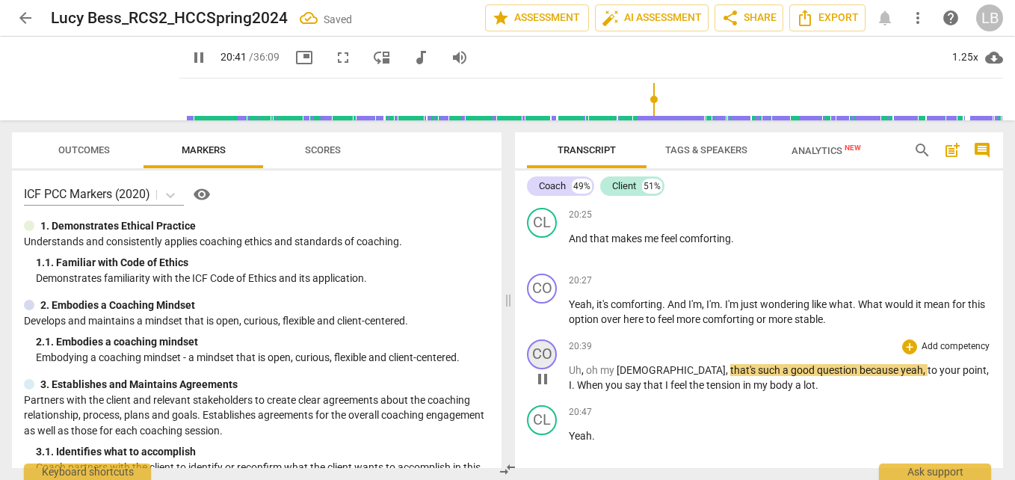
click at [547, 369] on div "CO" at bounding box center [542, 354] width 30 height 30
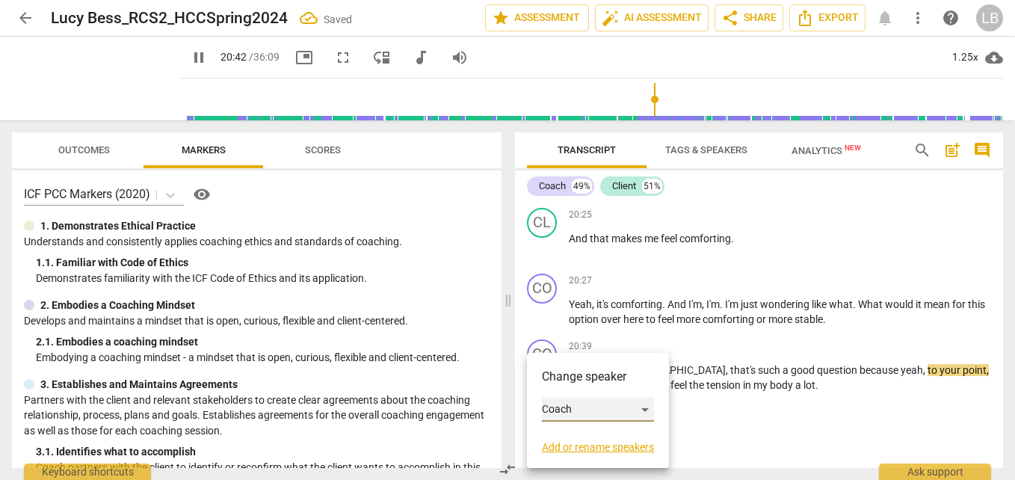
click at [575, 410] on div "Coach" at bounding box center [598, 410] width 112 height 24
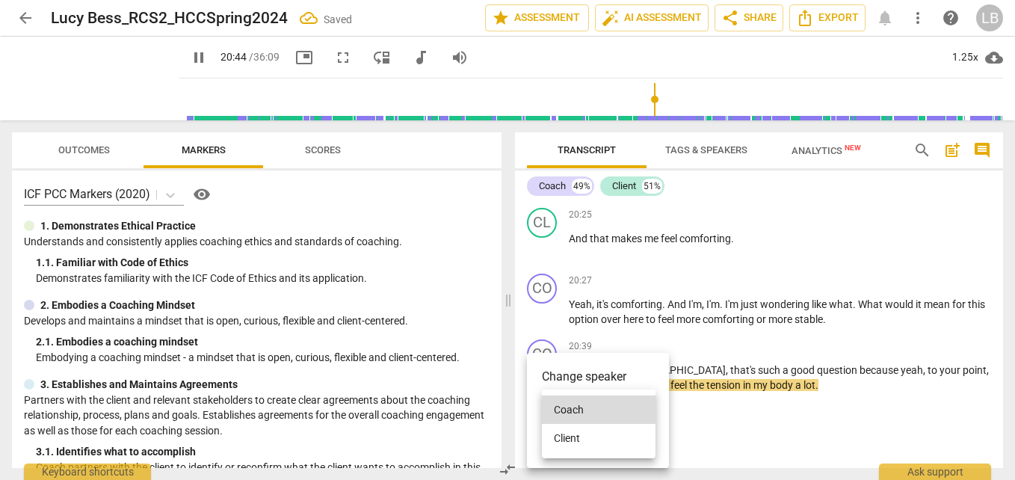
click at [593, 430] on li "Client" at bounding box center [599, 438] width 114 height 28
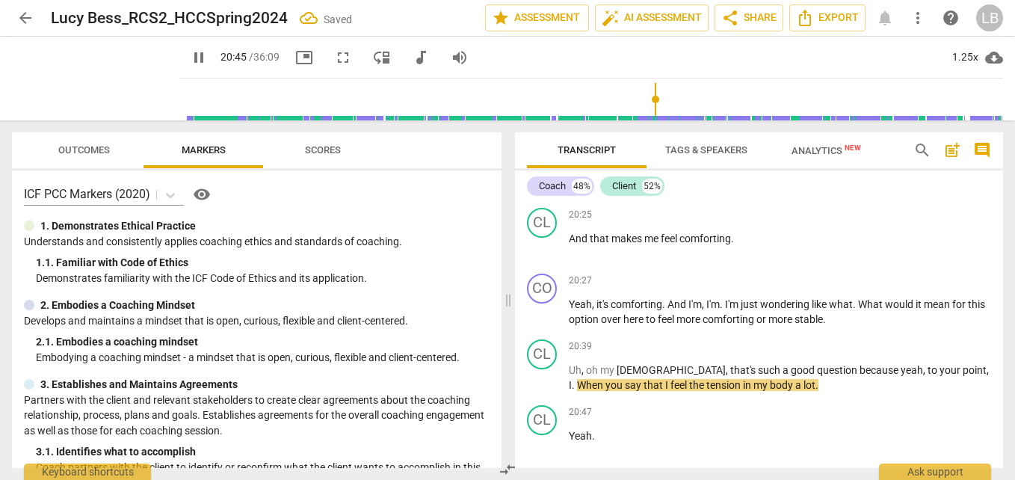
click at [719, 354] on div "20:39 + Add competency keyboard_arrow_right" at bounding box center [780, 346] width 422 height 15
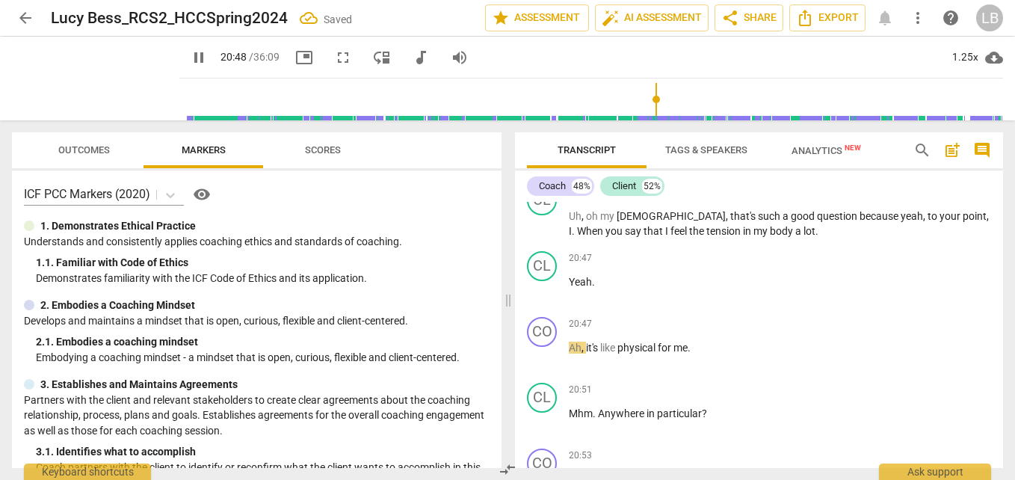
scroll to position [6306, 0]
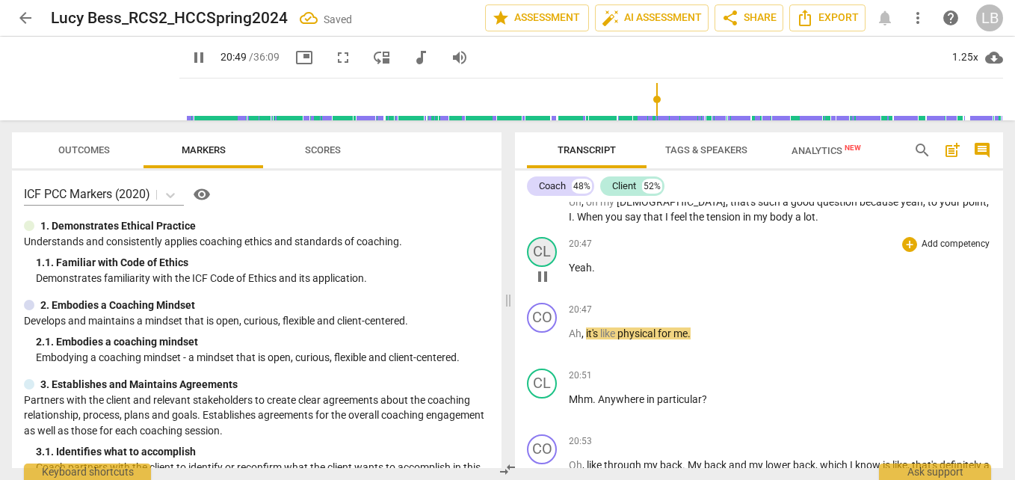
click at [546, 267] on div "CL" at bounding box center [542, 252] width 30 height 30
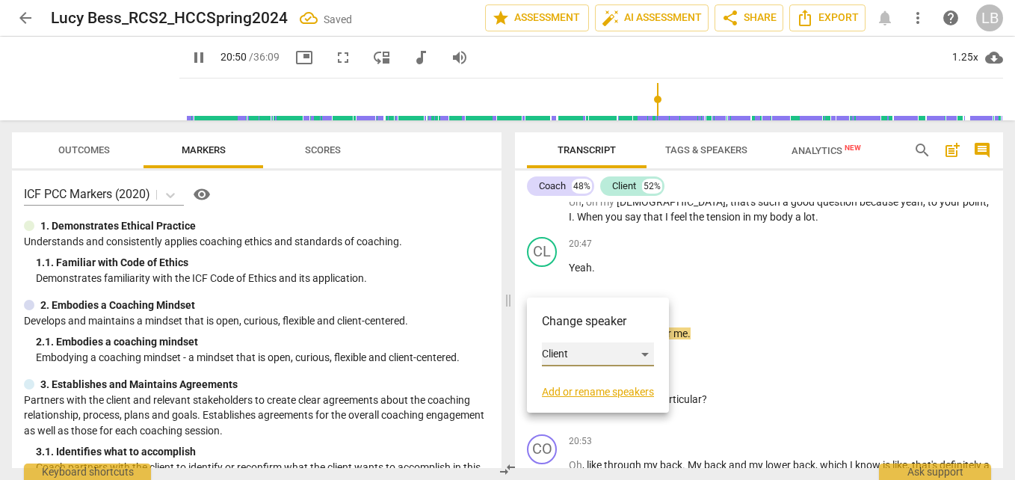
click at [598, 355] on div "Client" at bounding box center [598, 354] width 112 height 24
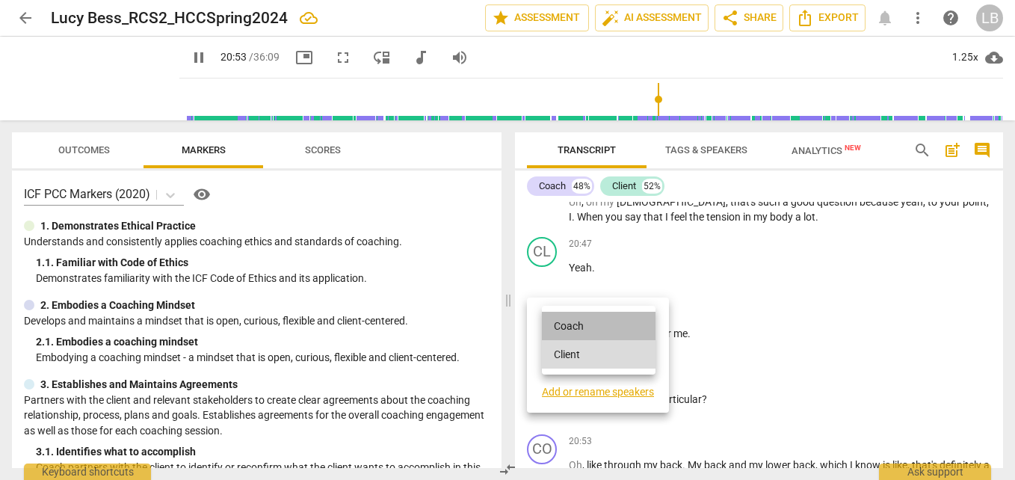
click at [605, 327] on li "Coach" at bounding box center [599, 326] width 114 height 28
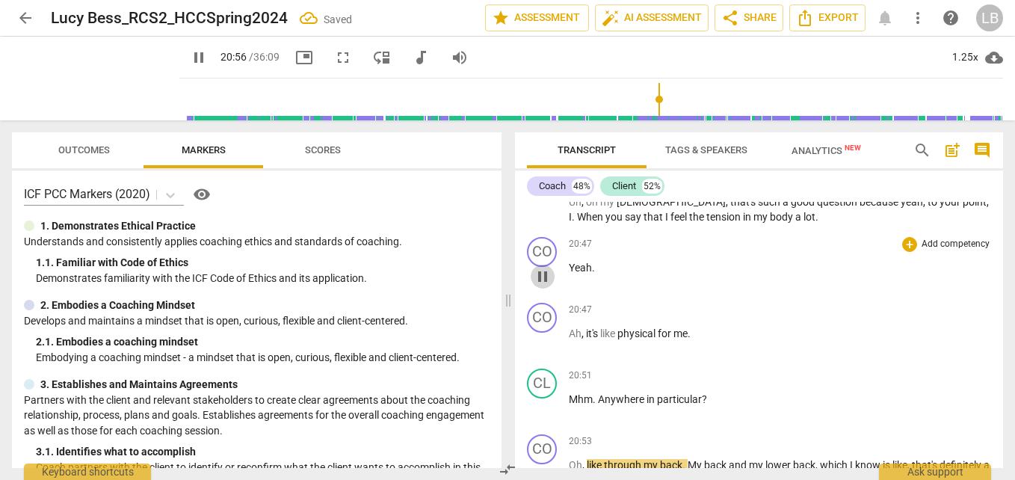
click at [542, 285] on span "pause" at bounding box center [543, 277] width 18 height 18
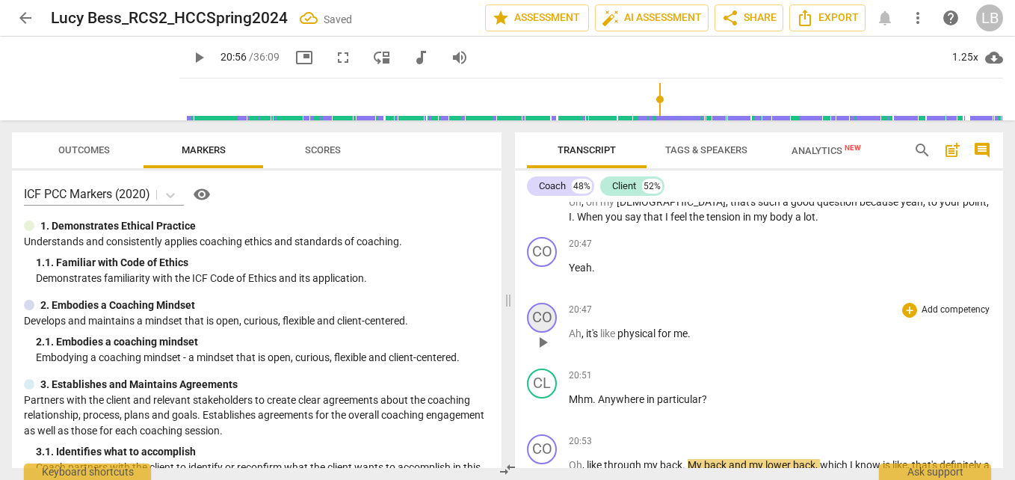
click at [546, 333] on div "CO" at bounding box center [542, 318] width 30 height 30
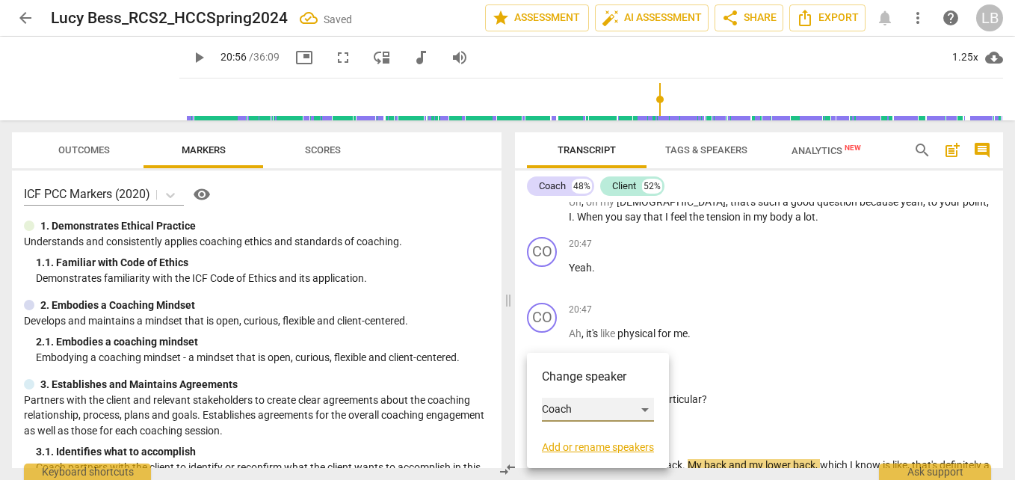
click at [594, 407] on div "Coach" at bounding box center [598, 410] width 112 height 24
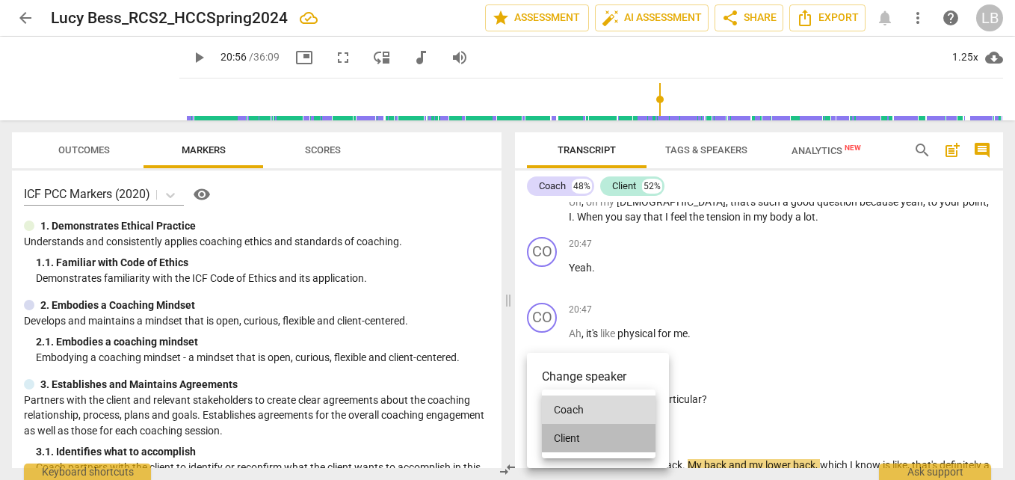
click at [617, 437] on li "Client" at bounding box center [599, 438] width 114 height 28
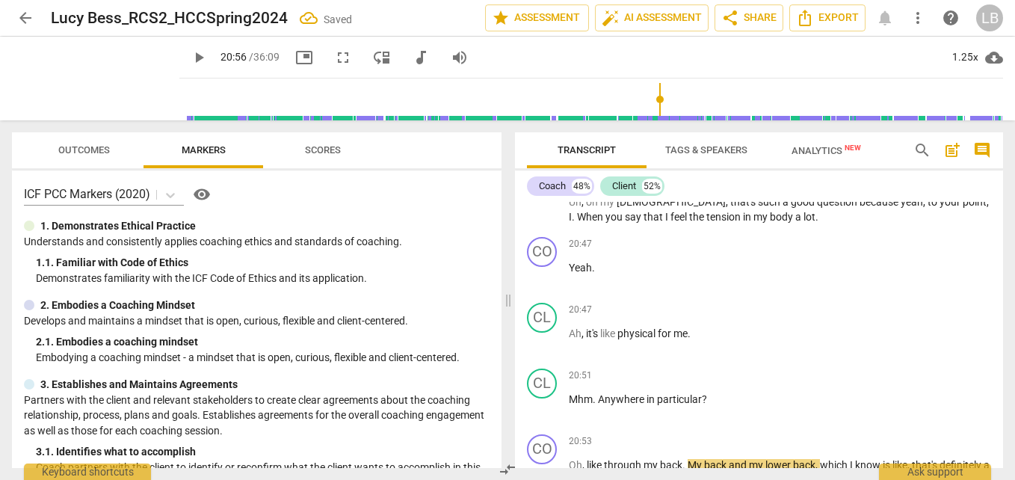
scroll to position [6458, 0]
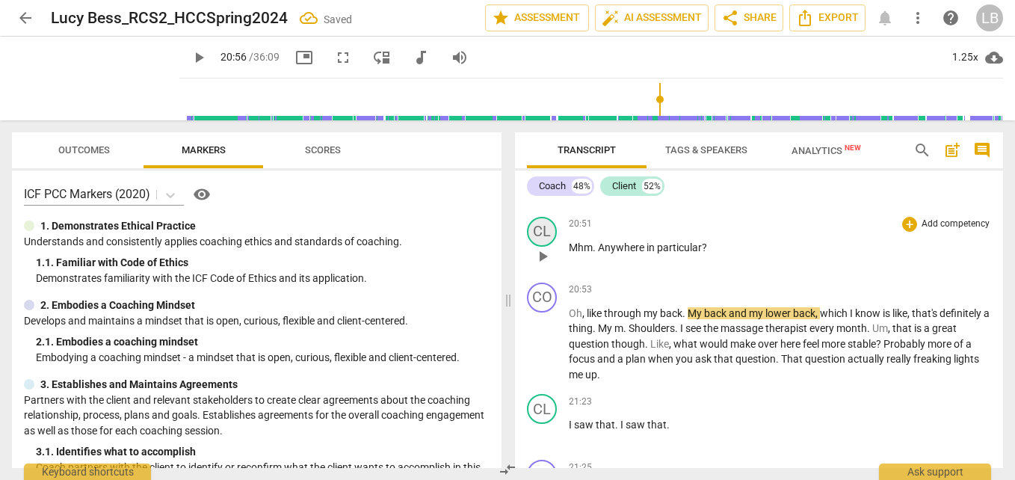
click at [546, 247] on div "CL" at bounding box center [542, 232] width 30 height 30
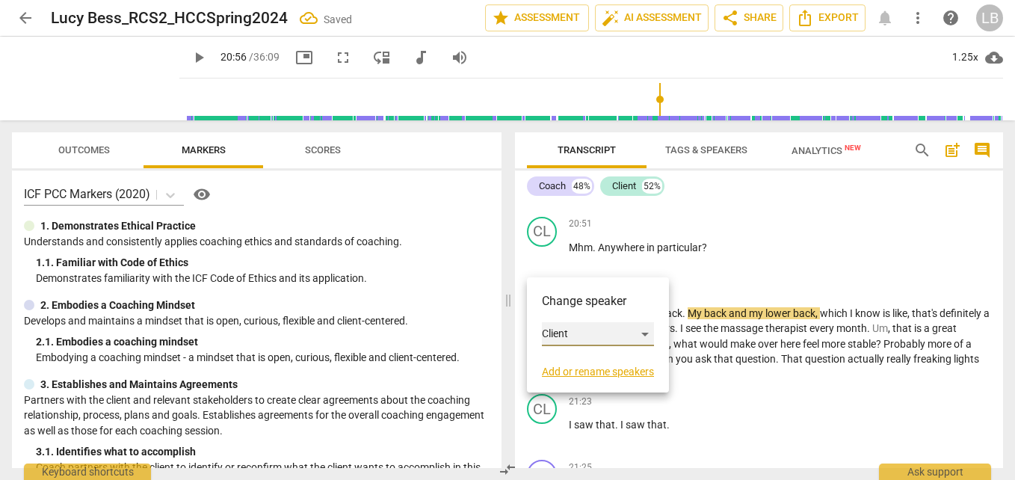
click at [585, 334] on div "Client" at bounding box center [598, 334] width 112 height 24
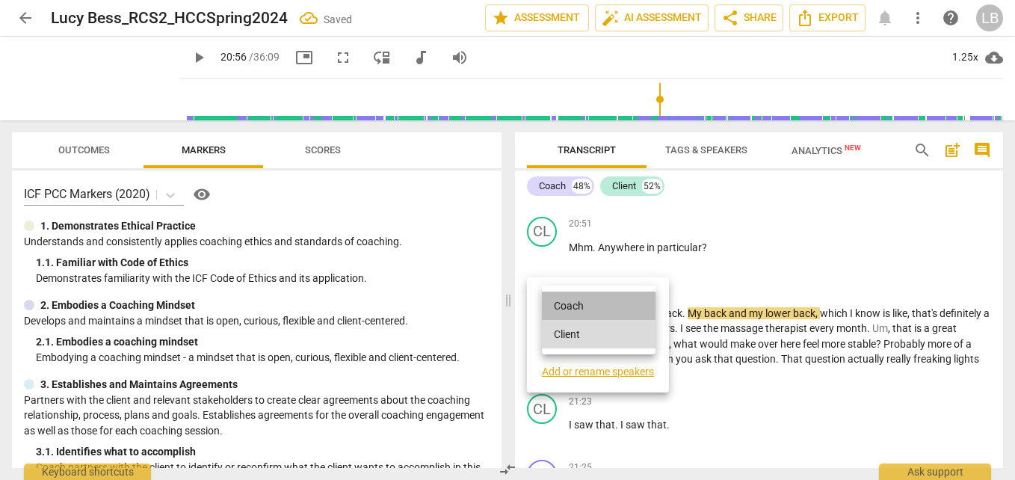
click at [599, 303] on li "Coach" at bounding box center [599, 305] width 114 height 28
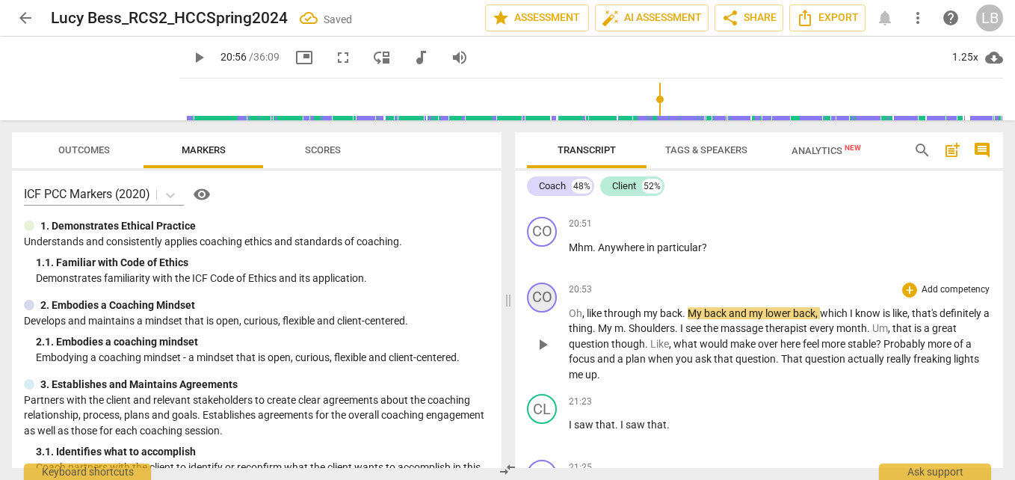
click at [543, 312] on div "CO" at bounding box center [542, 297] width 30 height 30
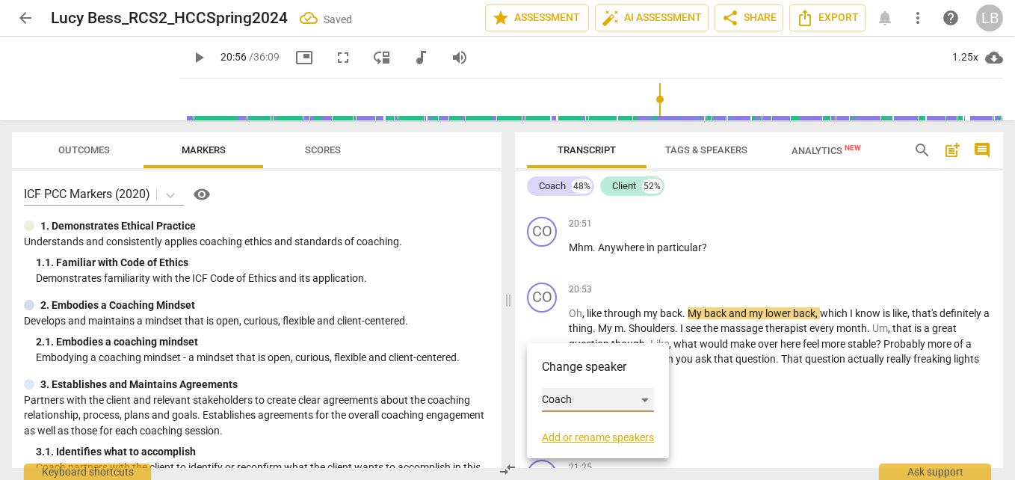
click at [603, 391] on div "Coach" at bounding box center [598, 400] width 112 height 24
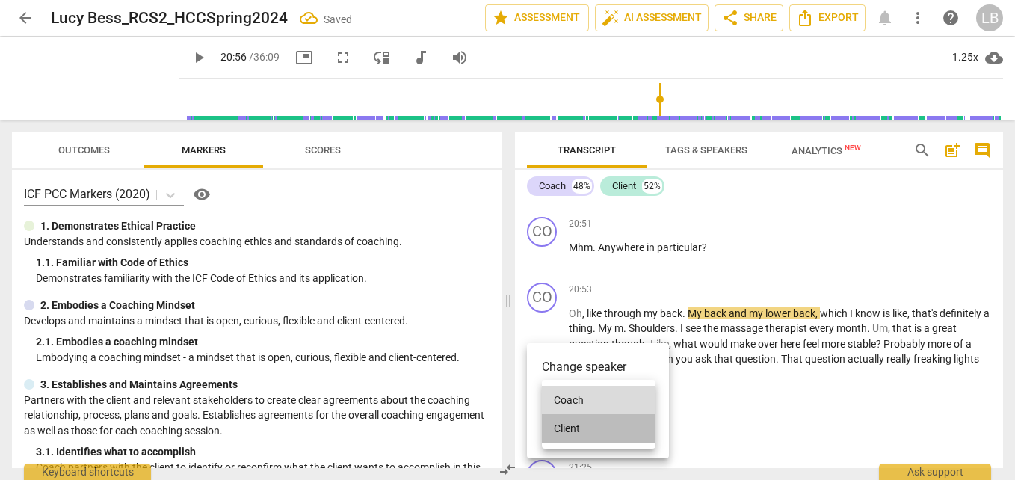
click at [612, 422] on li "Client" at bounding box center [599, 428] width 114 height 28
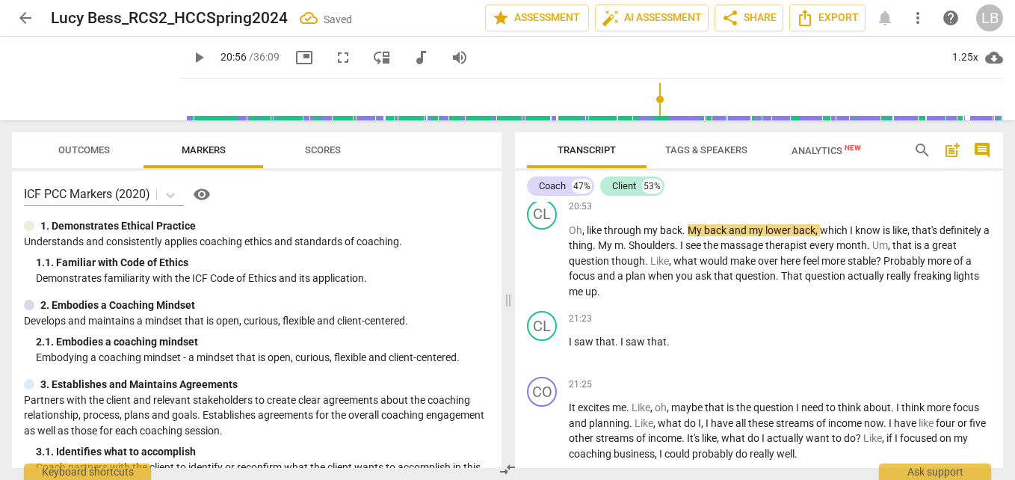
scroll to position [6541, 0]
click at [545, 359] on span "play_arrow" at bounding box center [543, 350] width 18 height 18
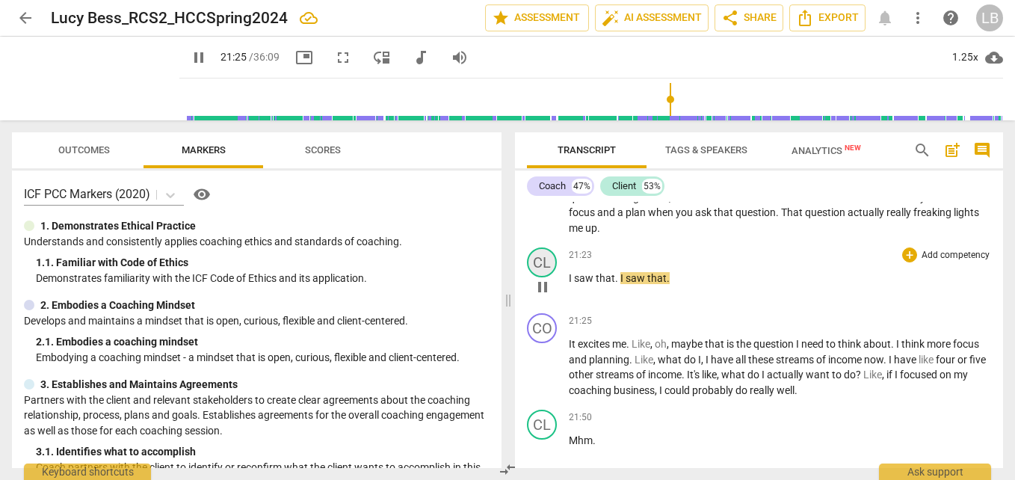
click at [549, 277] on div "CL" at bounding box center [542, 262] width 30 height 30
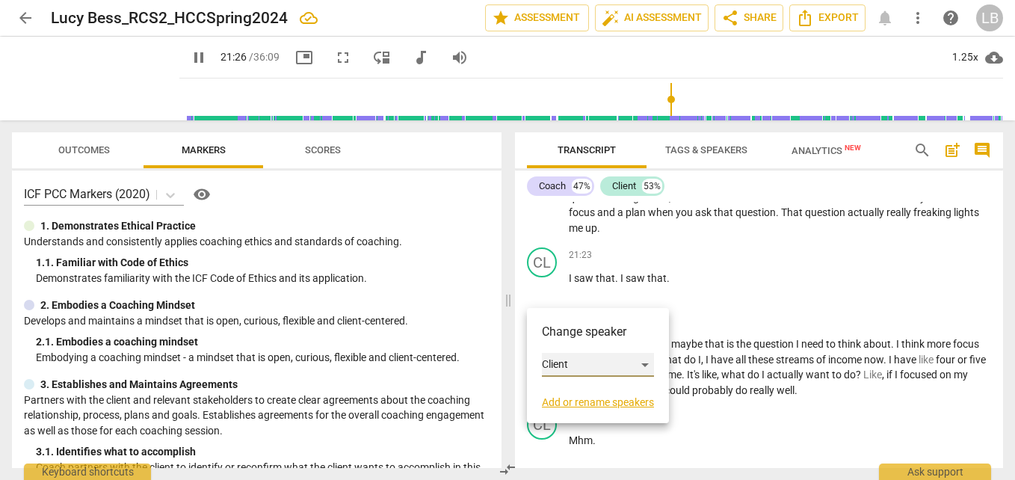
click at [608, 362] on div "Client" at bounding box center [598, 365] width 112 height 24
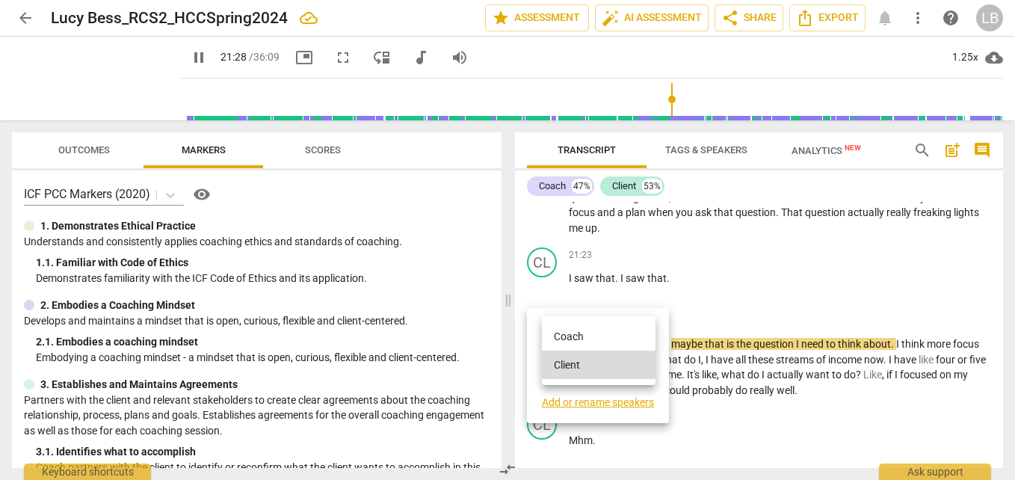
click at [620, 333] on li "Coach" at bounding box center [599, 336] width 114 height 28
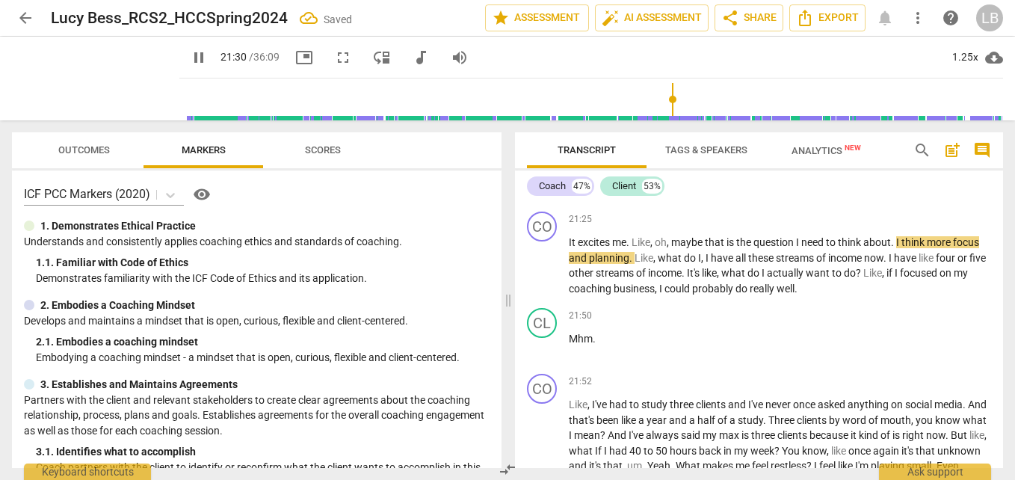
scroll to position [6706, 0]
click at [543, 241] on div "CO" at bounding box center [542, 226] width 30 height 30
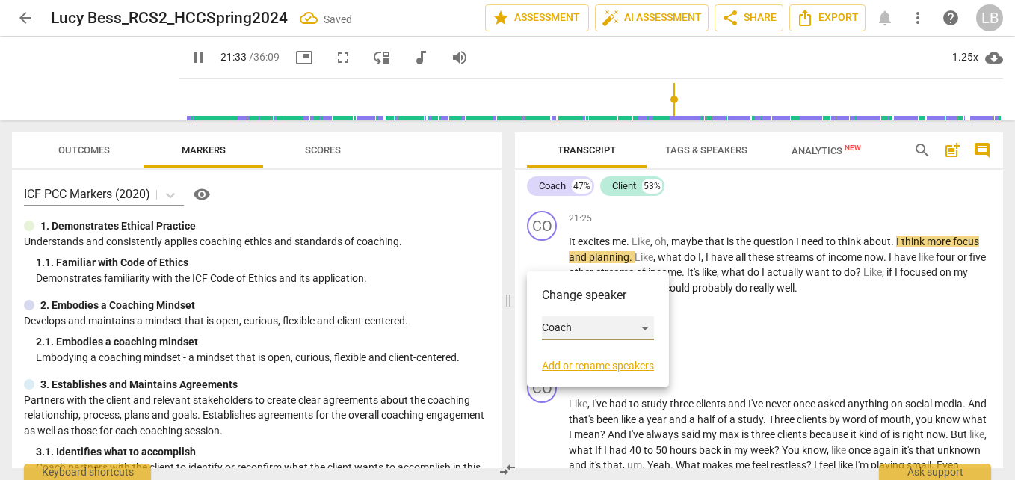
click at [591, 331] on div "Coach" at bounding box center [598, 328] width 112 height 24
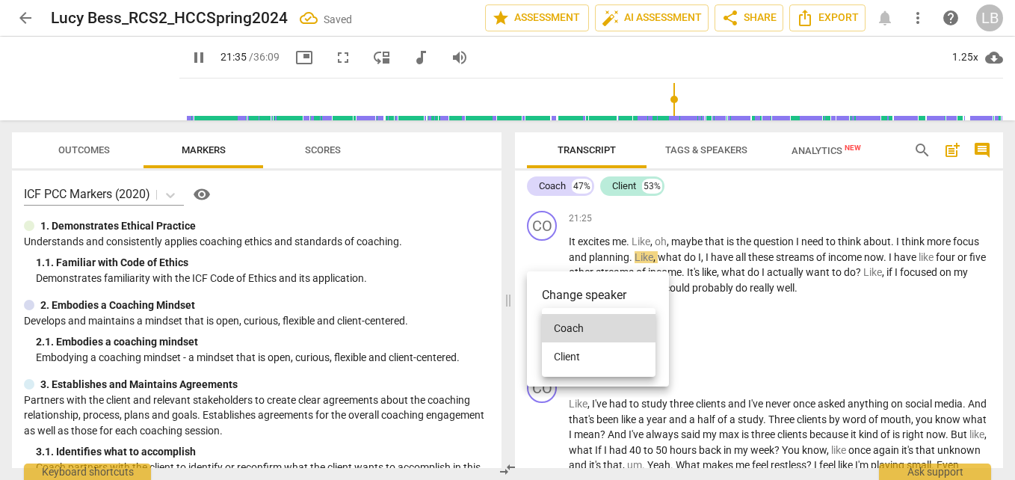
click at [596, 355] on li "Client" at bounding box center [599, 356] width 114 height 28
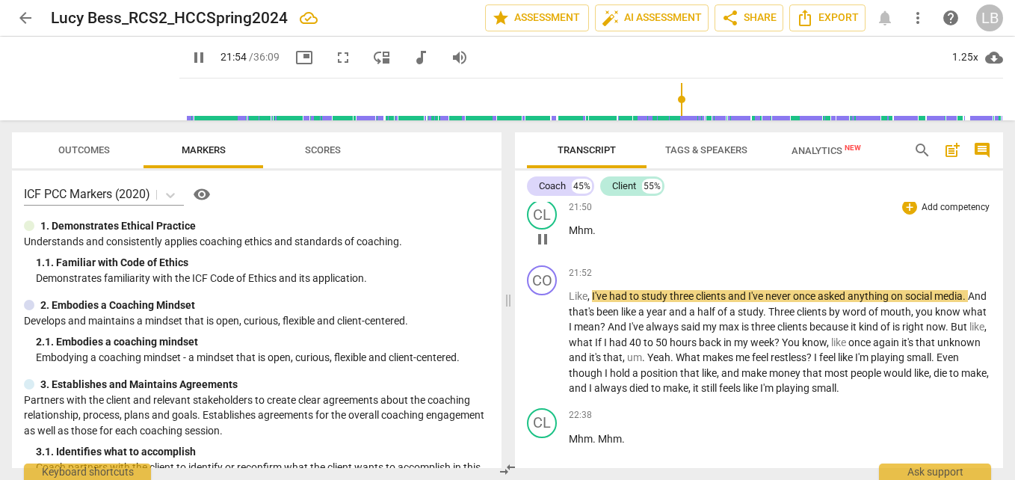
scroll to position [6884, 0]
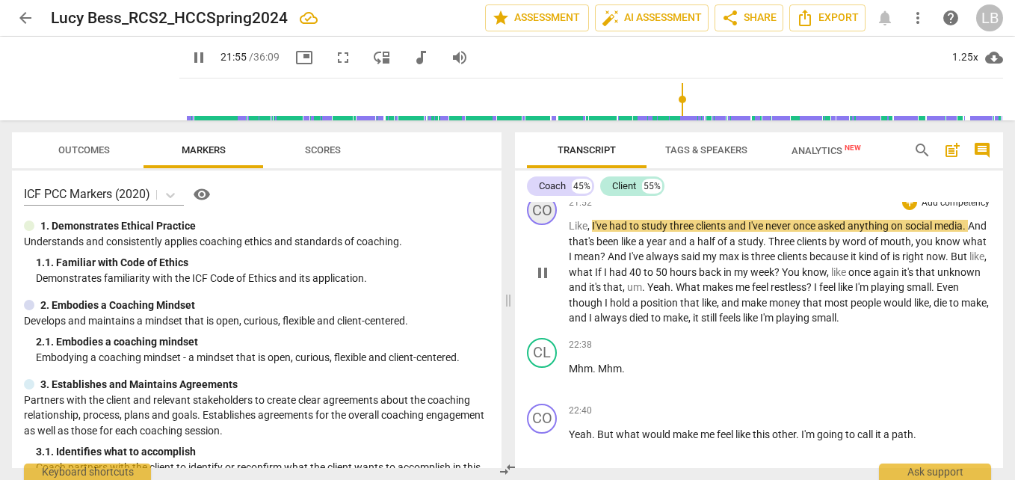
click at [545, 225] on div "CO" at bounding box center [542, 210] width 30 height 30
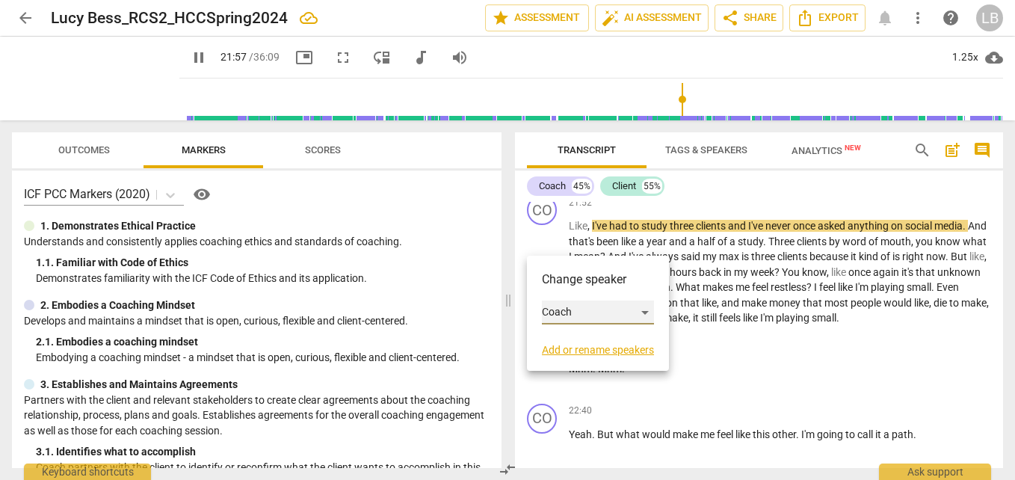
click at [578, 313] on div "Coach" at bounding box center [598, 312] width 112 height 24
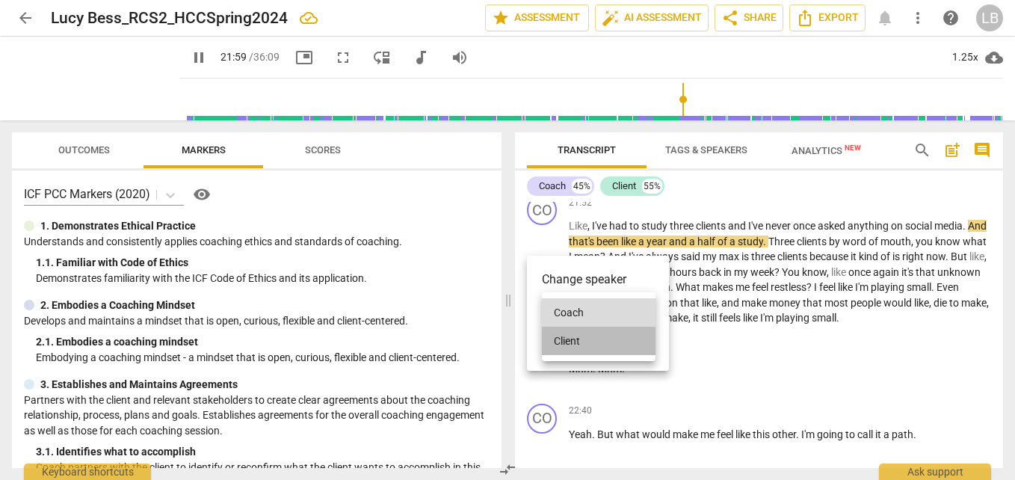
click at [594, 339] on li "Client" at bounding box center [599, 341] width 114 height 28
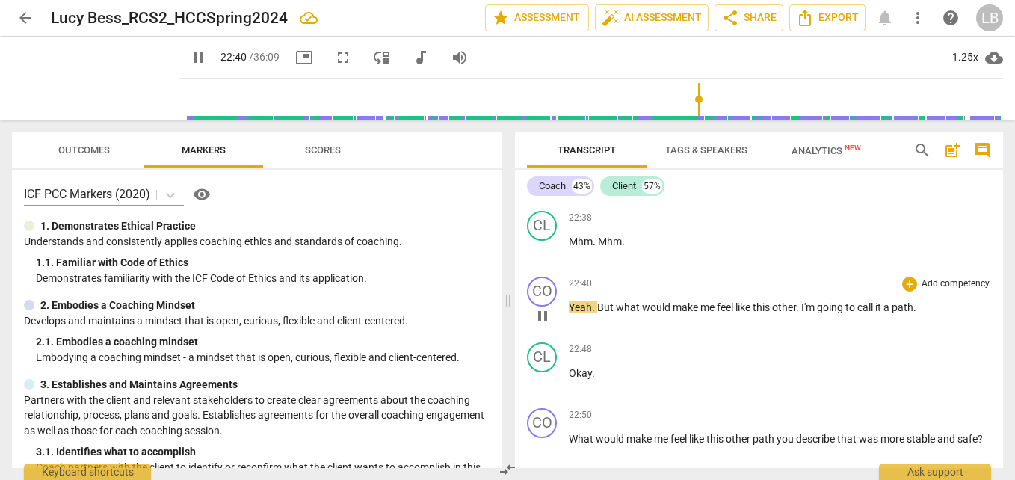
scroll to position [7024, 0]
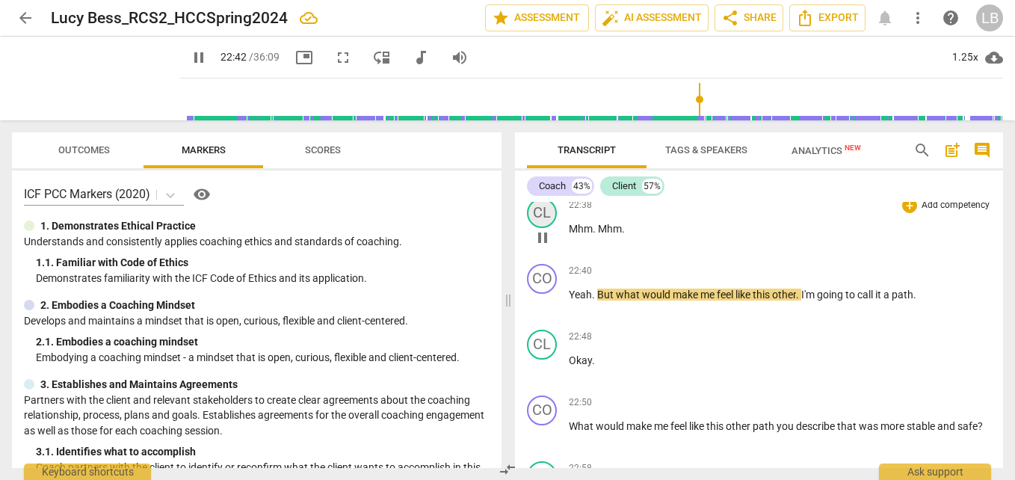
click at [542, 228] on div "CL" at bounding box center [542, 213] width 30 height 30
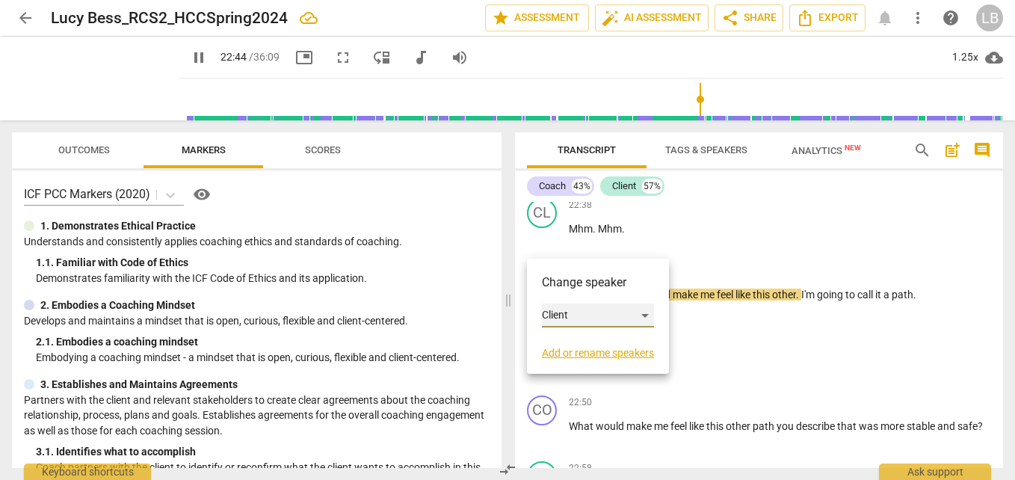
click at [596, 317] on div "Client" at bounding box center [598, 315] width 112 height 24
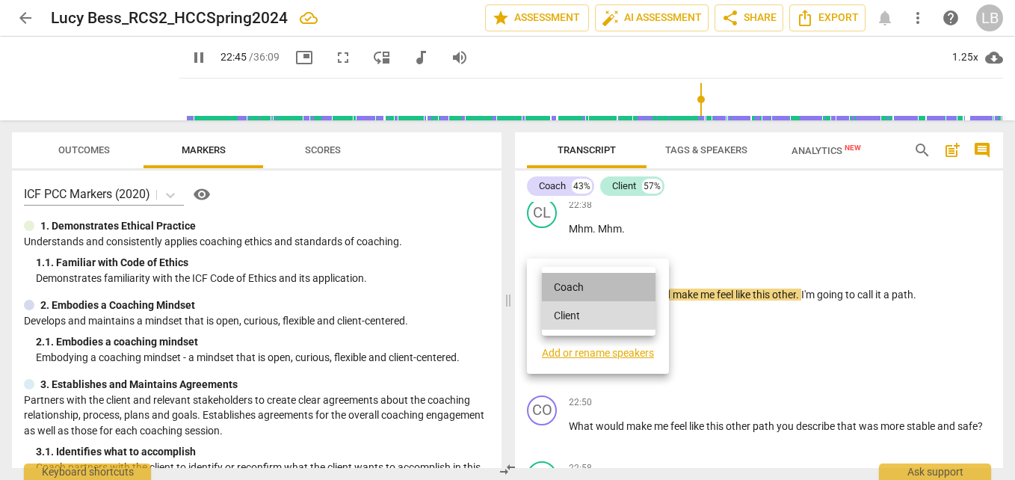
click at [609, 285] on li "Coach" at bounding box center [599, 287] width 114 height 28
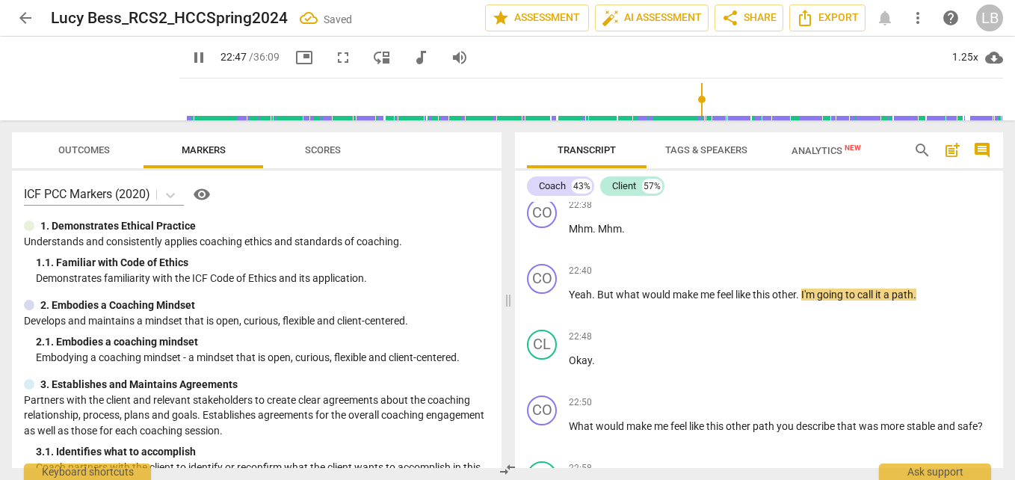
click at [549, 294] on div "CO" at bounding box center [542, 279] width 30 height 30
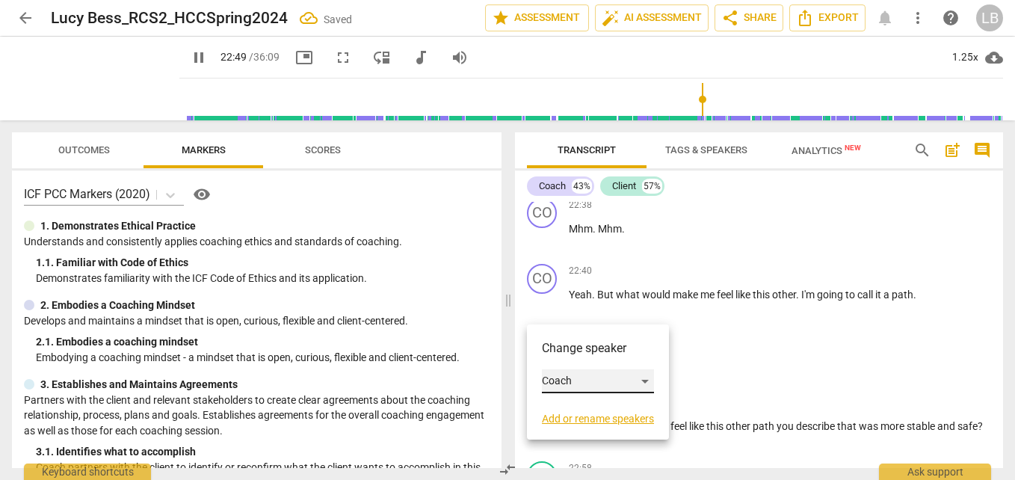
click at [602, 379] on div "Coach" at bounding box center [598, 381] width 112 height 24
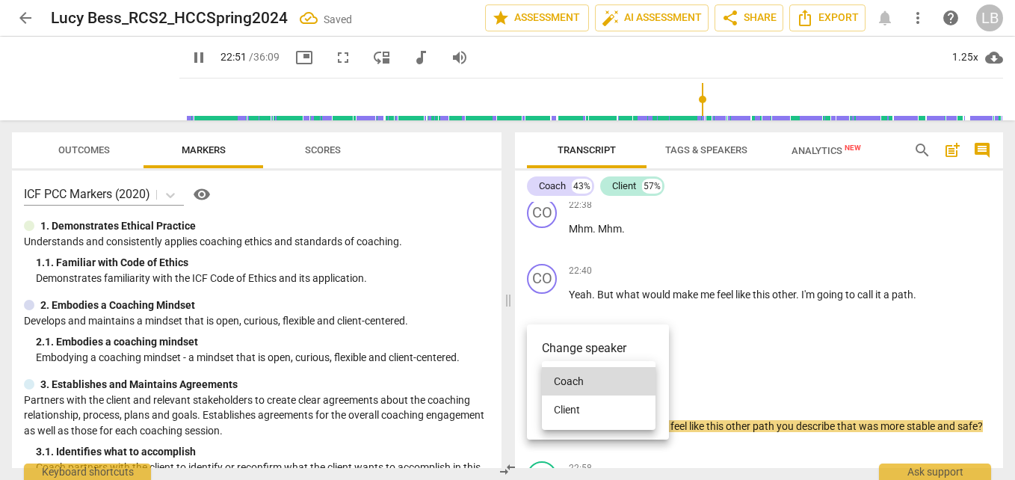
click at [602, 407] on li "Client" at bounding box center [599, 409] width 114 height 28
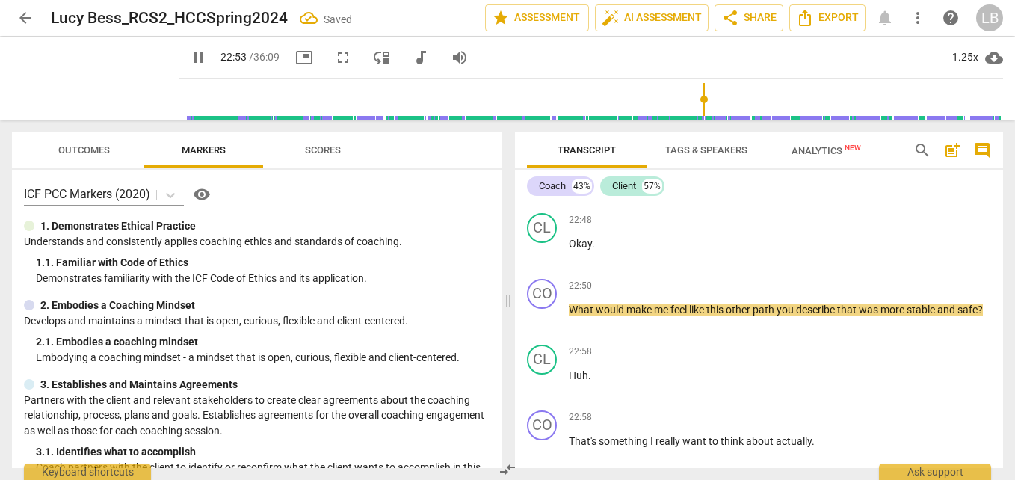
scroll to position [7183, 0]
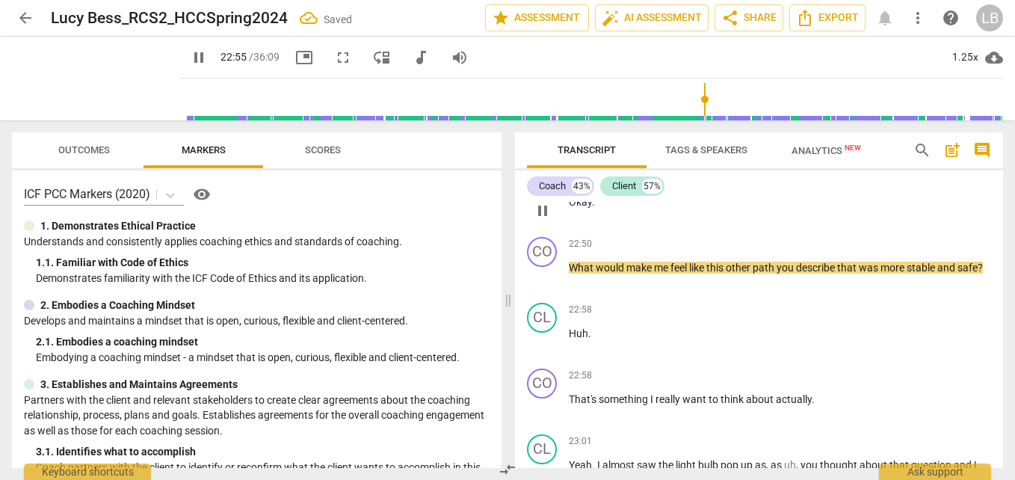
click at [540, 201] on div "CL" at bounding box center [542, 186] width 30 height 30
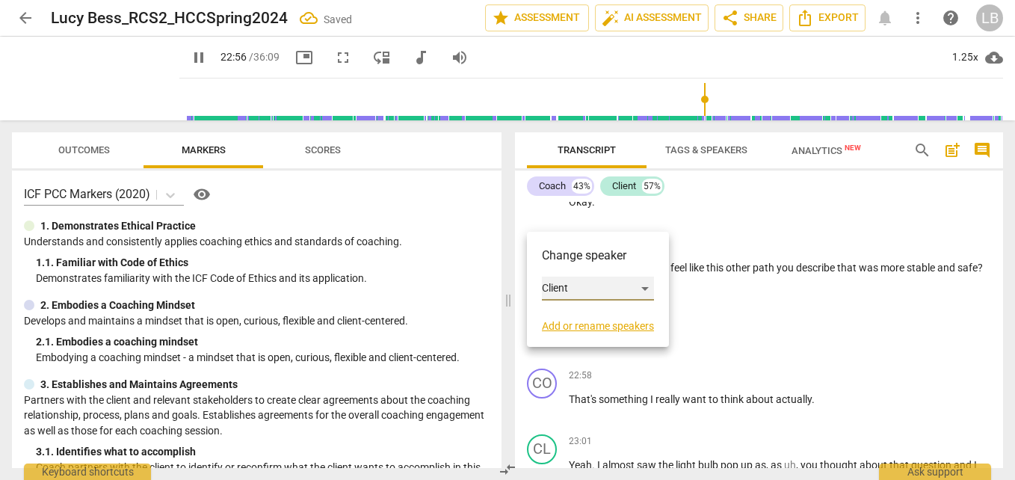
click at [602, 286] on div "Client" at bounding box center [598, 289] width 112 height 24
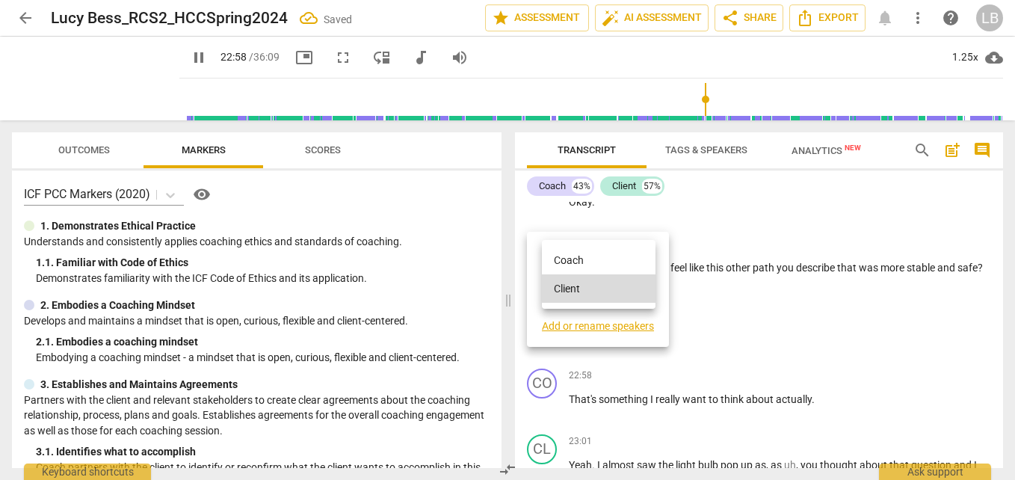
click at [612, 260] on li "Coach" at bounding box center [599, 260] width 114 height 28
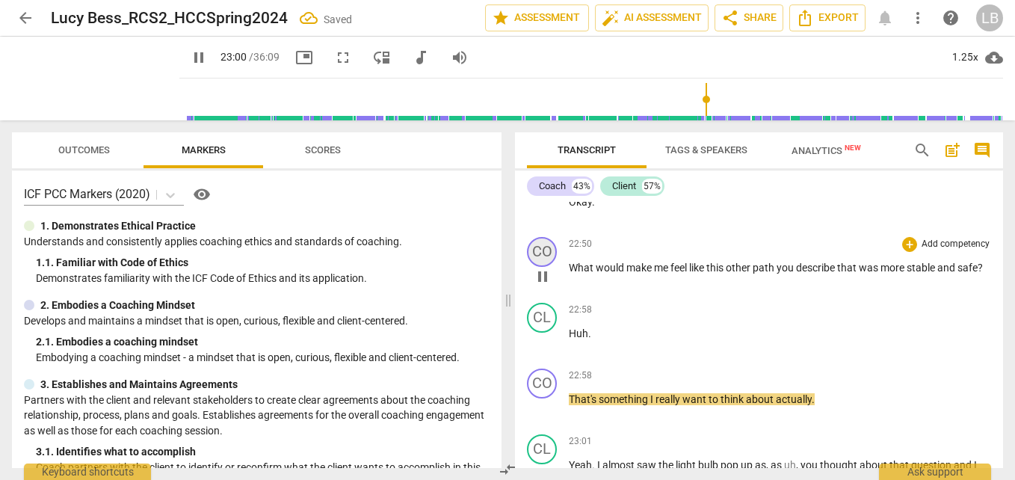
click at [546, 267] on div "CO" at bounding box center [542, 252] width 30 height 30
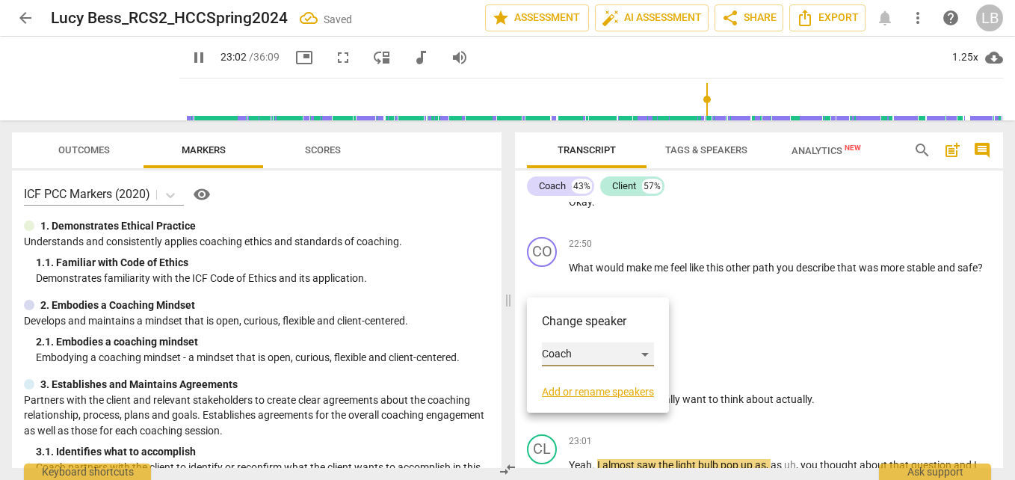
click at [611, 353] on div "Coach" at bounding box center [598, 354] width 112 height 24
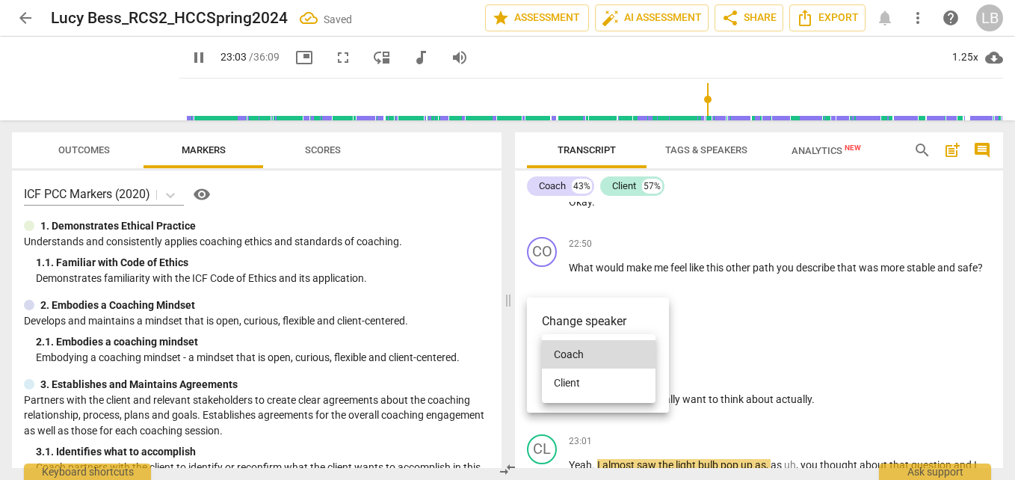
click at [612, 390] on li "Client" at bounding box center [599, 382] width 114 height 28
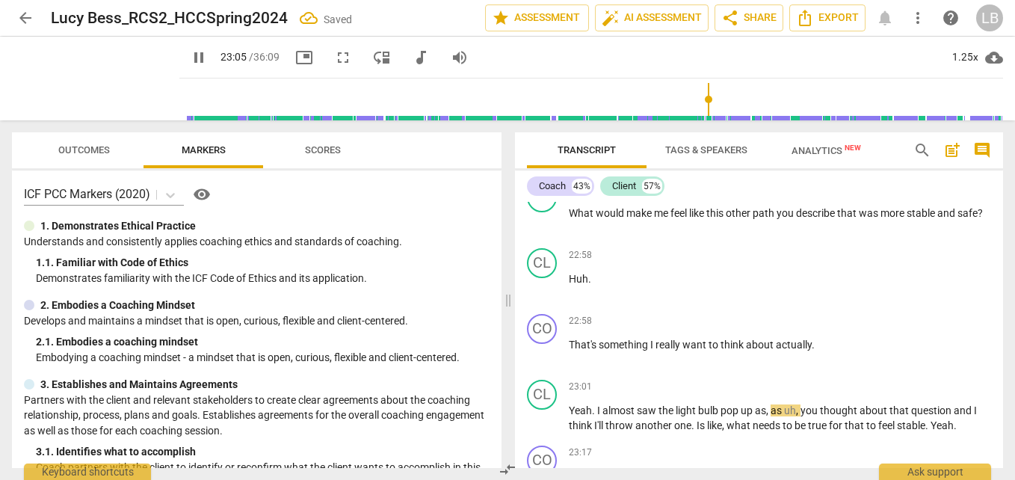
scroll to position [7261, 0]
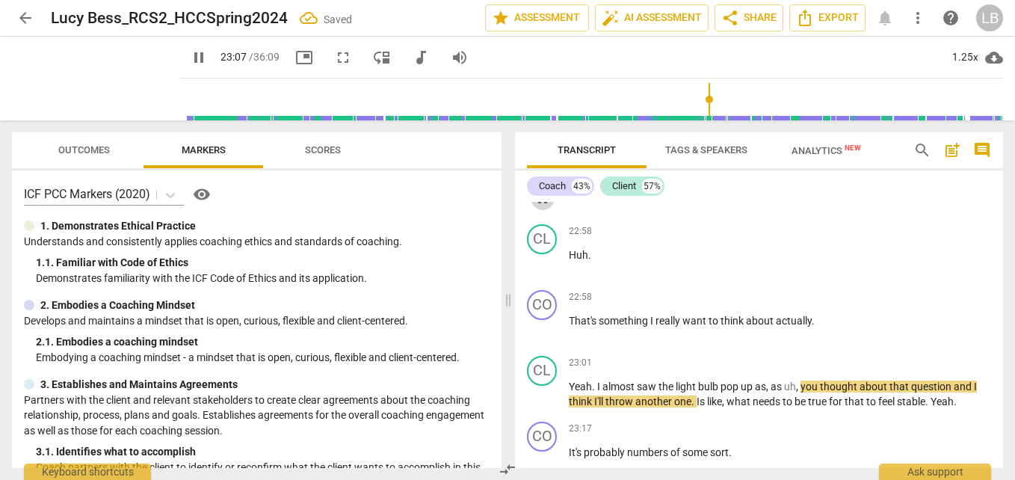
click at [543, 207] on span "pause" at bounding box center [543, 198] width 18 height 18
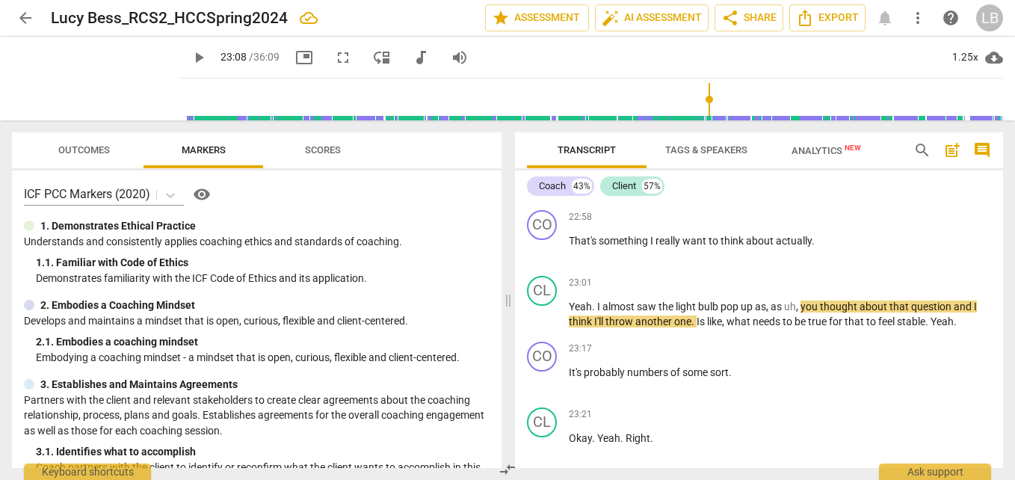
scroll to position [7342, 0]
click at [544, 239] on div "CO" at bounding box center [542, 224] width 30 height 30
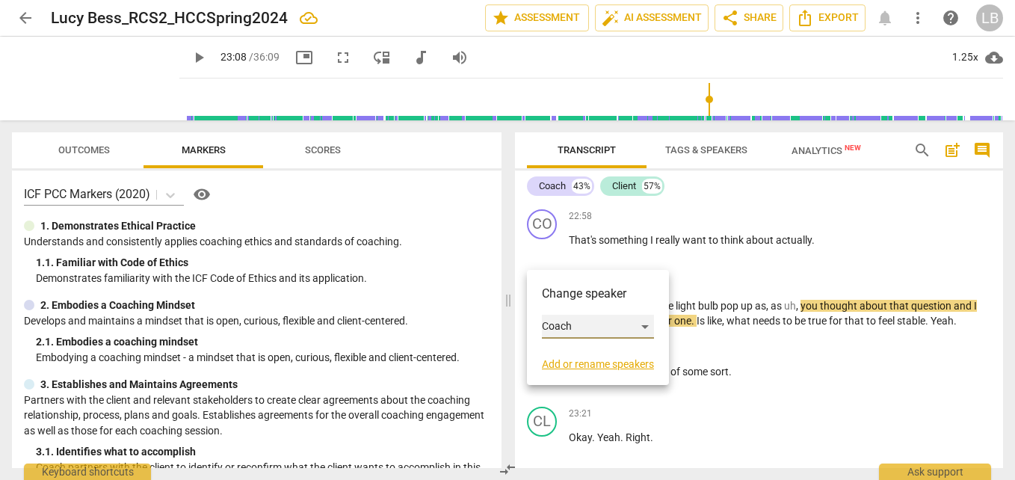
click at [590, 326] on div "Coach" at bounding box center [598, 327] width 112 height 24
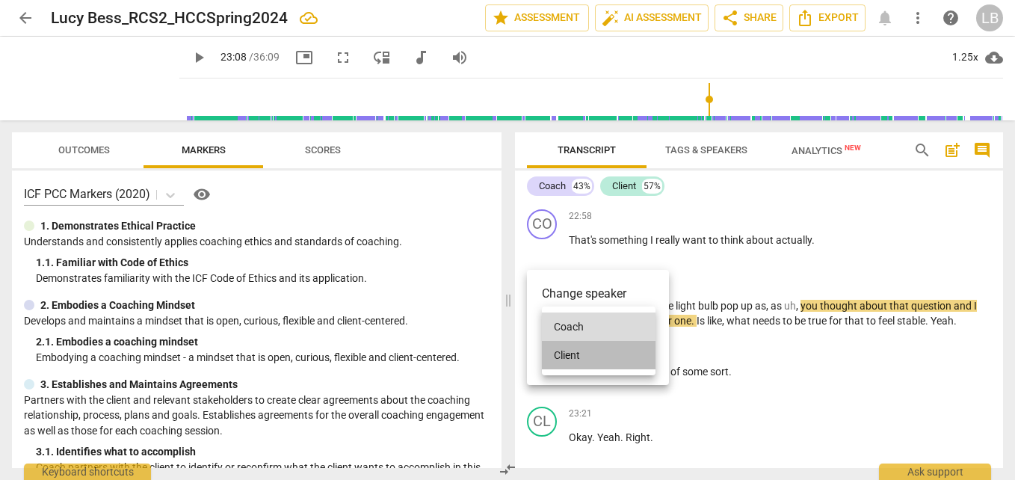
click at [601, 350] on li "Client" at bounding box center [599, 355] width 114 height 28
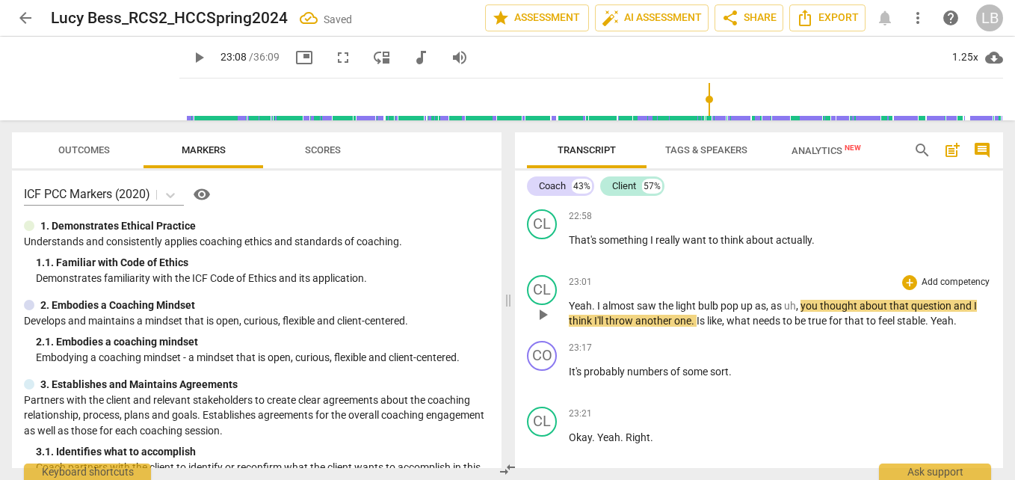
scroll to position [7410, 0]
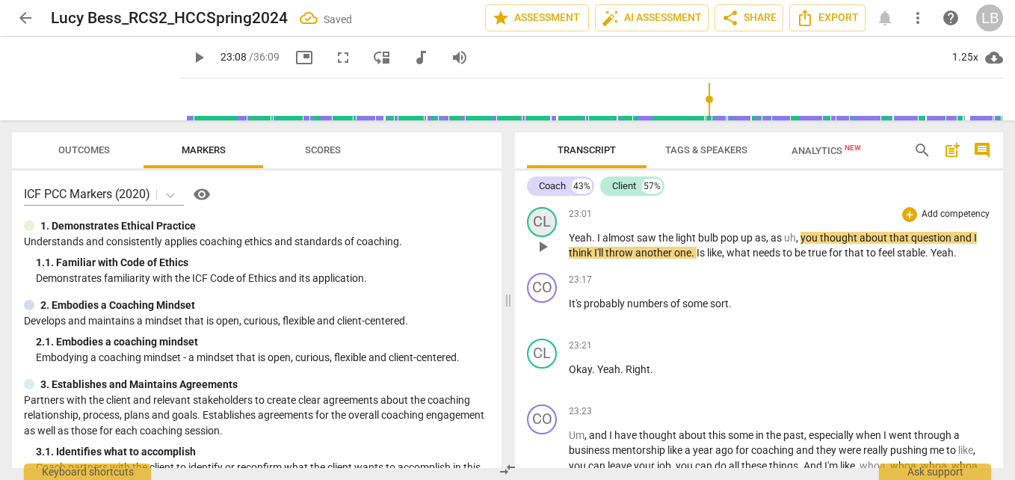
click at [545, 237] on div "CL" at bounding box center [542, 222] width 30 height 30
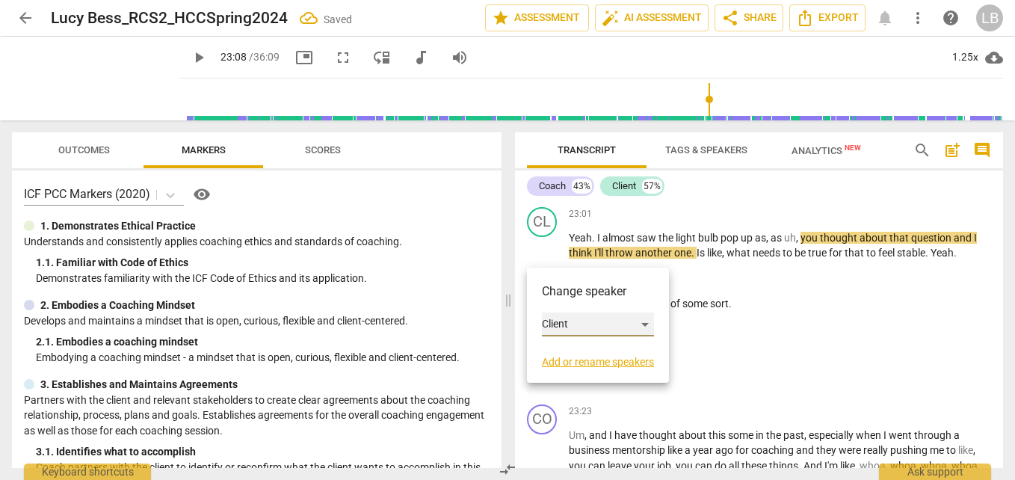
click at [584, 316] on div "Client" at bounding box center [598, 324] width 112 height 24
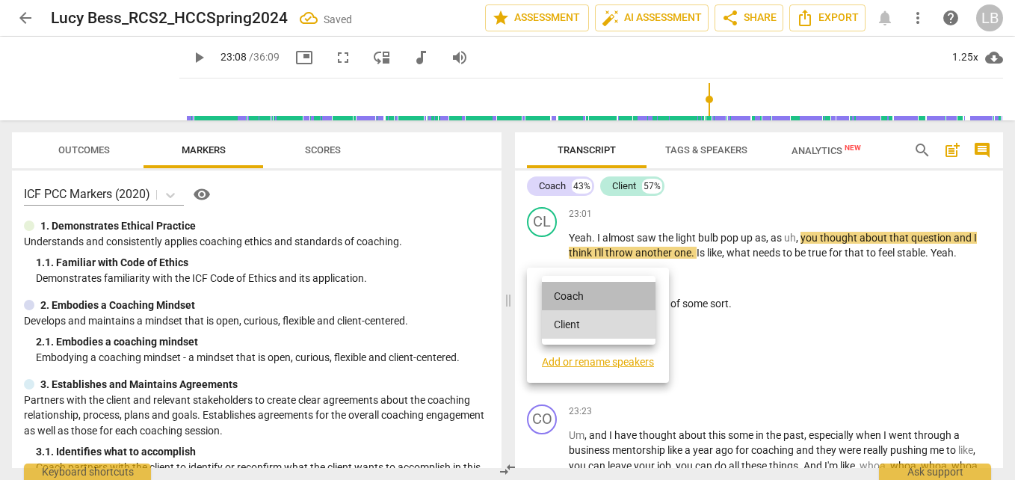
click at [613, 291] on li "Coach" at bounding box center [599, 296] width 114 height 28
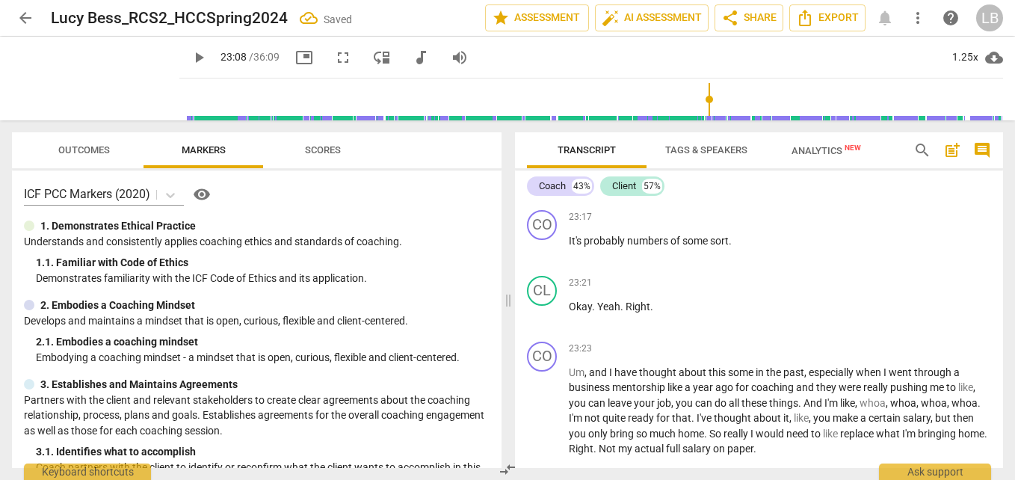
scroll to position [7473, 0]
click at [547, 239] on div "CO" at bounding box center [542, 224] width 30 height 30
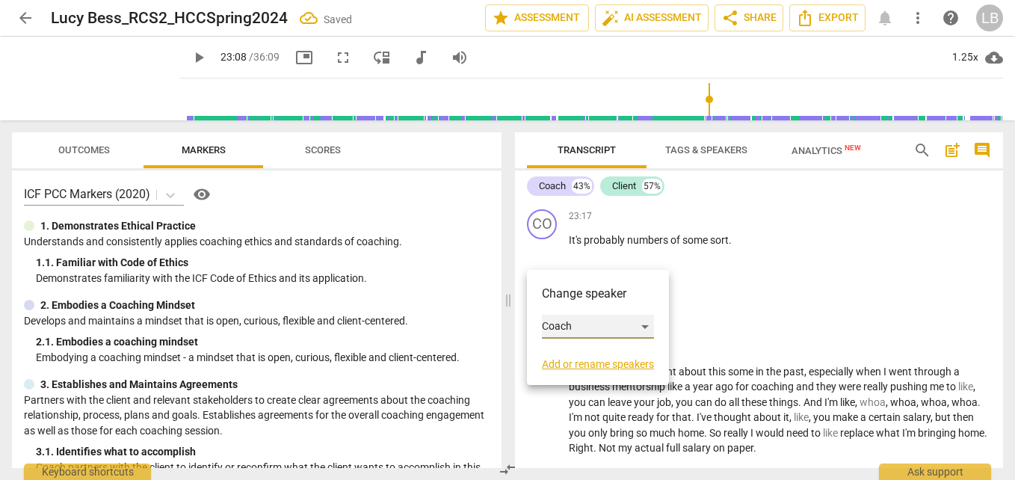
click at [629, 328] on div "Coach" at bounding box center [598, 327] width 112 height 24
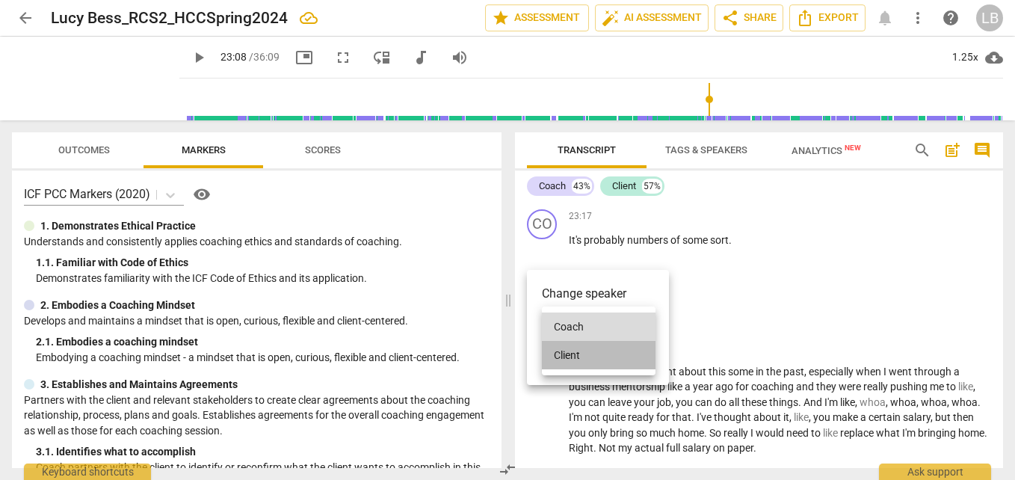
click at [626, 351] on li "Client" at bounding box center [599, 355] width 114 height 28
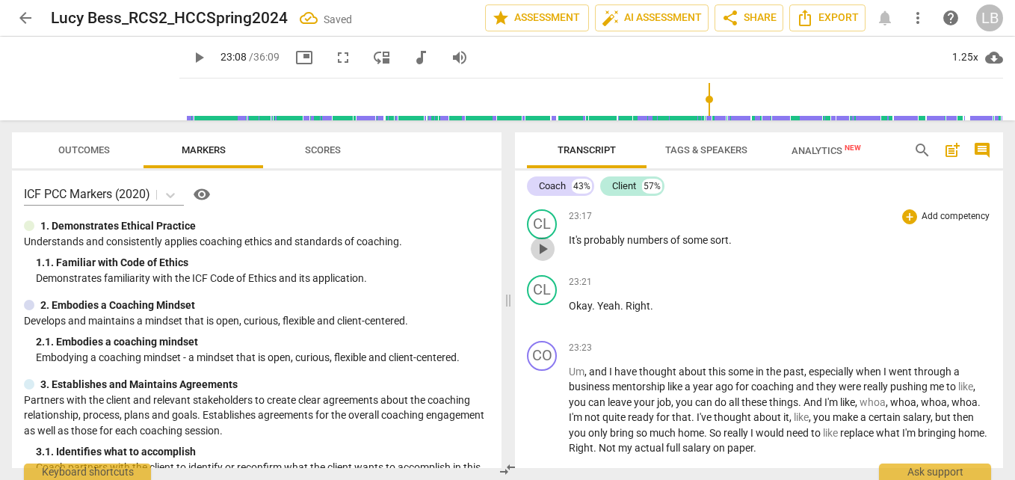
click at [546, 258] on span "play_arrow" at bounding box center [543, 249] width 18 height 18
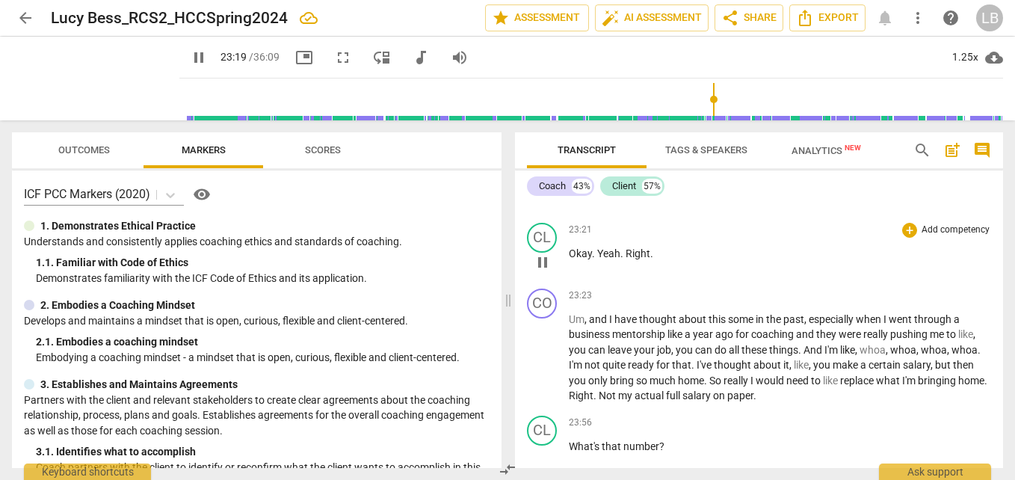
scroll to position [7526, 0]
click at [542, 252] on div "CL" at bounding box center [542, 237] width 30 height 30
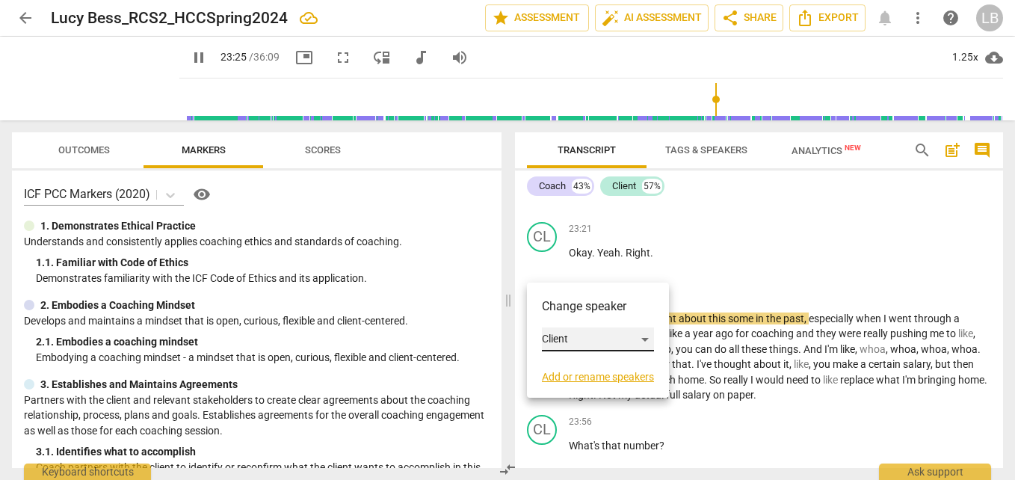
click at [595, 335] on div "Client" at bounding box center [598, 339] width 112 height 24
click at [611, 303] on li "Coach" at bounding box center [599, 311] width 114 height 28
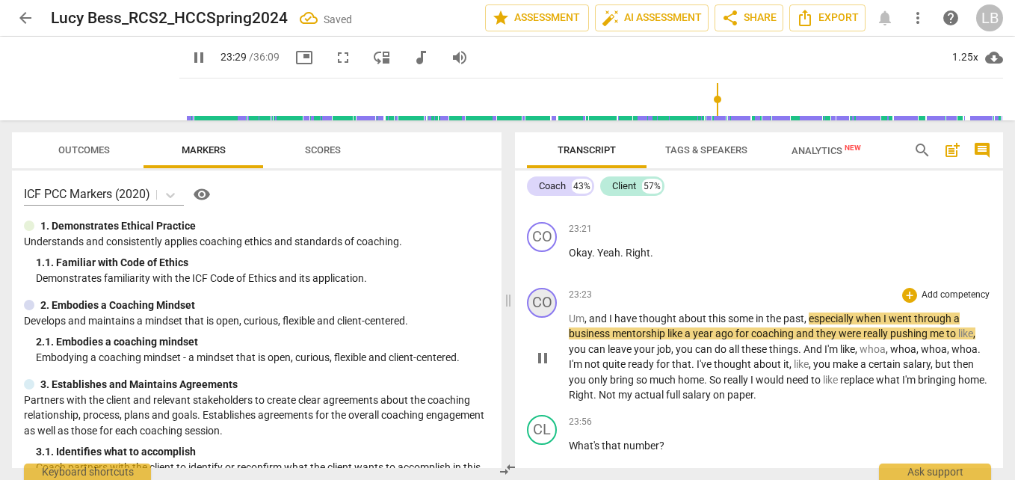
click at [543, 318] on div "CO" at bounding box center [542, 303] width 30 height 30
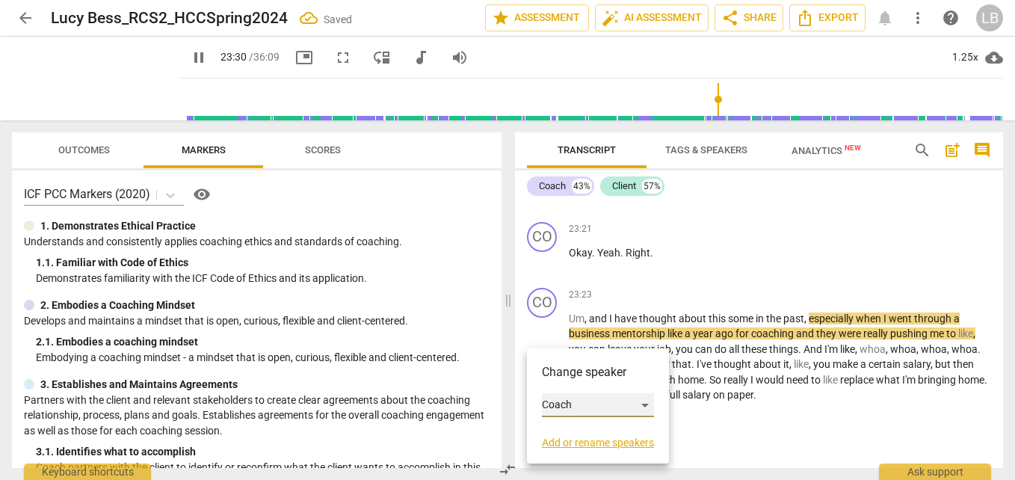
click at [593, 402] on div "Coach" at bounding box center [598, 405] width 112 height 24
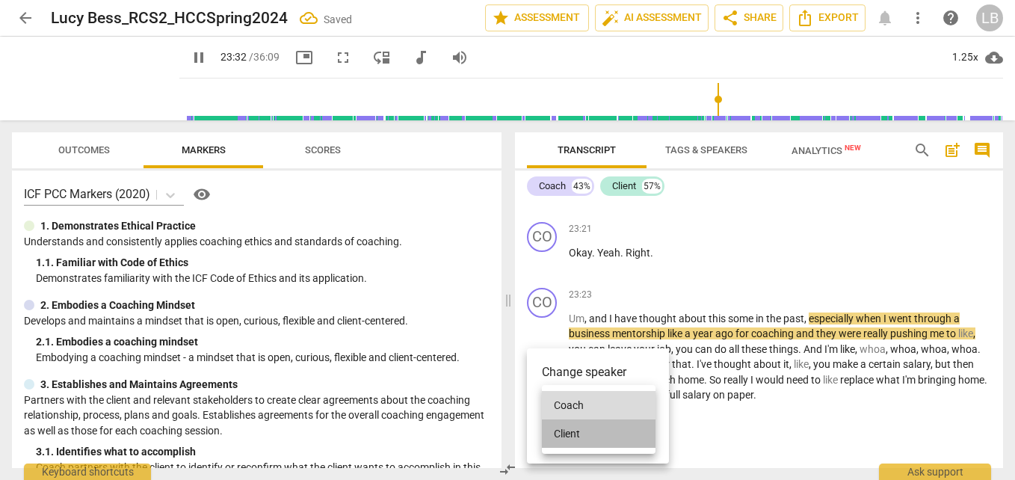
click at [607, 430] on li "Client" at bounding box center [599, 433] width 114 height 28
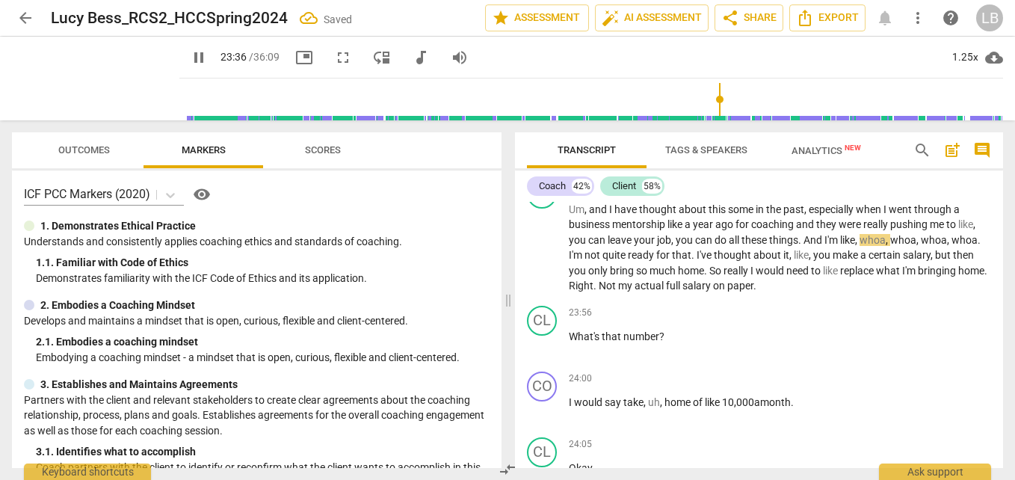
scroll to position [7638, 0]
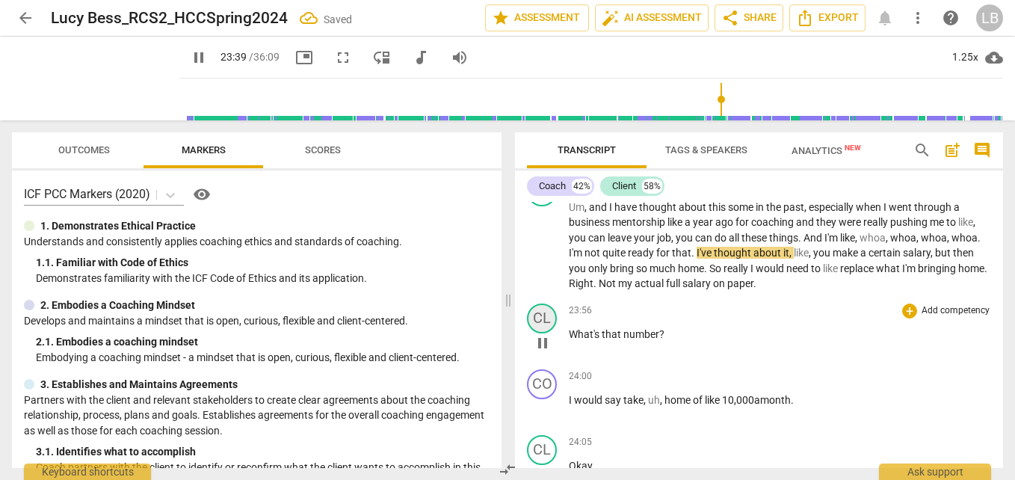
click at [541, 333] on div "CL" at bounding box center [542, 318] width 30 height 30
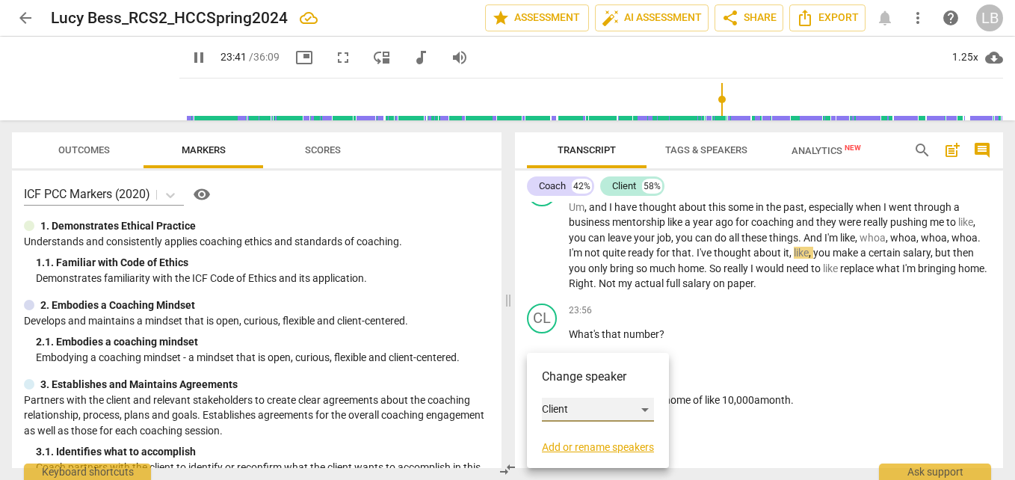
click at [581, 407] on div "Client" at bounding box center [598, 410] width 112 height 24
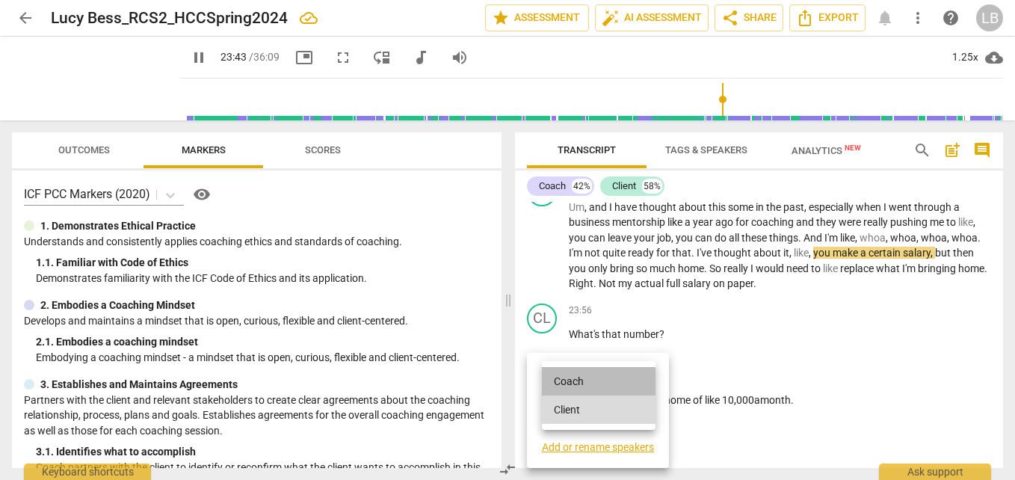
click at [618, 384] on li "Coach" at bounding box center [599, 381] width 114 height 28
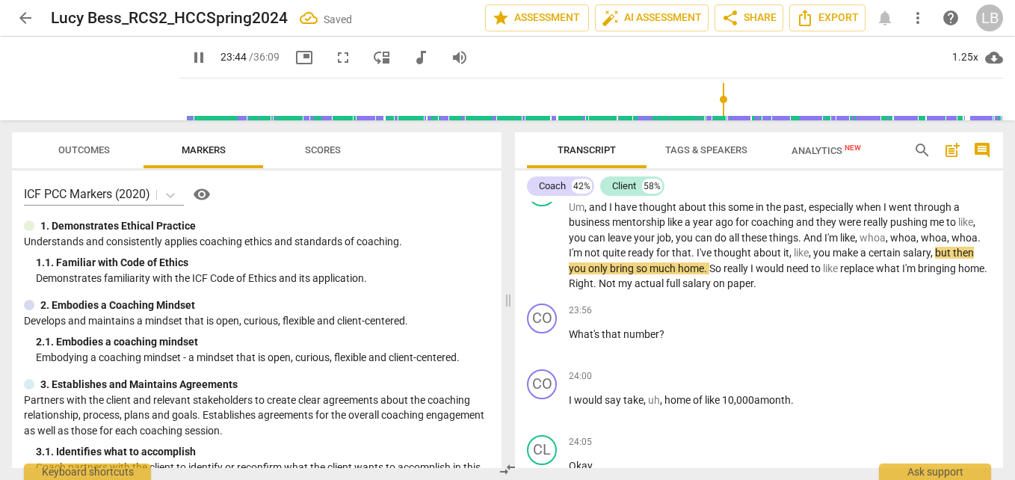
scroll to position [7777, 0]
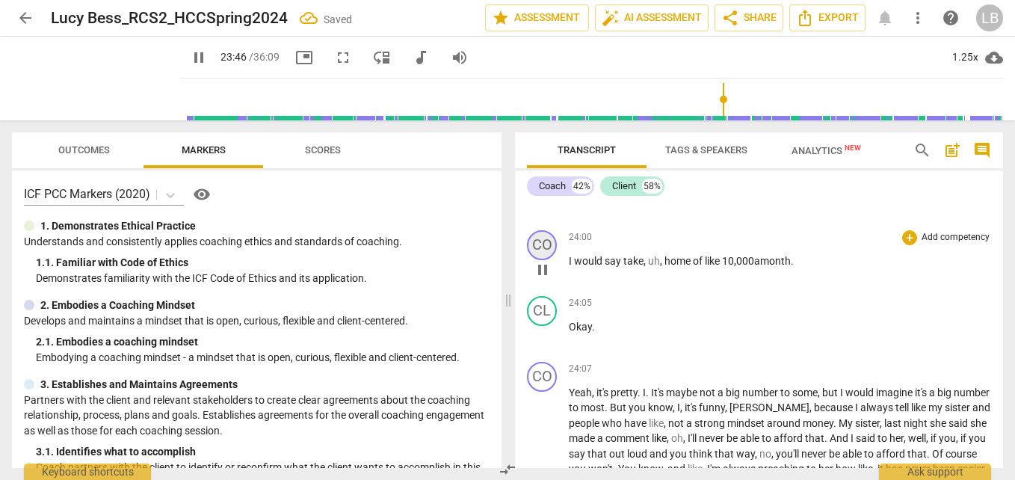
click at [543, 260] on div "CO" at bounding box center [542, 245] width 30 height 30
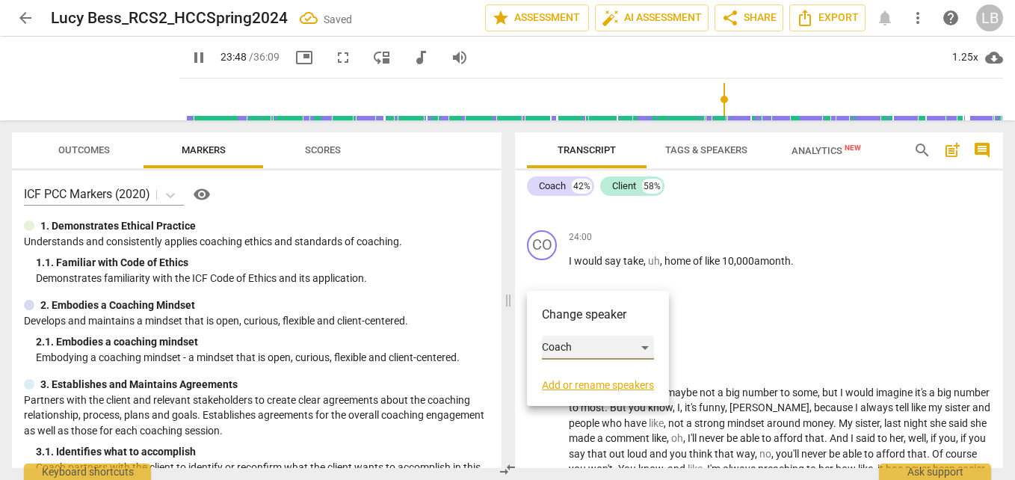
click at [610, 342] on div "Coach" at bounding box center [598, 348] width 112 height 24
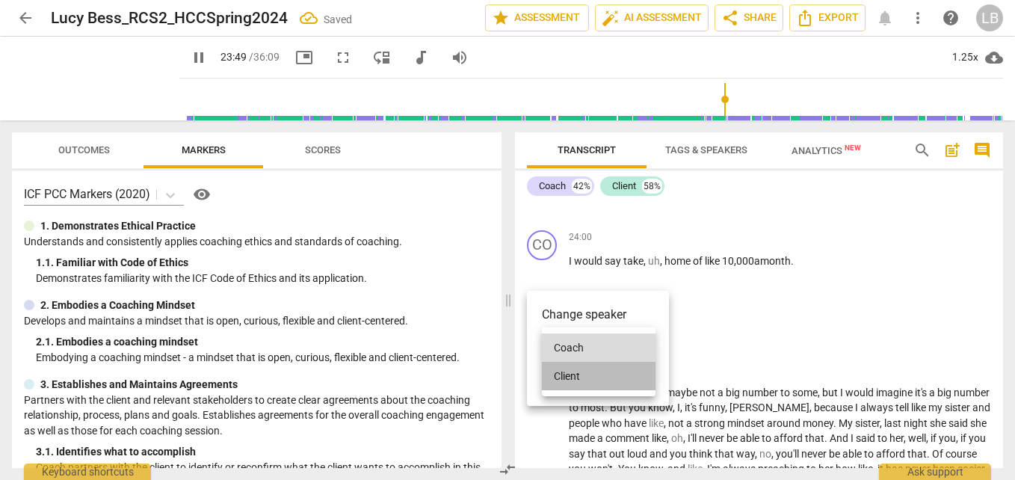
click at [612, 370] on li "Client" at bounding box center [599, 376] width 114 height 28
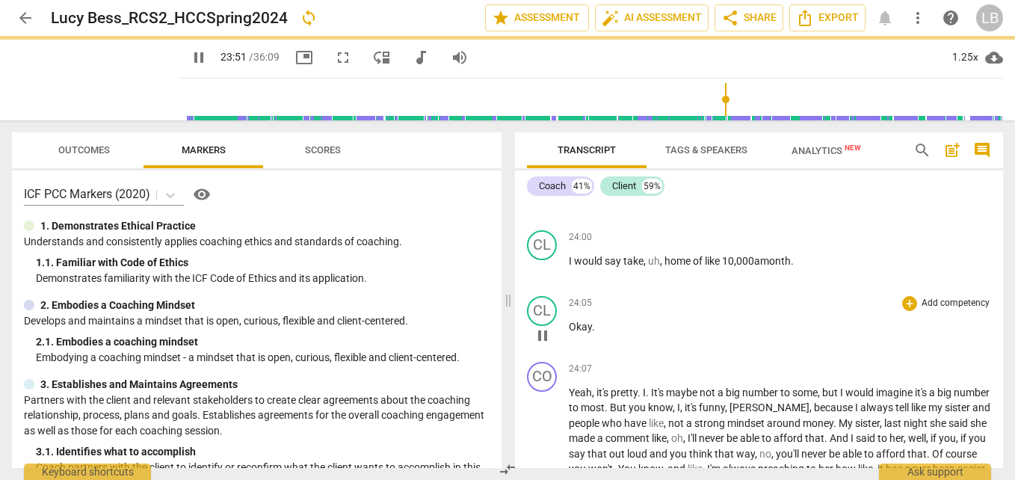
scroll to position [7857, 0]
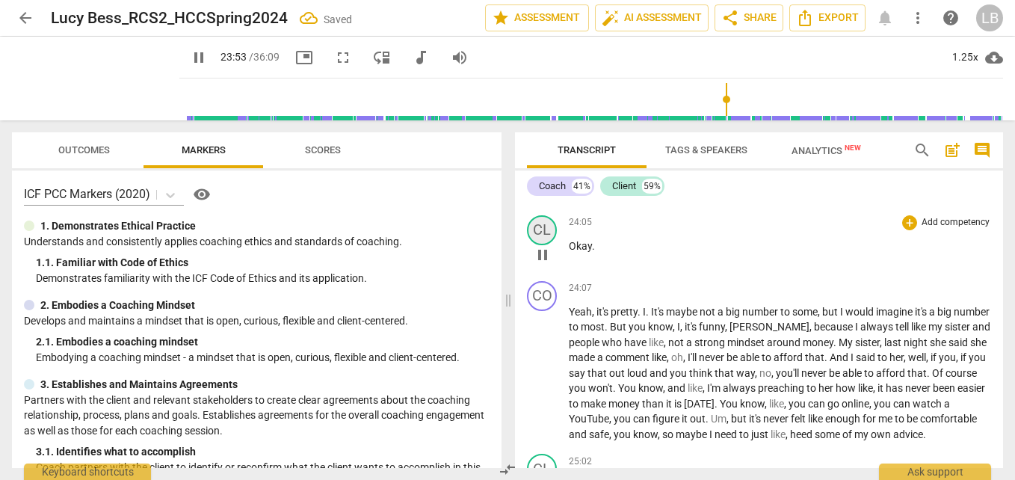
click at [537, 245] on div "CL" at bounding box center [542, 230] width 30 height 30
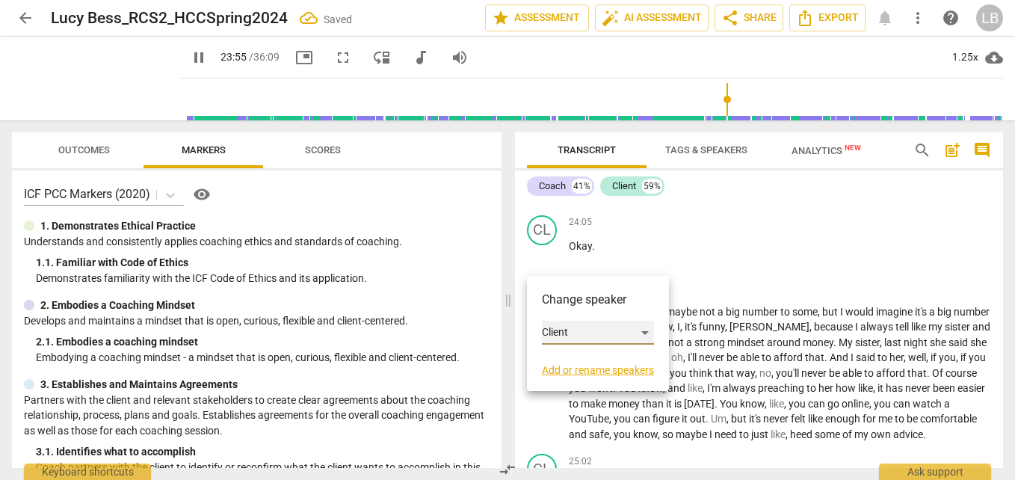
click at [606, 329] on div "Client" at bounding box center [598, 333] width 112 height 24
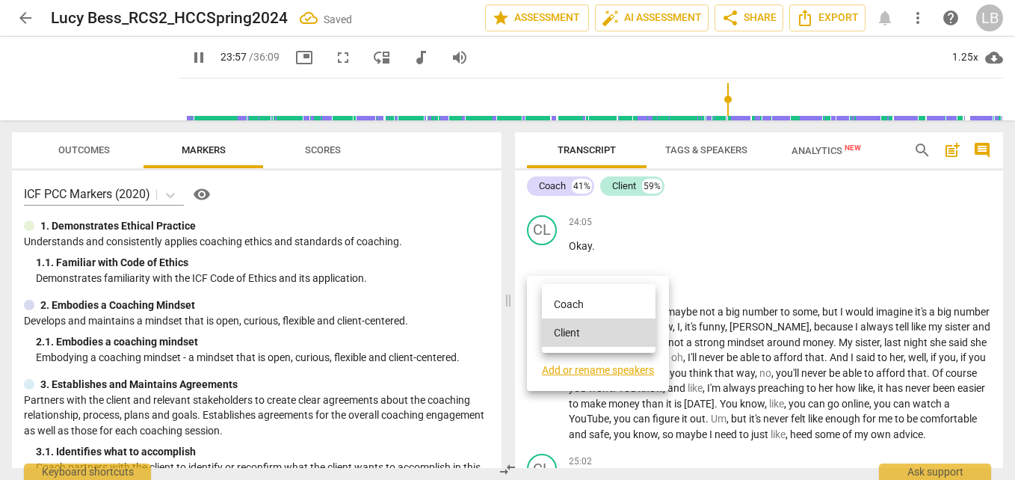
click at [617, 299] on li "Coach" at bounding box center [599, 304] width 114 height 28
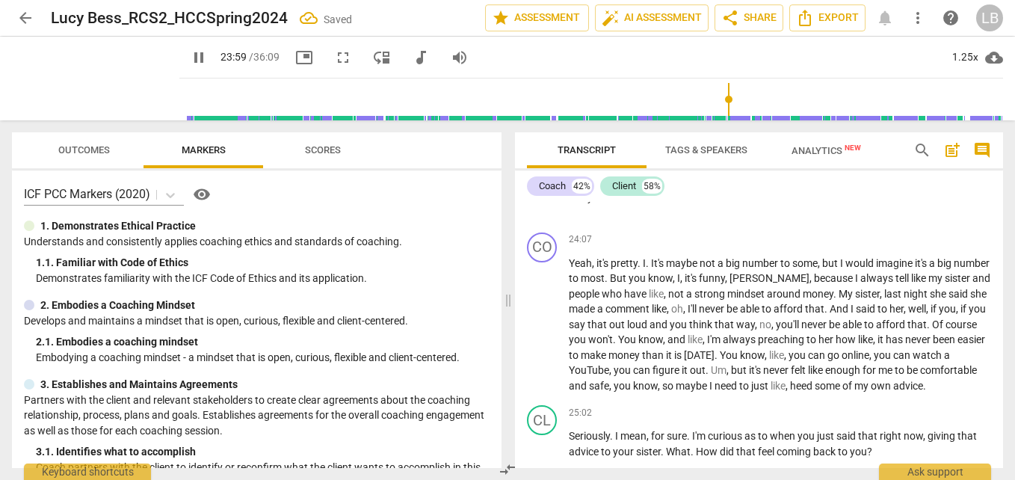
scroll to position [7919, 0]
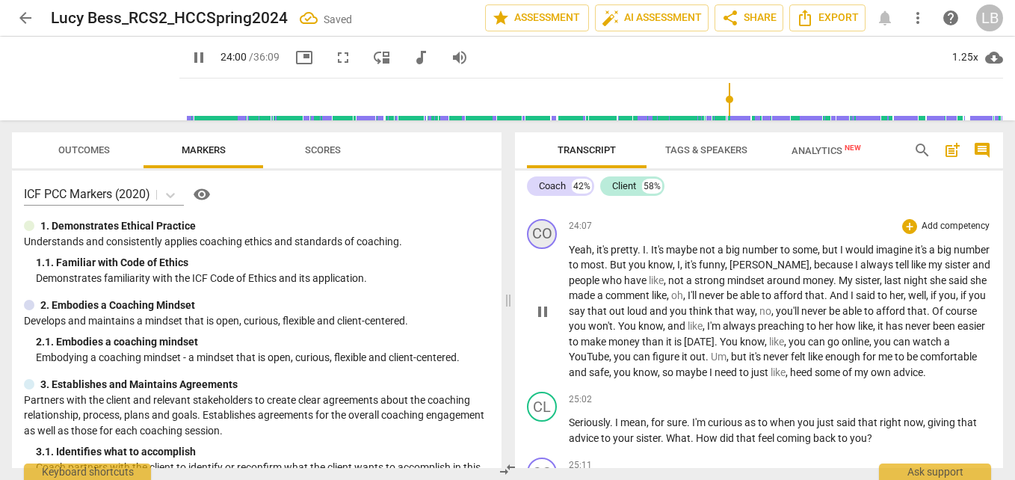
click at [544, 249] on div "CO" at bounding box center [542, 234] width 30 height 30
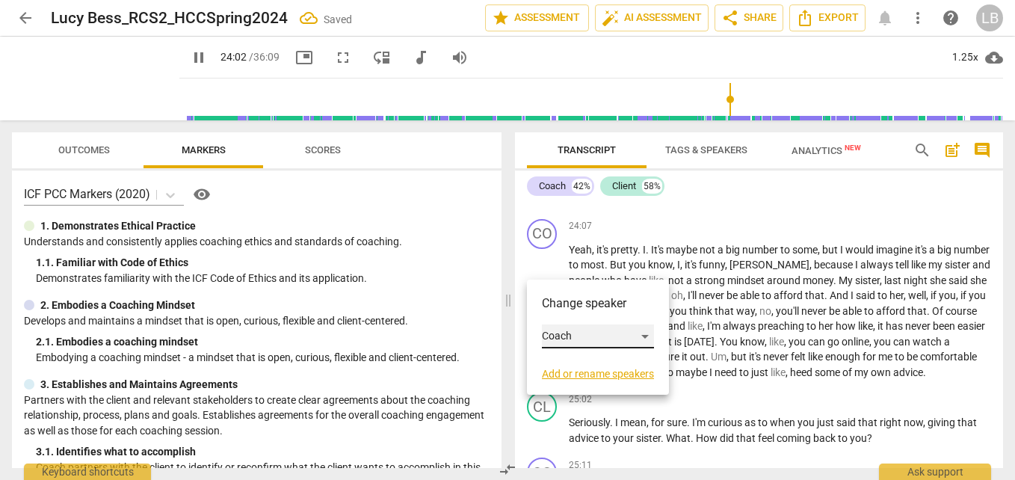
click at [601, 331] on div "Coach" at bounding box center [598, 336] width 112 height 24
click at [610, 363] on li "Client" at bounding box center [599, 364] width 114 height 28
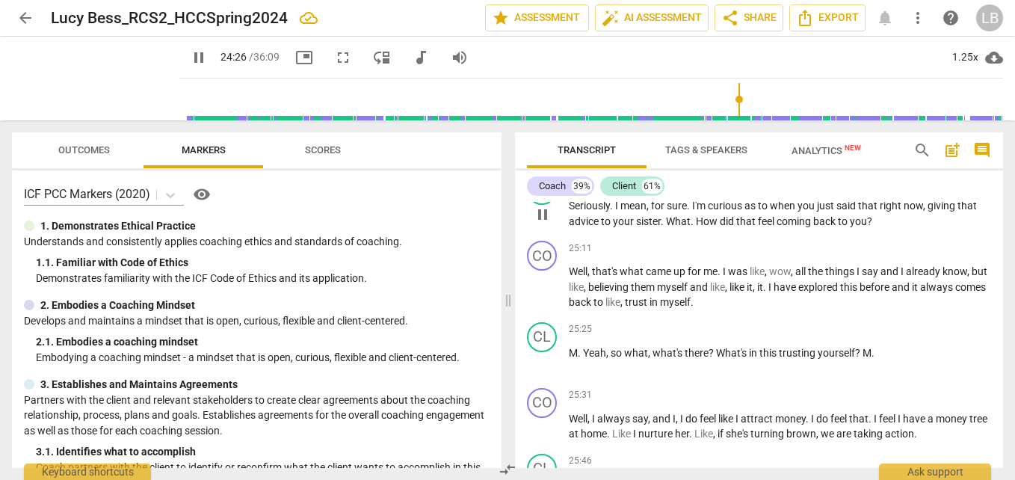
scroll to position [8135, 0]
click at [550, 206] on div "CL" at bounding box center [542, 191] width 30 height 30
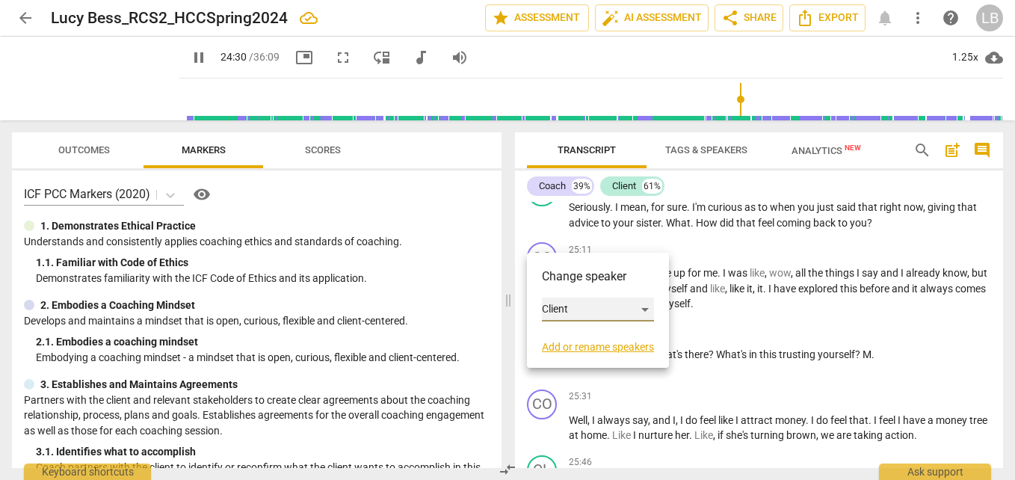
click at [599, 316] on div "Client" at bounding box center [598, 309] width 112 height 24
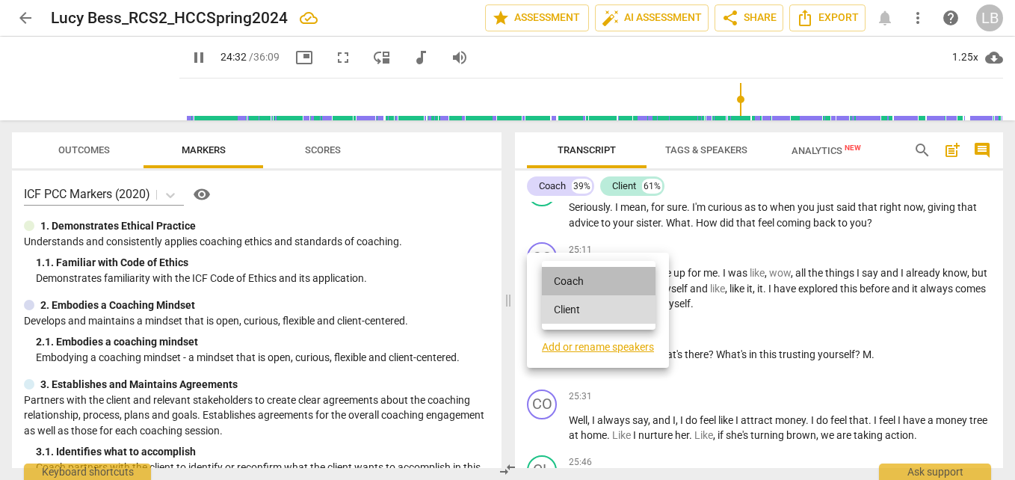
click at [607, 285] on li "Coach" at bounding box center [599, 281] width 114 height 28
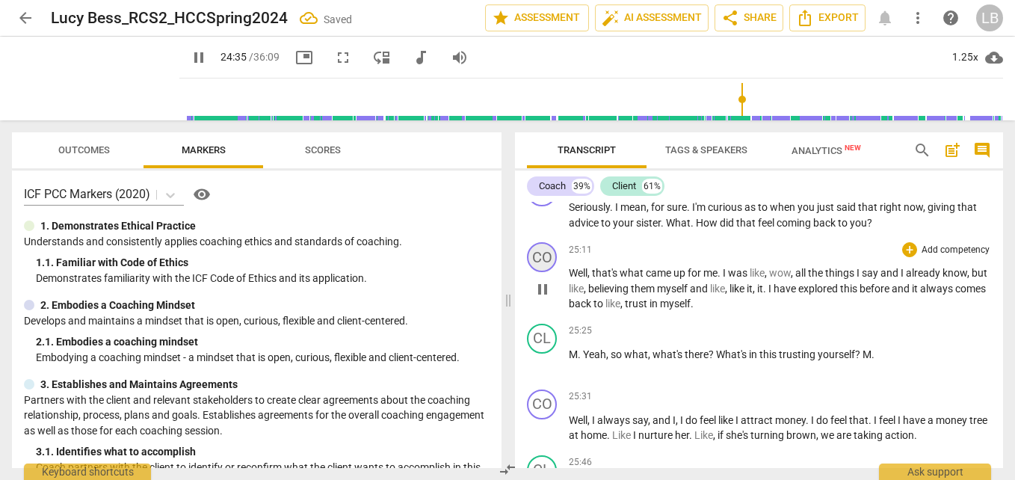
click at [536, 272] on div "CO" at bounding box center [542, 257] width 30 height 30
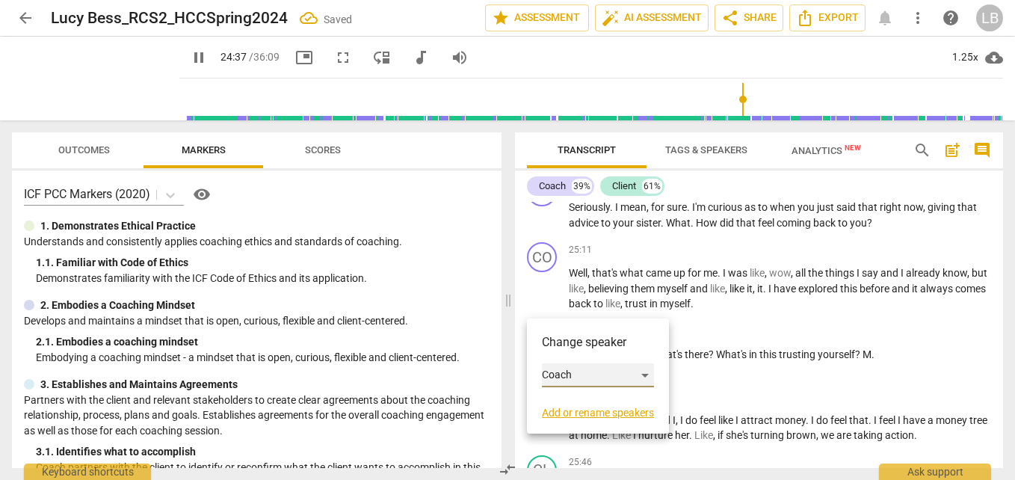
click at [590, 377] on div "Coach" at bounding box center [598, 375] width 112 height 24
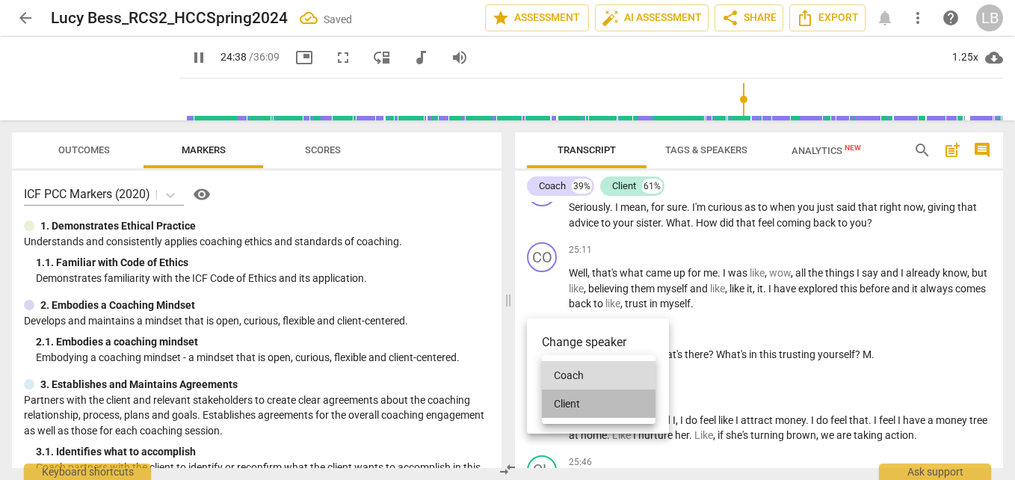
click at [591, 399] on li "Client" at bounding box center [599, 403] width 114 height 28
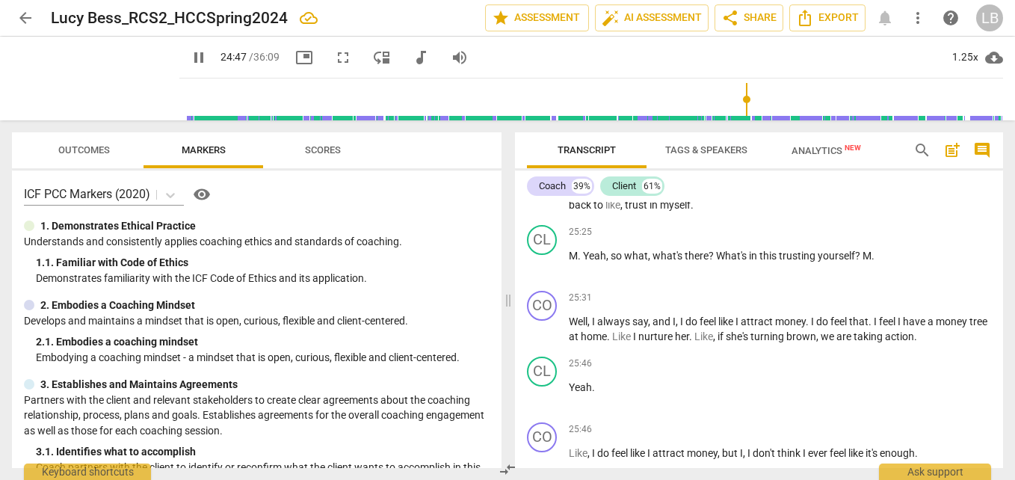
scroll to position [8234, 0]
click at [539, 254] on div "CL" at bounding box center [542, 239] width 30 height 30
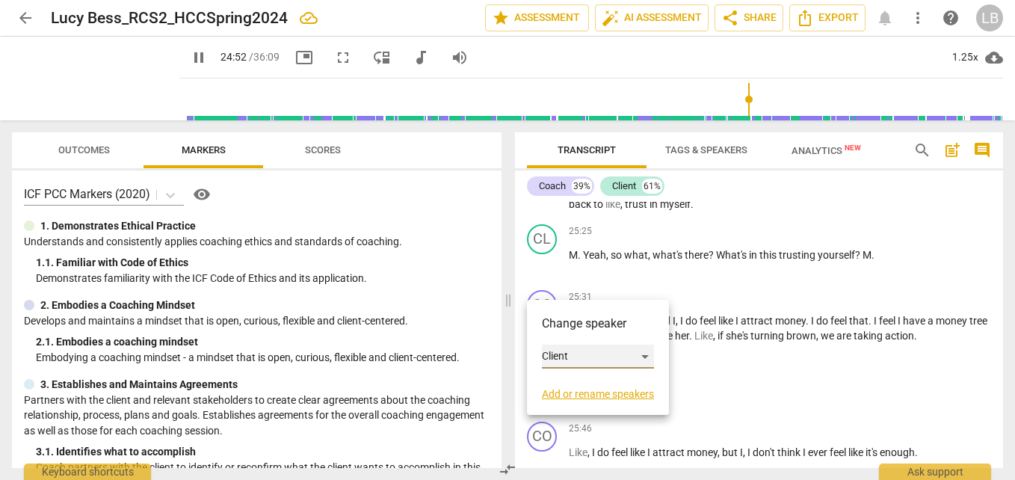
click at [590, 360] on div "Client" at bounding box center [598, 357] width 112 height 24
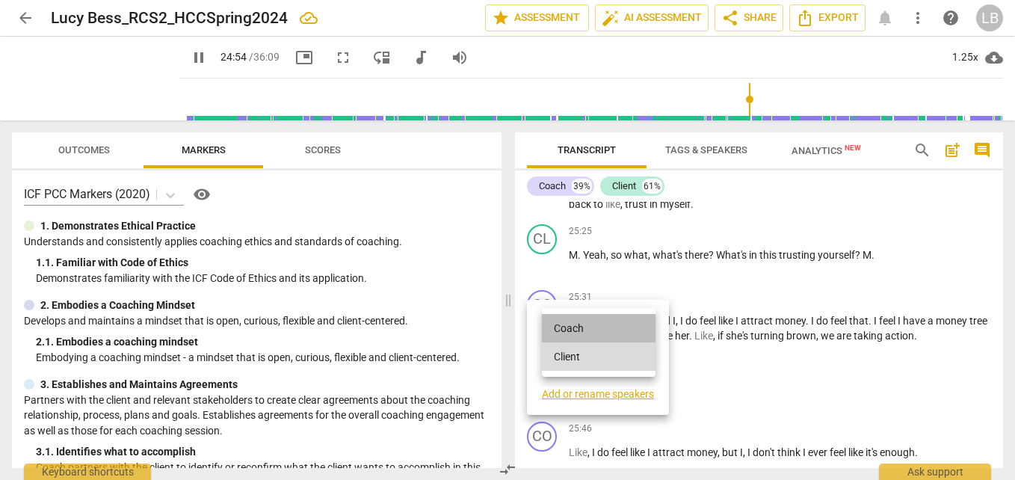
click at [601, 329] on li "Coach" at bounding box center [599, 328] width 114 height 28
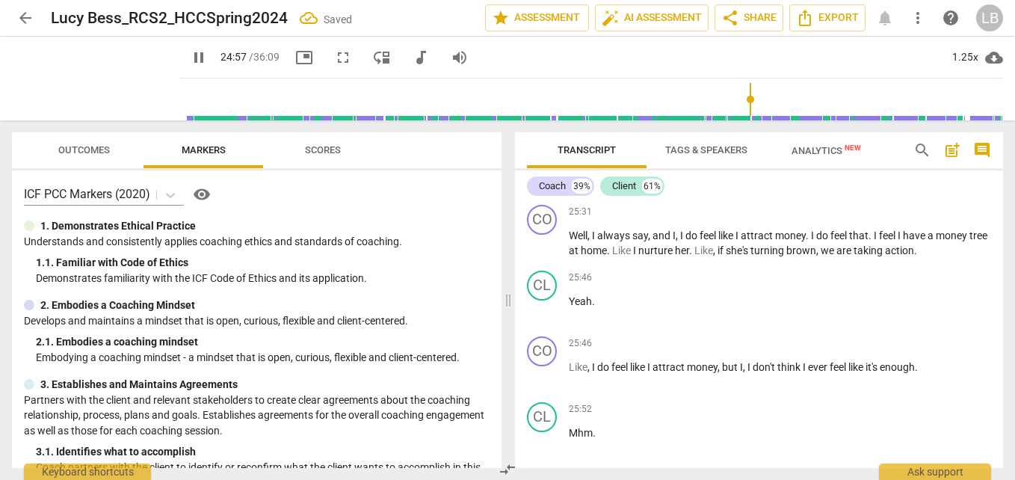
scroll to position [8321, 0]
click at [547, 232] on div "CO" at bounding box center [542, 218] width 30 height 30
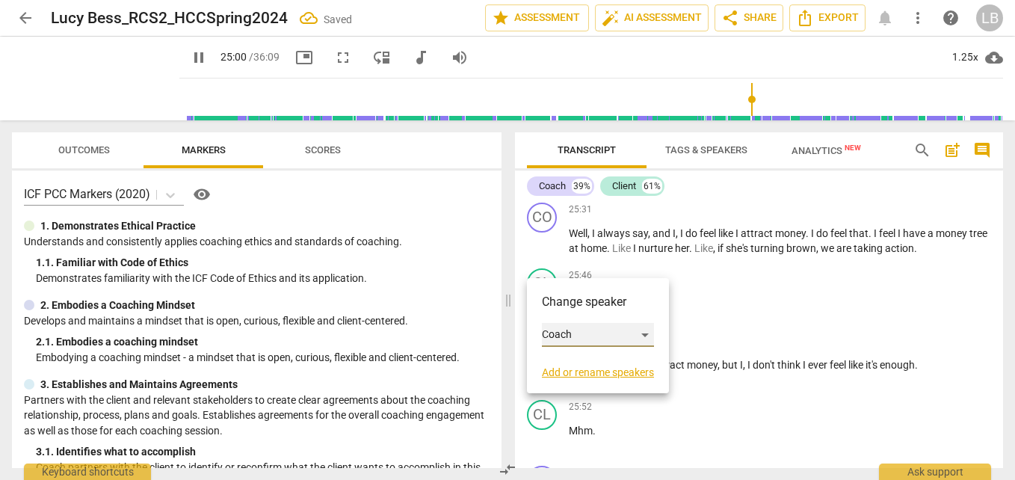
click at [596, 339] on div "Coach" at bounding box center [598, 335] width 112 height 24
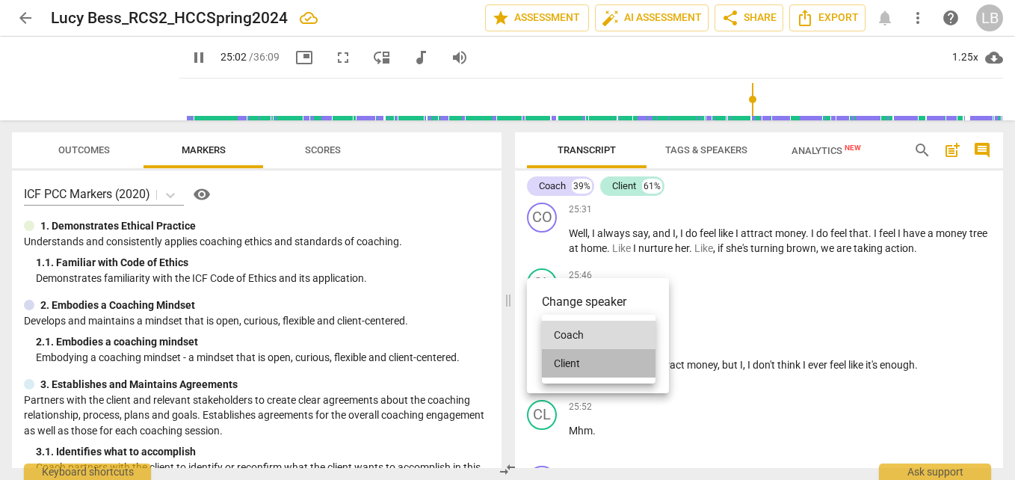
click at [606, 360] on li "Client" at bounding box center [599, 363] width 114 height 28
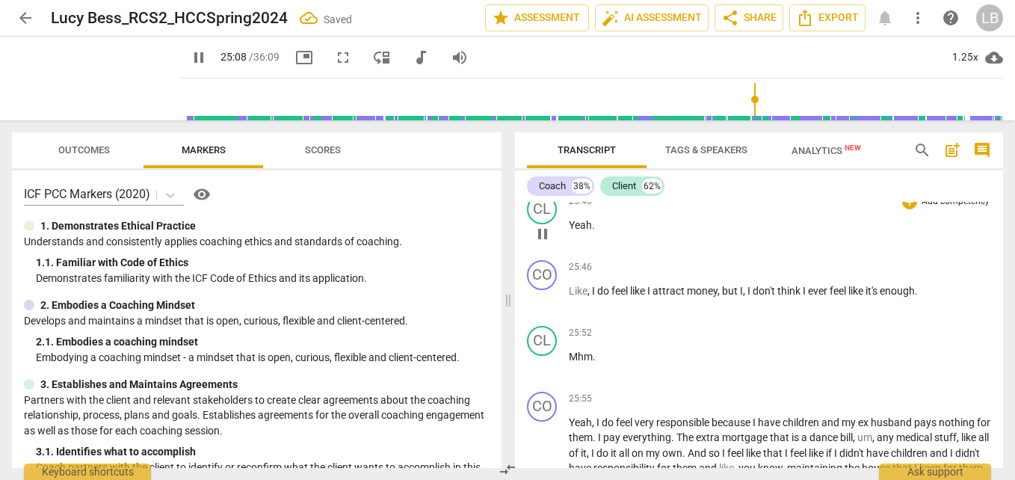
scroll to position [8397, 0]
click at [547, 223] on div "CL" at bounding box center [542, 208] width 30 height 30
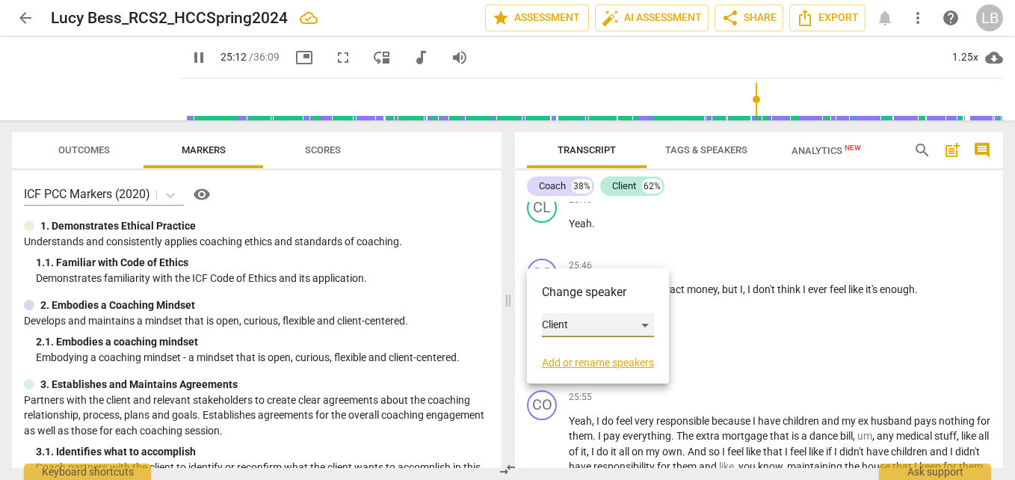
click at [610, 324] on div "Client" at bounding box center [598, 325] width 112 height 24
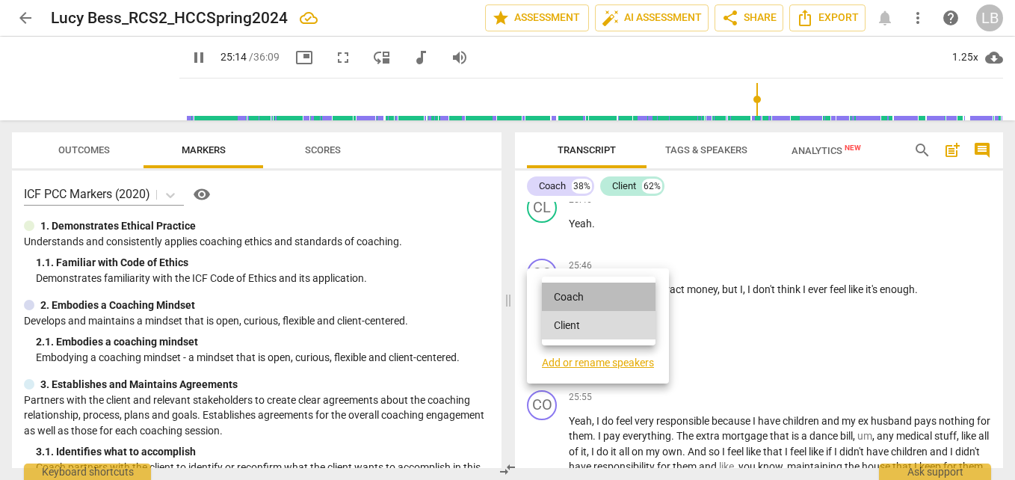
click at [608, 289] on li "Coach" at bounding box center [599, 296] width 114 height 28
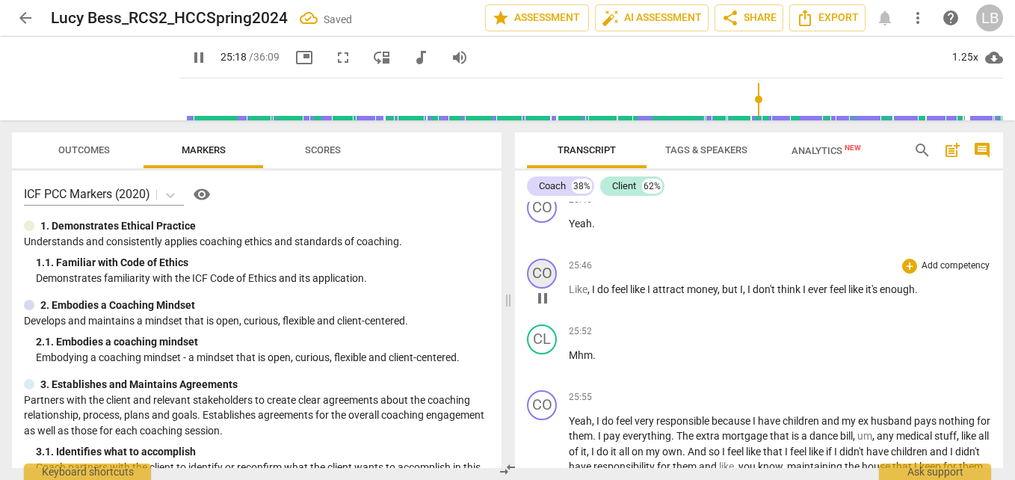
click at [539, 288] on div "CO" at bounding box center [542, 274] width 30 height 30
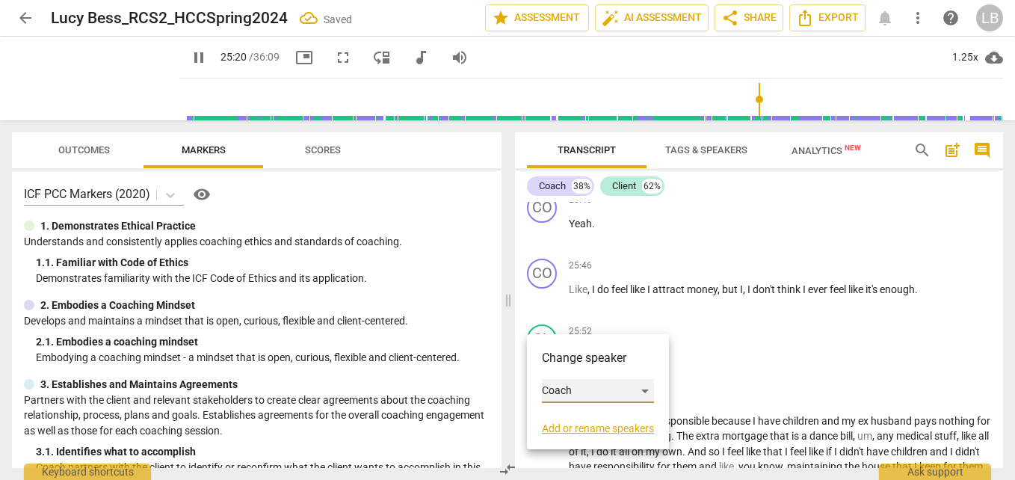
click at [586, 390] on div "Coach" at bounding box center [598, 391] width 112 height 24
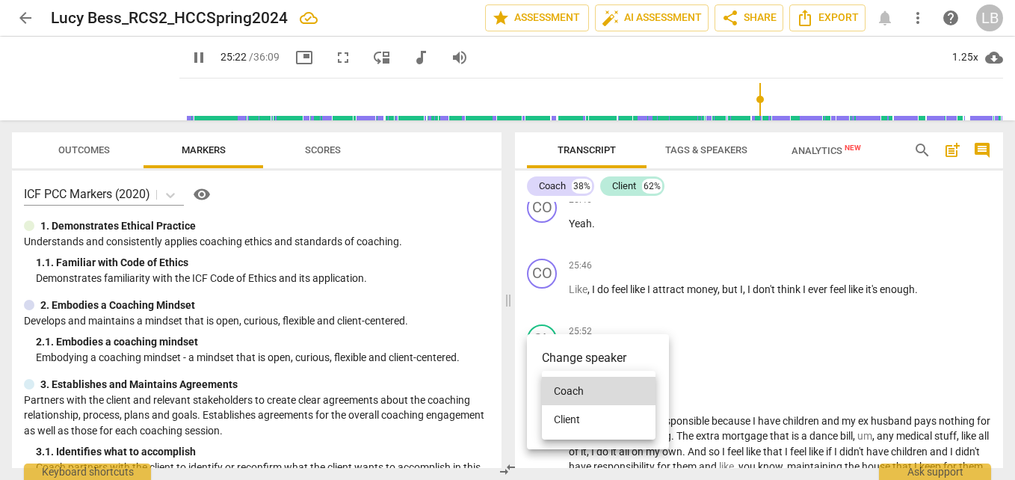
click at [604, 419] on li "Client" at bounding box center [599, 419] width 114 height 28
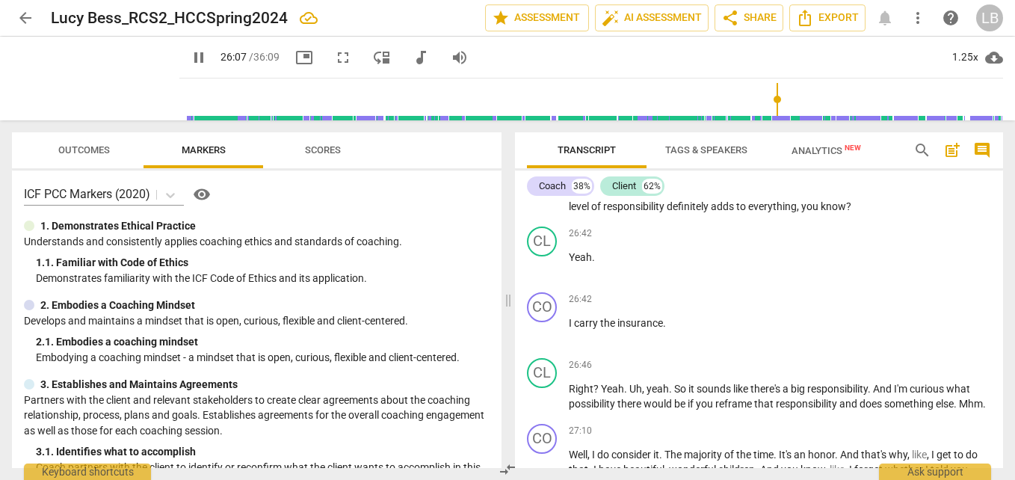
scroll to position [8749, 0]
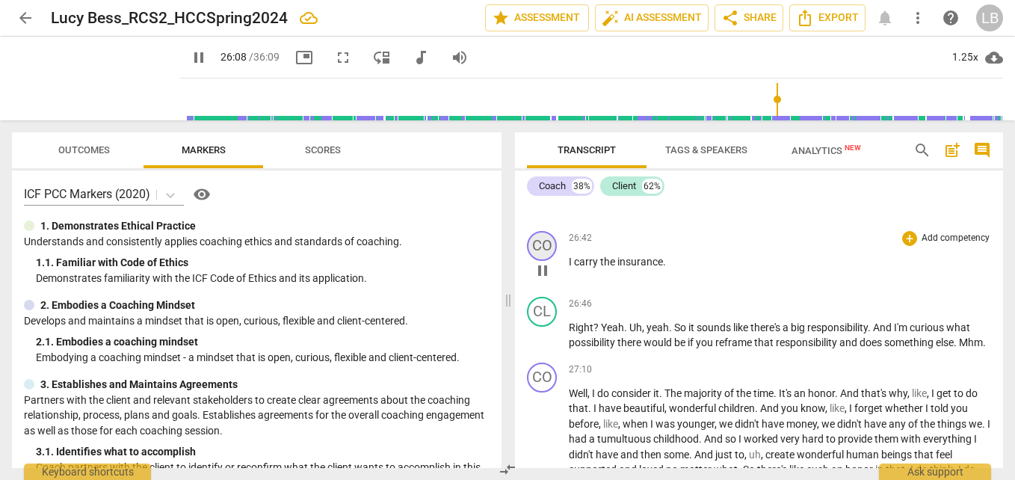
click at [544, 261] on div "CO" at bounding box center [542, 246] width 30 height 30
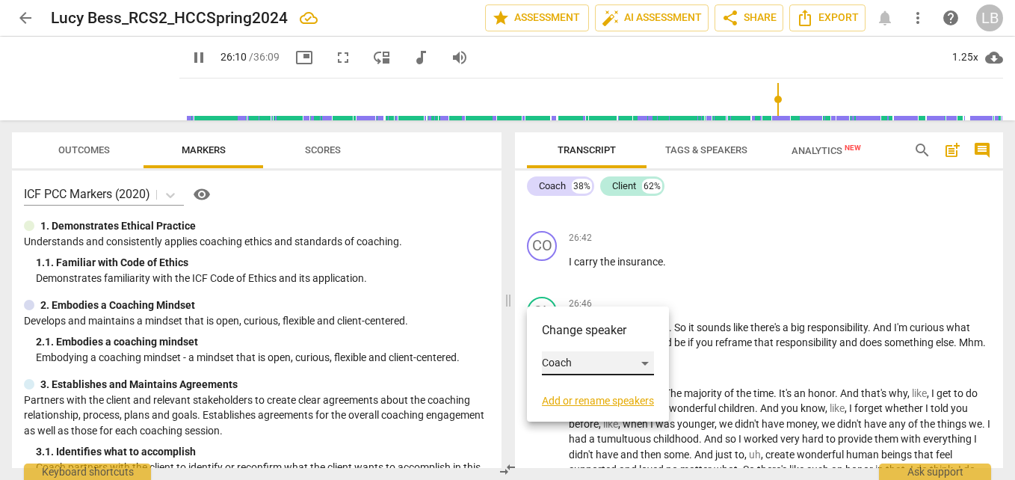
click at [593, 366] on div "Coach" at bounding box center [598, 363] width 112 height 24
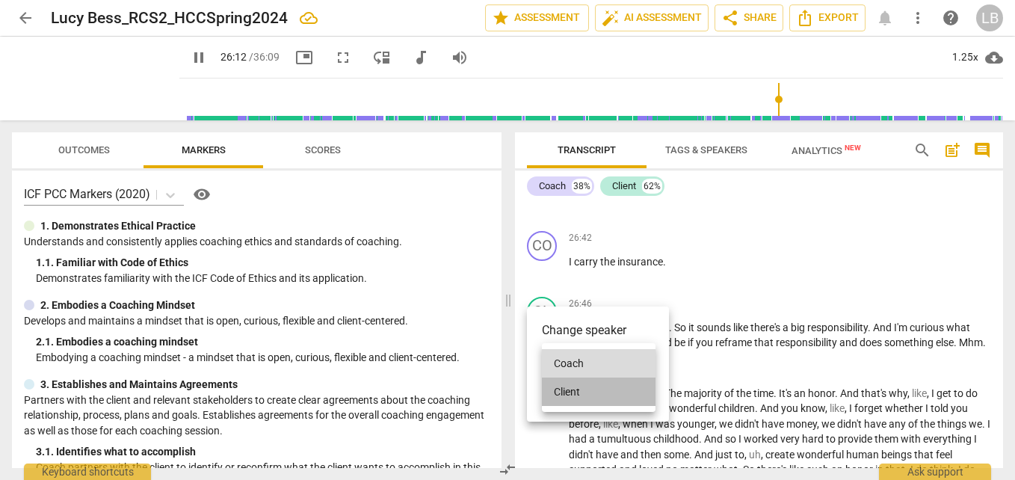
click at [599, 389] on li "Client" at bounding box center [599, 391] width 114 height 28
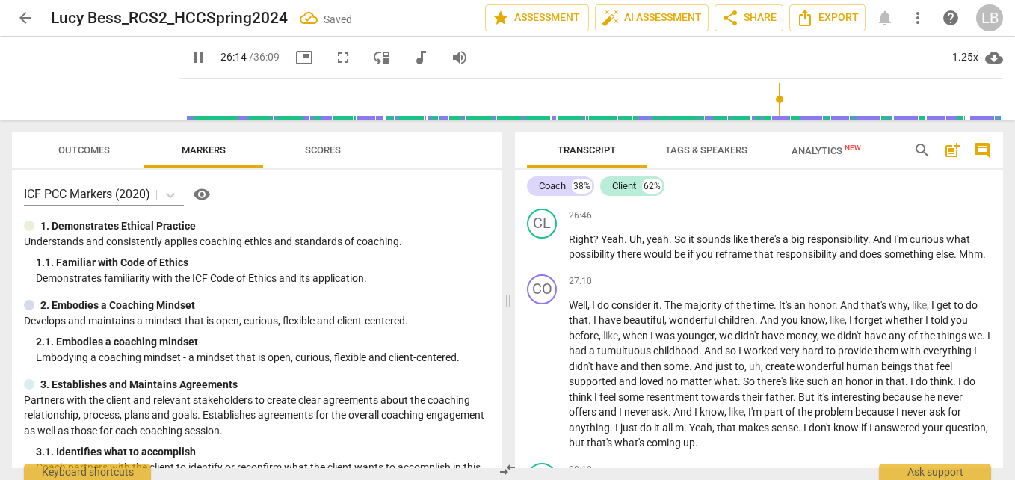
scroll to position [8851, 0]
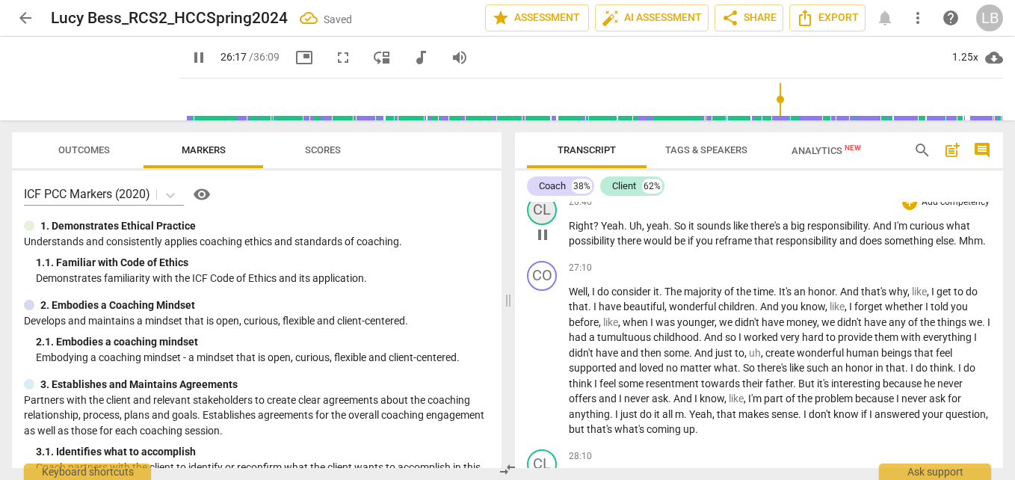
click at [540, 225] on div "CL" at bounding box center [542, 210] width 30 height 30
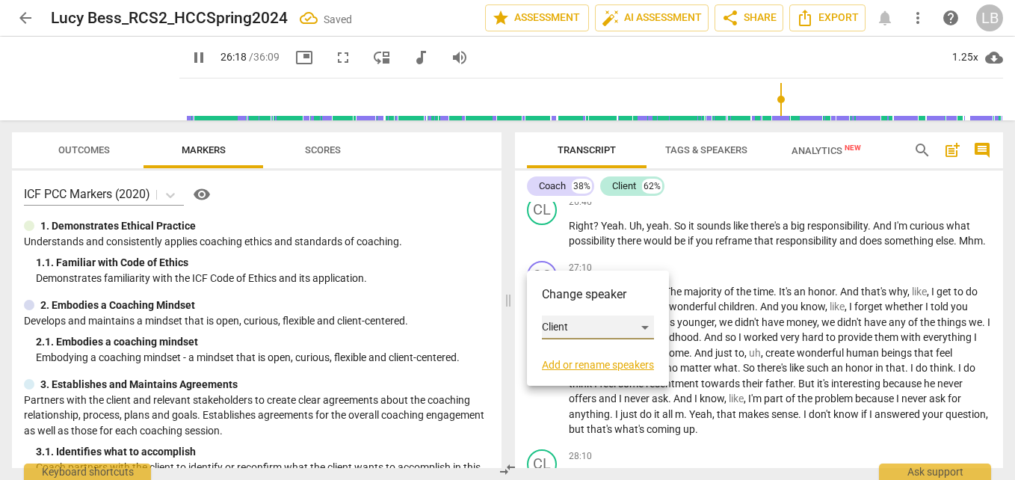
click at [613, 327] on div "Client" at bounding box center [598, 327] width 112 height 24
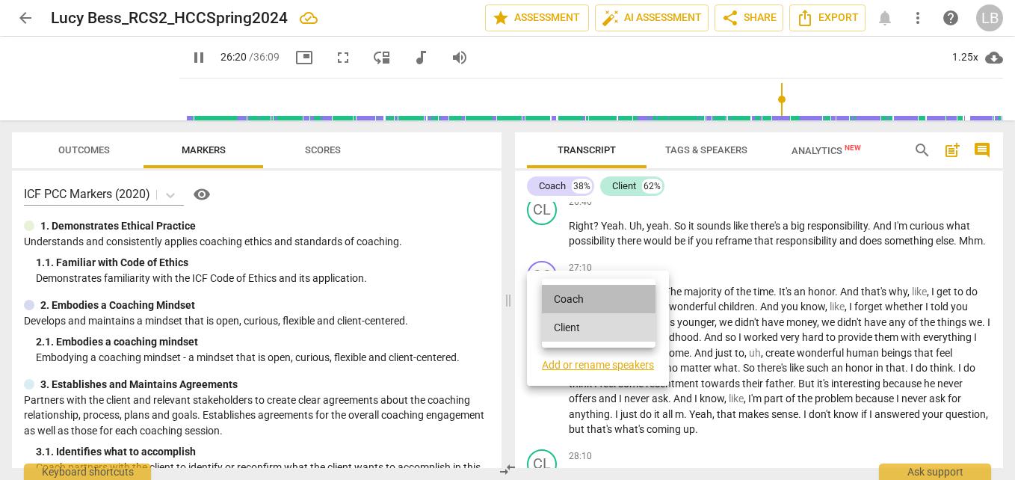
click at [613, 301] on li "Coach" at bounding box center [599, 299] width 114 height 28
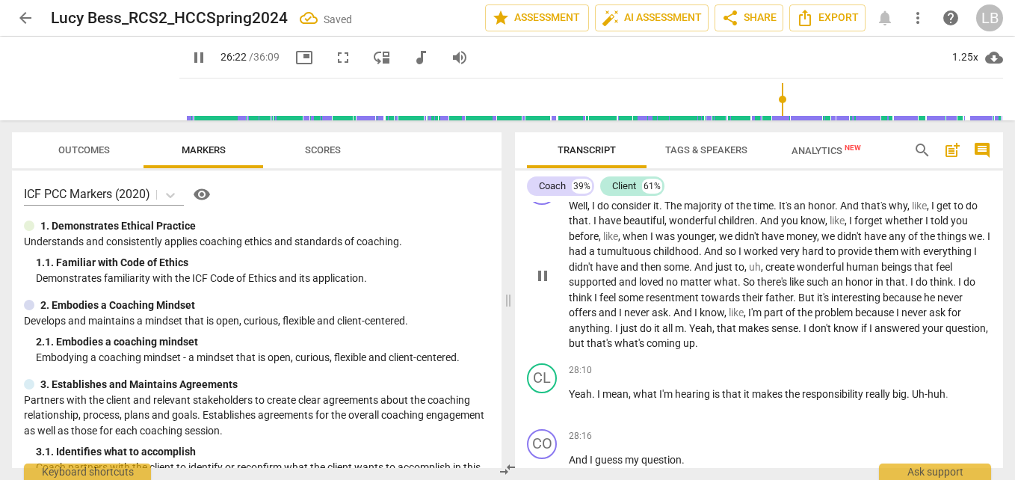
scroll to position [8939, 0]
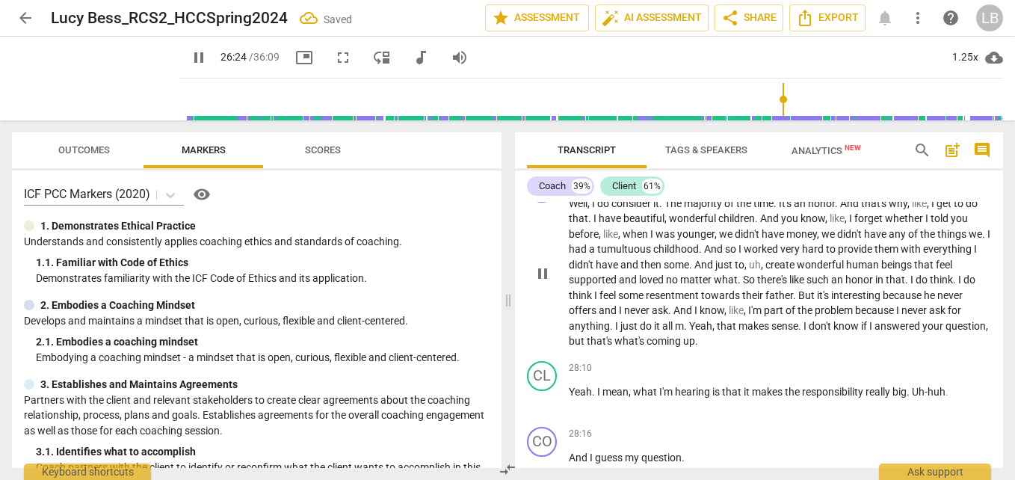
click at [543, 203] on div "CO" at bounding box center [542, 188] width 30 height 30
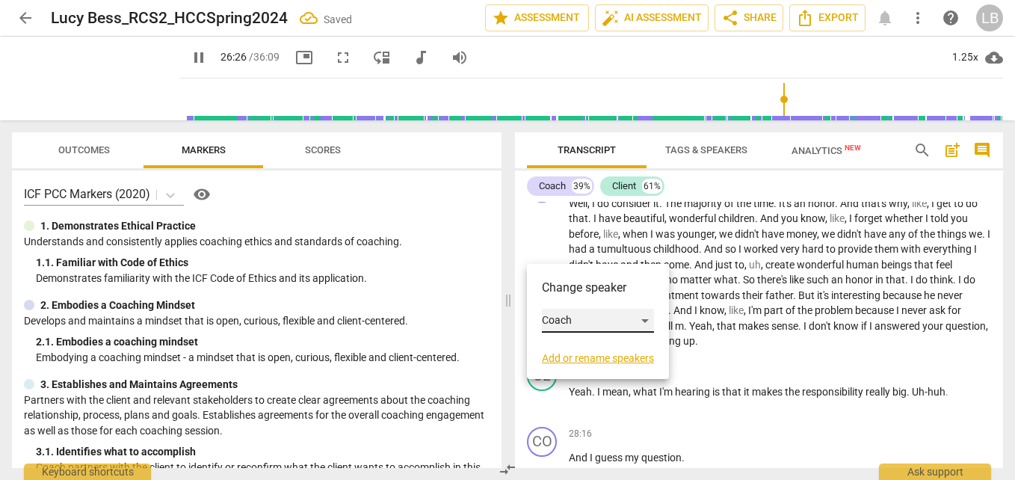
click at [596, 319] on div "Coach" at bounding box center [598, 321] width 112 height 24
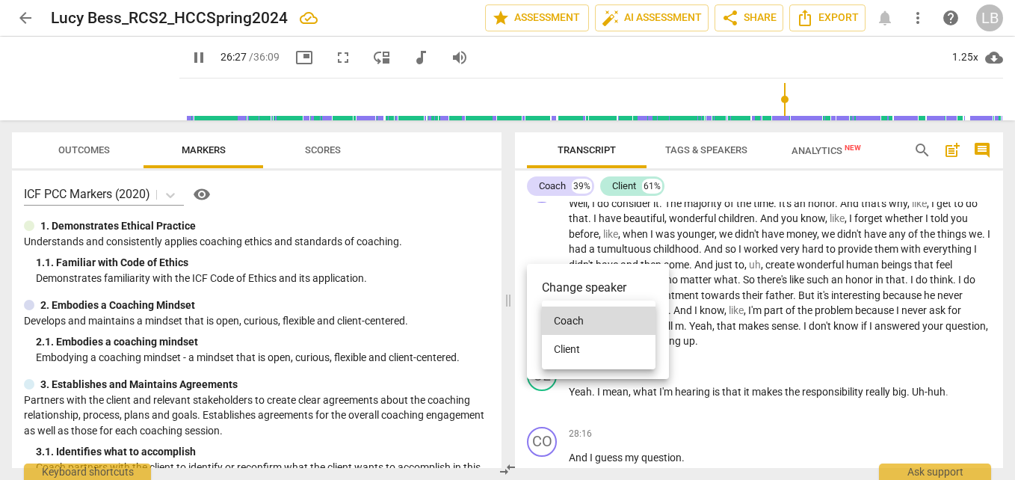
click at [607, 350] on li "Client" at bounding box center [599, 349] width 114 height 28
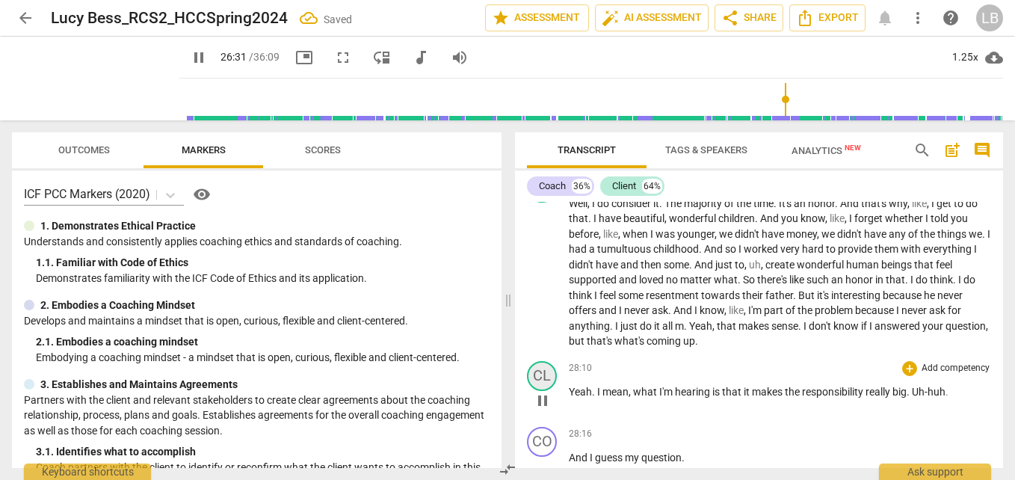
click at [546, 391] on div "CL" at bounding box center [542, 376] width 30 height 30
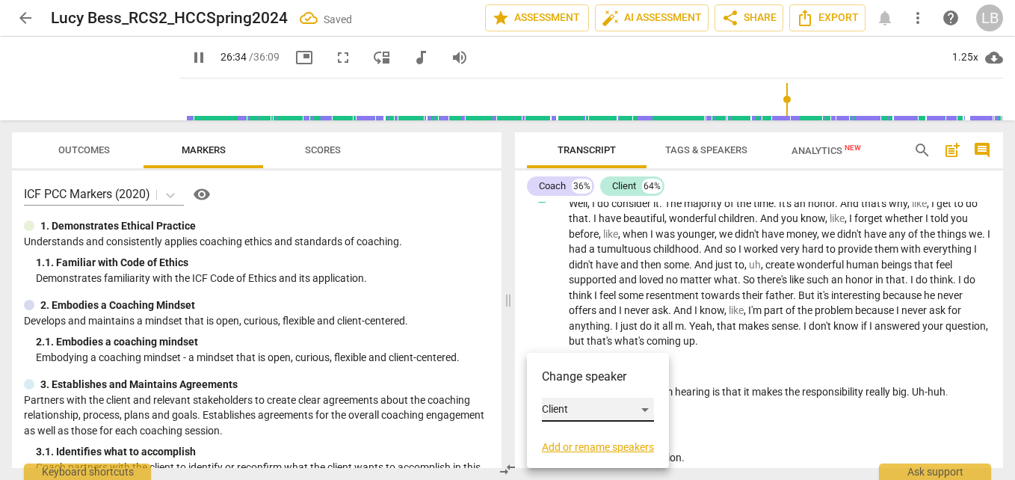
click at [599, 409] on div "Client" at bounding box center [598, 410] width 112 height 24
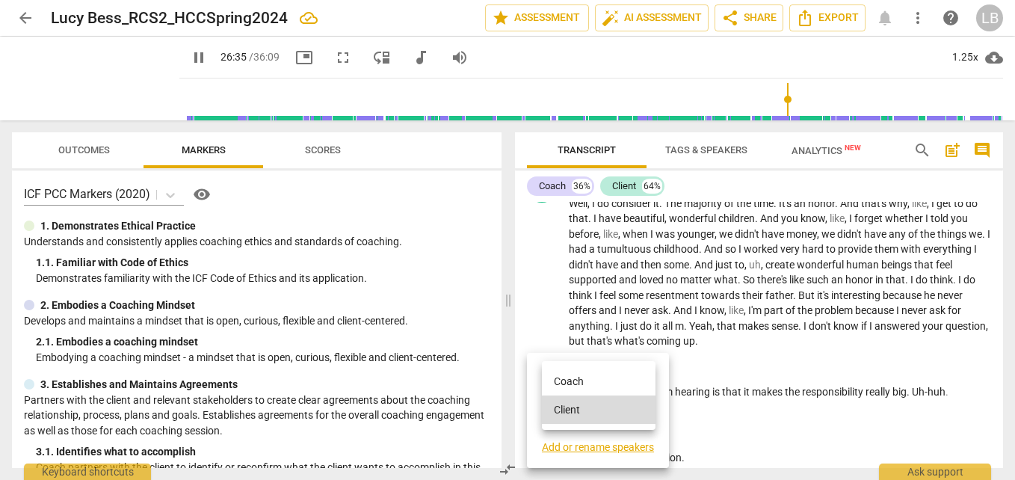
scroll to position [8732, 0]
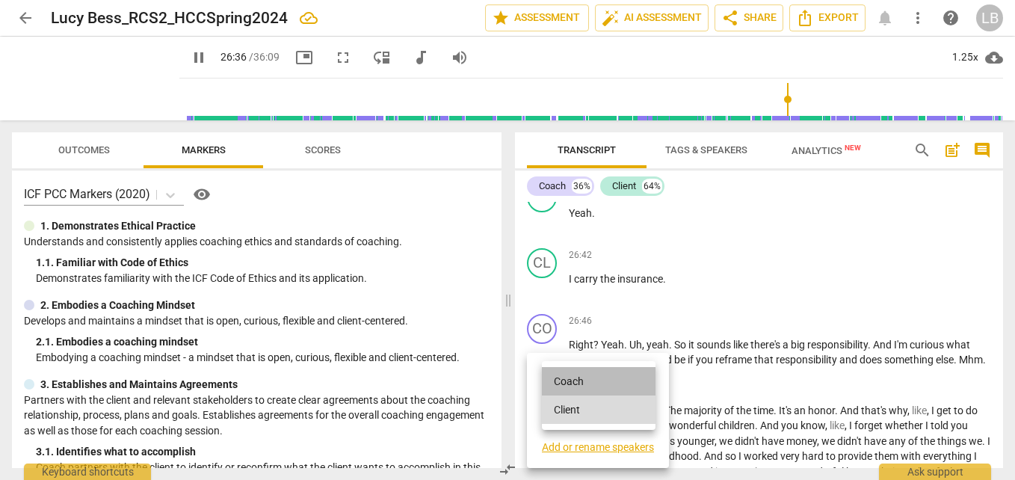
click at [608, 378] on li "Coach" at bounding box center [599, 381] width 114 height 28
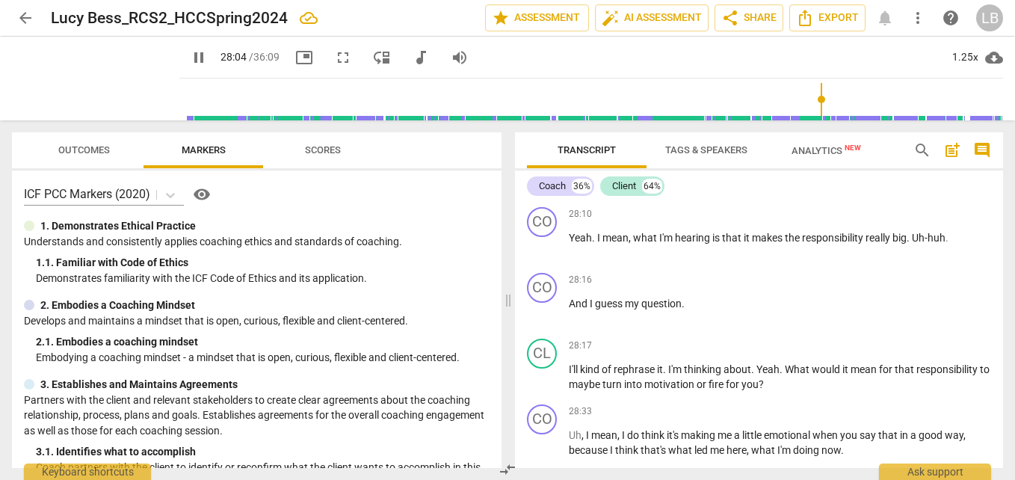
scroll to position [9093, 0]
click at [784, 221] on div "28:10 + Add competency keyboard_arrow_right" at bounding box center [780, 213] width 422 height 15
click at [689, 177] on span "." at bounding box center [686, 171] width 5 height 12
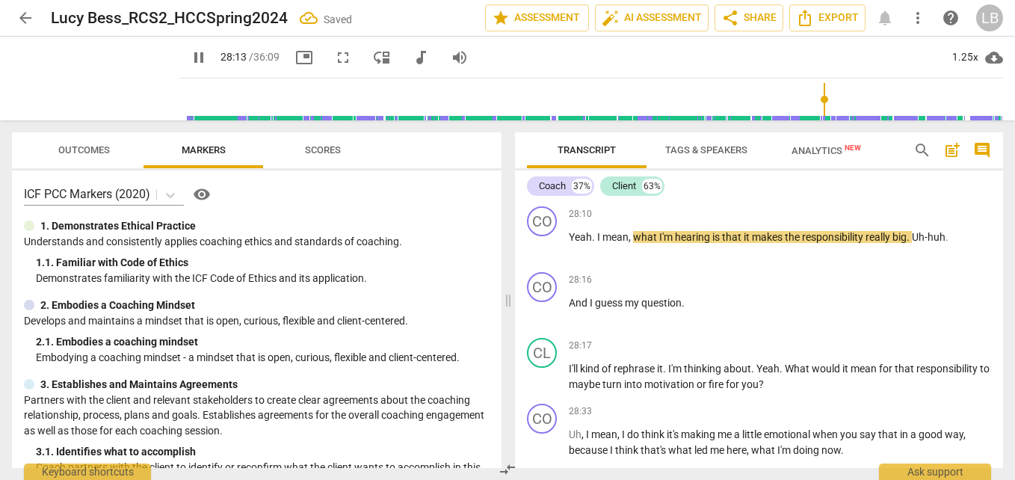
scroll to position [9125, 0]
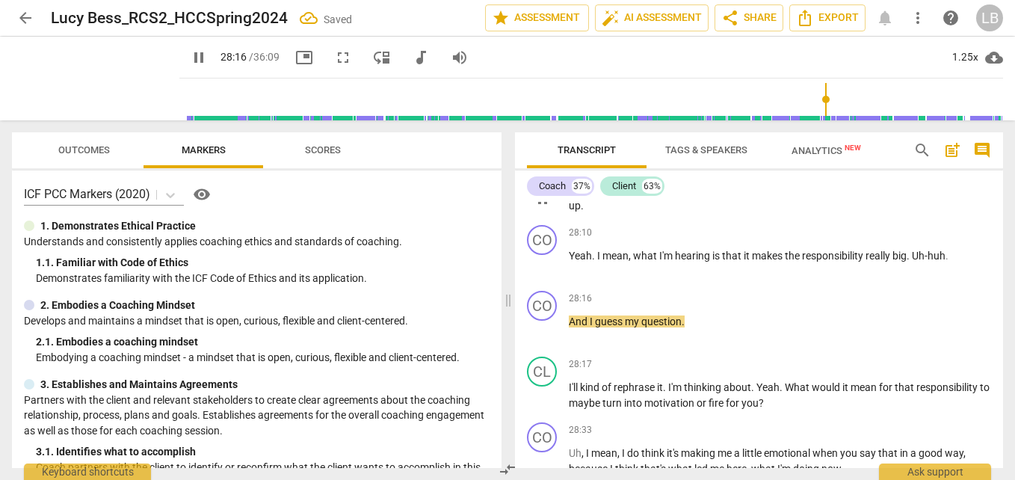
click at [684, 196] on span "I" at bounding box center [685, 190] width 5 height 12
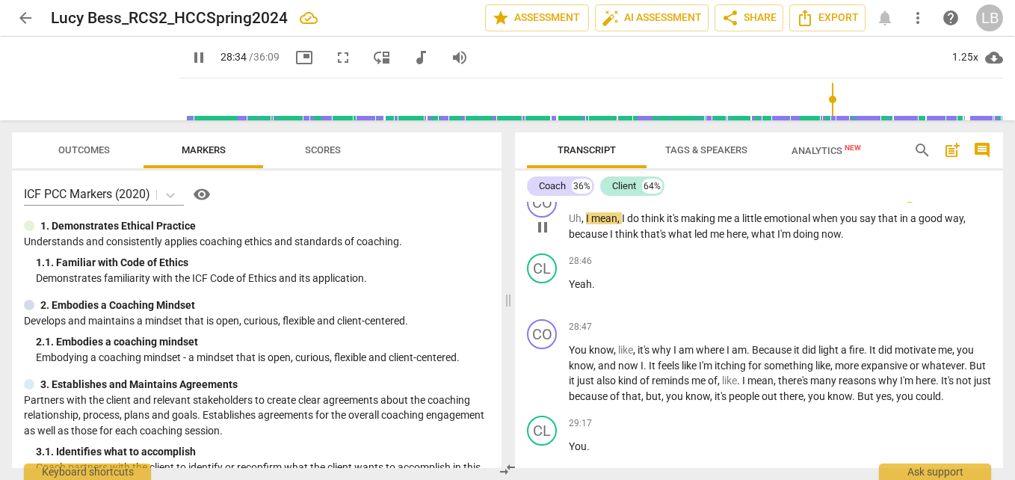
scroll to position [9336, 0]
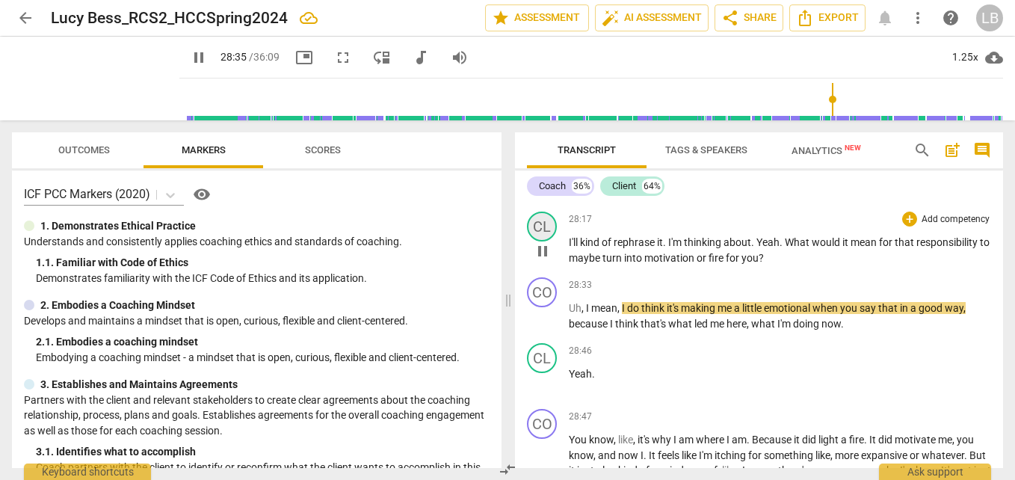
click at [539, 241] on div "CL" at bounding box center [542, 226] width 30 height 30
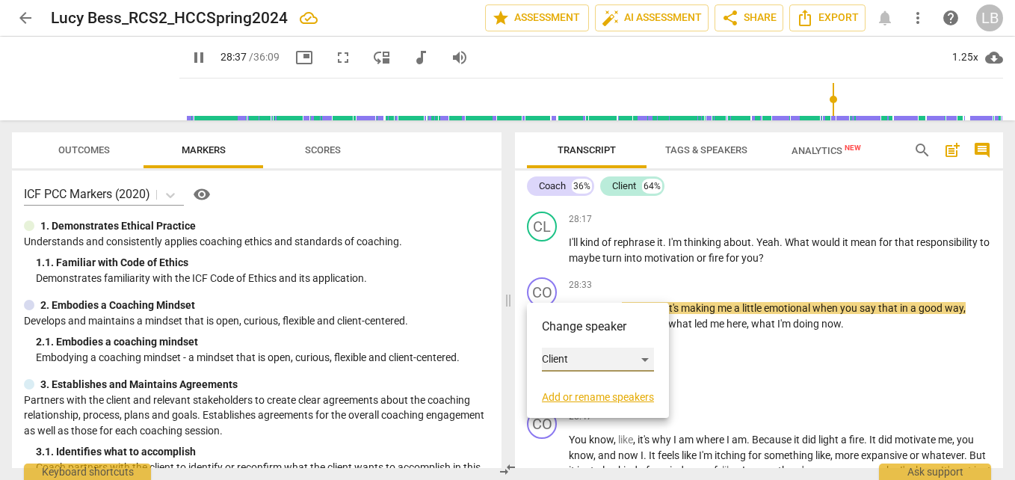
click at [601, 356] on div "Client" at bounding box center [598, 360] width 112 height 24
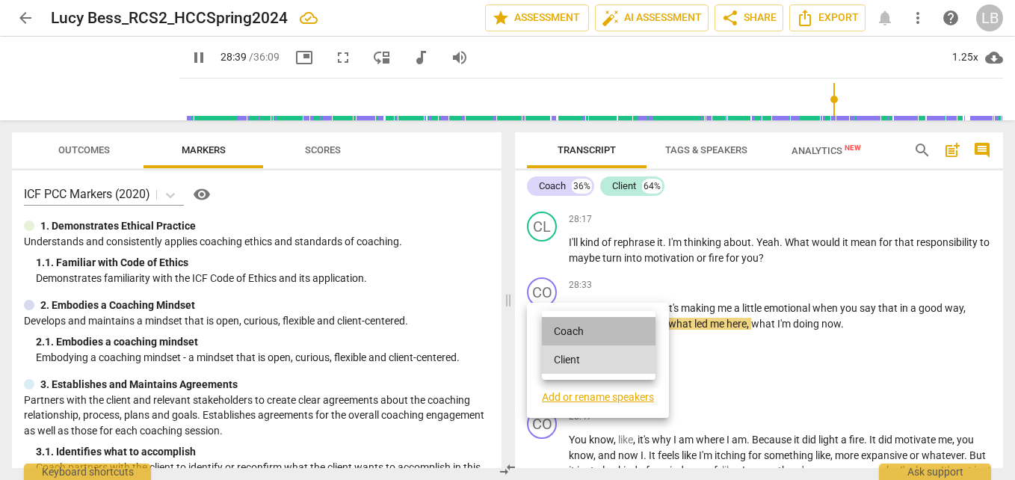
click at [610, 333] on li "Coach" at bounding box center [599, 331] width 114 height 28
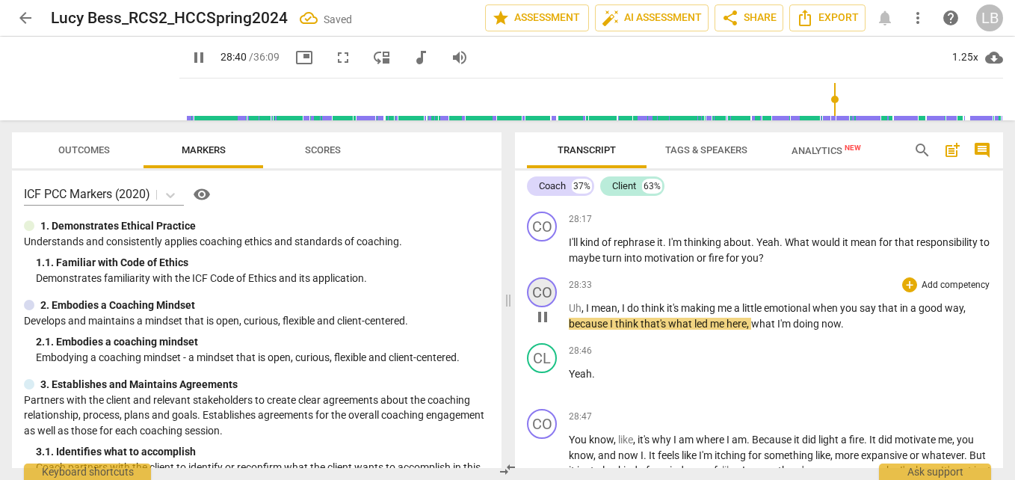
click at [545, 307] on div "CO" at bounding box center [542, 292] width 30 height 30
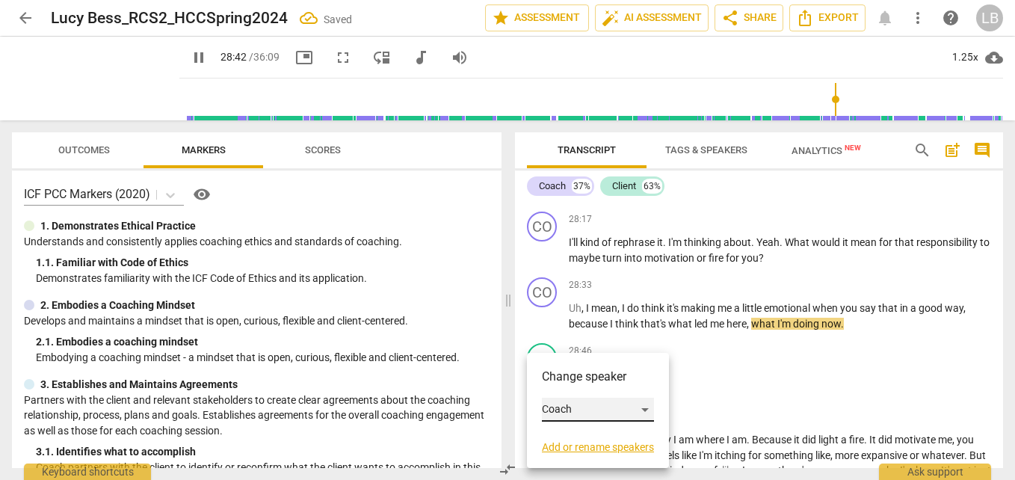
click at [598, 406] on div "Coach" at bounding box center [598, 410] width 112 height 24
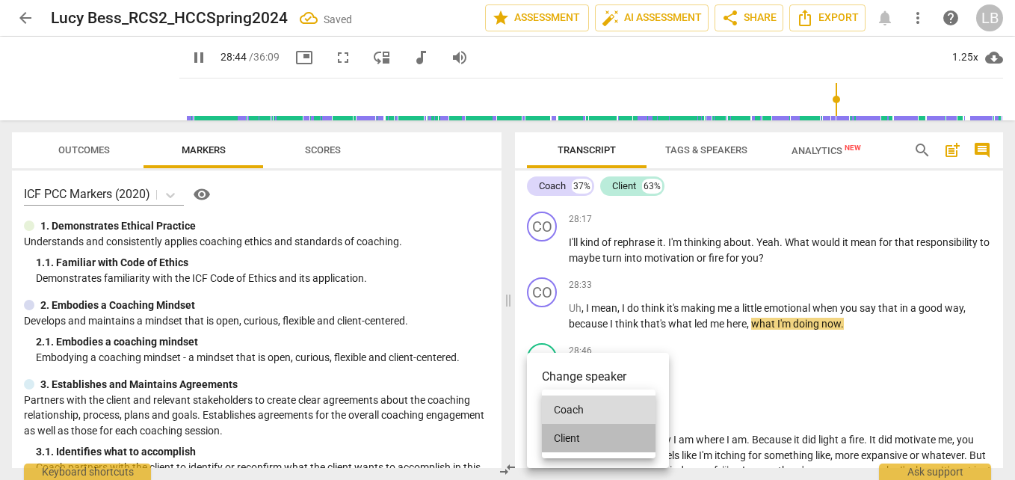
click at [600, 437] on li "Client" at bounding box center [599, 438] width 114 height 28
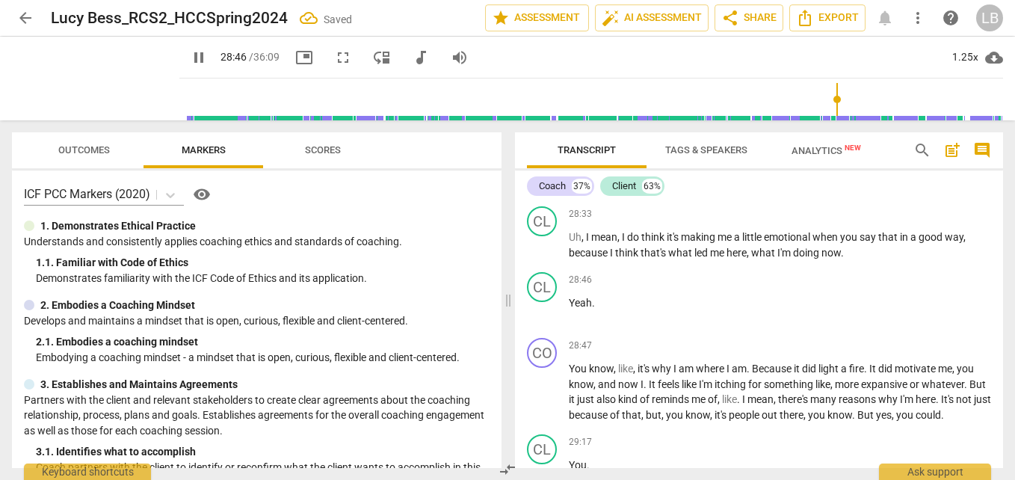
scroll to position [9476, 0]
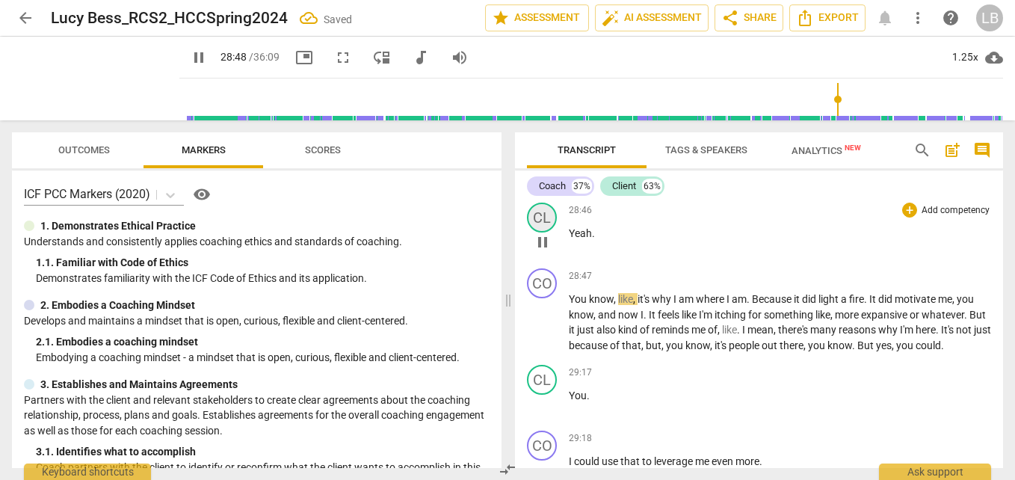
click at [543, 232] on div "CL" at bounding box center [542, 218] width 30 height 30
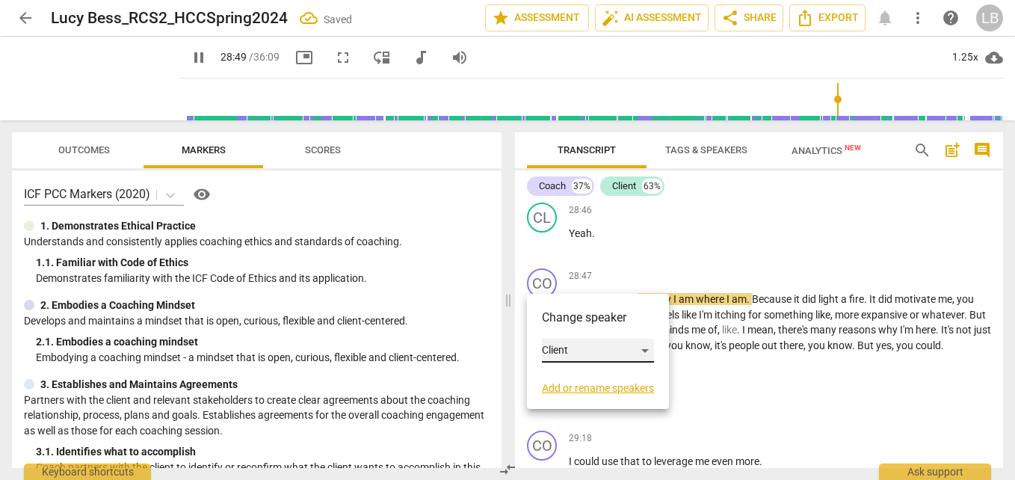
click at [602, 354] on div "Client" at bounding box center [598, 351] width 112 height 24
click at [612, 326] on li "Coach" at bounding box center [599, 322] width 114 height 28
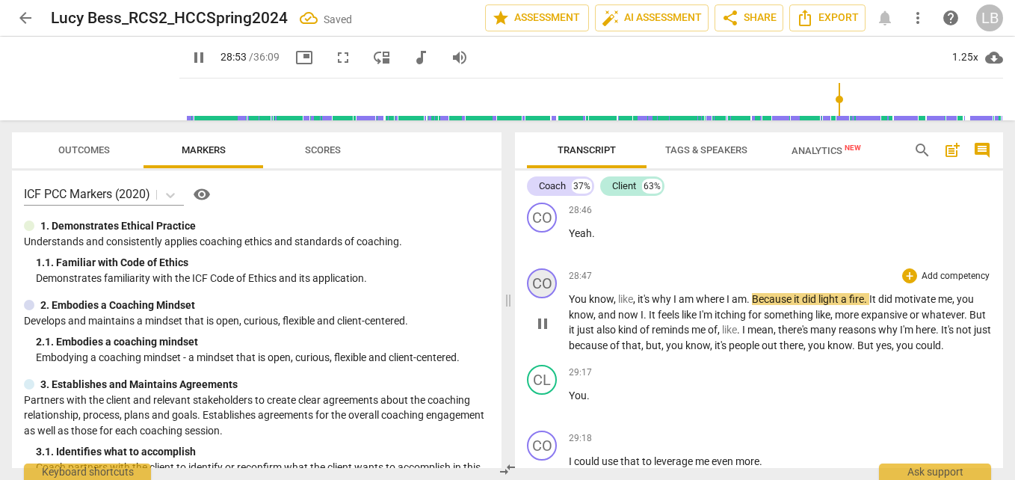
click at [540, 298] on div "CO" at bounding box center [542, 283] width 30 height 30
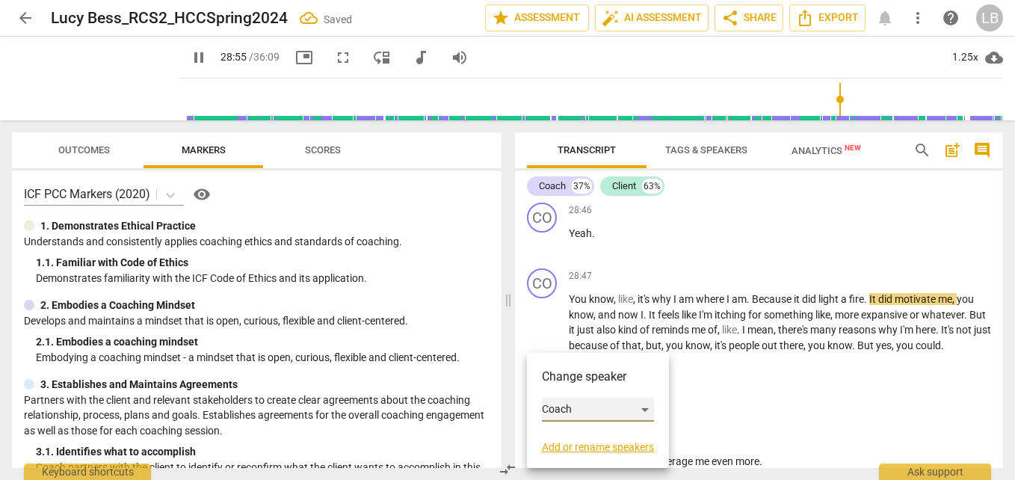
click at [599, 414] on div "Coach" at bounding box center [598, 410] width 112 height 24
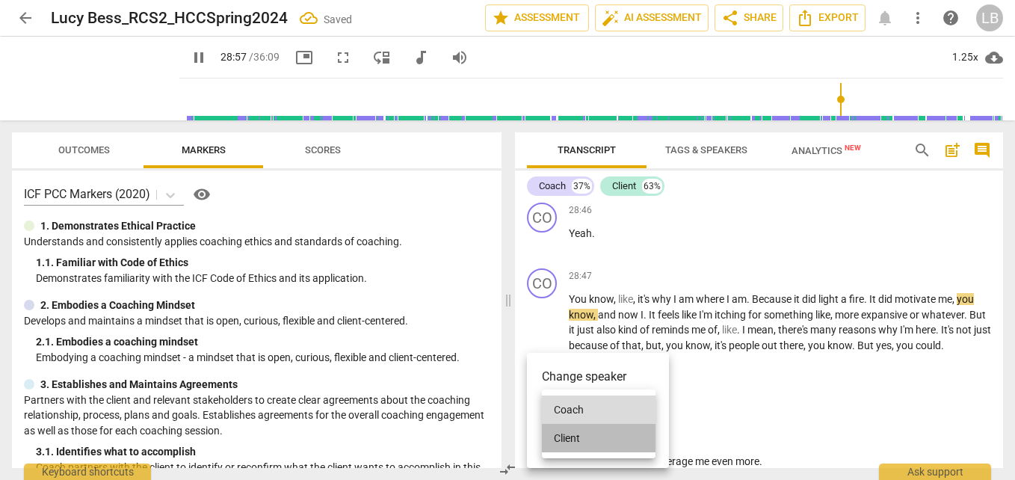
click at [590, 428] on li "Client" at bounding box center [599, 438] width 114 height 28
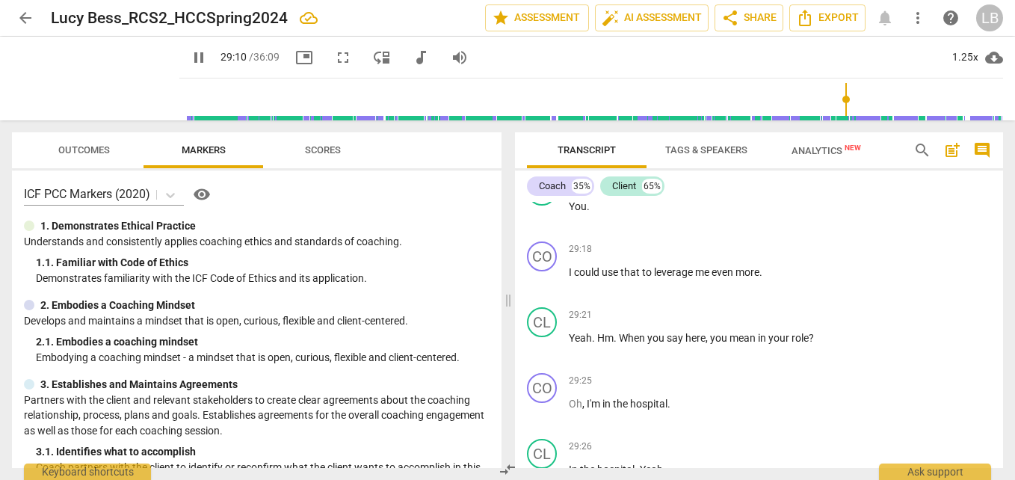
scroll to position [9666, 0]
click at [540, 205] on div "CL" at bounding box center [542, 190] width 30 height 30
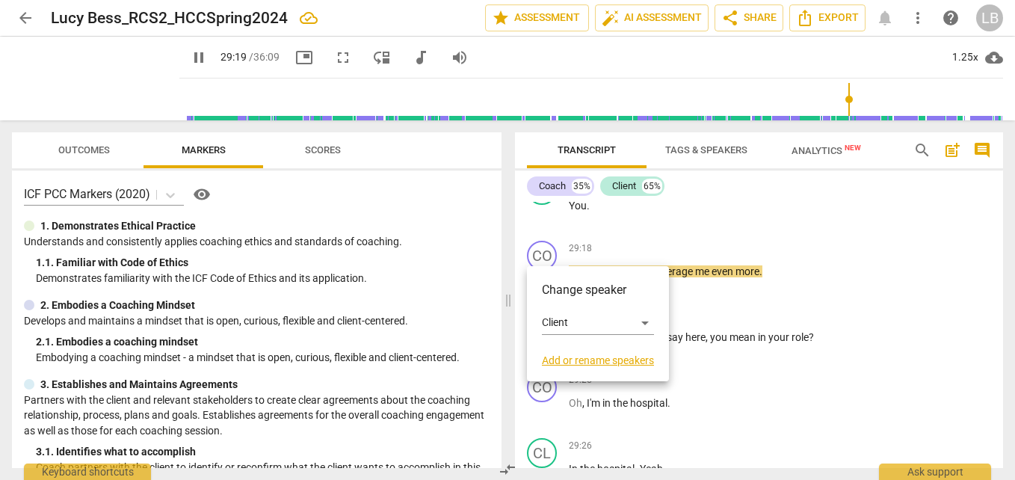
click at [681, 282] on div at bounding box center [507, 240] width 1015 height 480
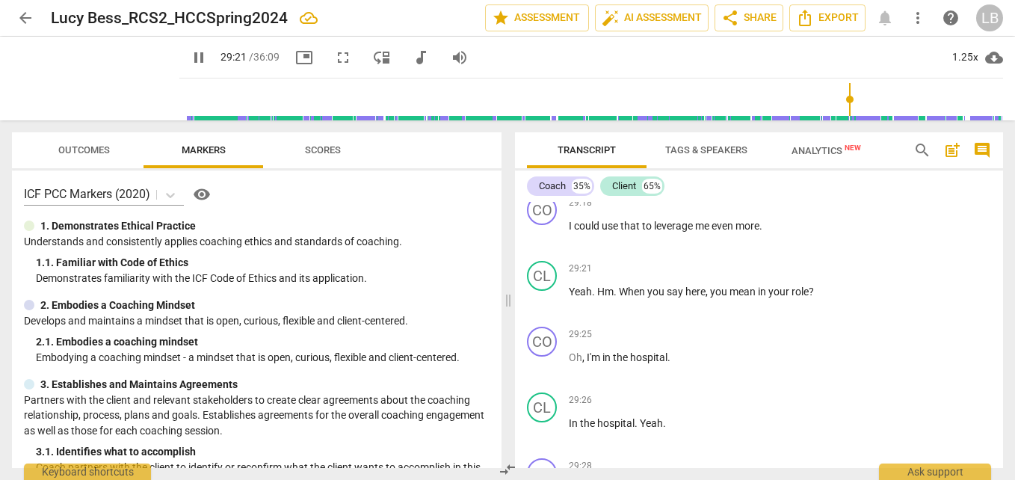
scroll to position [9712, 0]
click at [540, 224] on div "CO" at bounding box center [542, 209] width 30 height 30
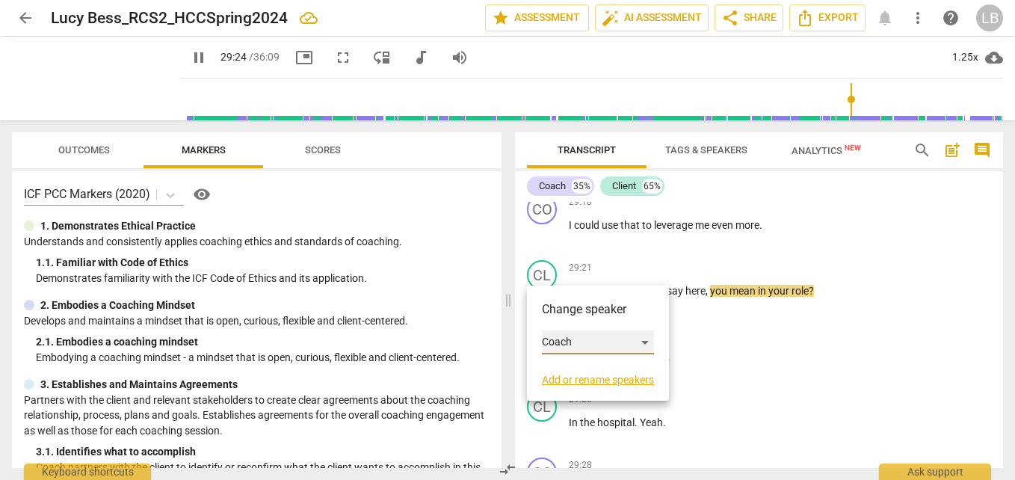
click at [620, 342] on div "Coach" at bounding box center [598, 342] width 112 height 24
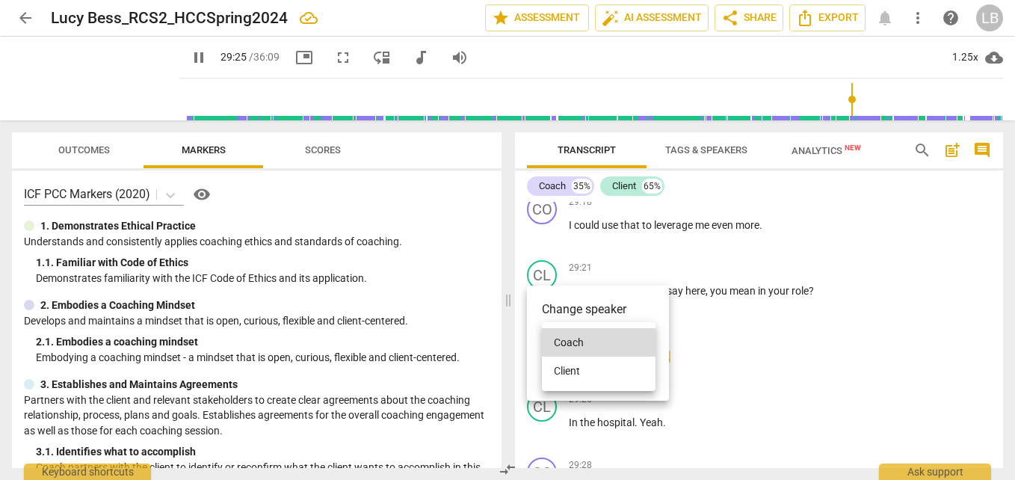
click at [614, 374] on li "Client" at bounding box center [599, 370] width 114 height 28
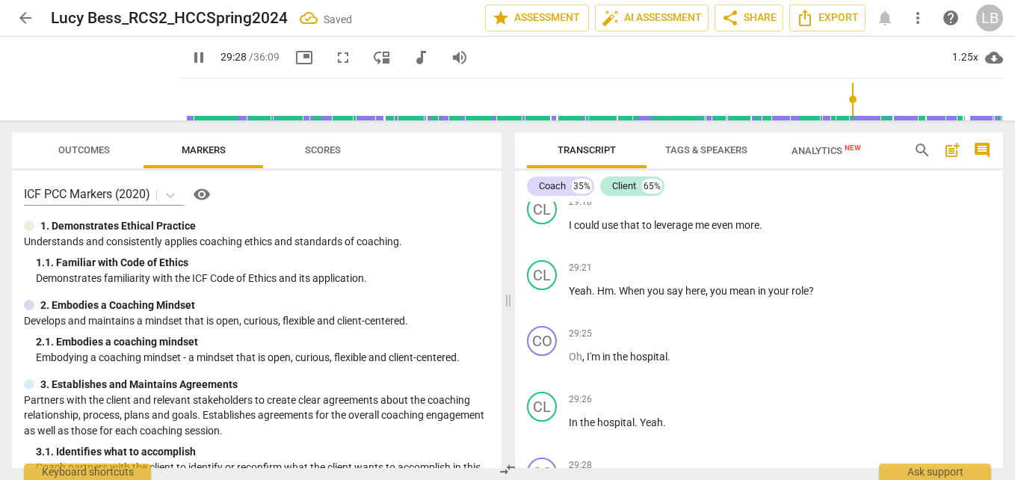
scroll to position [9820, 0]
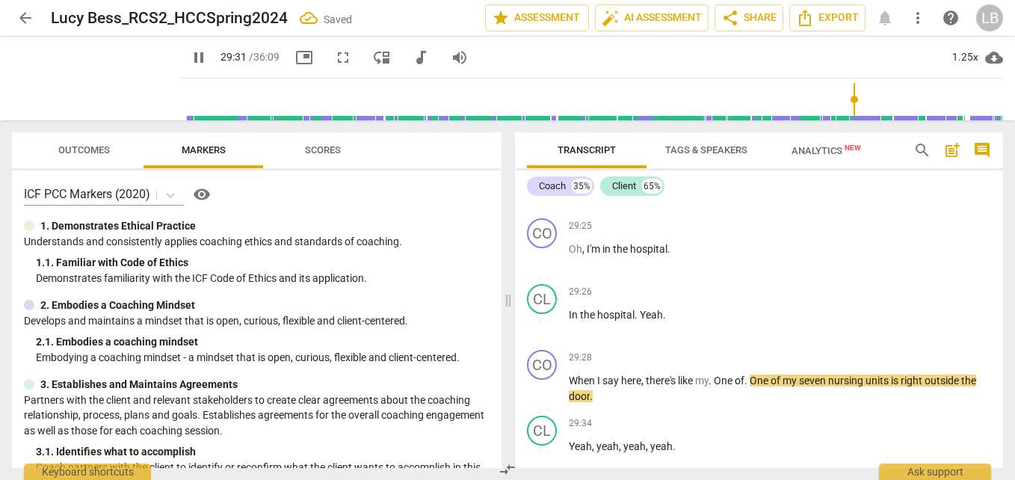
click at [543, 182] on div "CL" at bounding box center [542, 167] width 30 height 30
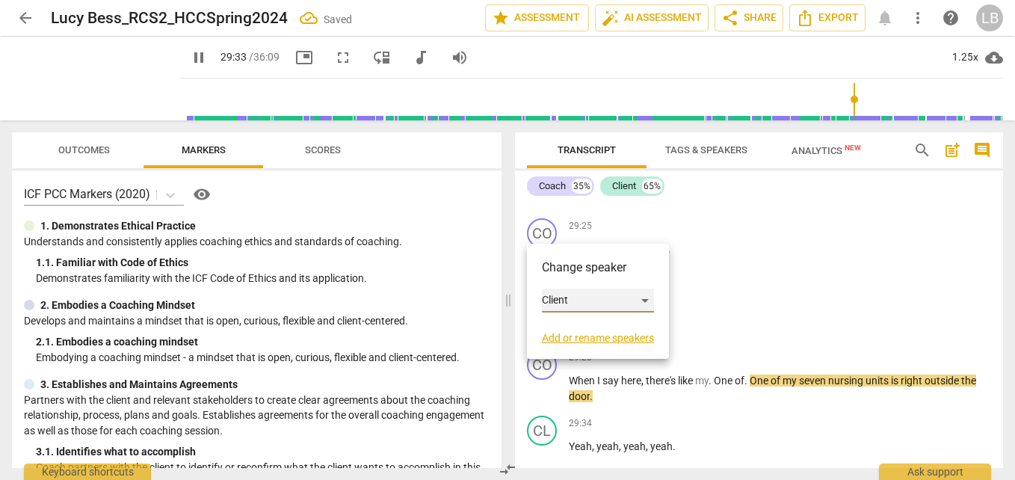
click at [593, 302] on div "Client" at bounding box center [598, 300] width 112 height 24
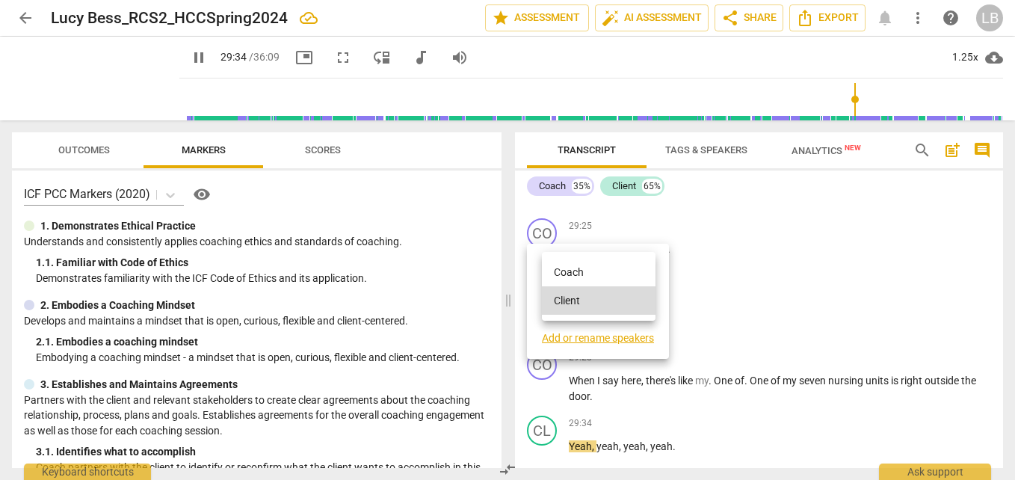
click at [614, 274] on li "Coach" at bounding box center [599, 272] width 114 height 28
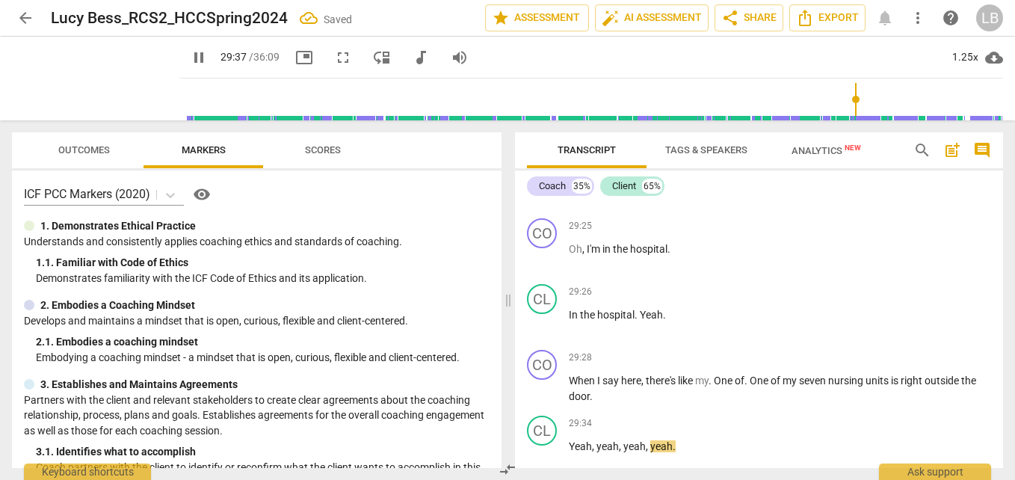
click at [542, 201] on span "pause" at bounding box center [543, 192] width 18 height 18
click at [542, 248] on div "CO" at bounding box center [542, 233] width 30 height 30
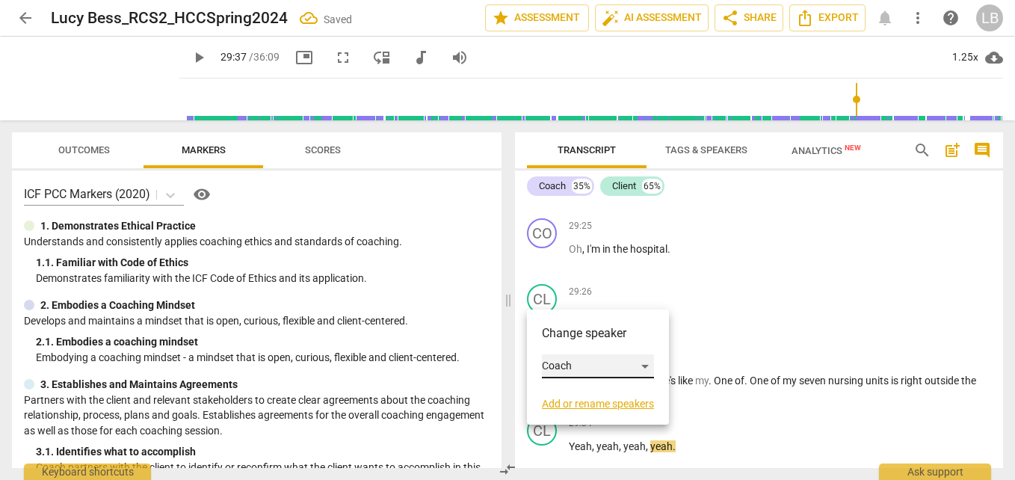
click at [590, 361] on div "Coach" at bounding box center [598, 366] width 112 height 24
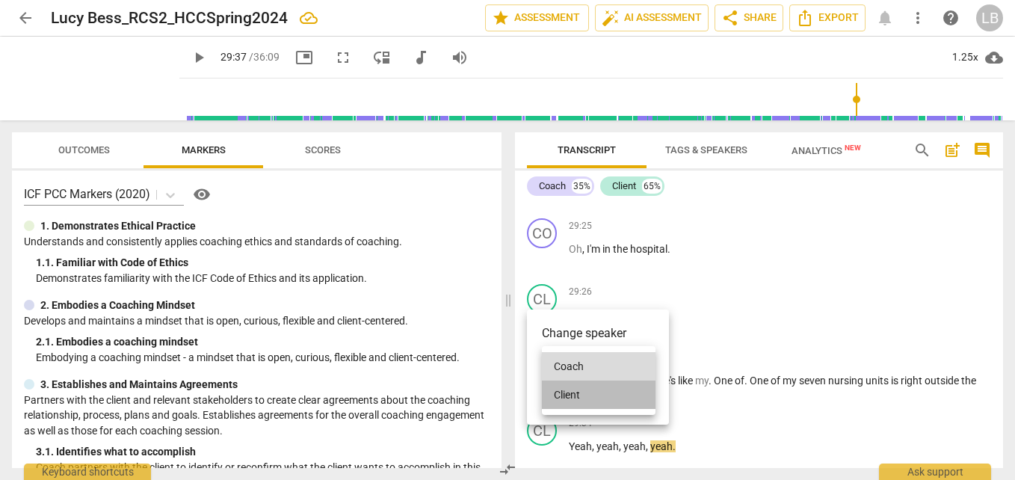
click at [608, 392] on li "Client" at bounding box center [599, 394] width 114 height 28
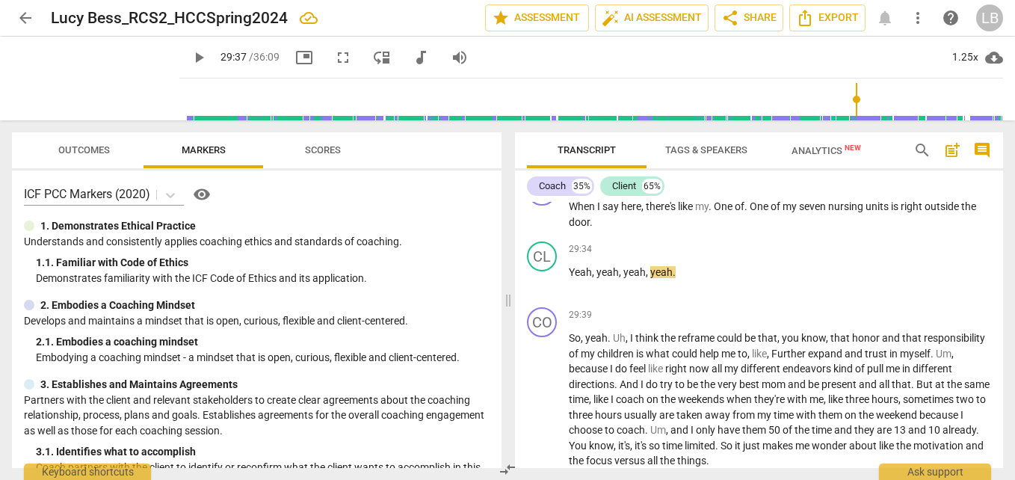
scroll to position [9996, 0]
click at [543, 203] on div "CO" at bounding box center [542, 188] width 30 height 30
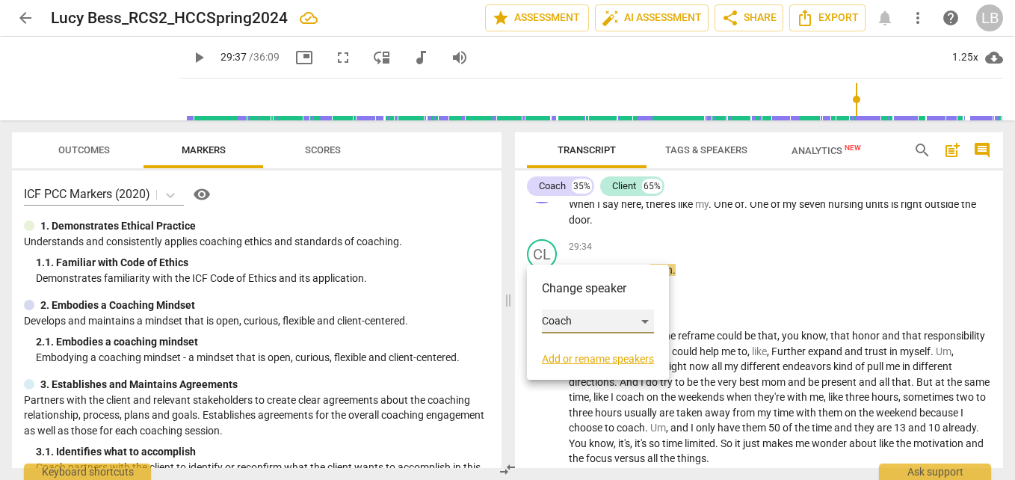
click at [596, 326] on div "Coach" at bounding box center [598, 321] width 112 height 24
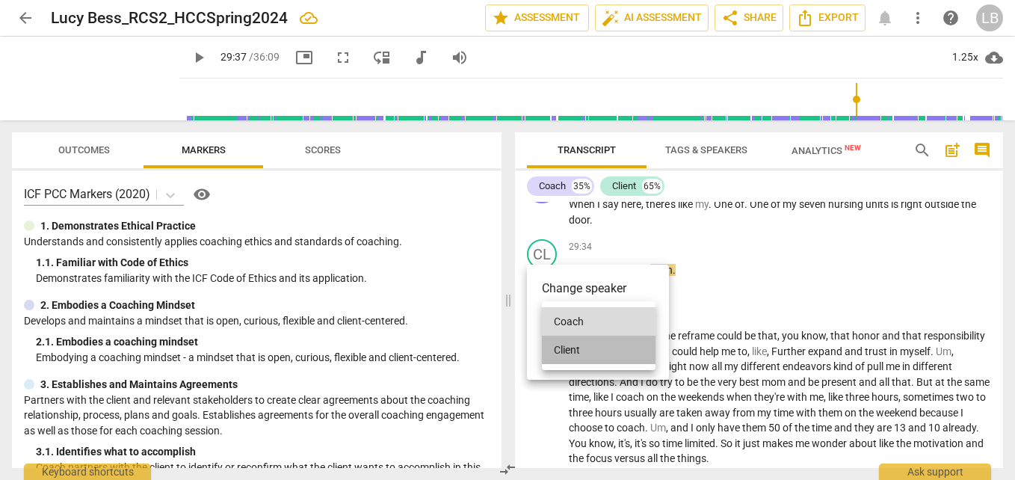
click at [610, 344] on li "Client" at bounding box center [599, 350] width 114 height 28
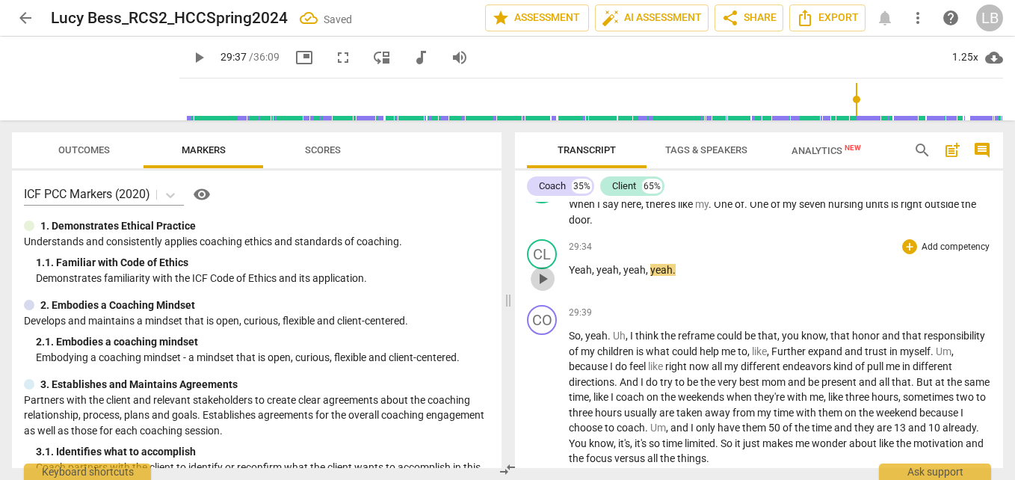
click at [542, 288] on span "play_arrow" at bounding box center [543, 279] width 18 height 18
click at [552, 269] on div "CL" at bounding box center [542, 254] width 30 height 30
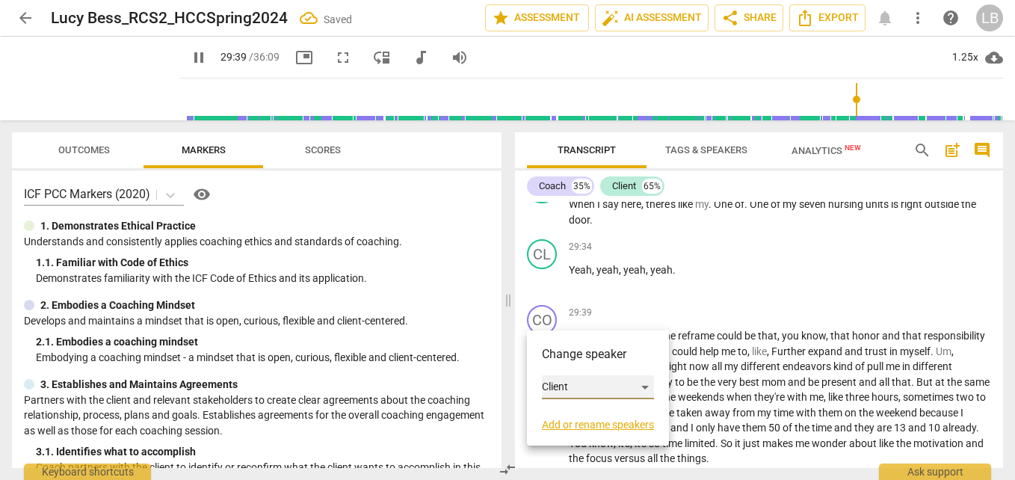
click at [602, 386] on div "Client" at bounding box center [598, 387] width 112 height 24
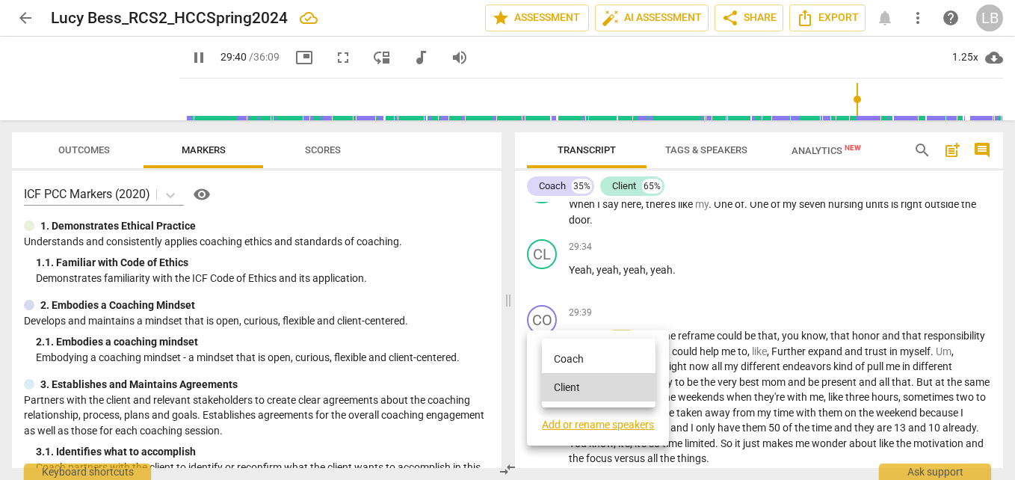
click at [608, 363] on li "Coach" at bounding box center [599, 359] width 114 height 28
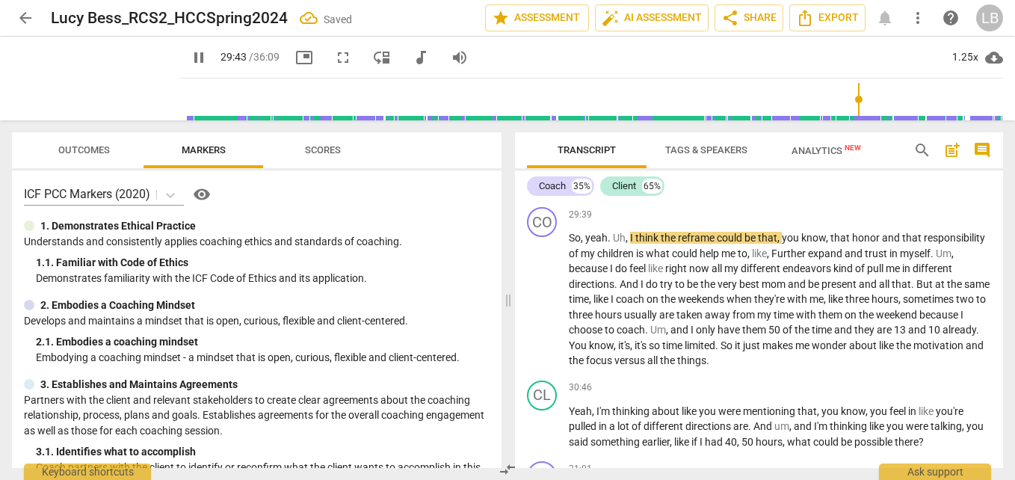
scroll to position [10131, 0]
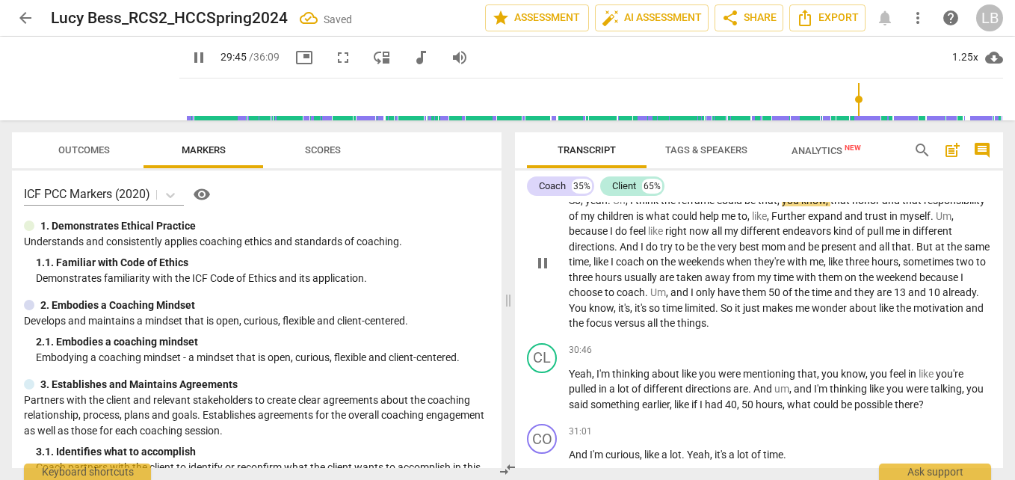
click at [546, 200] on div "CO" at bounding box center [542, 185] width 30 height 30
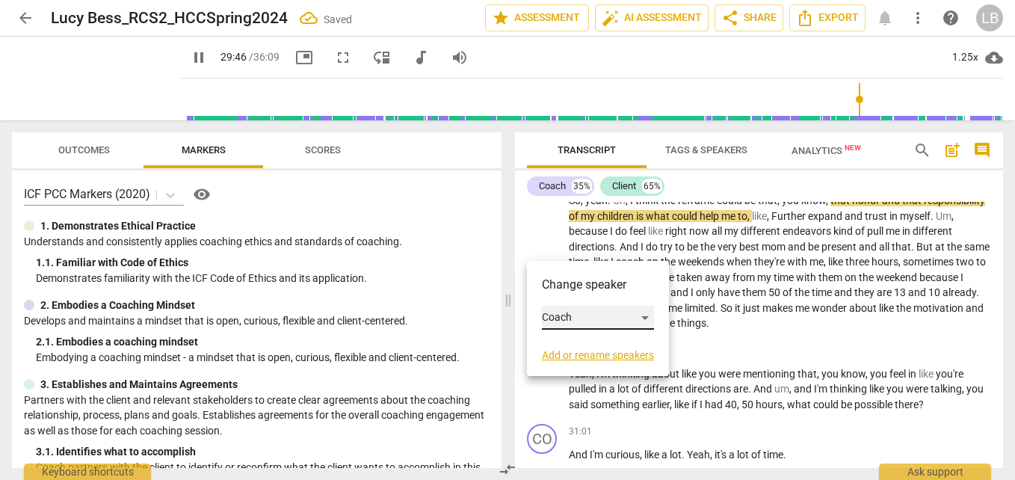
click at [589, 317] on div "Coach" at bounding box center [598, 318] width 112 height 24
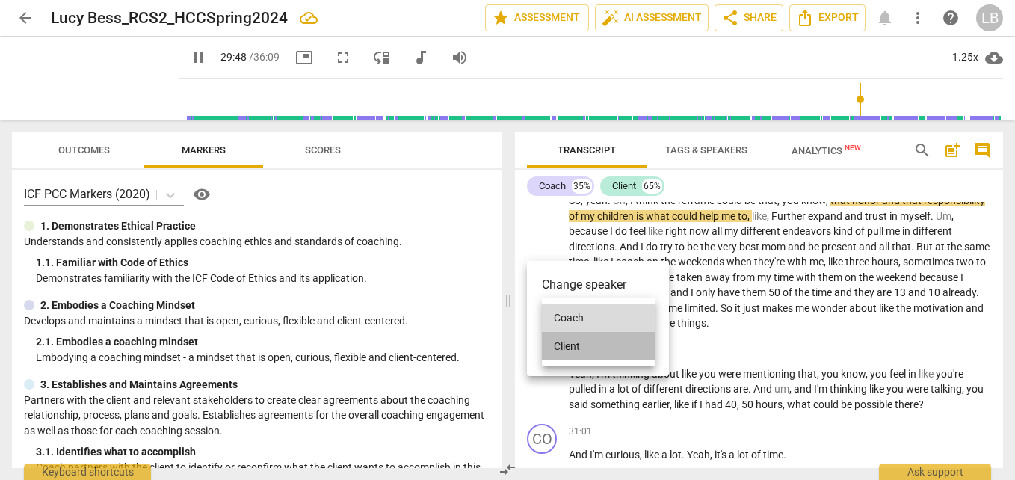
click at [607, 340] on li "Client" at bounding box center [599, 346] width 114 height 28
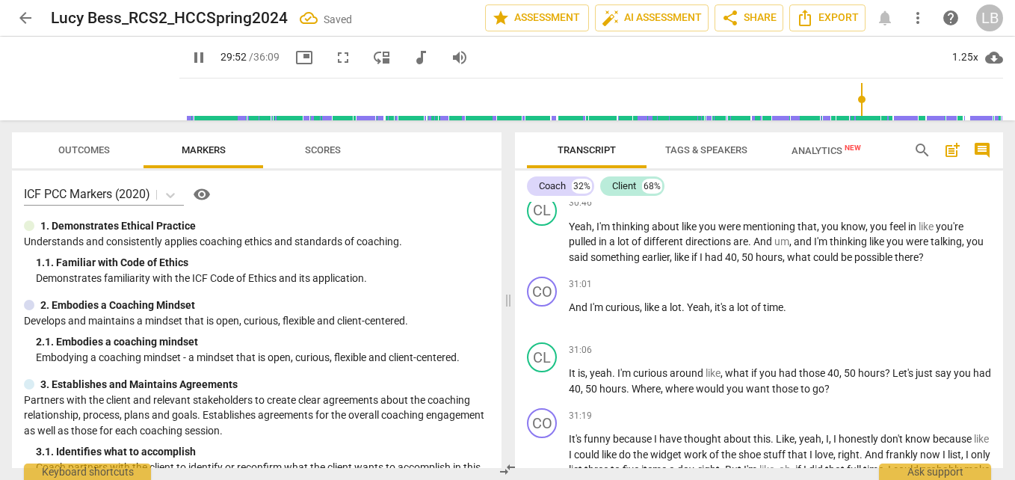
scroll to position [10290, 0]
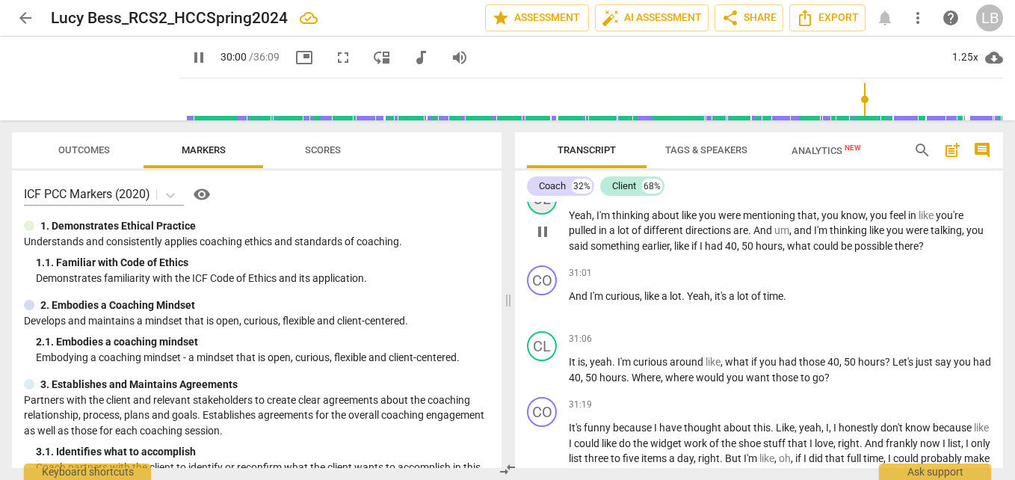
click at [546, 214] on div "CL" at bounding box center [542, 200] width 30 height 30
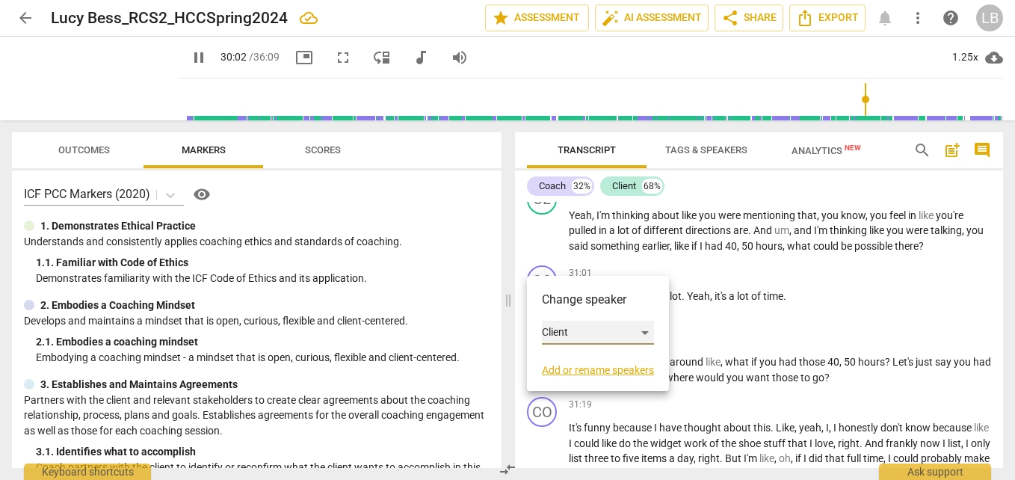
click at [581, 326] on div "Client" at bounding box center [598, 333] width 112 height 24
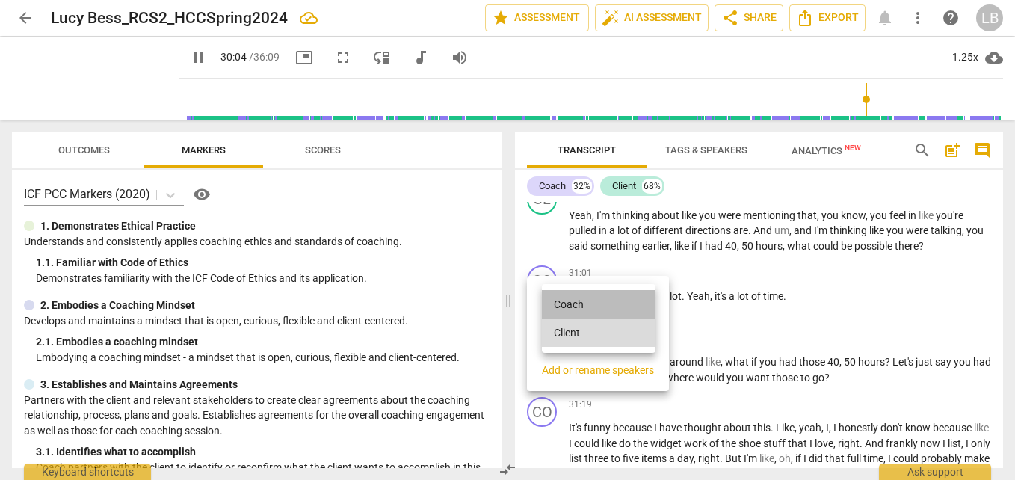
click at [591, 306] on li "Coach" at bounding box center [599, 304] width 114 height 28
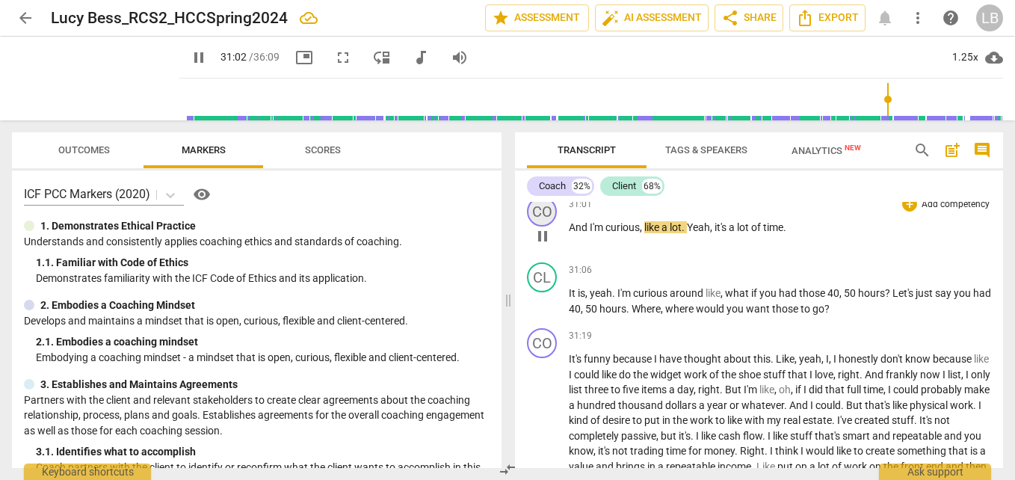
scroll to position [10360, 0]
click at [690, 232] on span "Yeah" at bounding box center [698, 226] width 23 height 12
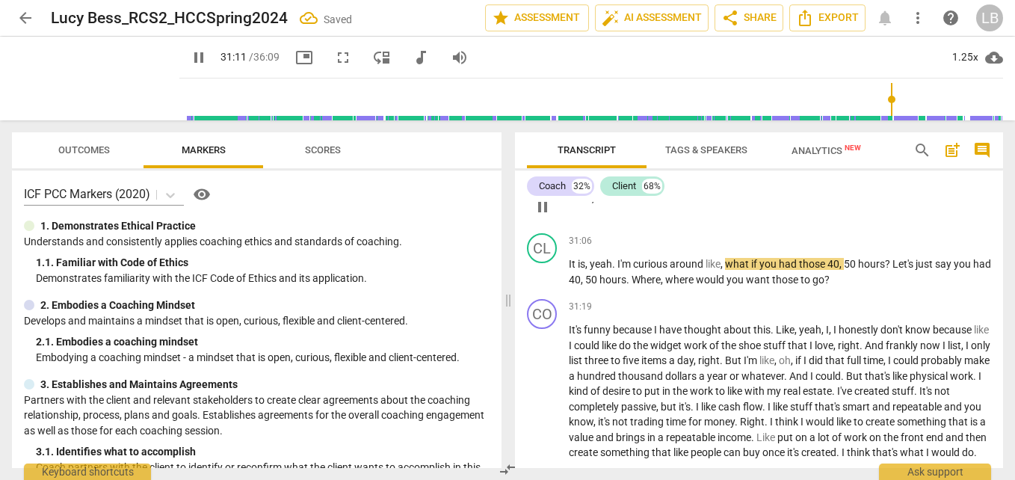
scroll to position [10463, 0]
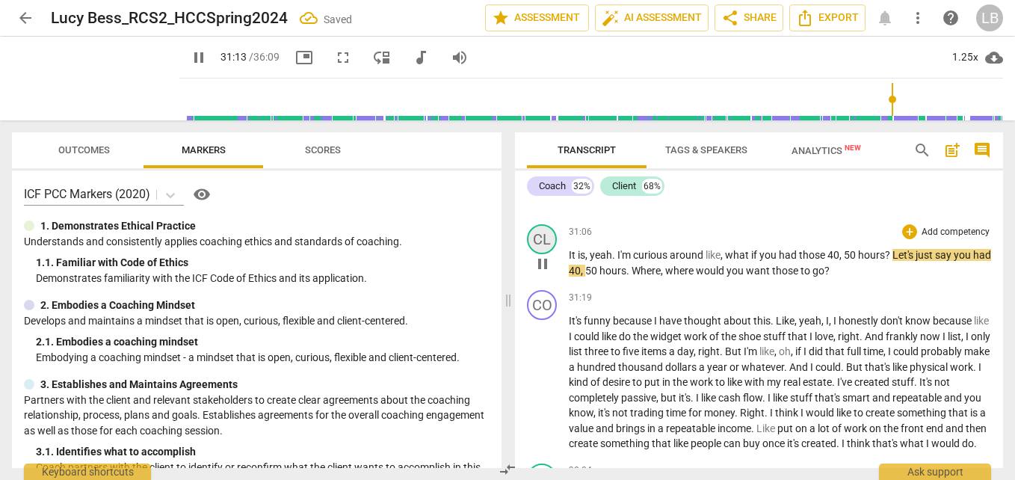
click at [544, 254] on div "CL" at bounding box center [542, 239] width 30 height 30
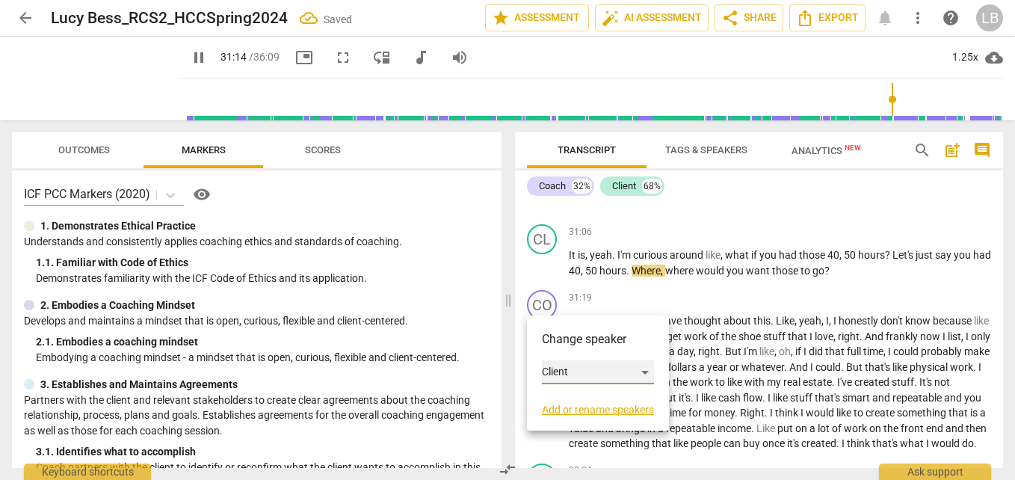
click at [568, 365] on div "Client" at bounding box center [598, 372] width 112 height 24
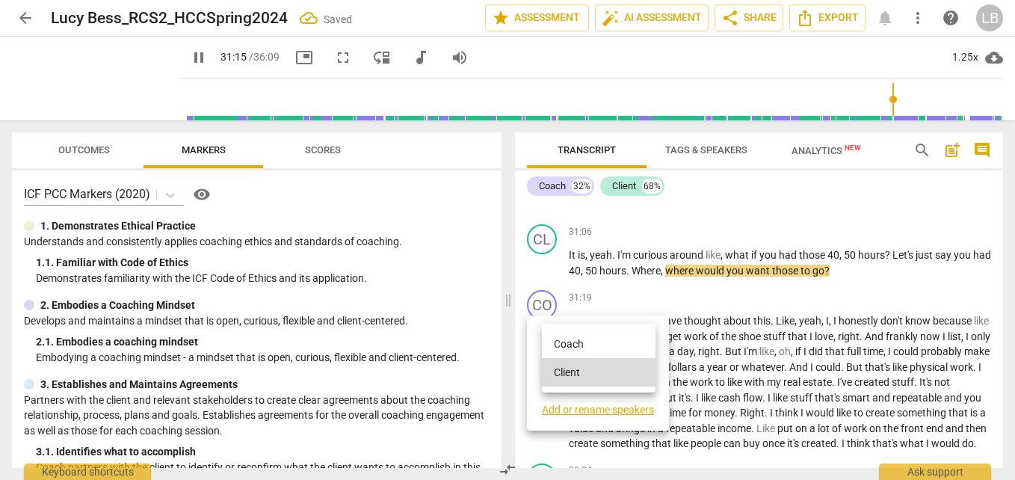
click at [582, 339] on li "Coach" at bounding box center [599, 344] width 114 height 28
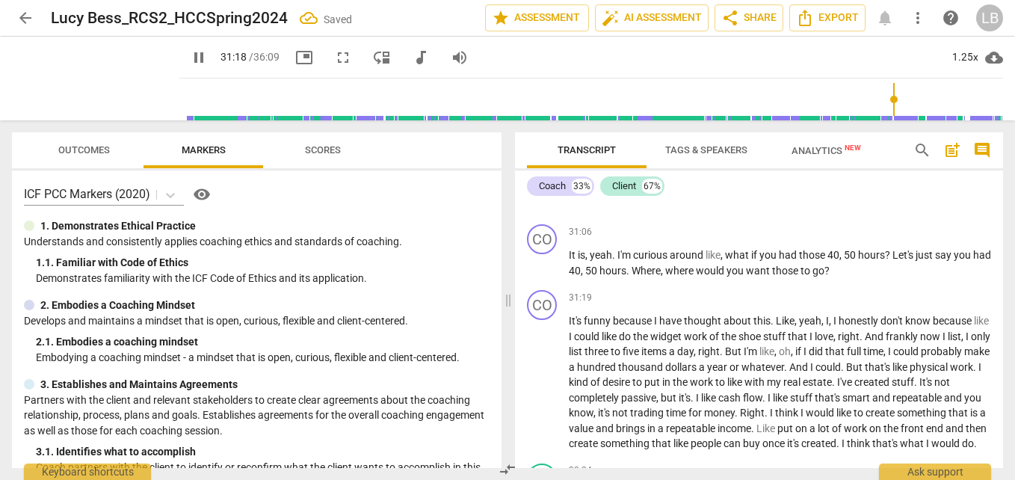
scroll to position [10567, 0]
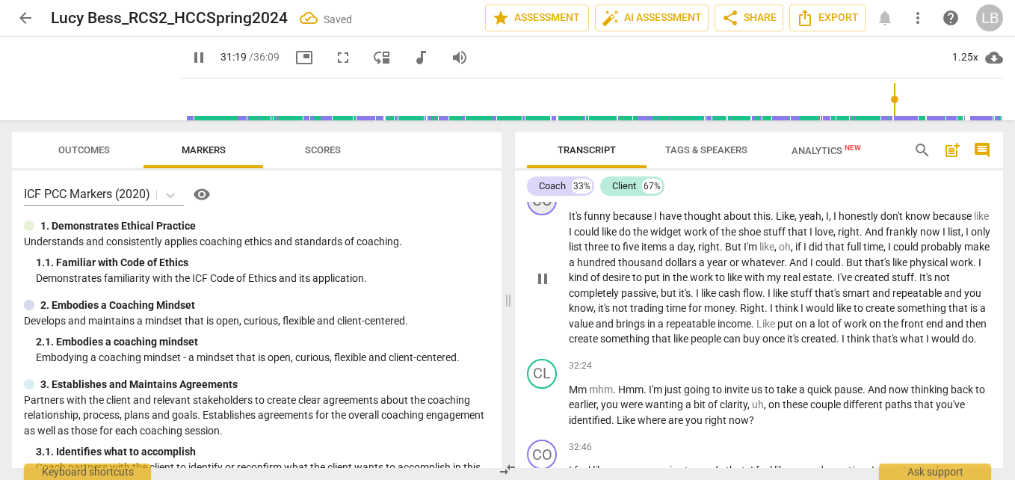
click at [547, 215] on div "CO" at bounding box center [542, 200] width 30 height 30
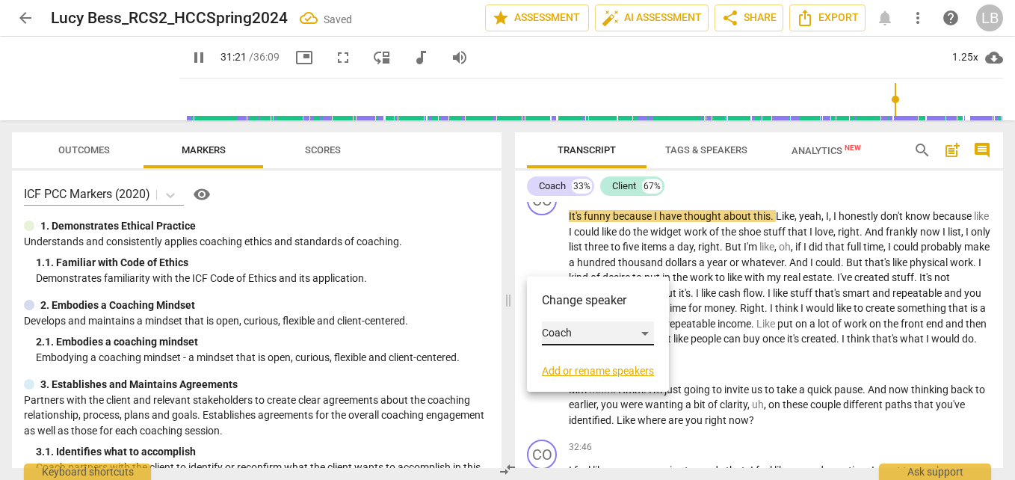
click at [570, 335] on div "Coach" at bounding box center [598, 333] width 112 height 24
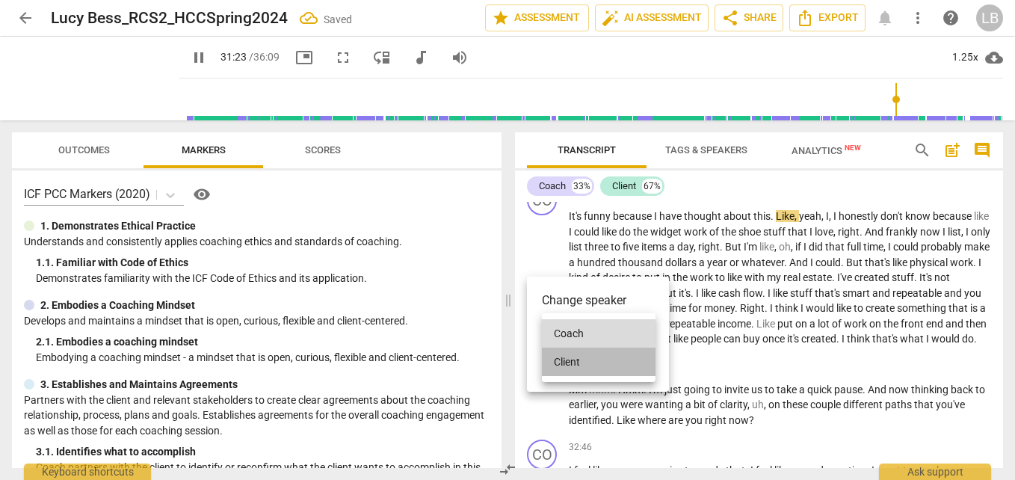
click at [586, 359] on li "Client" at bounding box center [599, 362] width 114 height 28
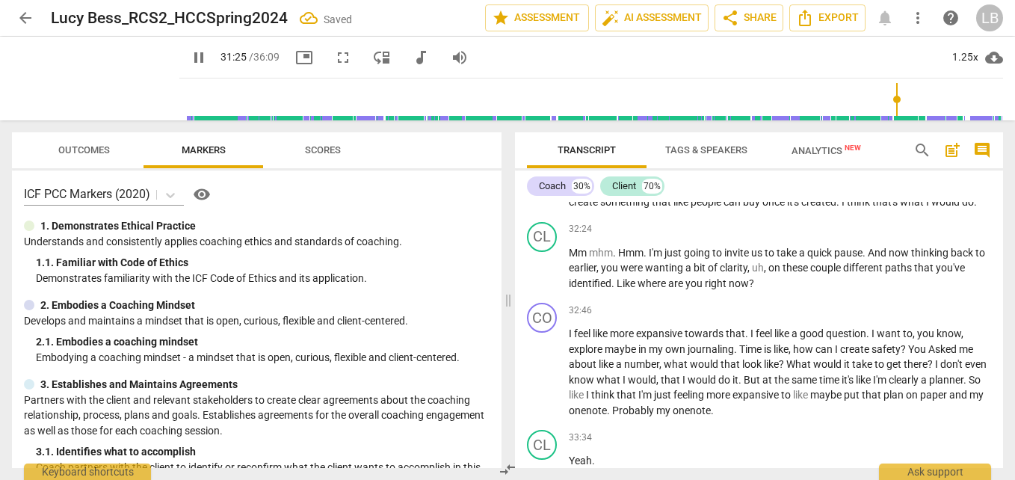
scroll to position [10705, 0]
click at [541, 251] on div "CL" at bounding box center [542, 236] width 30 height 30
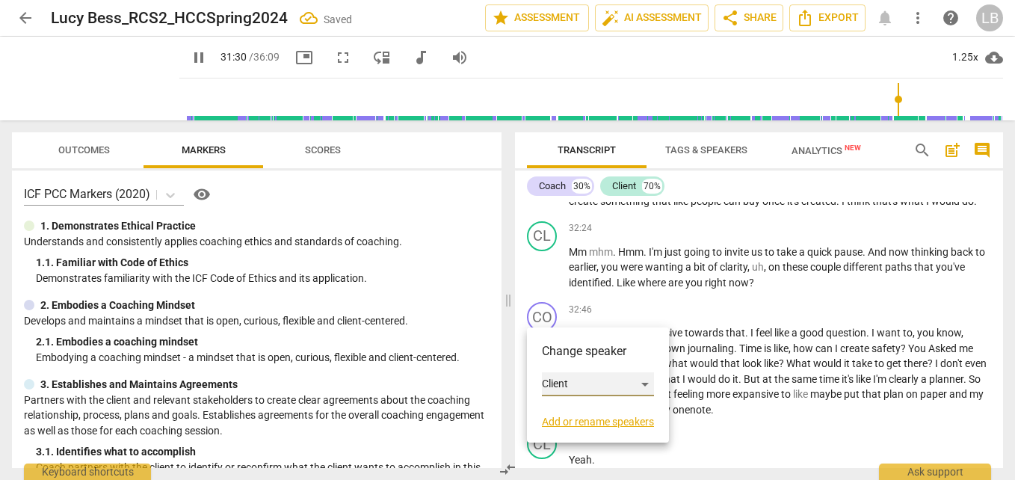
click at [584, 379] on div "Client" at bounding box center [598, 384] width 112 height 24
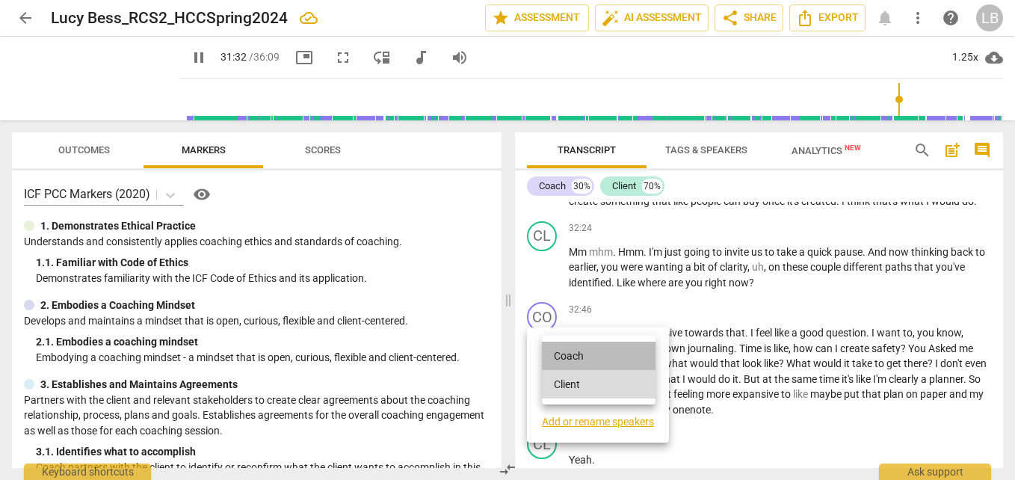
click at [597, 356] on li "Coach" at bounding box center [599, 356] width 114 height 28
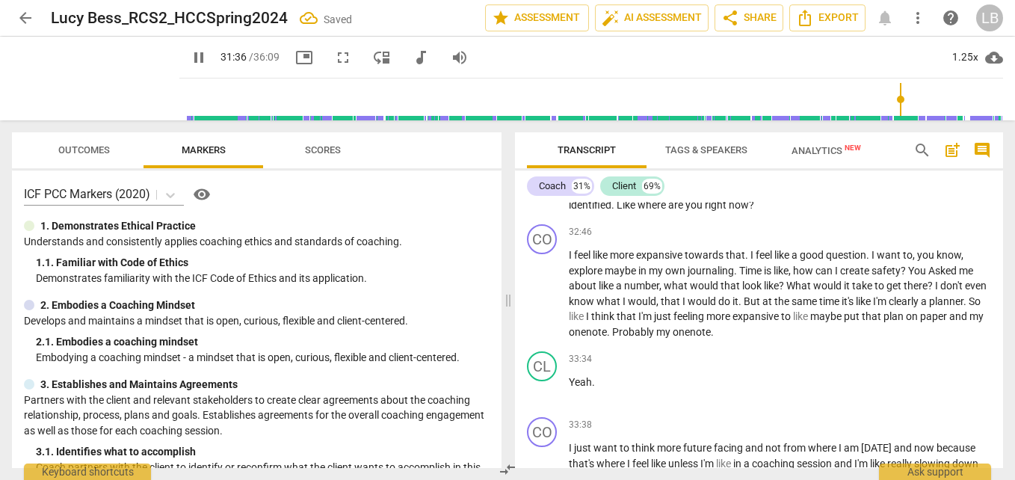
scroll to position [10783, 0]
click at [544, 199] on span "pause" at bounding box center [543, 190] width 18 height 18
click at [544, 199] on span "play_arrow" at bounding box center [543, 190] width 18 height 18
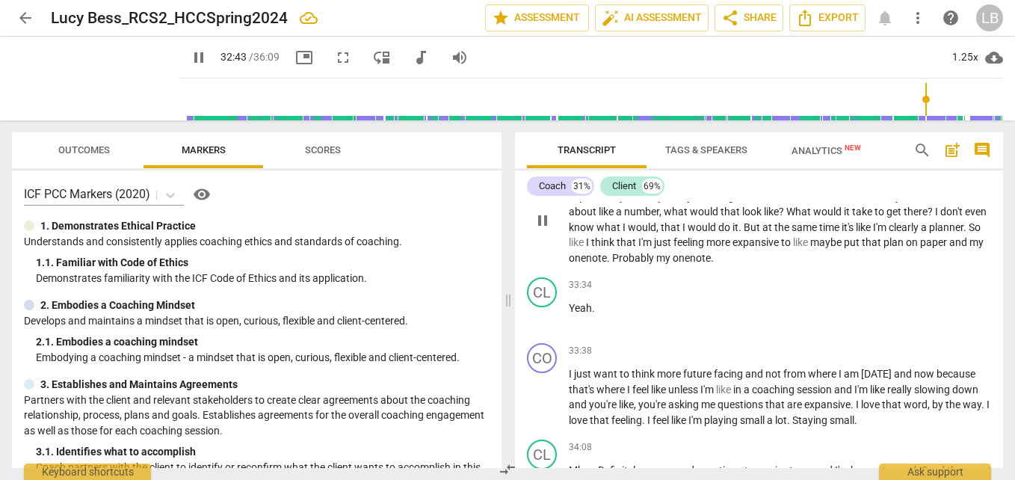
scroll to position [10857, 0]
click at [537, 179] on div "CO" at bounding box center [542, 164] width 30 height 30
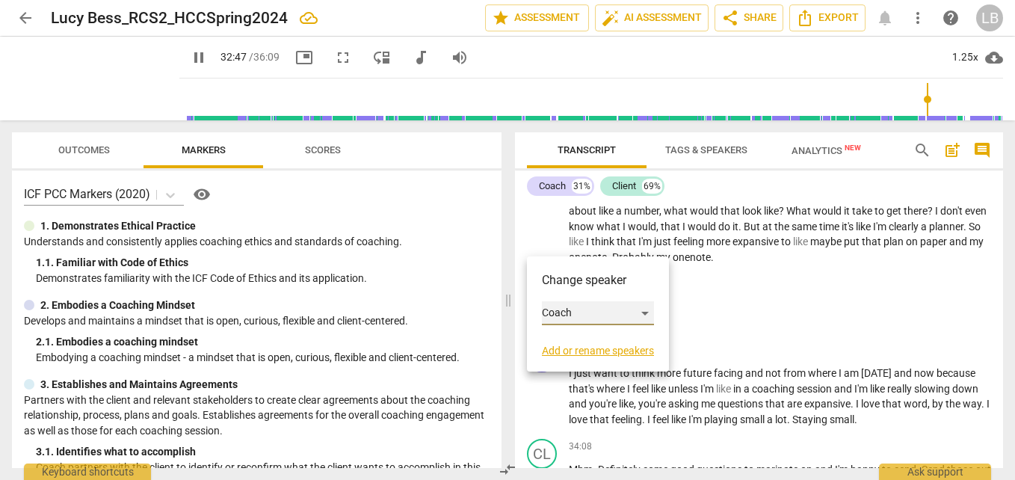
click at [589, 309] on div "Coach" at bounding box center [598, 313] width 112 height 24
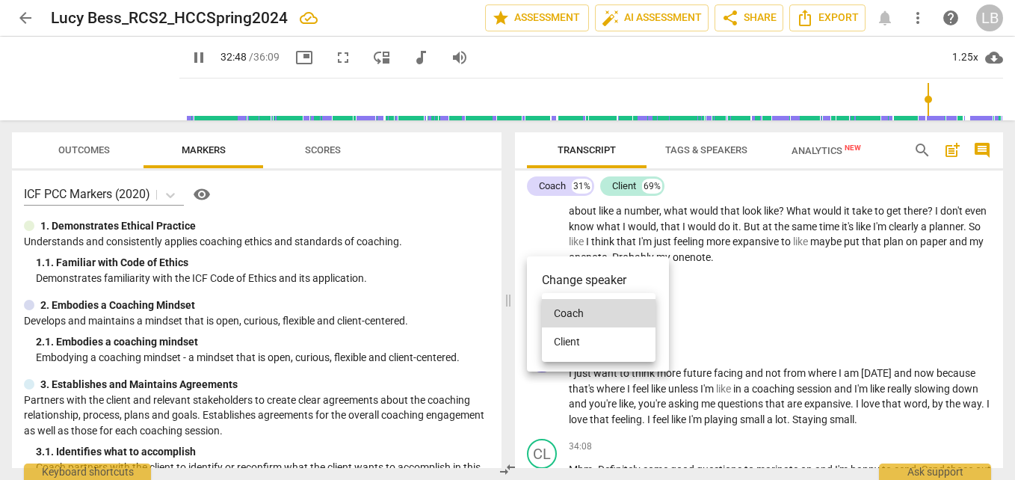
click at [599, 339] on li "Client" at bounding box center [599, 341] width 114 height 28
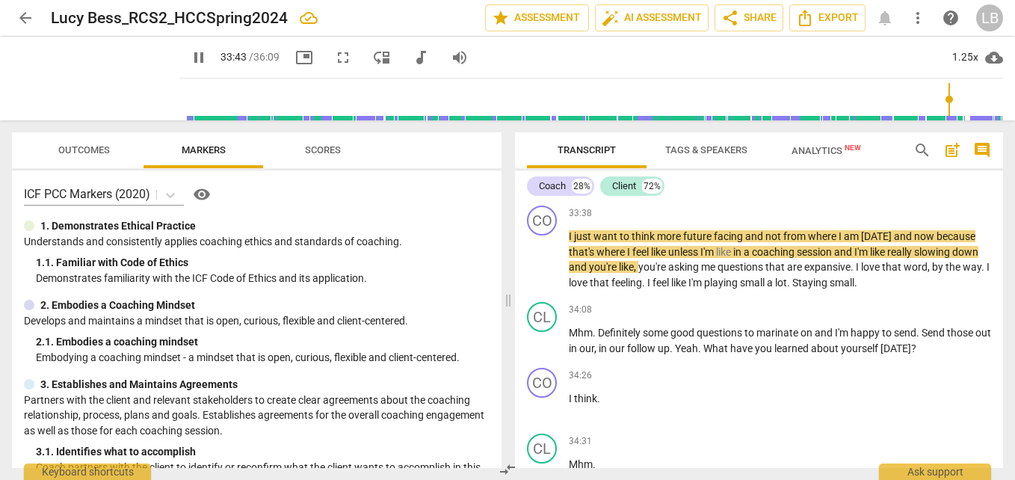
scroll to position [10991, 0]
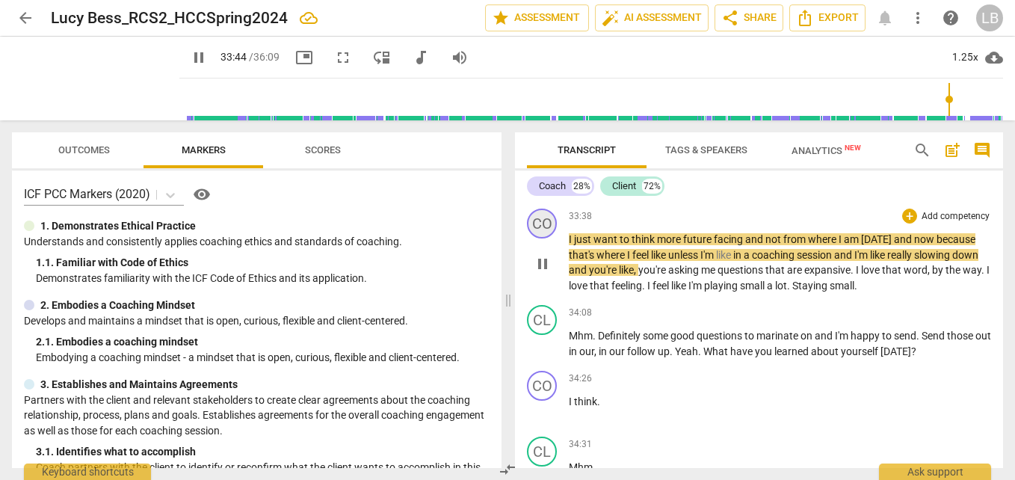
click at [546, 238] on div "CO" at bounding box center [542, 224] width 30 height 30
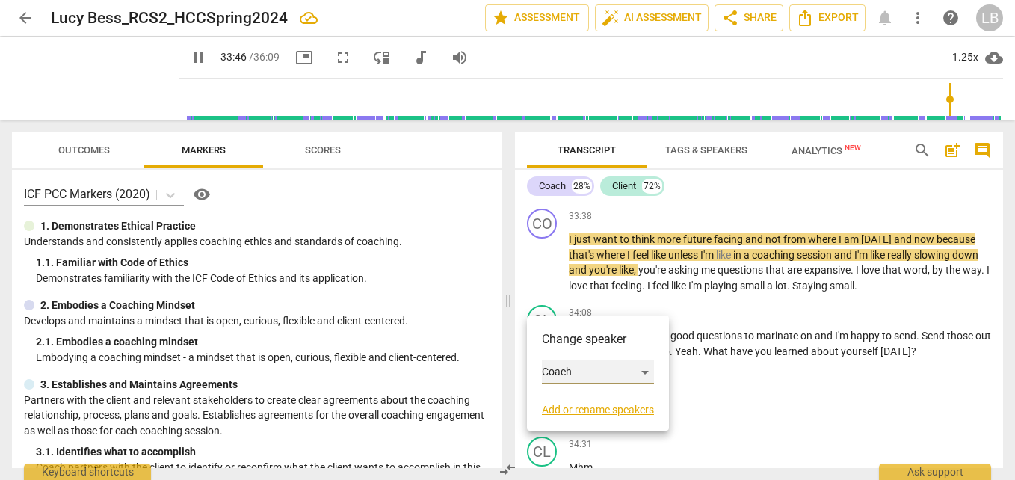
click at [614, 374] on div "Coach" at bounding box center [598, 372] width 112 height 24
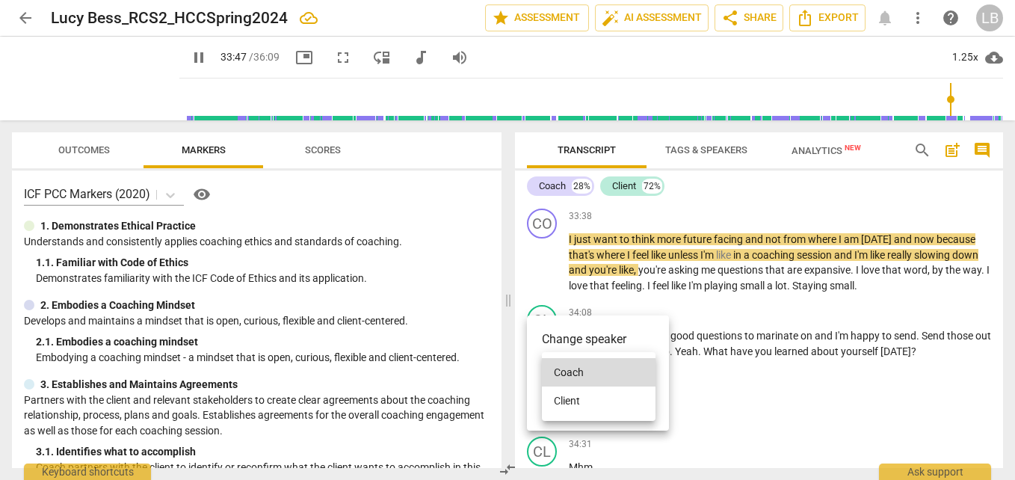
click at [610, 404] on li "Client" at bounding box center [599, 400] width 114 height 28
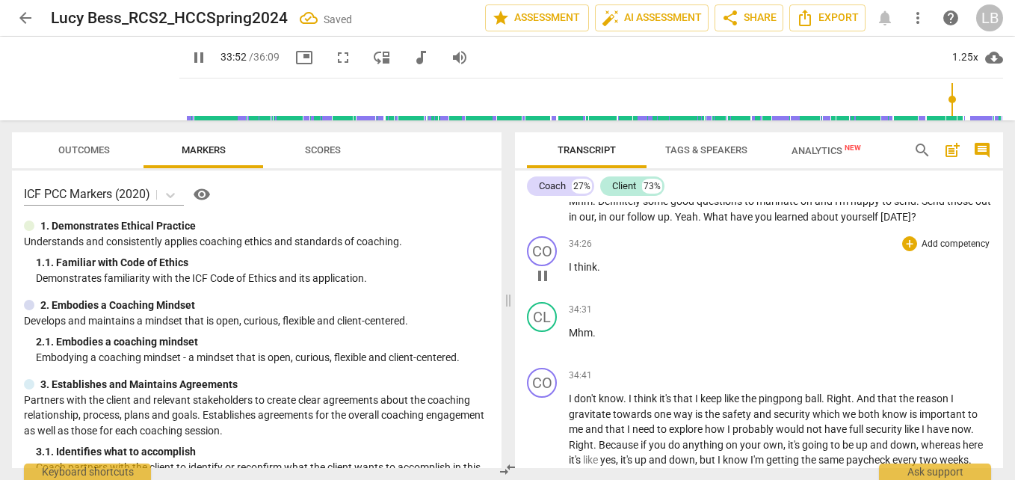
scroll to position [11128, 0]
click at [537, 198] on div "CL" at bounding box center [542, 183] width 30 height 30
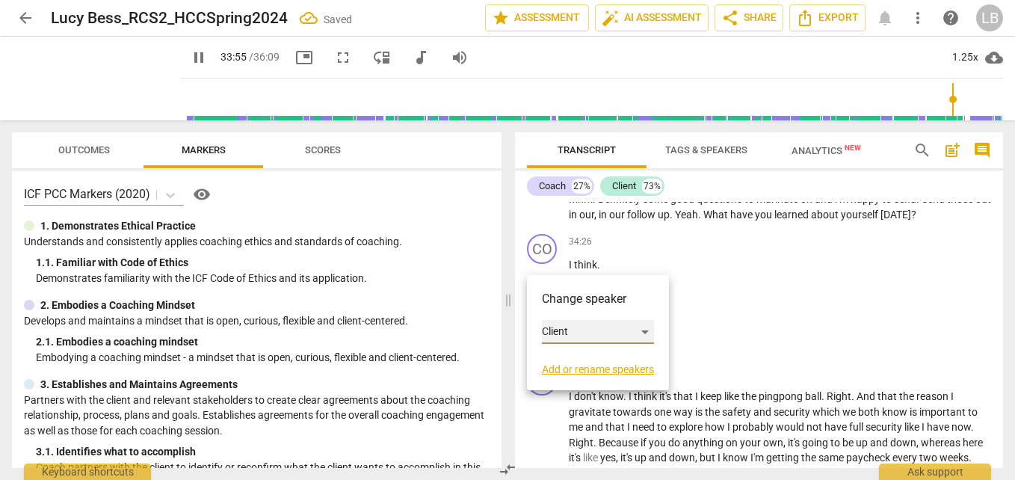
click at [604, 330] on div "Client" at bounding box center [598, 332] width 112 height 24
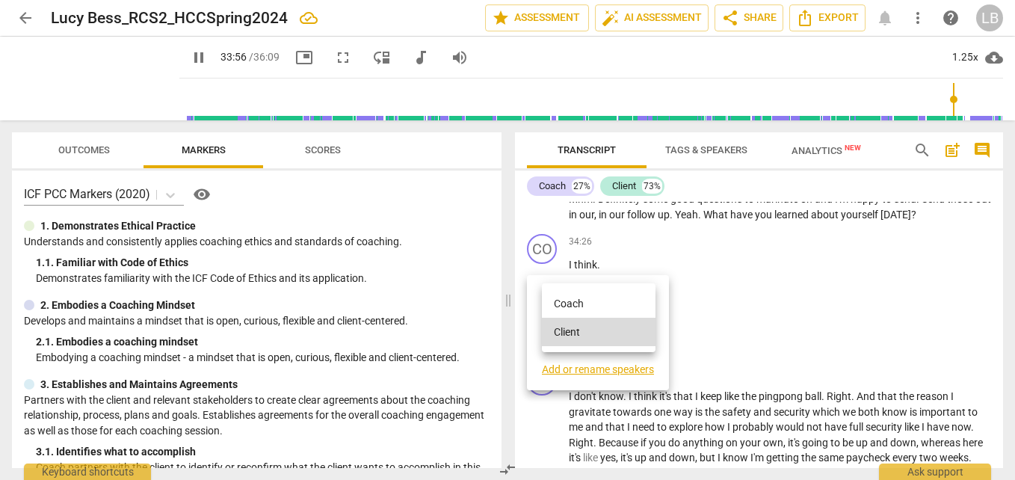
click at [615, 303] on li "Coach" at bounding box center [599, 303] width 114 height 28
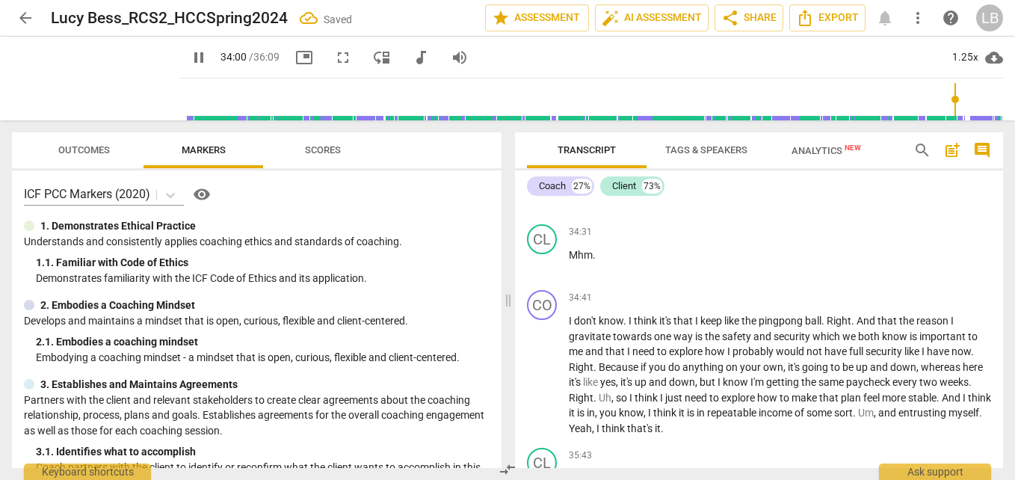
scroll to position [11216, 0]
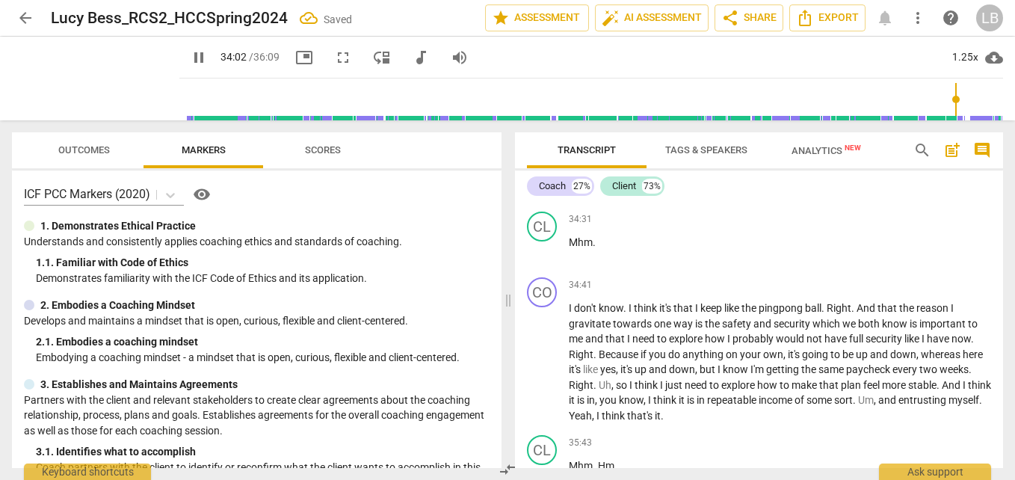
click at [542, 176] on div "CO" at bounding box center [542, 161] width 30 height 30
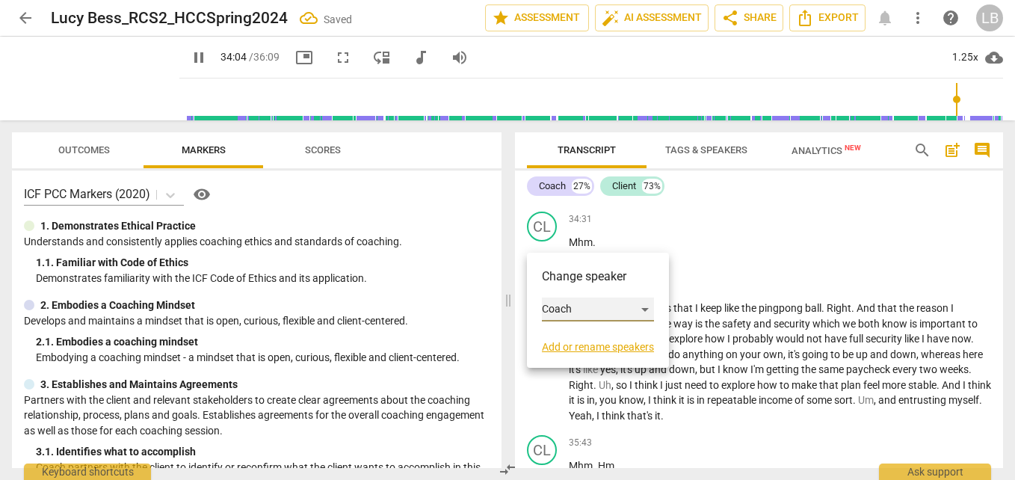
click at [607, 306] on div "Coach" at bounding box center [598, 309] width 112 height 24
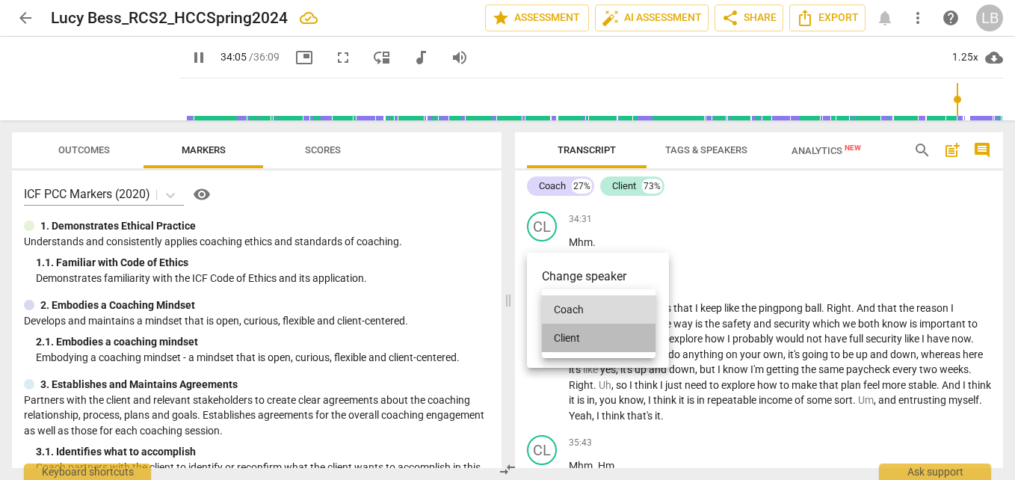
click at [603, 333] on li "Client" at bounding box center [599, 338] width 114 height 28
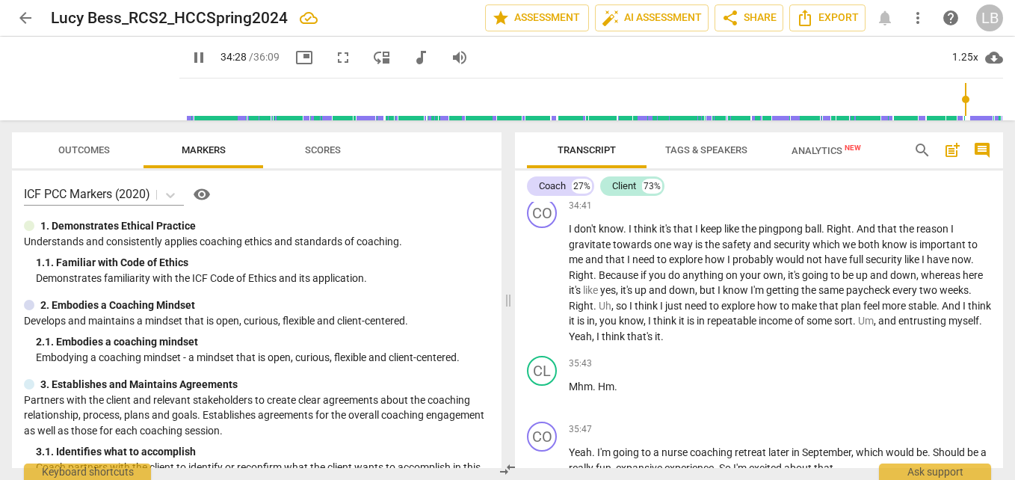
scroll to position [11296, 0]
click at [543, 227] on div "CO" at bounding box center [542, 212] width 30 height 30
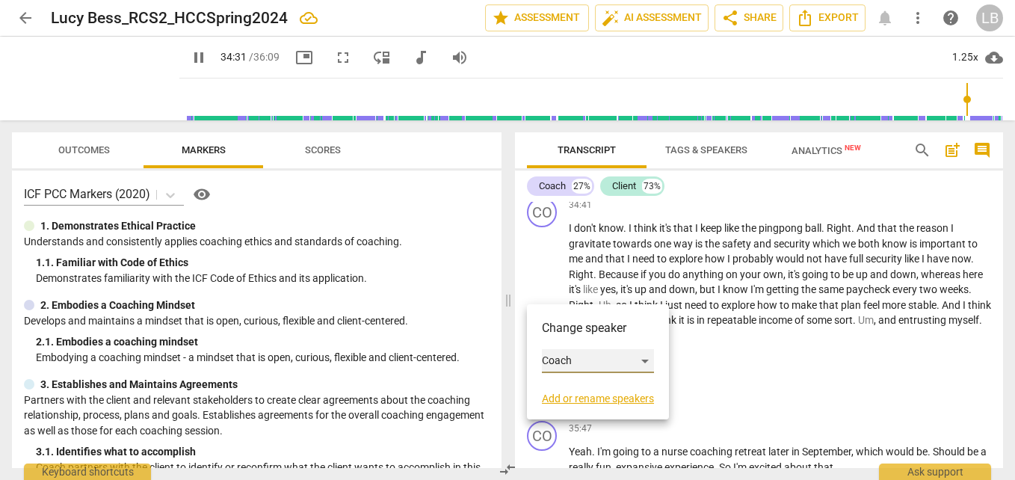
click at [583, 356] on div "Coach" at bounding box center [598, 361] width 112 height 24
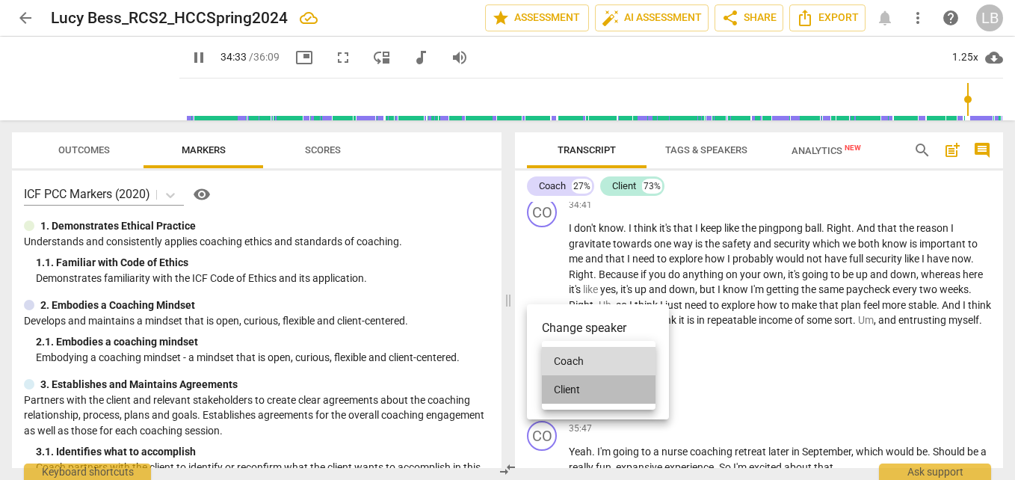
click at [598, 388] on li "Client" at bounding box center [599, 389] width 114 height 28
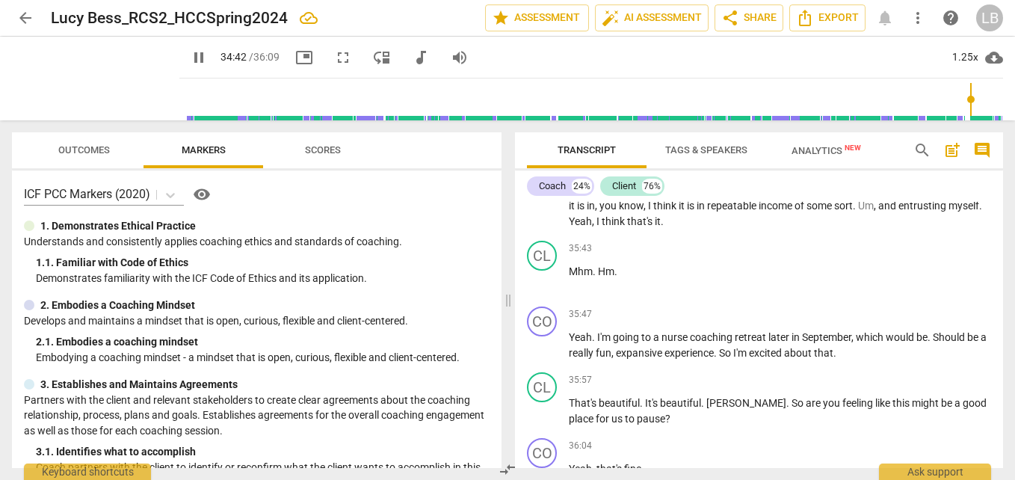
scroll to position [11401, 0]
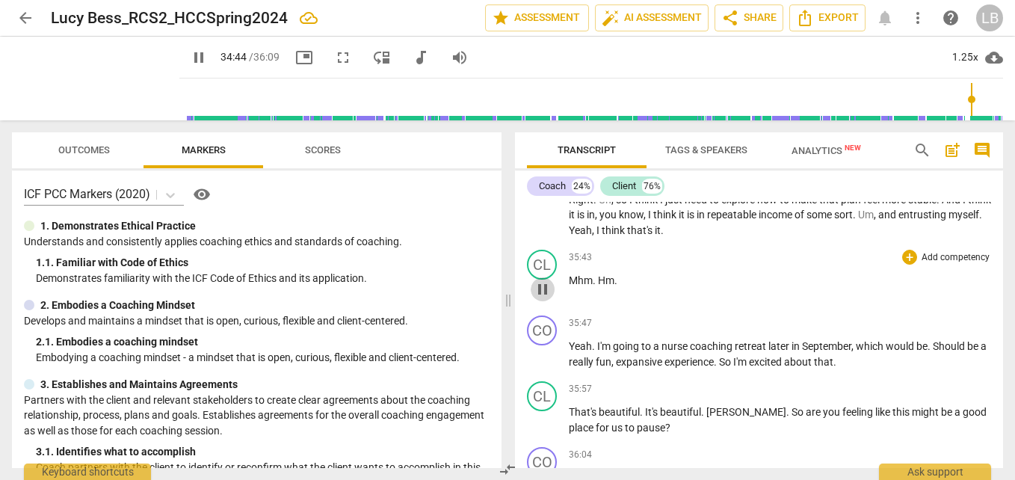
click at [546, 298] on span "pause" at bounding box center [543, 289] width 18 height 18
click at [546, 298] on span "play_arrow" at bounding box center [543, 289] width 18 height 18
click at [553, 279] on div "CL" at bounding box center [542, 265] width 30 height 30
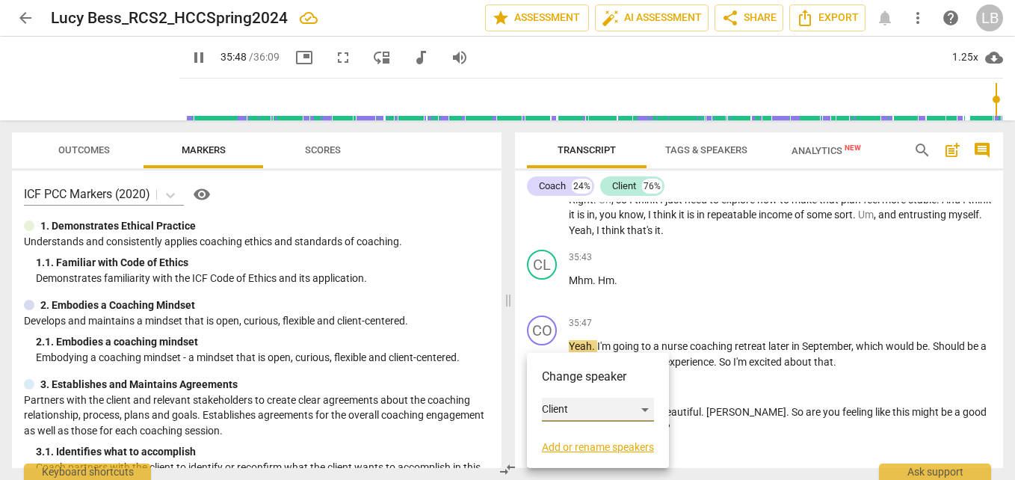
click at [623, 413] on div "Client" at bounding box center [598, 410] width 112 height 24
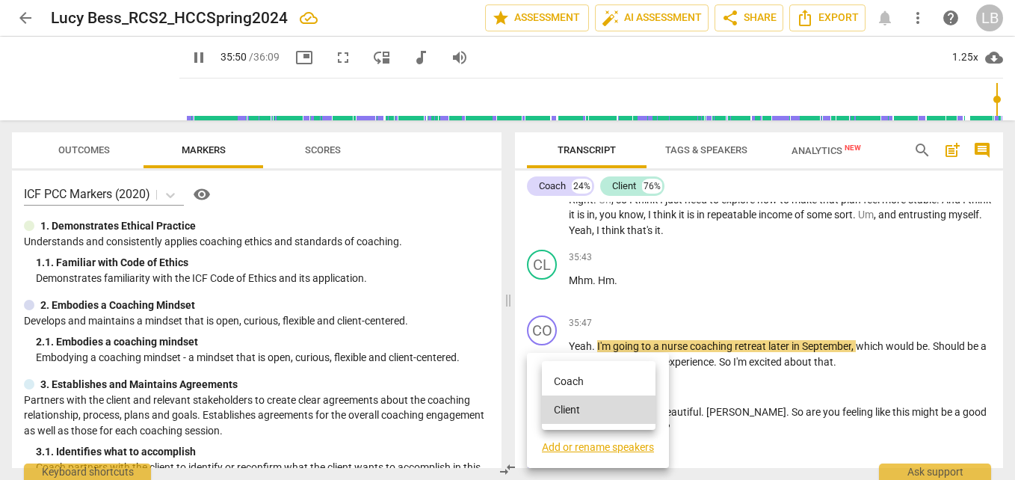
click at [625, 380] on li "Coach" at bounding box center [599, 381] width 114 height 28
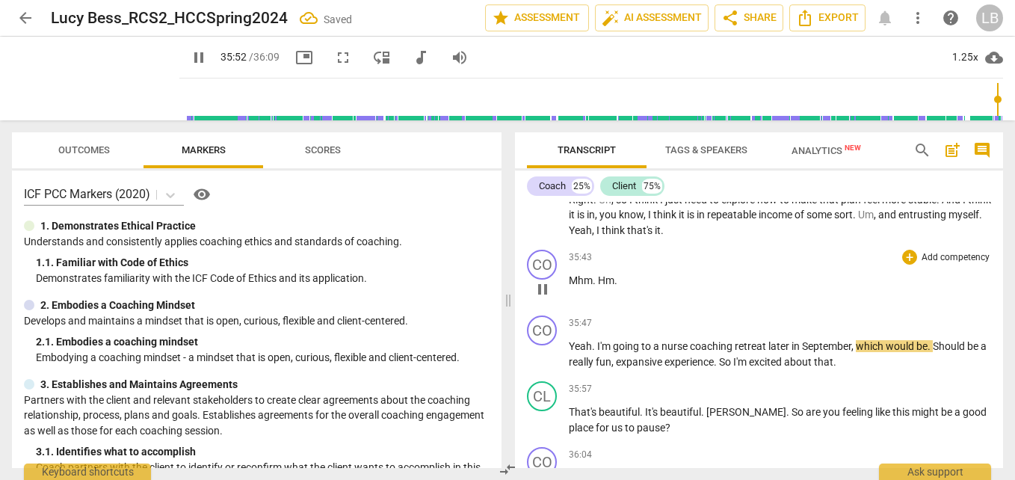
scroll to position [11519, 0]
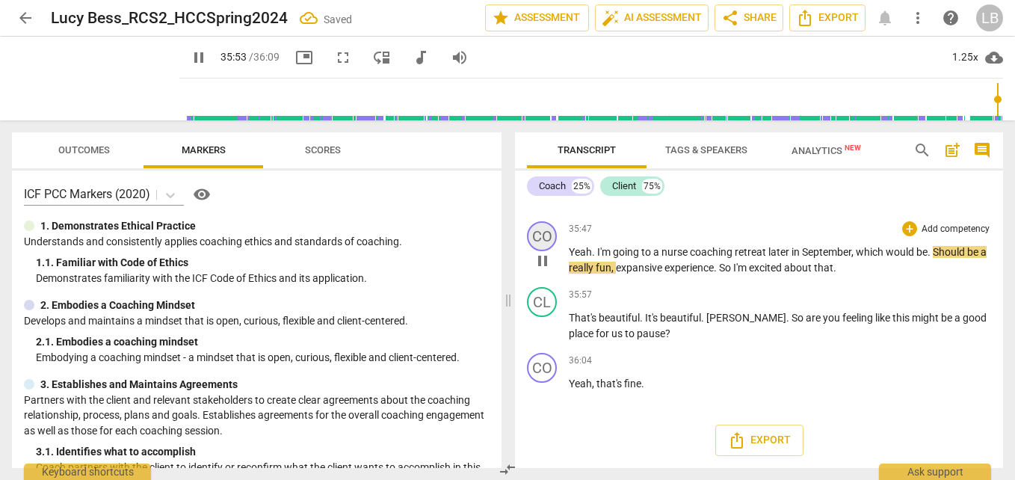
click at [539, 251] on div "CO" at bounding box center [542, 236] width 30 height 30
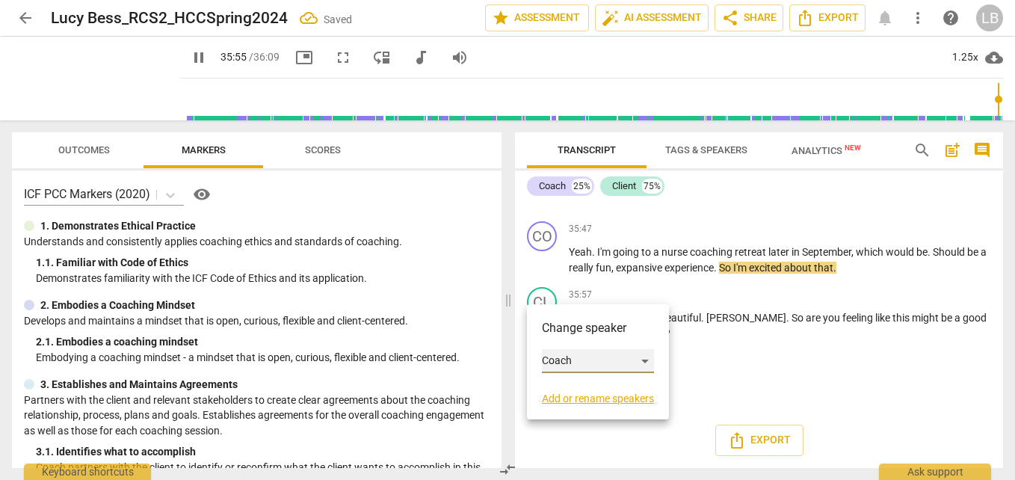
click at [611, 357] on div "Coach" at bounding box center [598, 361] width 112 height 24
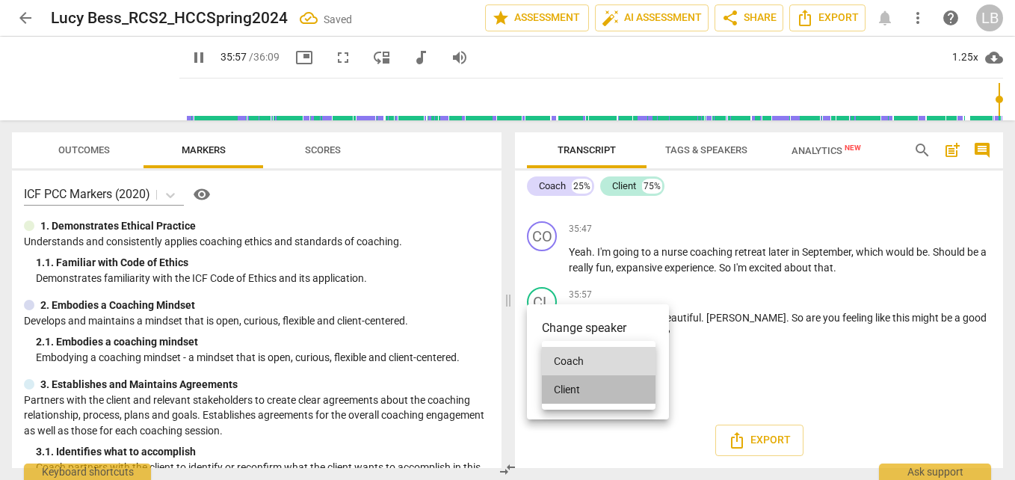
click at [614, 388] on li "Client" at bounding box center [599, 389] width 114 height 28
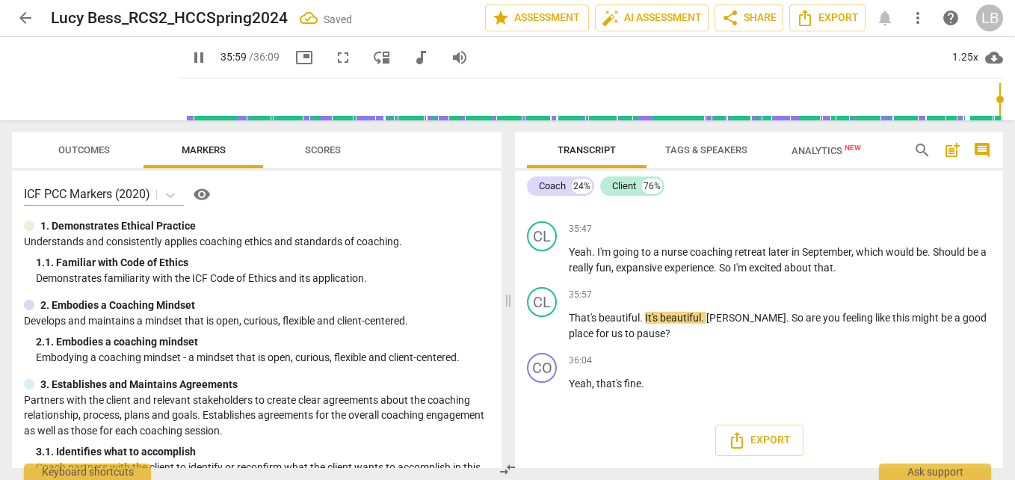
scroll to position [11572, 0]
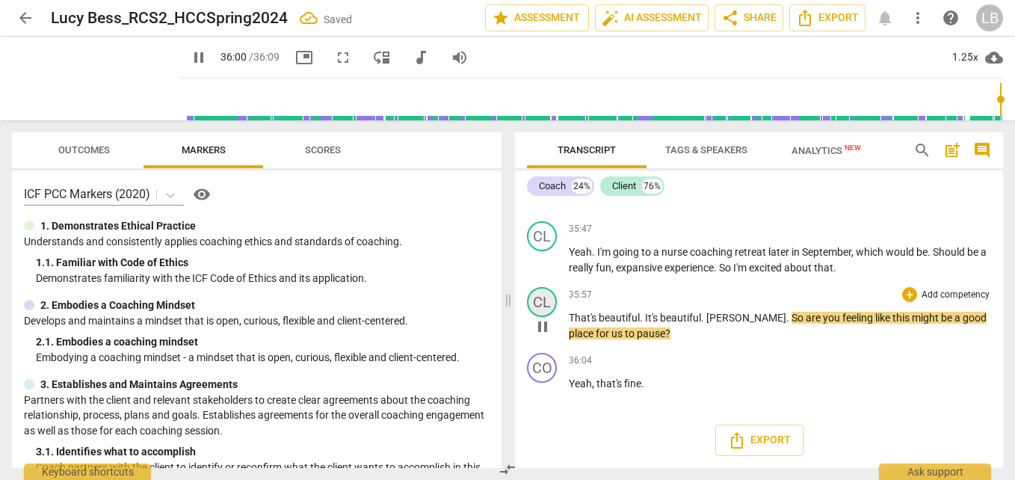
click at [545, 300] on div "CL" at bounding box center [542, 302] width 30 height 30
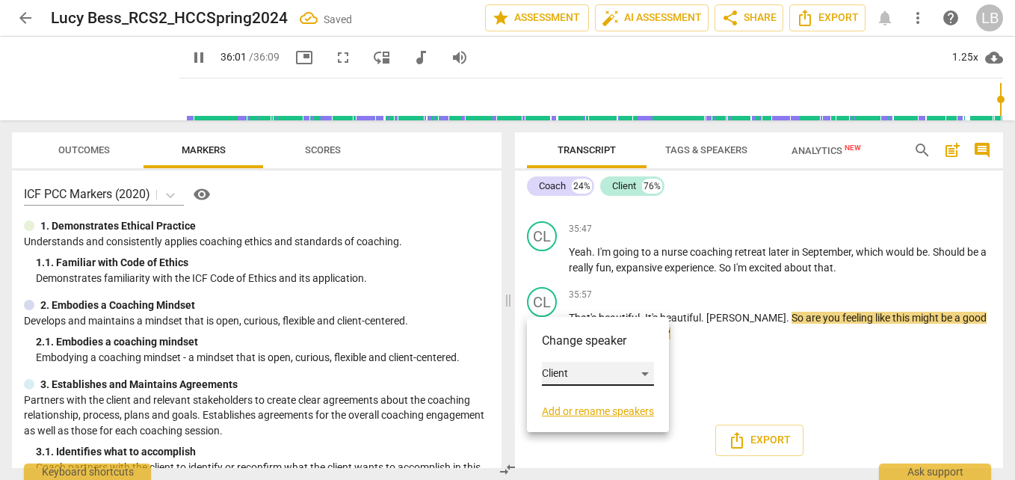
click at [605, 370] on div "Client" at bounding box center [598, 374] width 112 height 24
click at [614, 341] on li "Coach" at bounding box center [599, 345] width 114 height 28
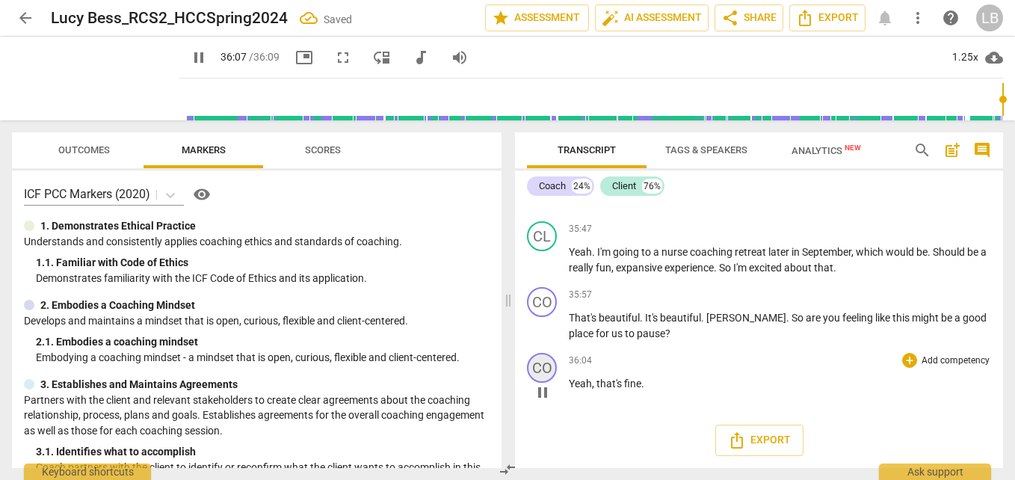
click at [549, 367] on div "CO" at bounding box center [542, 368] width 30 height 30
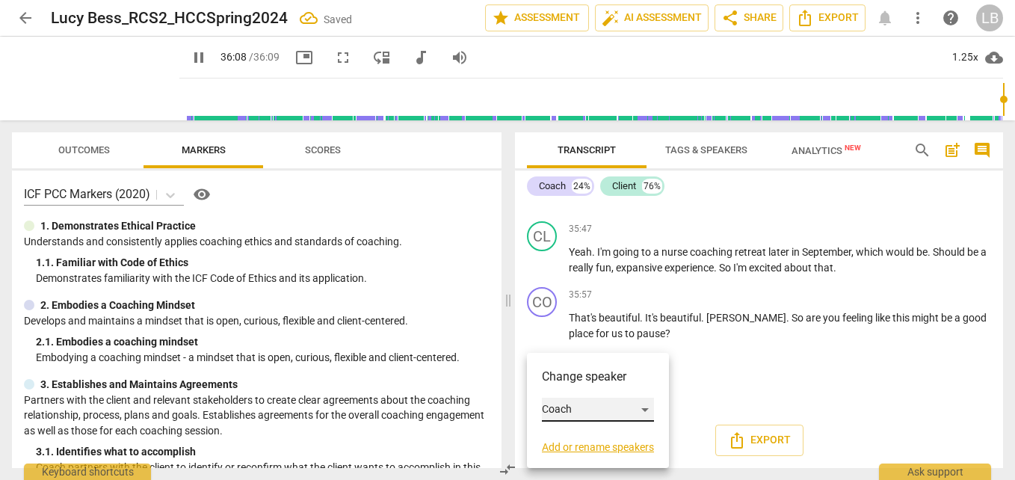
click at [591, 408] on div "Coach" at bounding box center [598, 410] width 112 height 24
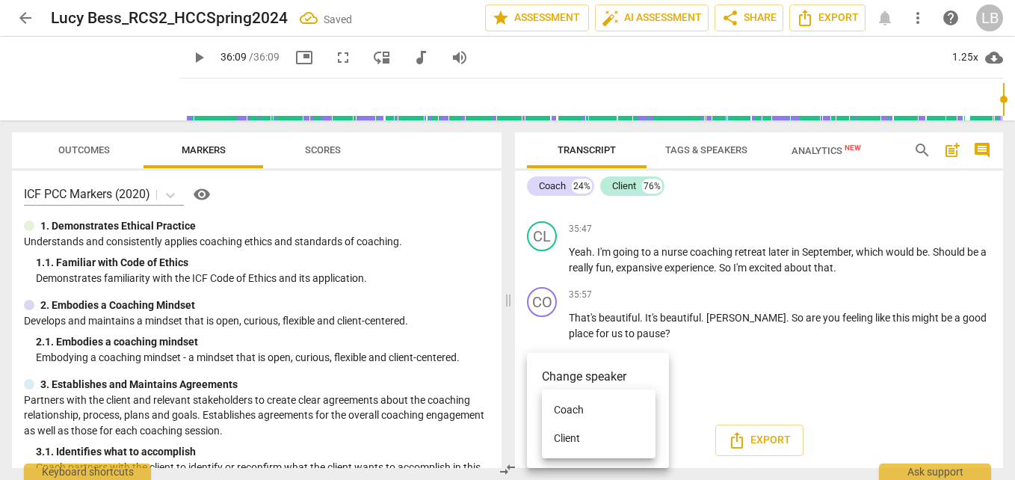
type input "2169"
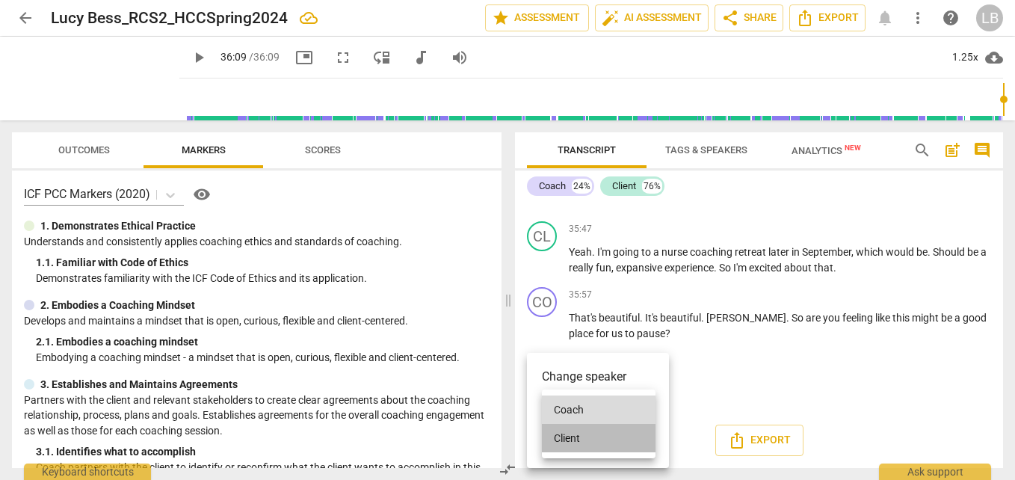
click at [602, 433] on li "Client" at bounding box center [599, 438] width 114 height 28
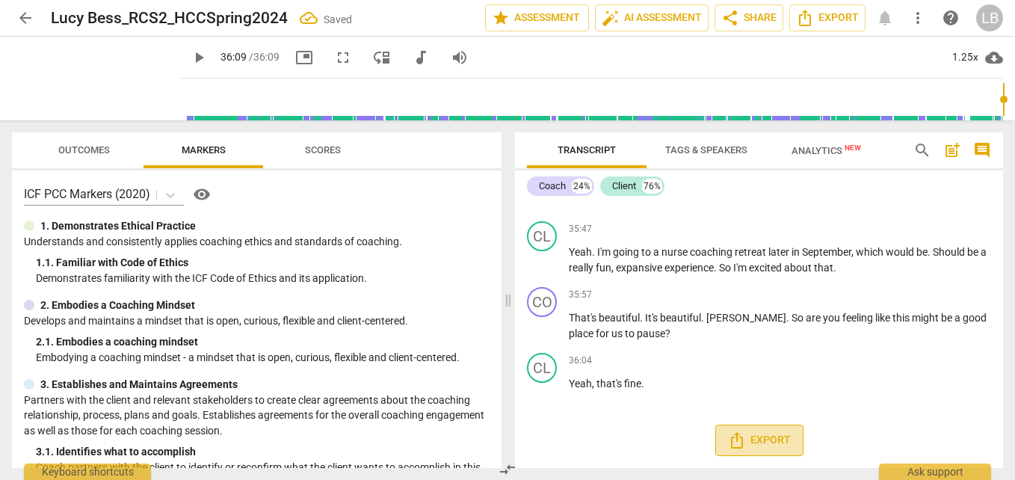
click at [765, 440] on span "Export" at bounding box center [759, 440] width 63 height 18
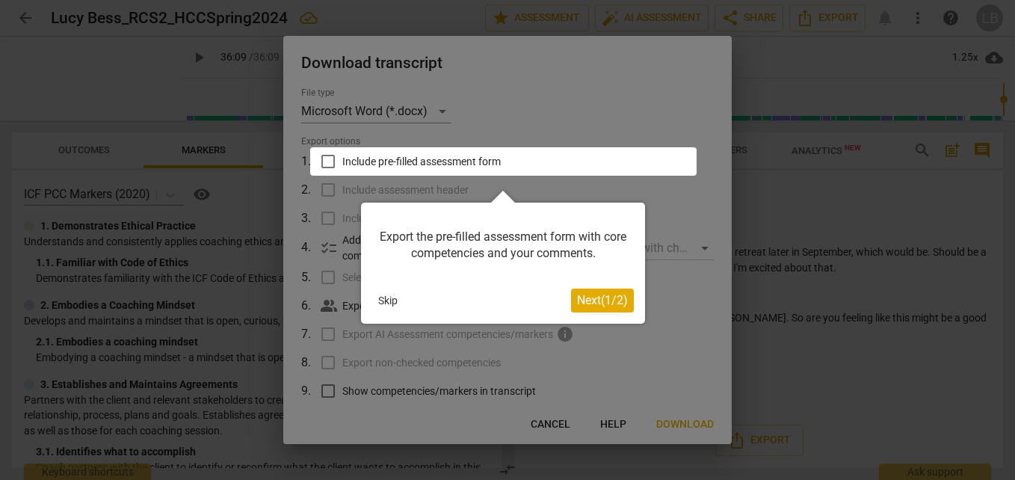
click at [602, 295] on span "Next ( 1 / 2 )" at bounding box center [602, 300] width 51 height 14
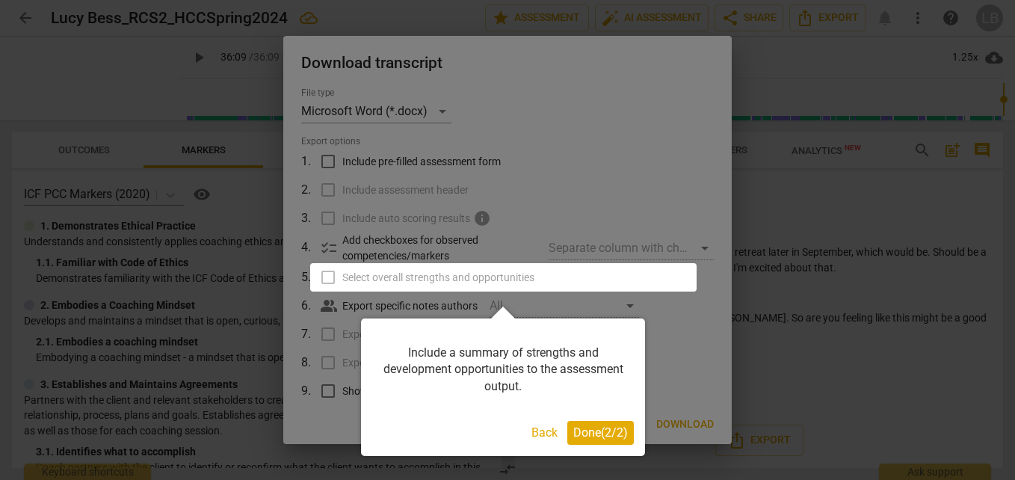
click at [592, 430] on span "Done ( 2 / 2 )" at bounding box center [600, 432] width 55 height 14
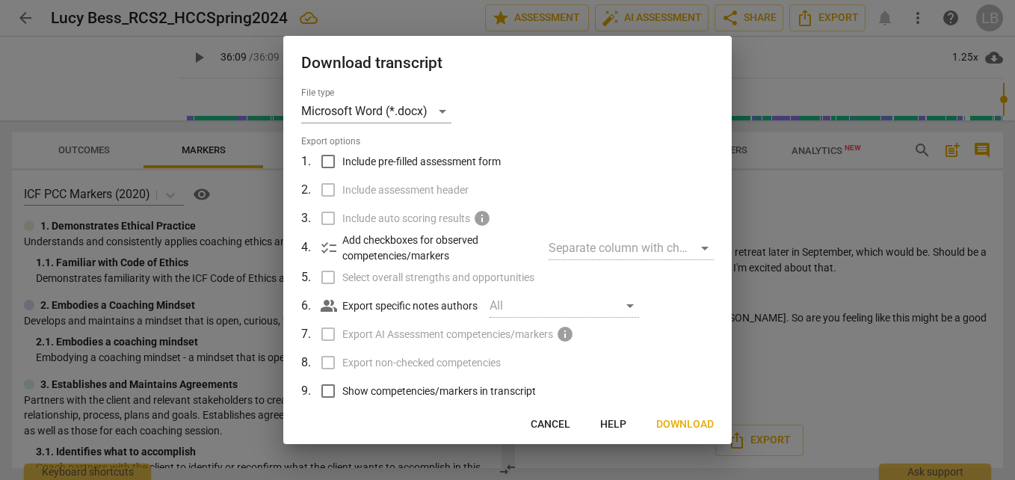
click at [697, 248] on div "Separate column with check marks" at bounding box center [631, 248] width 165 height 24
click at [622, 239] on div "Separate column with check marks" at bounding box center [631, 248] width 165 height 24
click at [679, 419] on span "Download" at bounding box center [685, 424] width 58 height 15
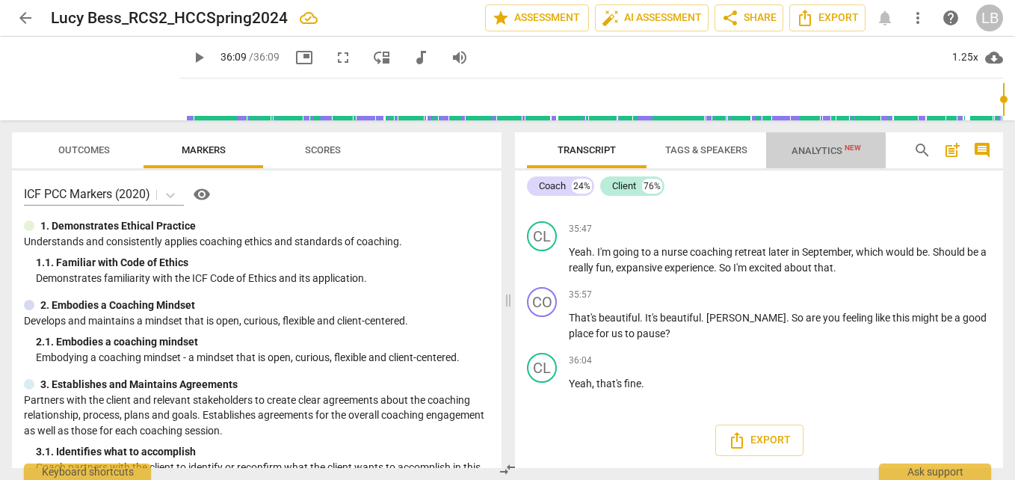
click at [809, 155] on span "Analytics New" at bounding box center [826, 150] width 70 height 11
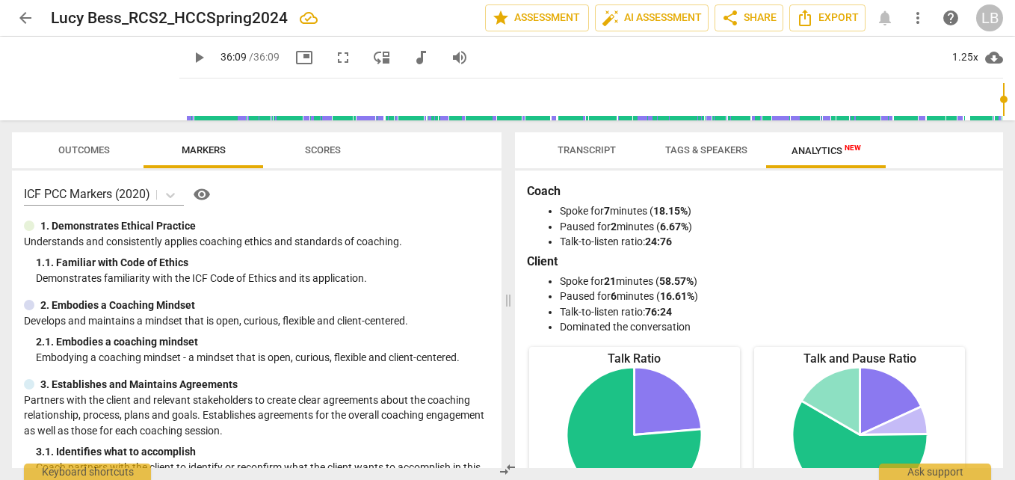
click at [328, 146] on span "Scores" at bounding box center [323, 149] width 36 height 11
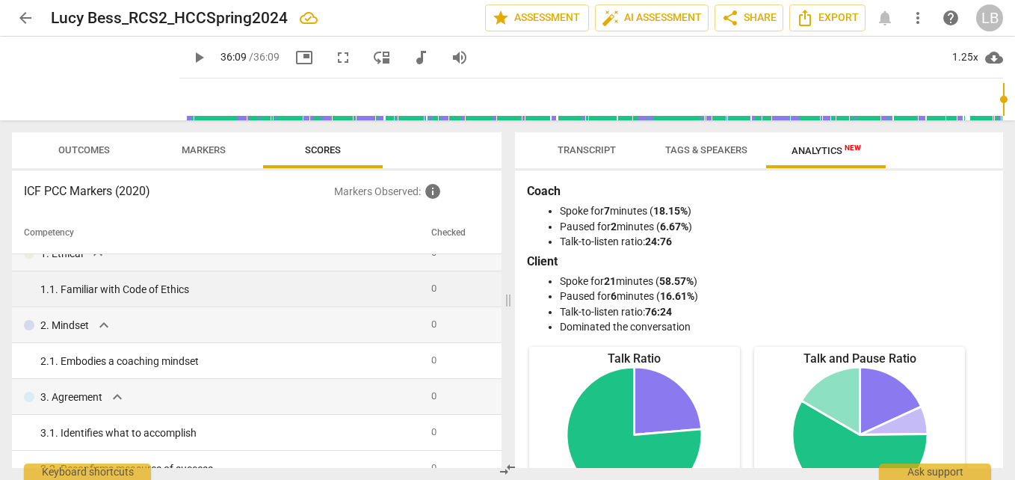
scroll to position [0, 0]
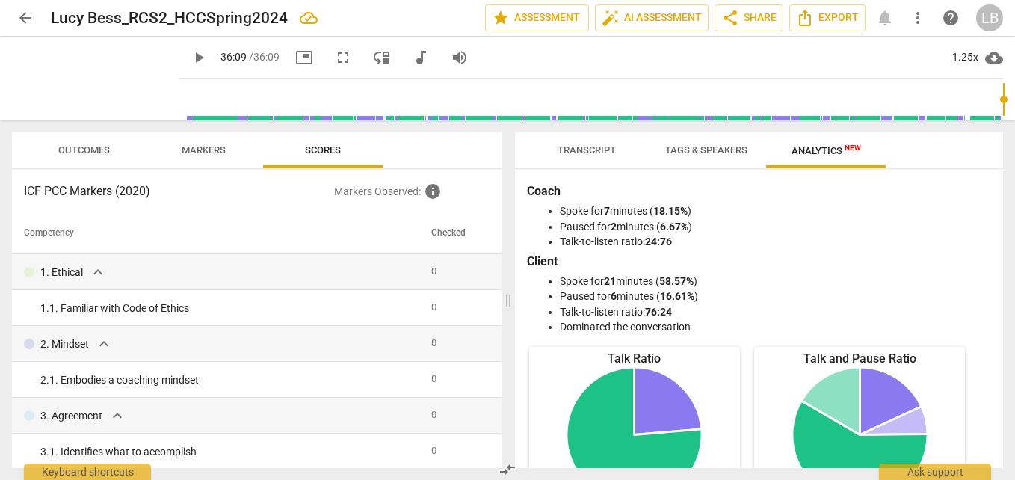
click at [69, 143] on span "Outcomes" at bounding box center [83, 150] width 87 height 20
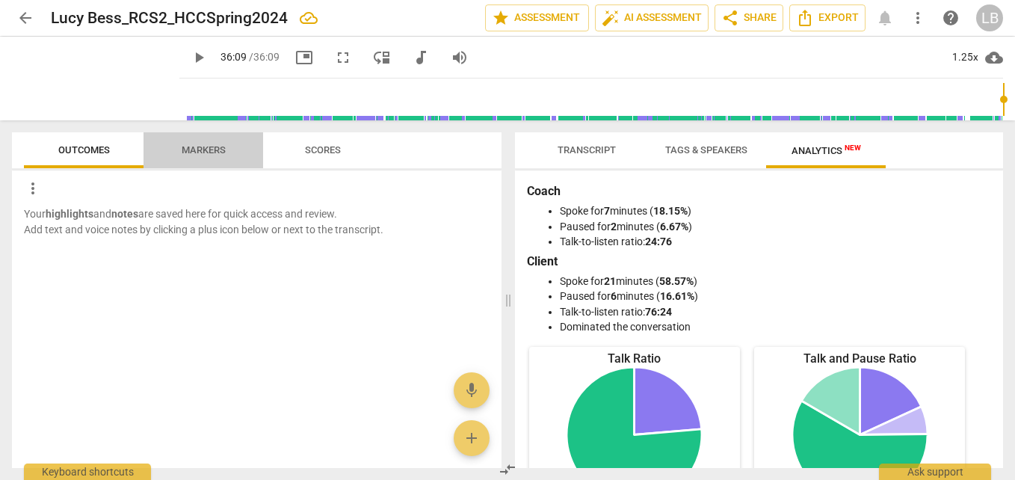
click at [201, 140] on span "Markers" at bounding box center [204, 150] width 80 height 20
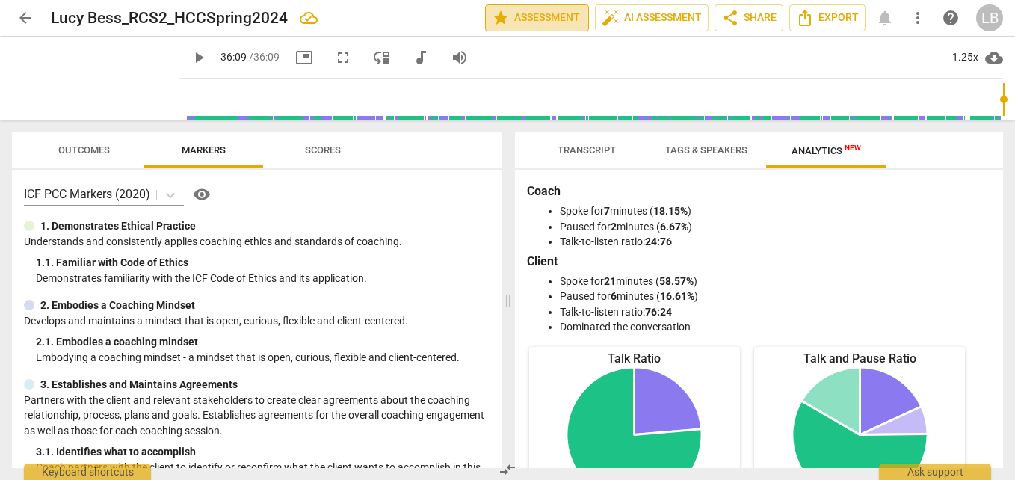
click at [534, 9] on span "star Assessment" at bounding box center [537, 18] width 90 height 18
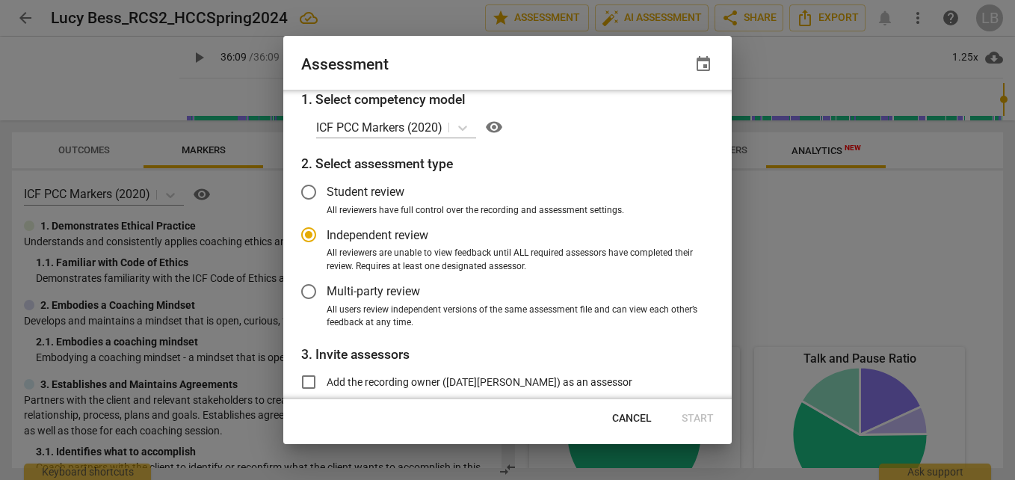
scroll to position [61, 0]
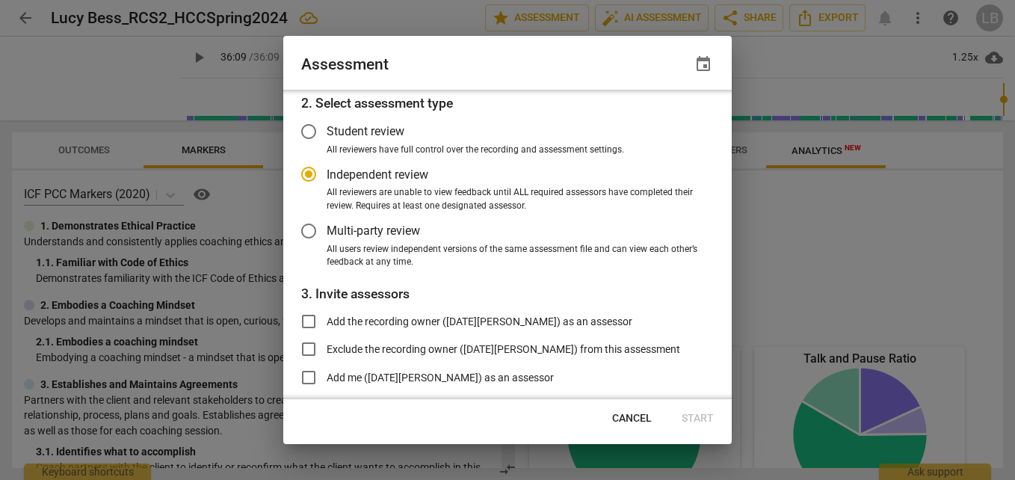
click at [636, 402] on div "Assessment event 1. Select competency model ICF PCC Markers (2020) visibility 2…" at bounding box center [507, 240] width 448 height 408
click at [634, 407] on button "Cancel" at bounding box center [632, 418] width 64 height 27
radio input "false"
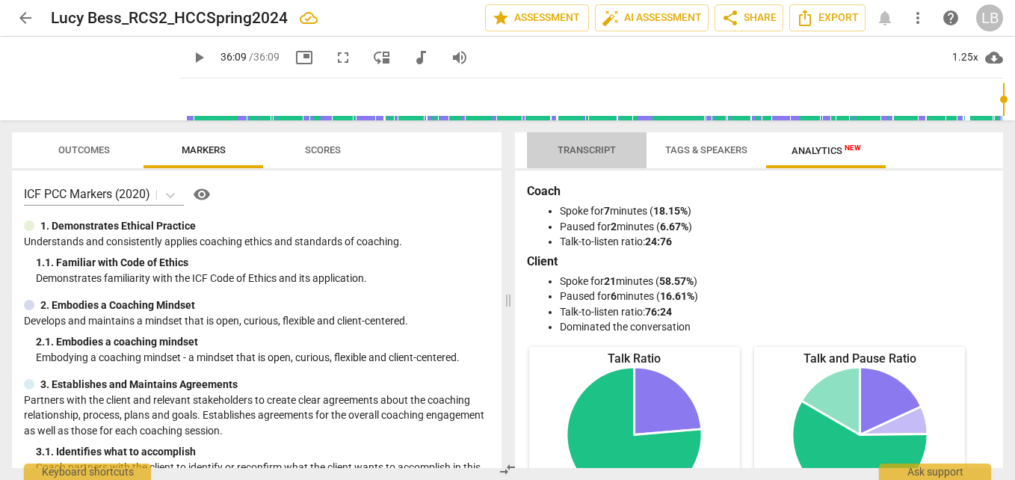
click at [593, 147] on span "Transcript" at bounding box center [587, 149] width 58 height 11
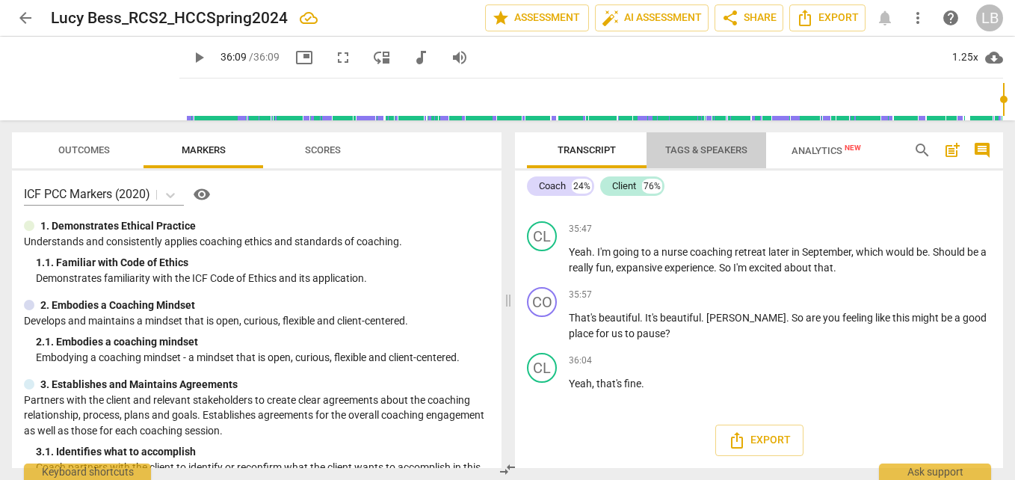
click at [724, 150] on span "Tags & Speakers" at bounding box center [706, 149] width 82 height 11
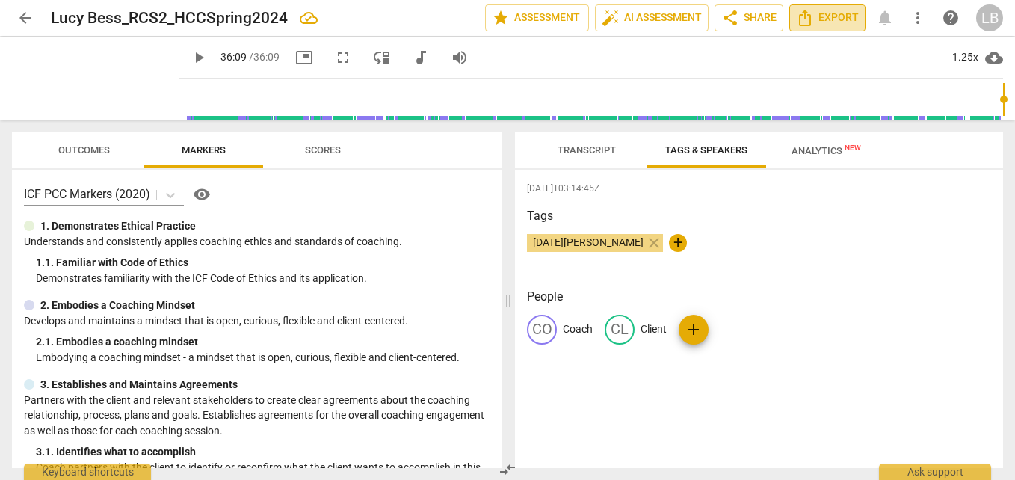
click at [826, 16] on span "Export" at bounding box center [827, 18] width 63 height 18
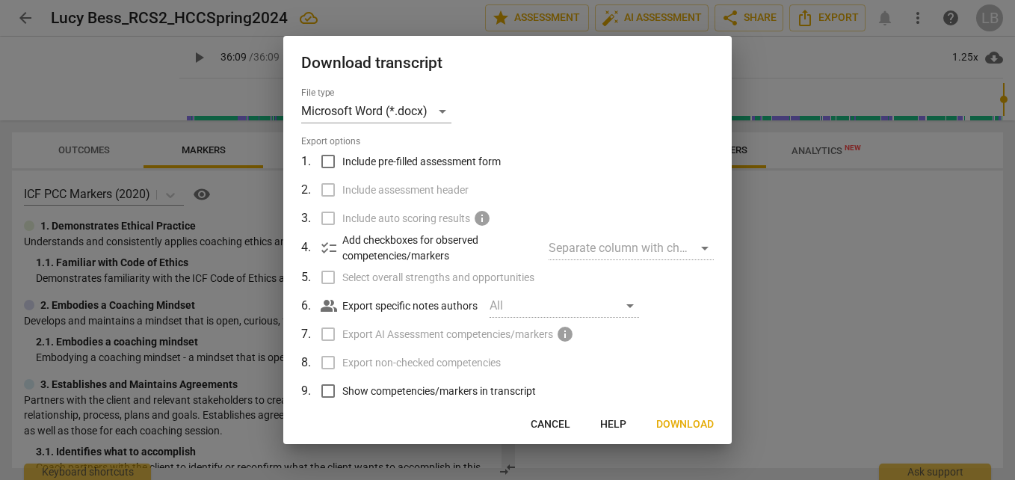
click at [440, 158] on span "Include pre-filled assessment form" at bounding box center [421, 162] width 158 height 16
click at [342, 158] on input "Include pre-filled assessment form" at bounding box center [328, 161] width 28 height 28
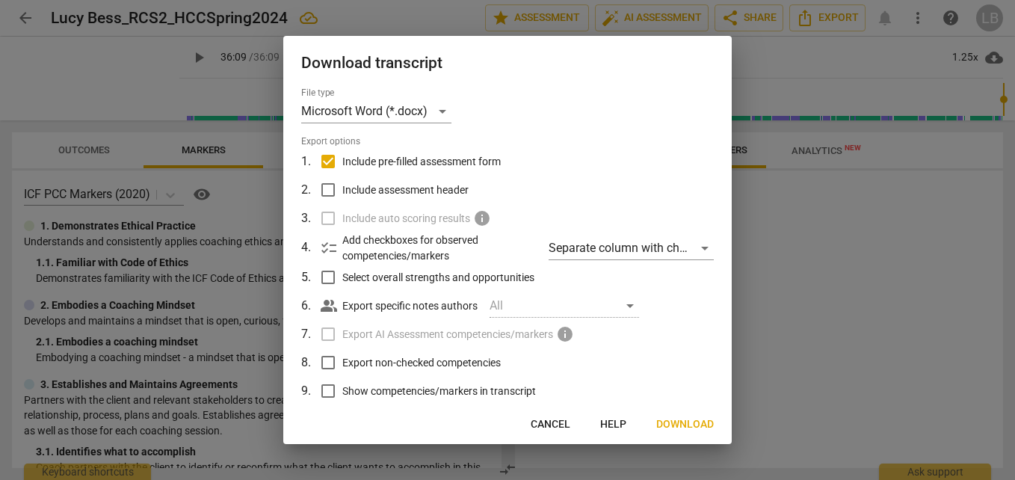
click at [440, 158] on span "Include pre-filled assessment form" at bounding box center [421, 162] width 158 height 16
click at [342, 158] on input "Include pre-filled assessment form" at bounding box center [328, 161] width 28 height 28
checkbox input "false"
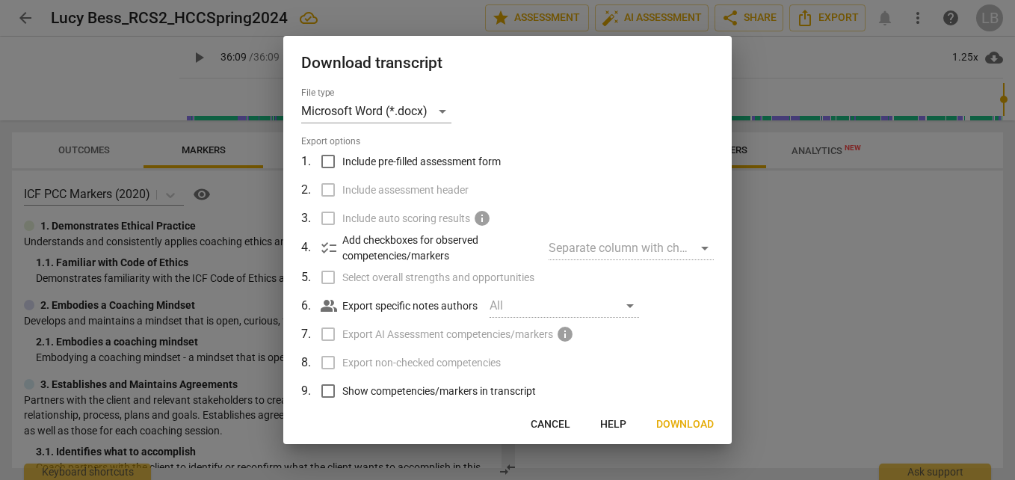
click at [429, 393] on span "Show competencies/markers in transcript" at bounding box center [439, 391] width 194 height 16
click at [342, 393] on input "Show competencies/markers in transcript" at bounding box center [328, 391] width 28 height 28
checkbox input "true"
click at [676, 419] on span "Download" at bounding box center [685, 424] width 58 height 15
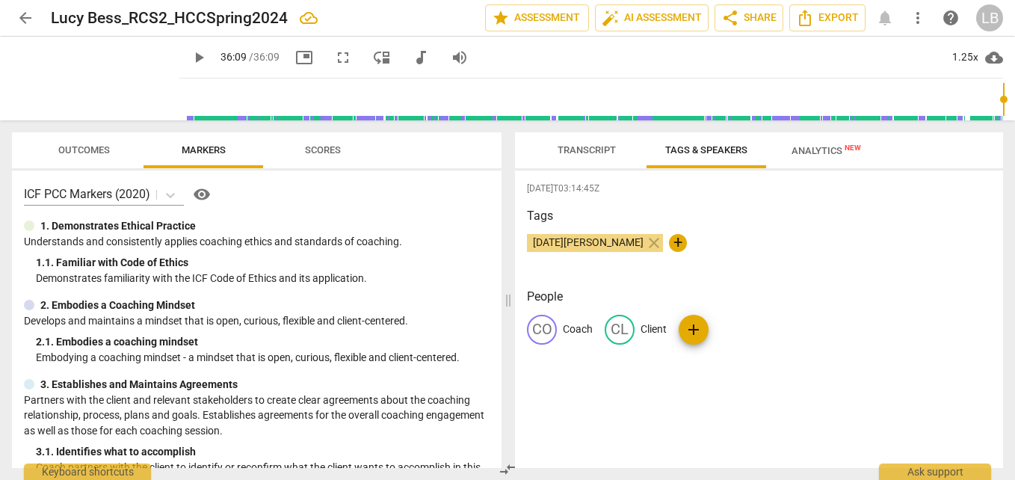
click at [439, 252] on div "1. Demonstrates Ethical Practice Understands and consistently applies coaching …" at bounding box center [257, 251] width 466 height 67
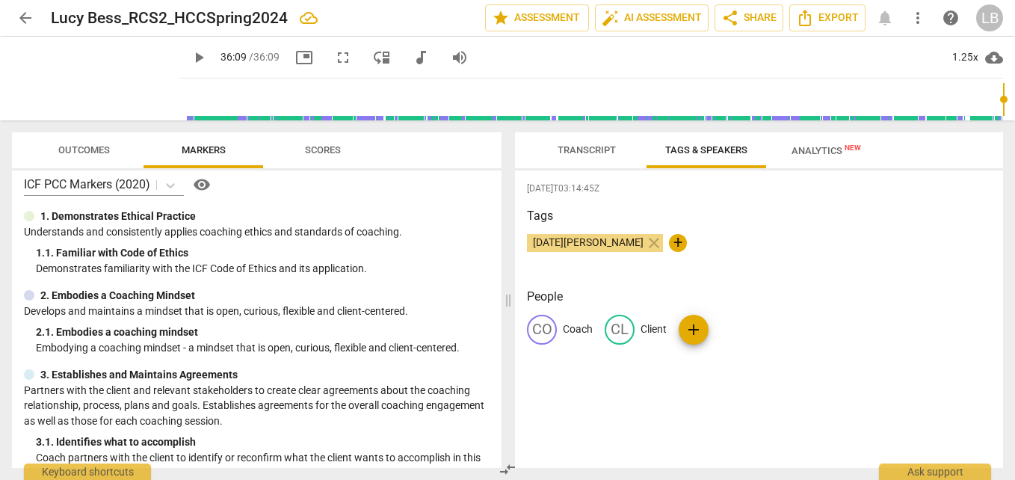
scroll to position [11, 0]
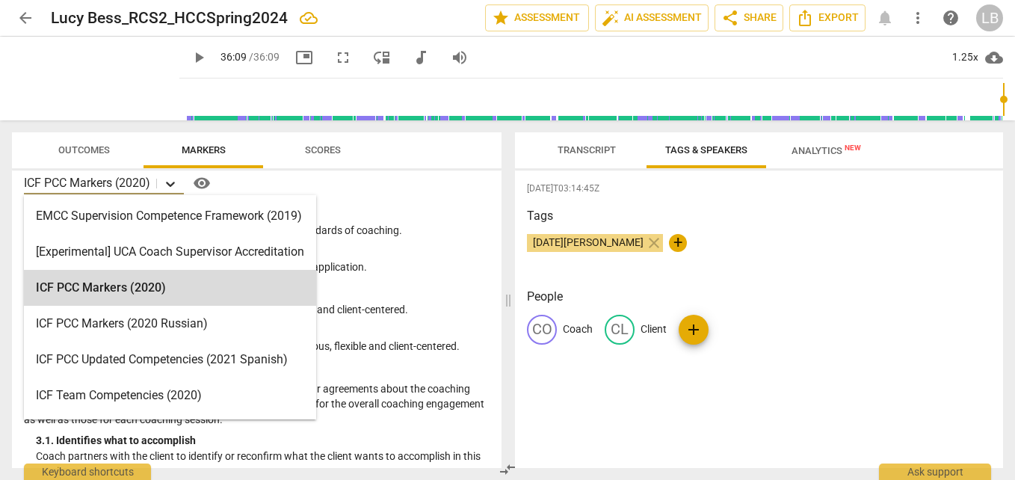
click at [170, 185] on icon at bounding box center [170, 183] width 15 height 15
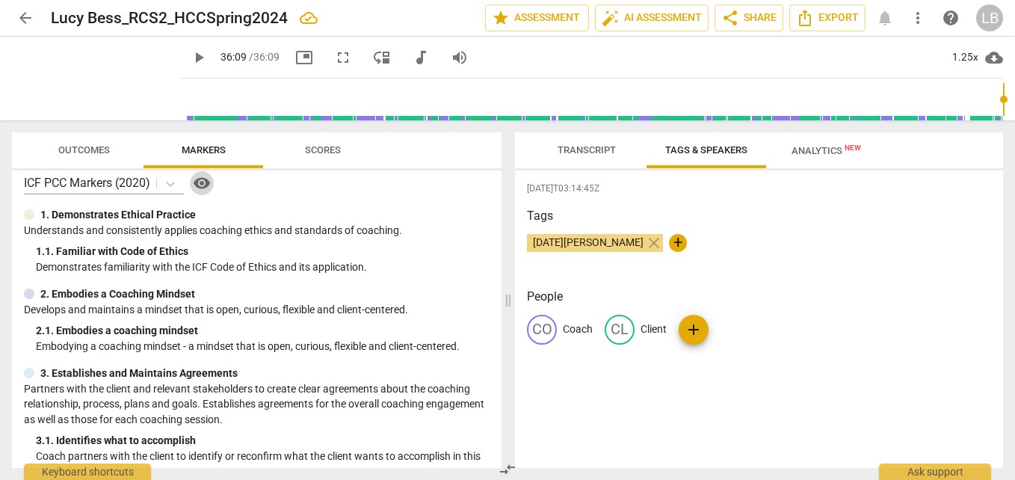
click at [203, 187] on span "visibility" at bounding box center [202, 183] width 18 height 18
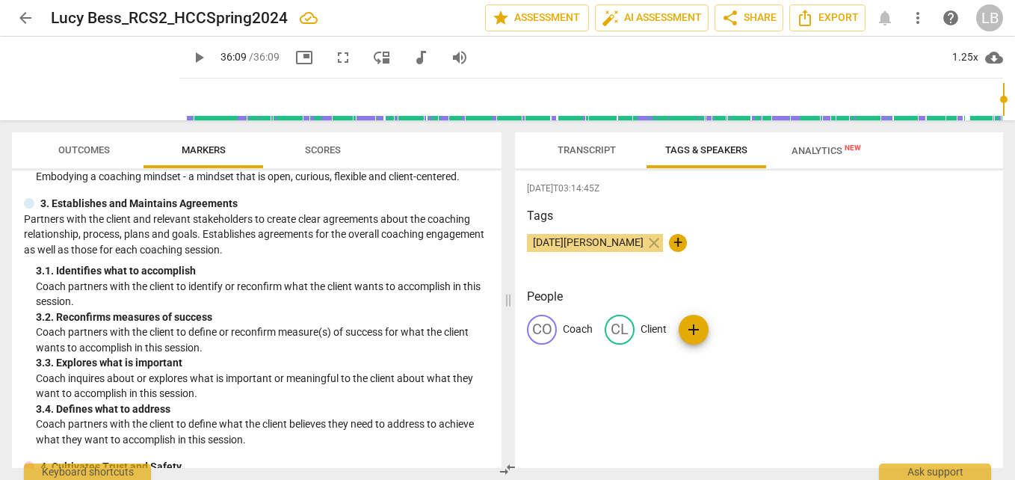
scroll to position [185, 0]
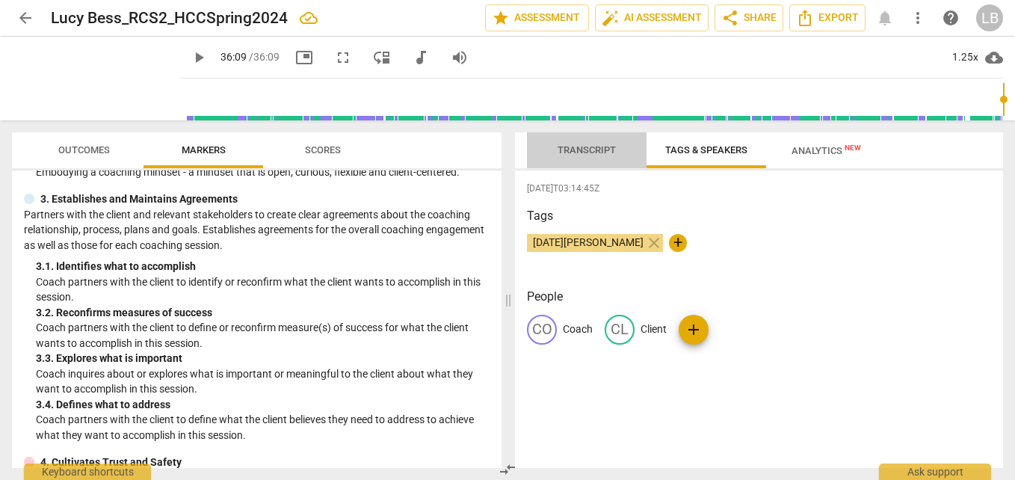
click at [595, 156] on span "Transcript" at bounding box center [587, 150] width 94 height 20
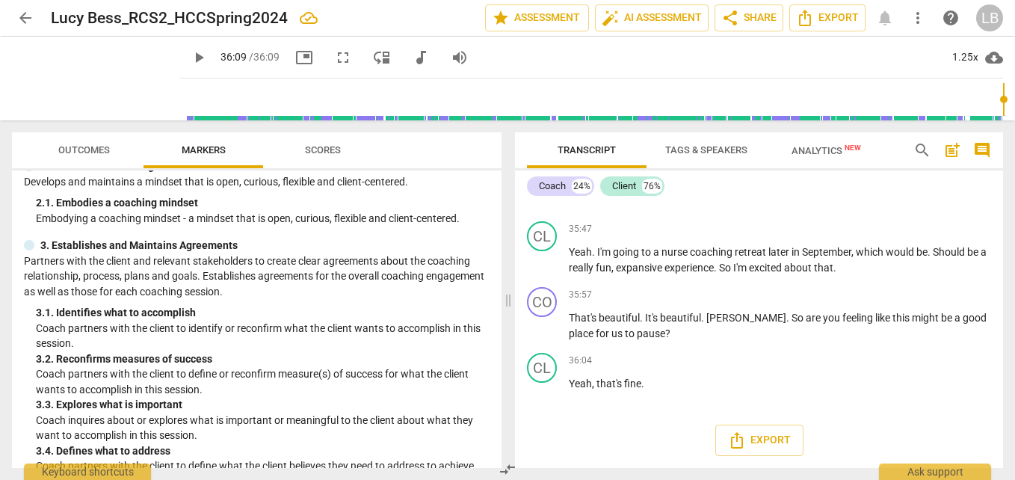
scroll to position [0, 0]
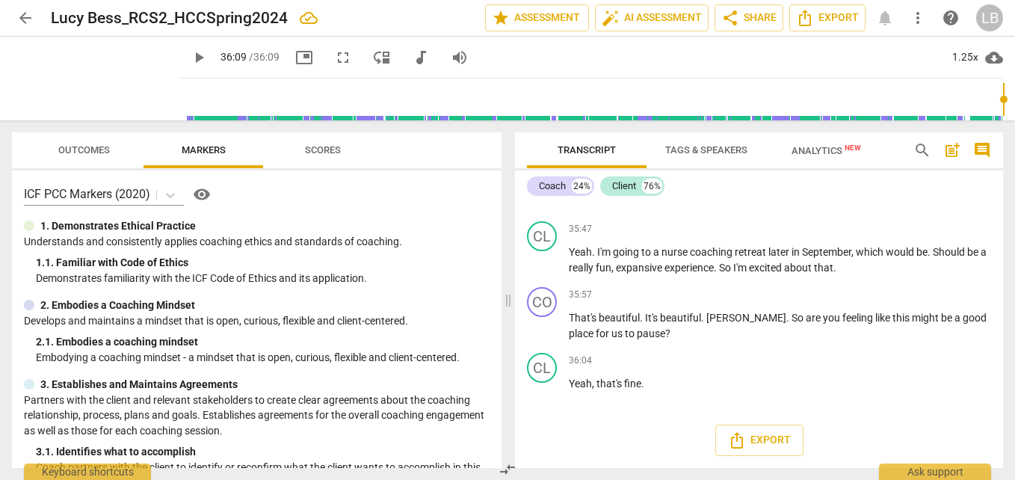
click at [315, 154] on span "Scores" at bounding box center [323, 149] width 36 height 11
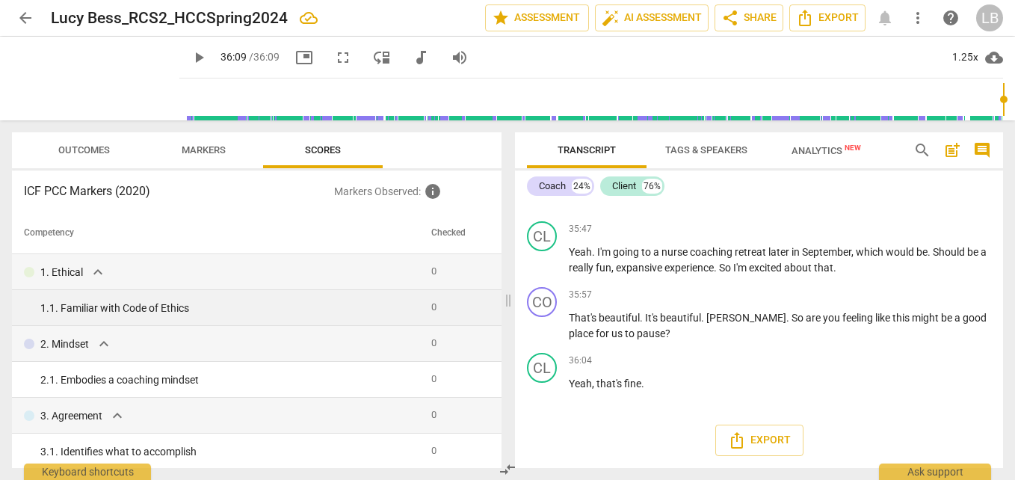
click at [134, 303] on div "1. 1. Familiar with Code of Ethics" at bounding box center [229, 308] width 379 height 16
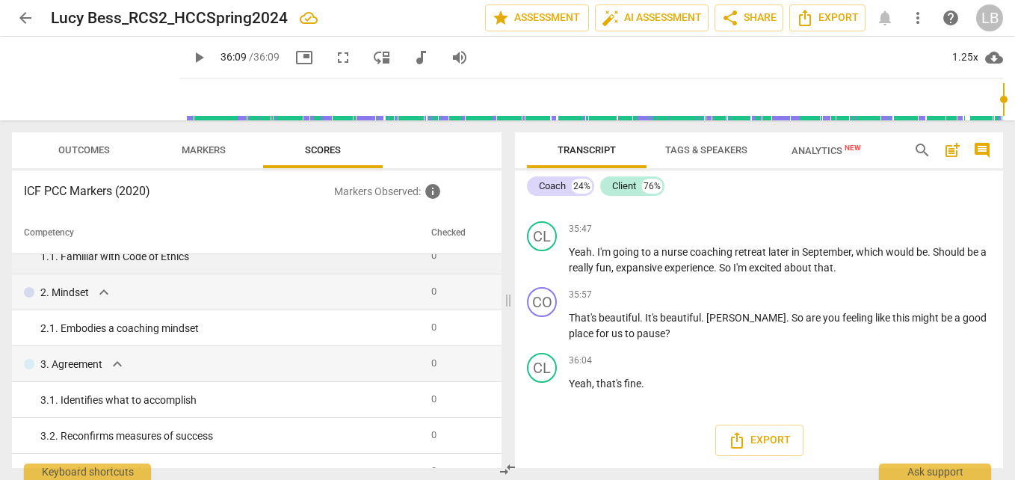
scroll to position [51, 0]
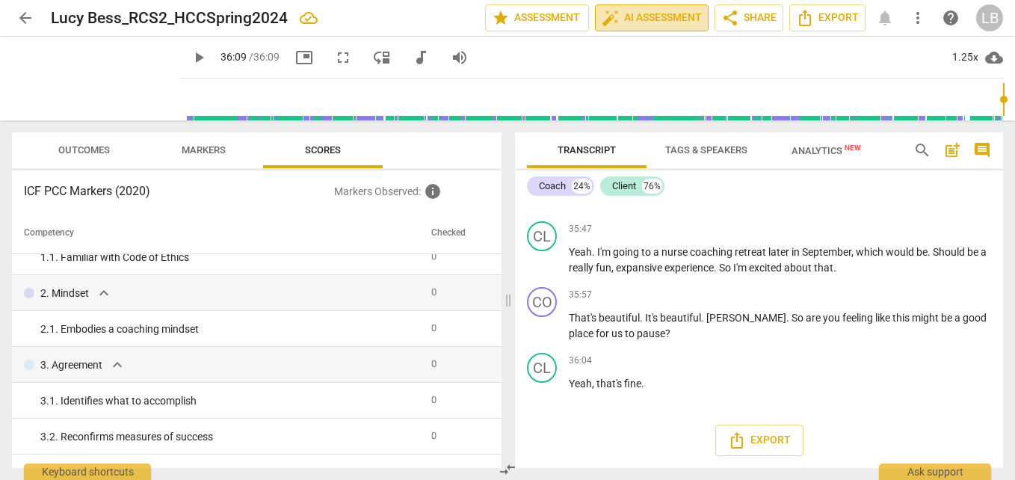
click at [669, 9] on span "auto_fix_high AI Assessment" at bounding box center [652, 18] width 100 height 18
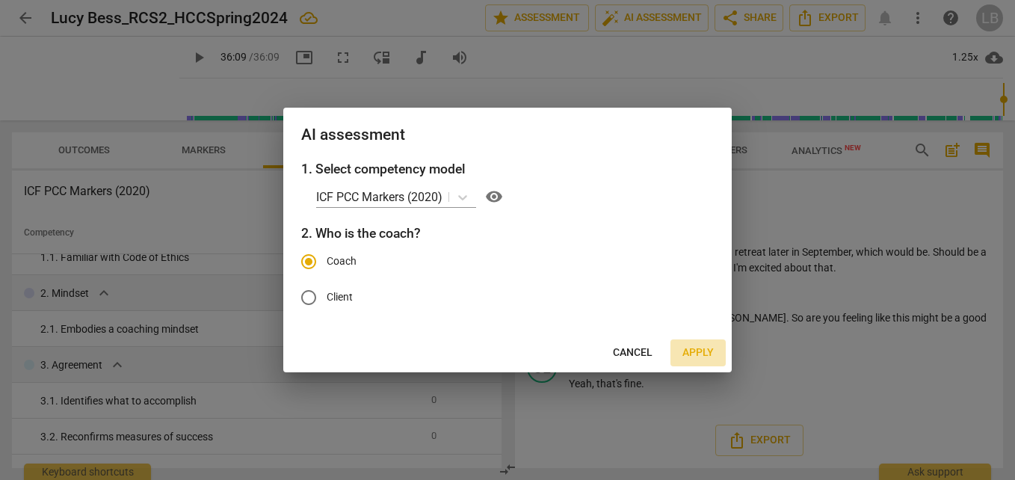
click at [696, 346] on span "Apply" at bounding box center [697, 352] width 31 height 15
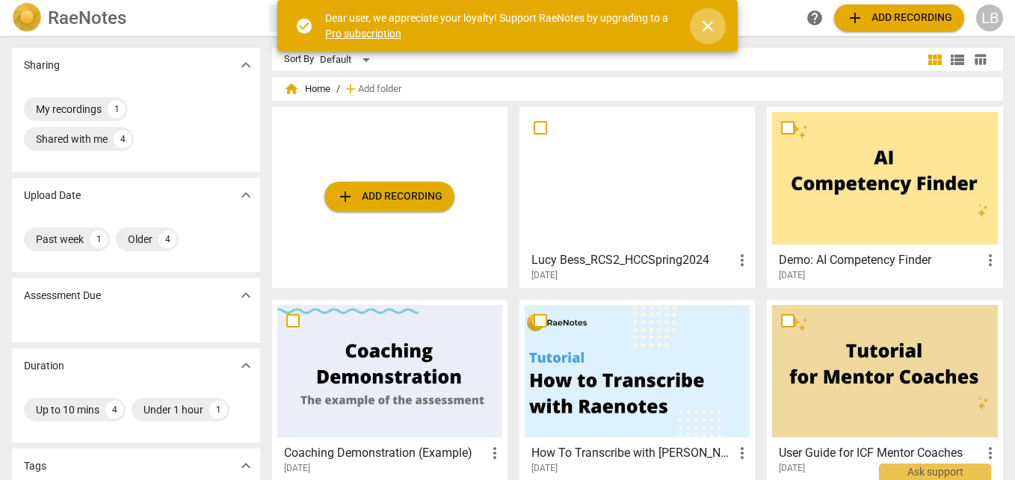
click at [707, 25] on span "close" at bounding box center [708, 26] width 18 height 18
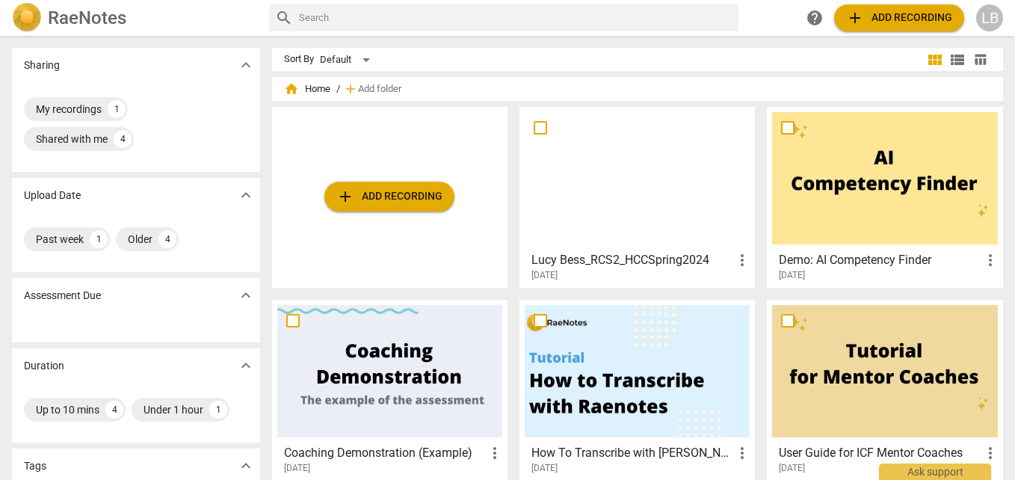
click at [873, 186] on div at bounding box center [884, 178] width 225 height 132
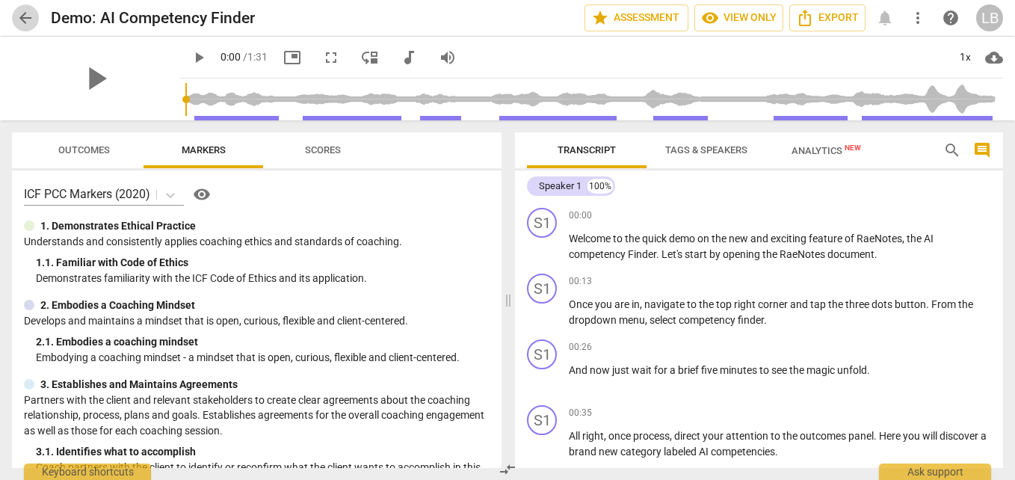
click at [18, 23] on span "arrow_back" at bounding box center [25, 18] width 18 height 18
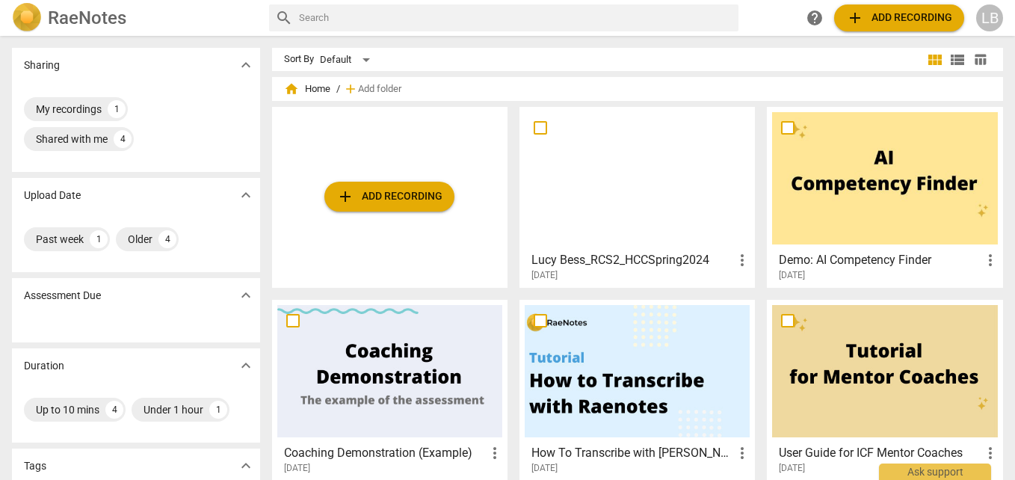
click at [599, 201] on div at bounding box center [637, 178] width 225 height 132
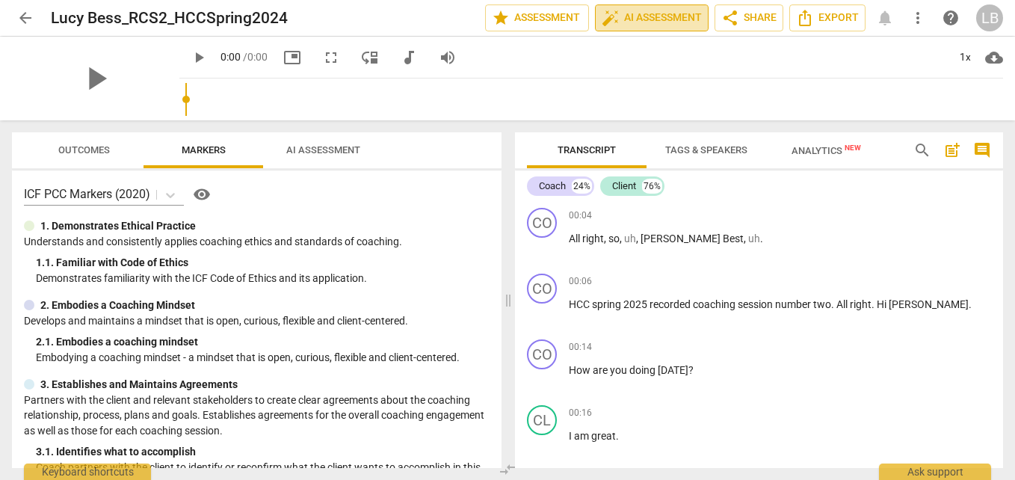
click at [663, 21] on span "auto_fix_high AI Assessment" at bounding box center [652, 18] width 100 height 18
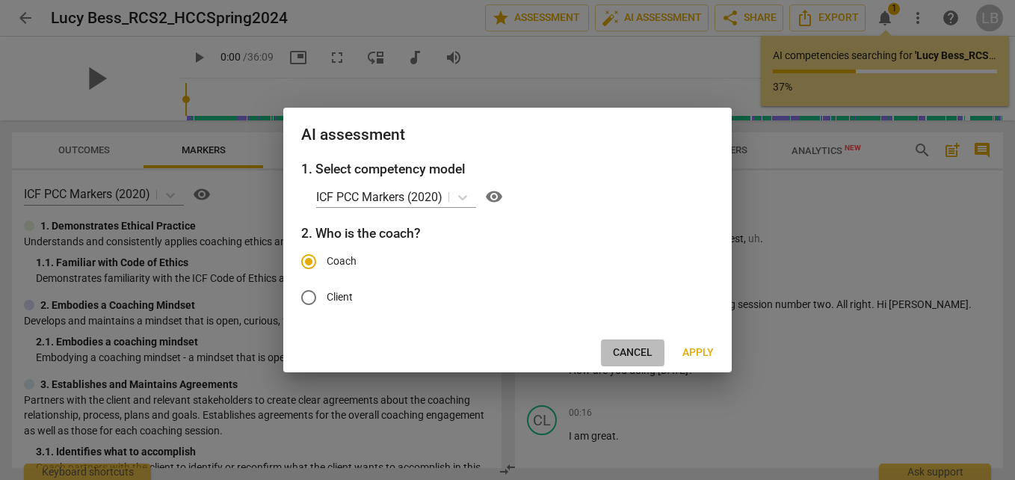
click at [628, 345] on span "Cancel" at bounding box center [633, 352] width 40 height 15
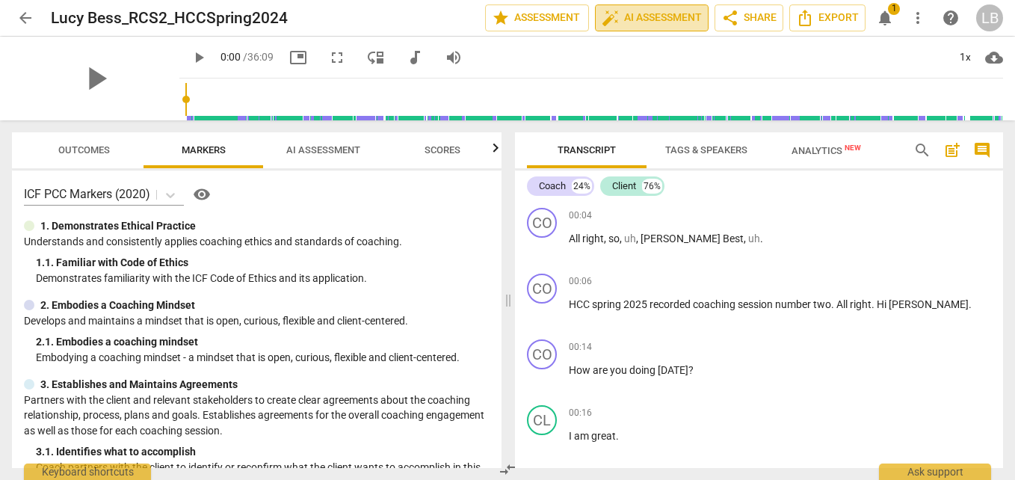
click at [668, 8] on button "auto_fix_high AI Assessment" at bounding box center [652, 17] width 114 height 27
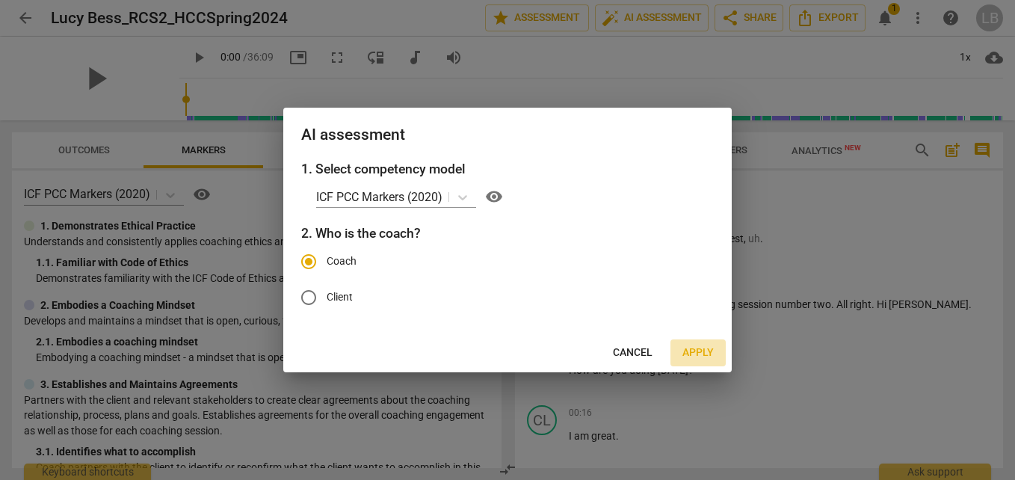
click at [693, 344] on button "Apply" at bounding box center [697, 352] width 55 height 27
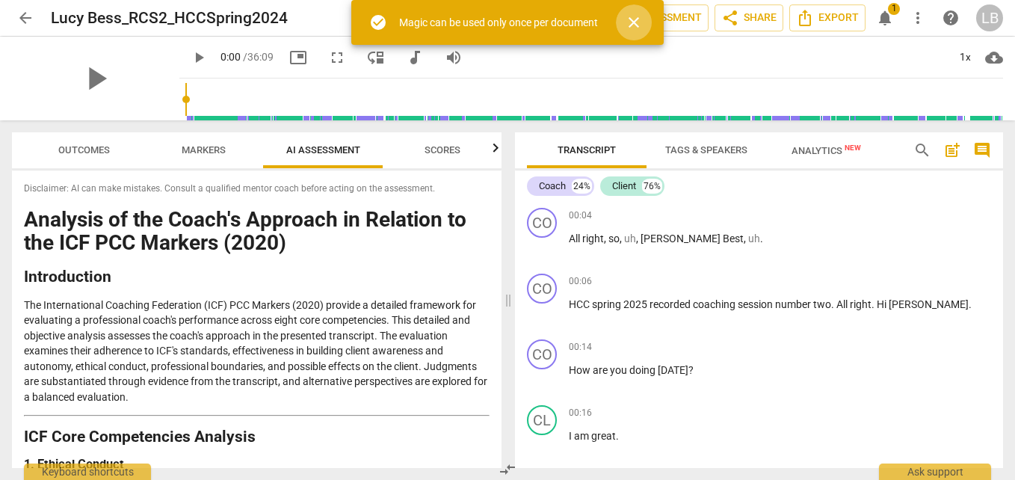
click at [634, 23] on span "close" at bounding box center [634, 22] width 18 height 18
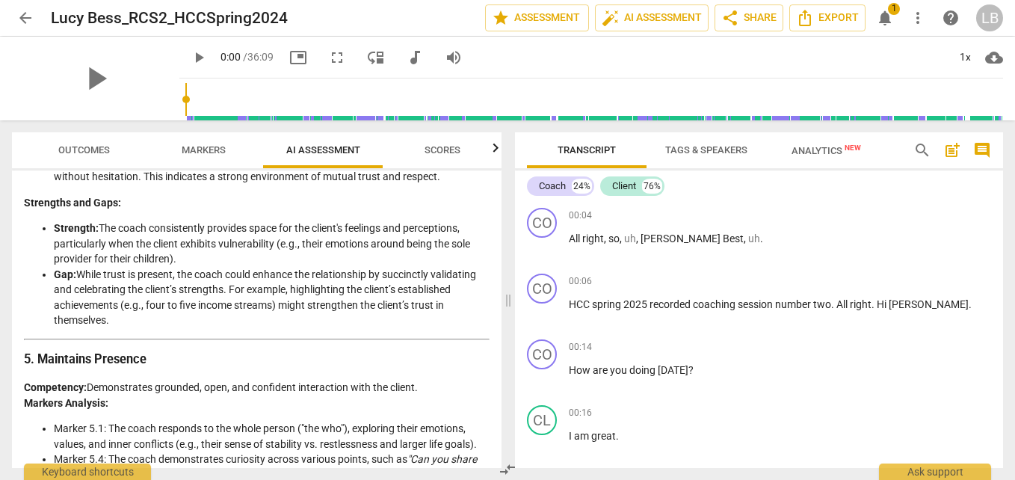
scroll to position [1214, 0]
click at [436, 327] on li "Gap: While trust is present, the coach could enhance the relationship by succin…" at bounding box center [272, 296] width 436 height 61
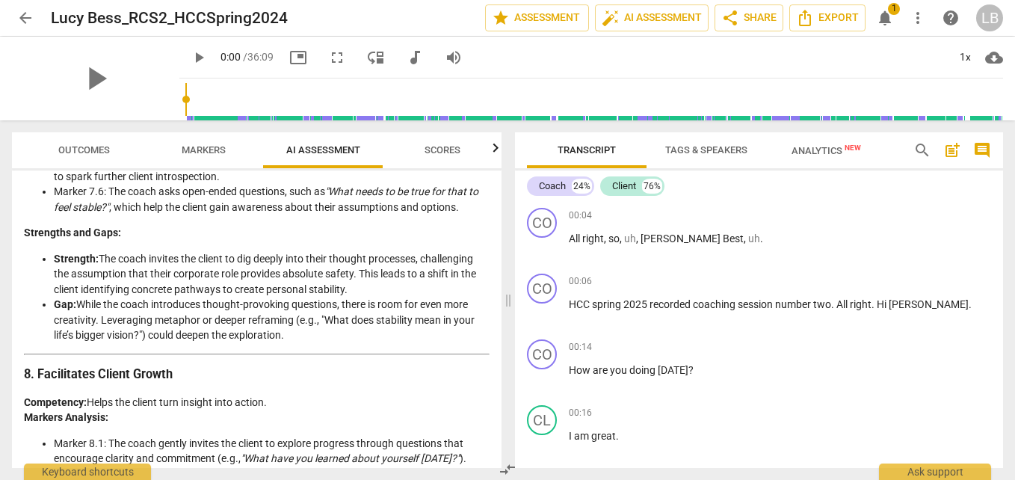
scroll to position [2072, 0]
